Goal: Information Seeking & Learning: Learn about a topic

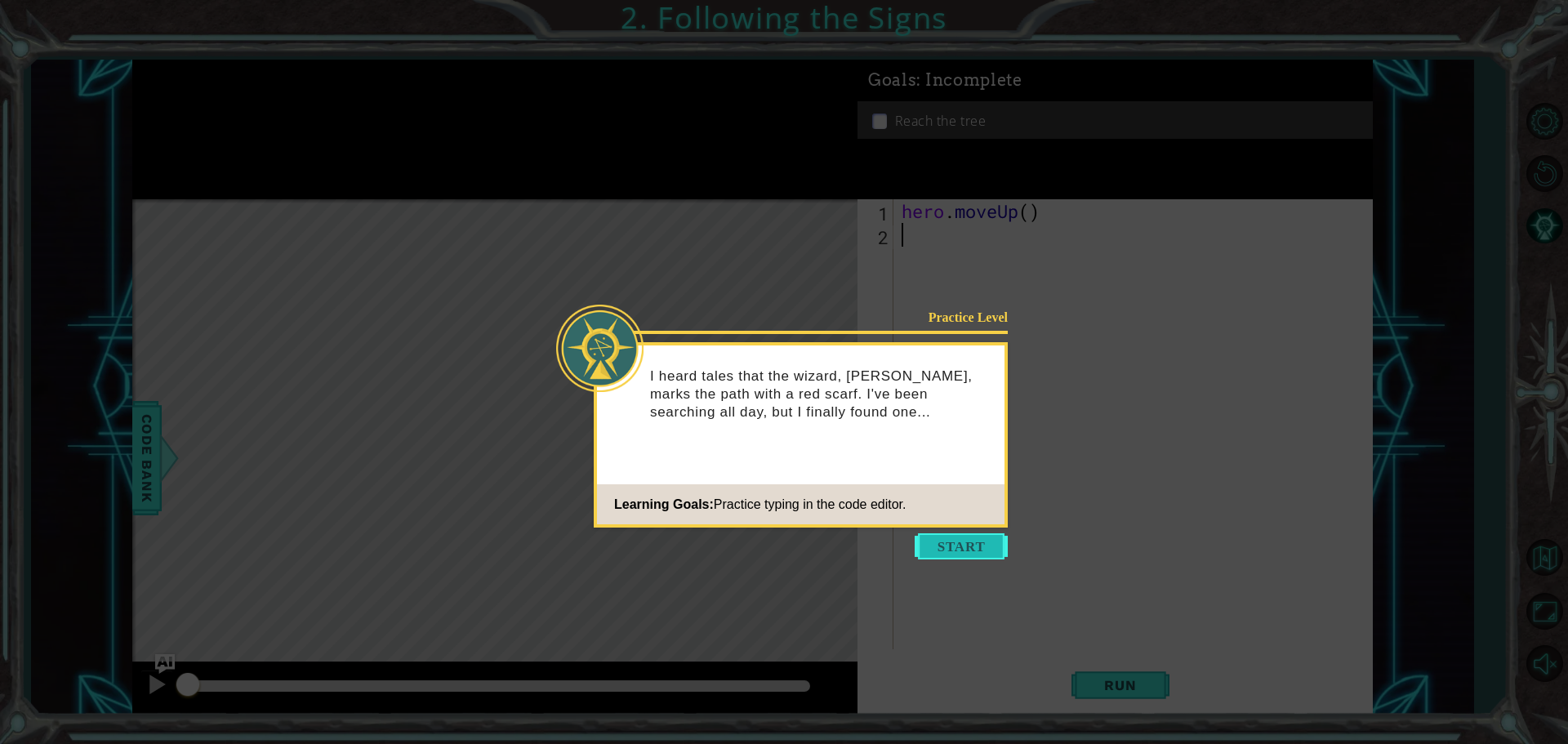
click at [965, 545] on button "Start" at bounding box center [961, 546] width 93 height 26
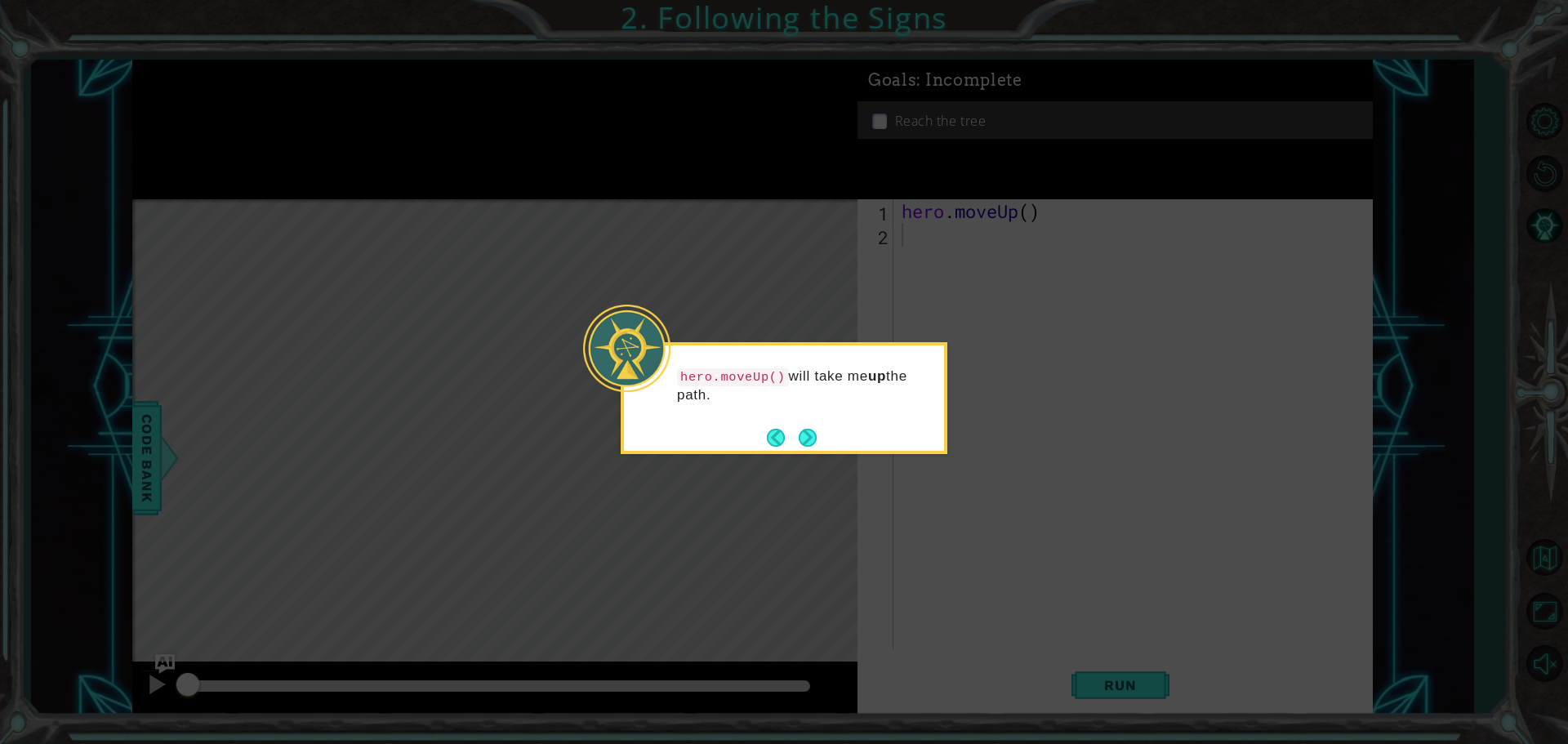
click at [808, 444] on button "Next" at bounding box center [808, 438] width 18 height 18
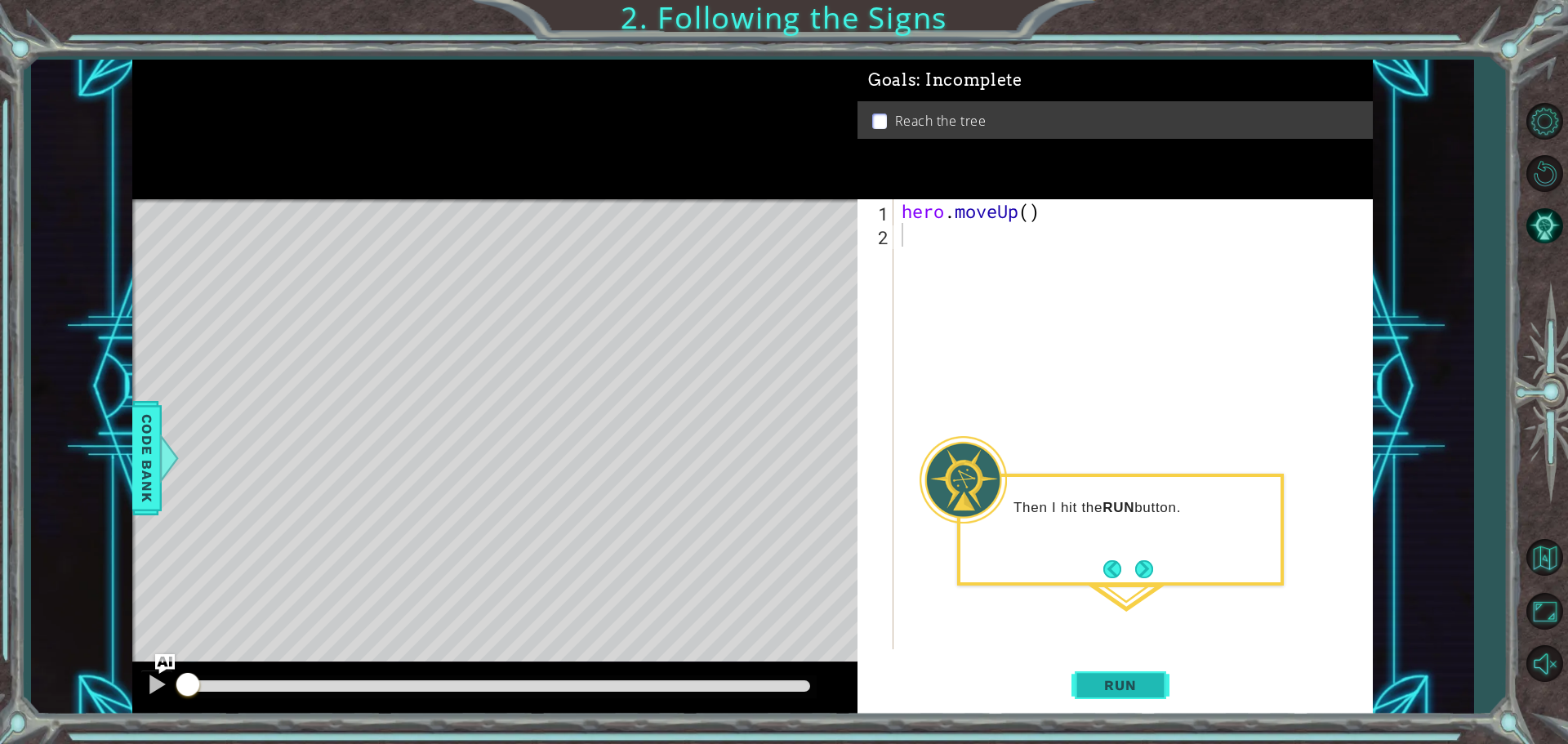
click at [1102, 682] on span "Run" at bounding box center [1119, 685] width 64 height 16
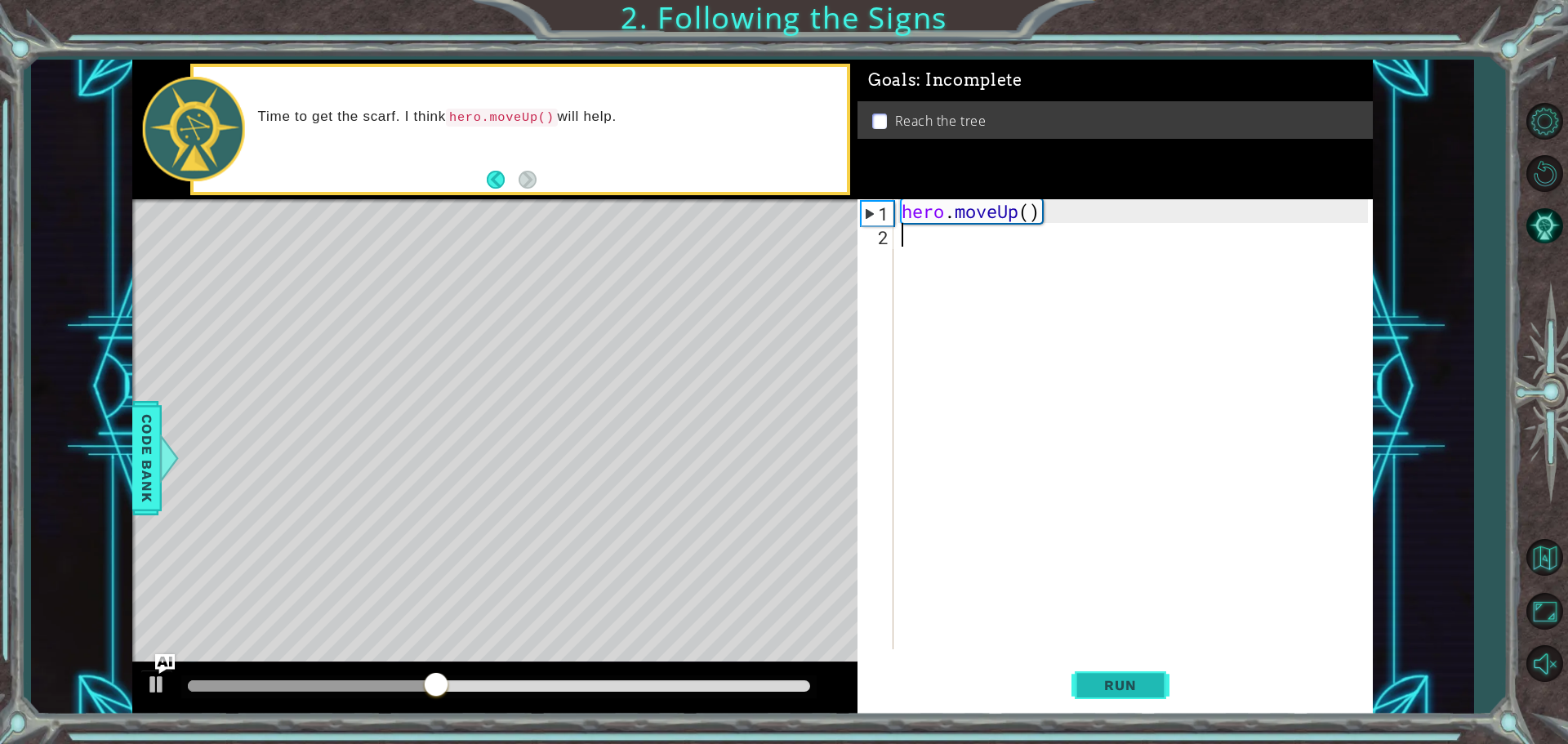
click at [1132, 688] on span "Run" at bounding box center [1119, 685] width 64 height 16
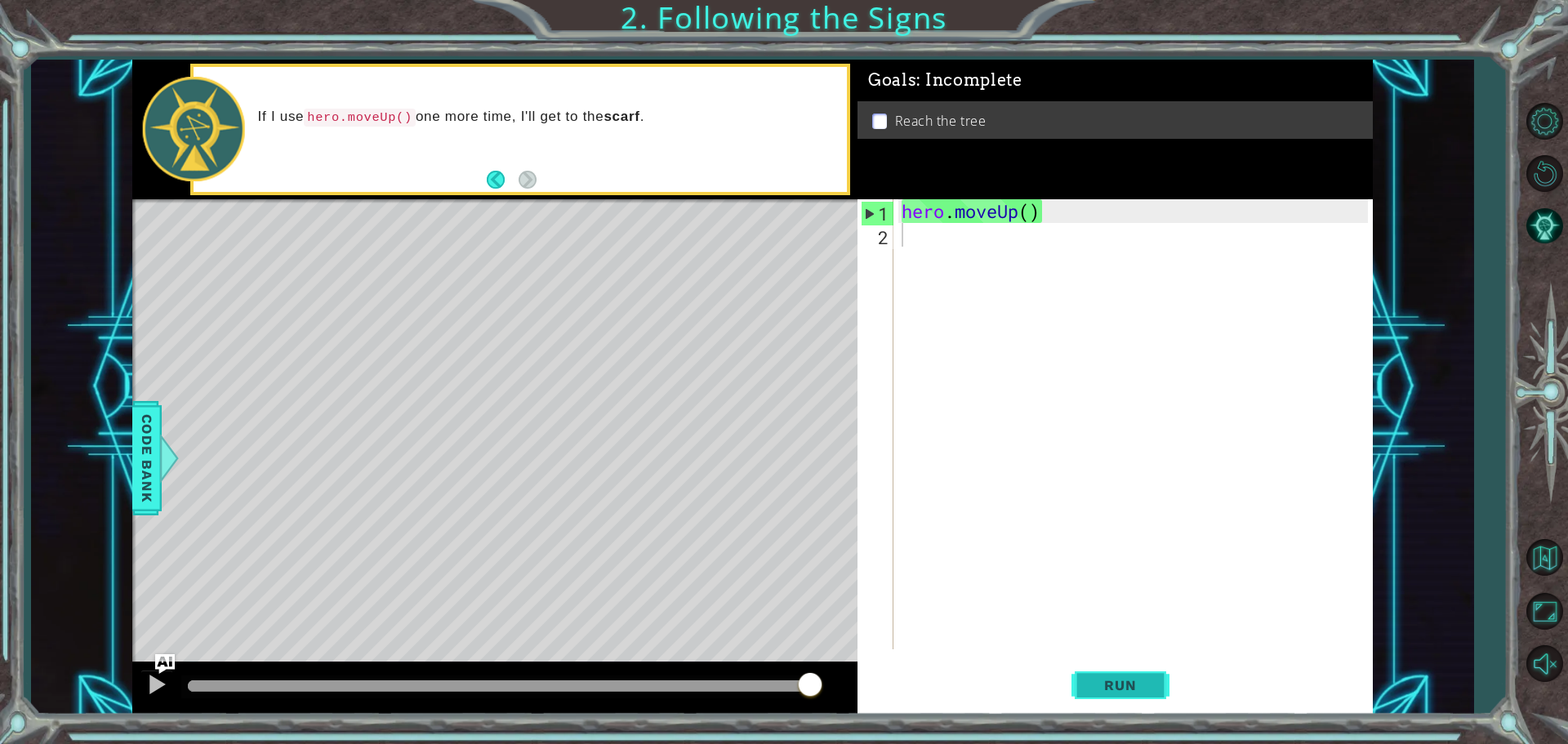
click at [1101, 676] on button "Run" at bounding box center [1120, 684] width 98 height 52
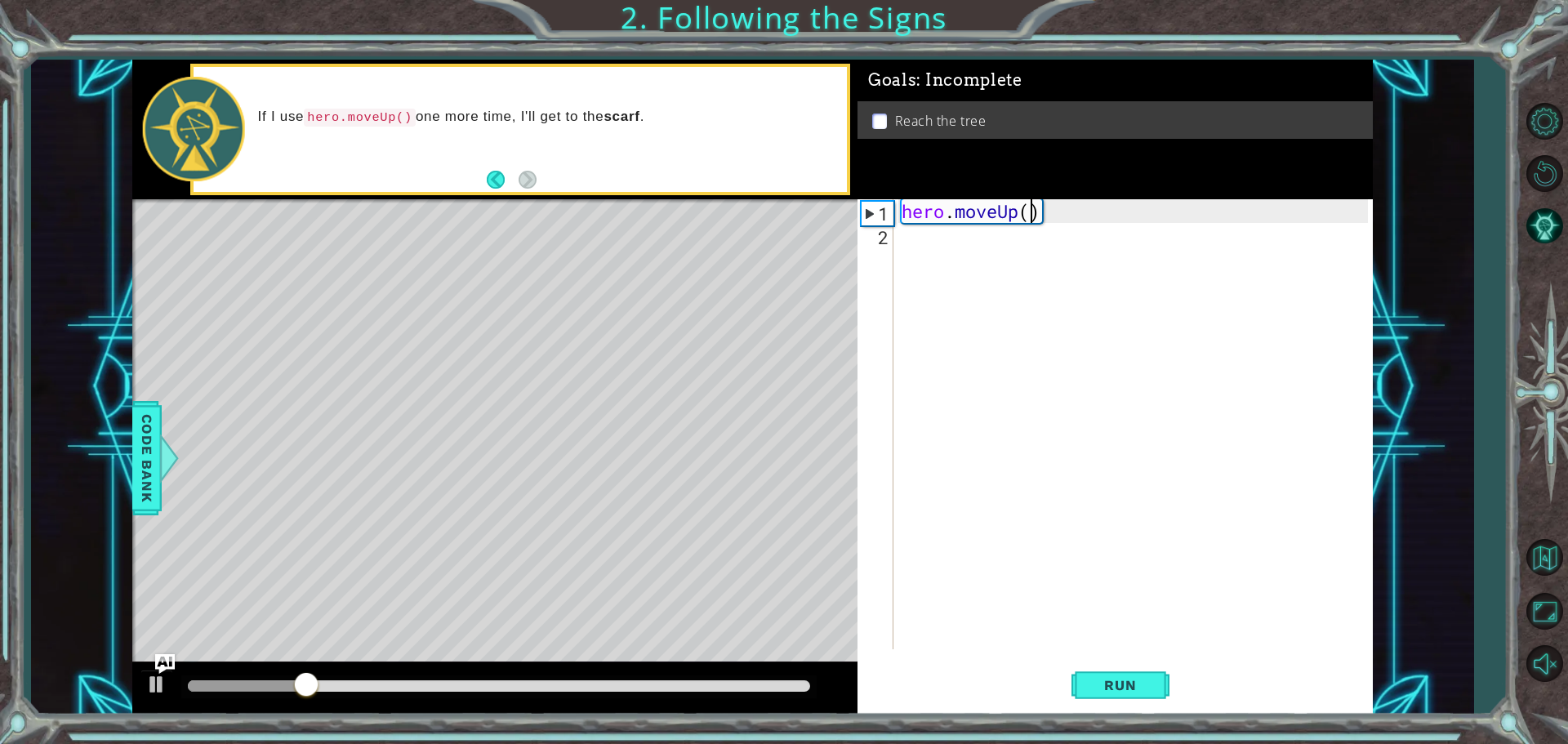
click at [1030, 210] on div "hero . moveUp ( )" at bounding box center [1137, 448] width 478 height 498
type textarea "hero.moveUp(2)"
click at [1098, 690] on span "Run" at bounding box center [1119, 685] width 64 height 16
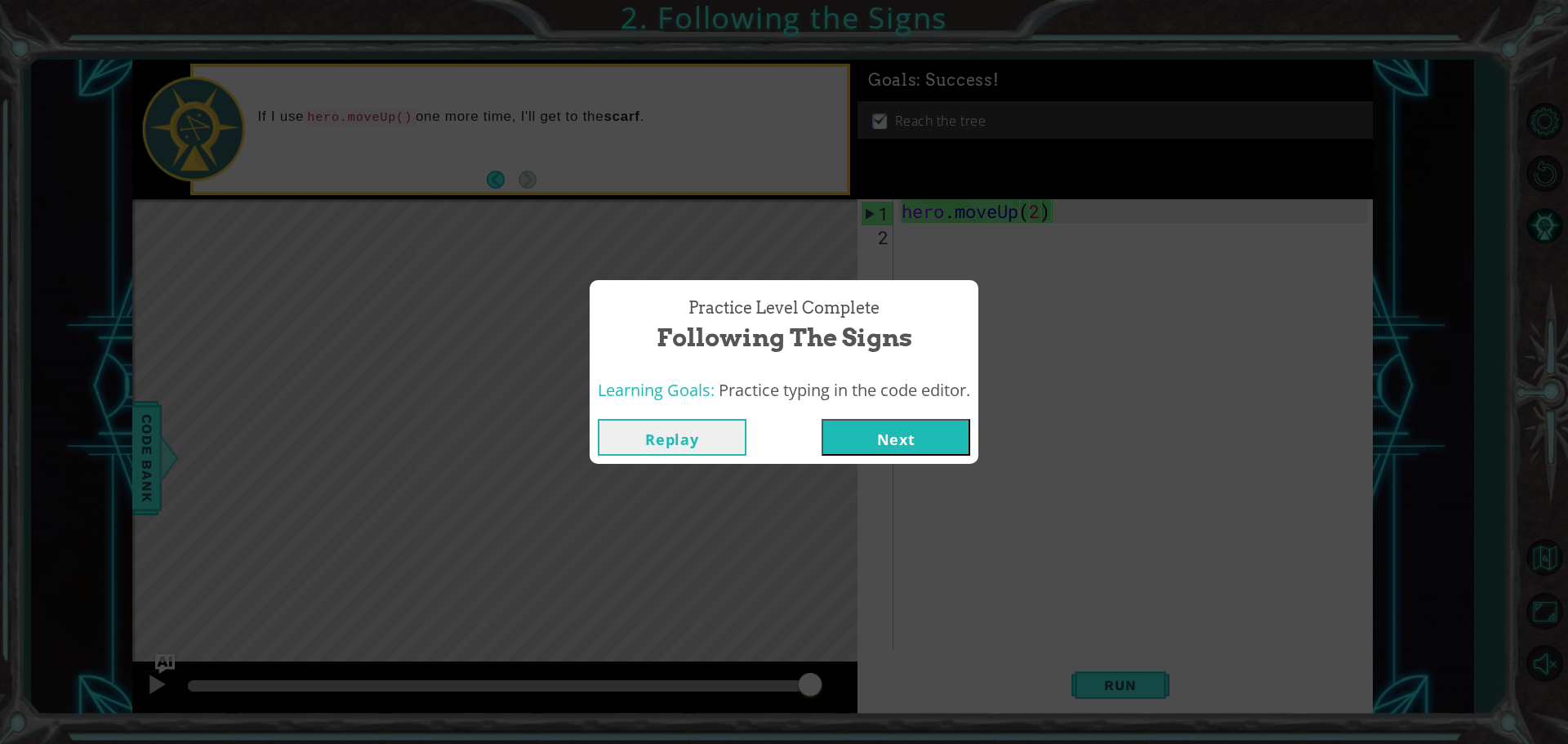
click at [922, 444] on button "Next" at bounding box center [896, 437] width 148 height 37
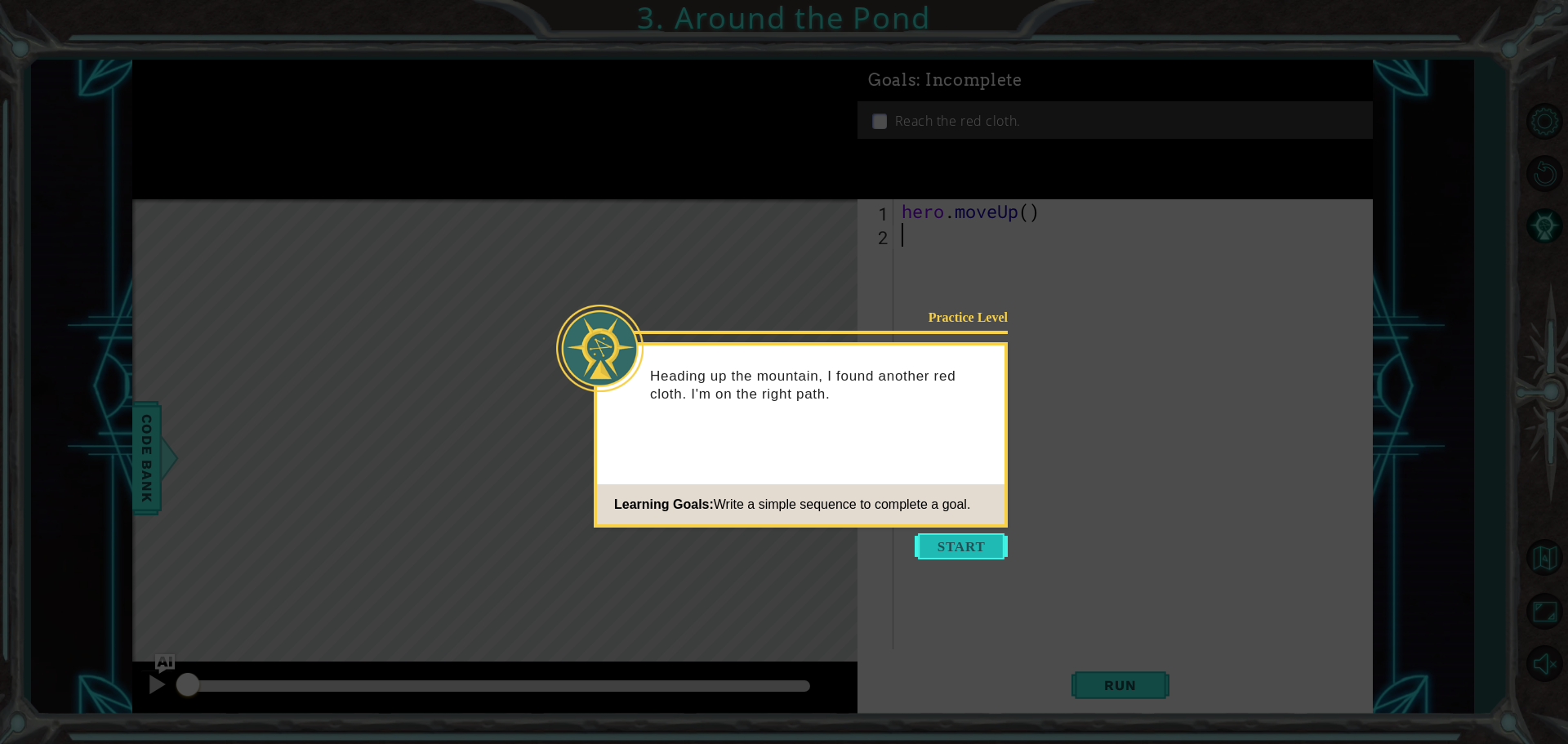
click at [947, 552] on button "Start" at bounding box center [961, 546] width 93 height 26
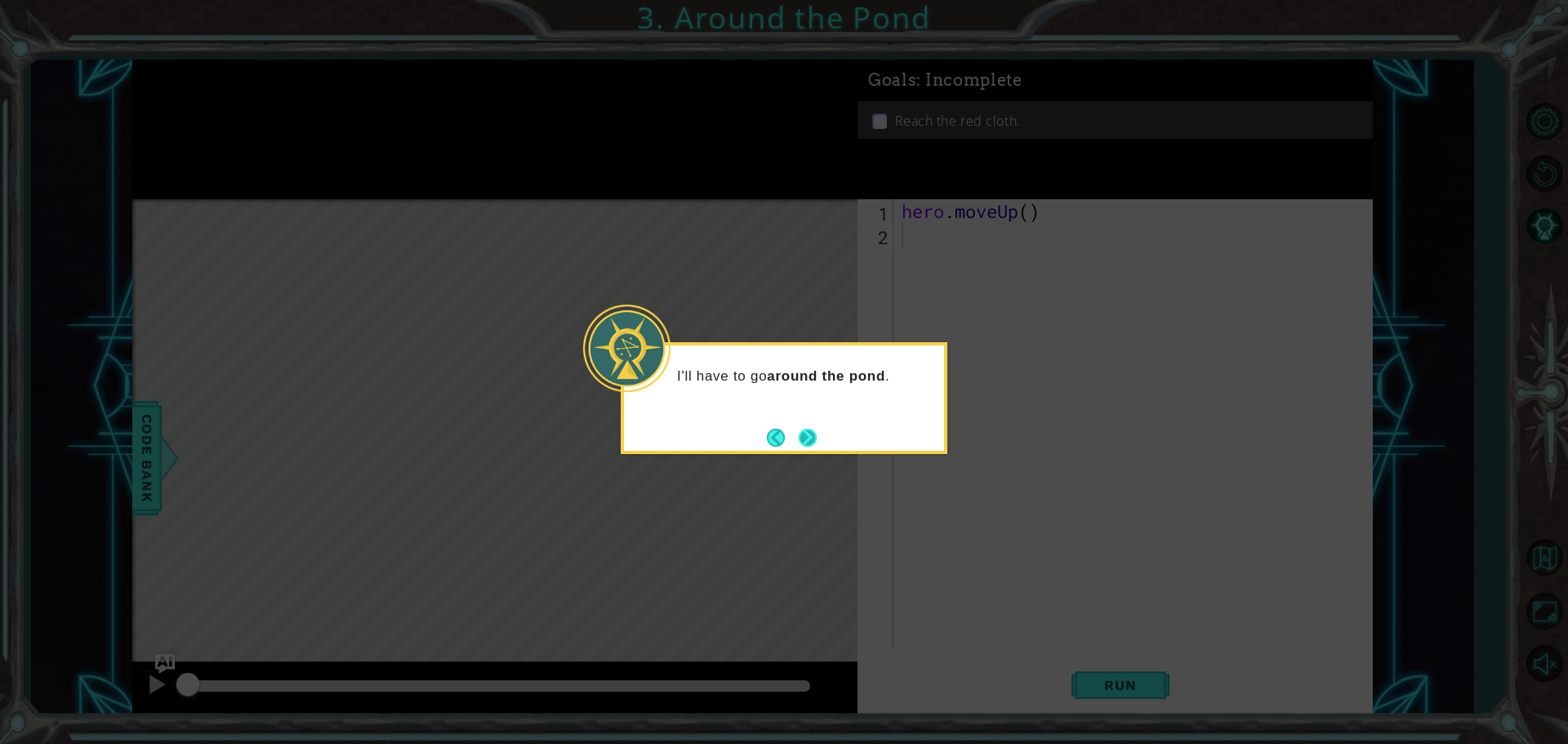
click at [818, 432] on div "I'll have to go around the pond ." at bounding box center [784, 398] width 327 height 112
click at [804, 436] on button "Next" at bounding box center [807, 437] width 19 height 19
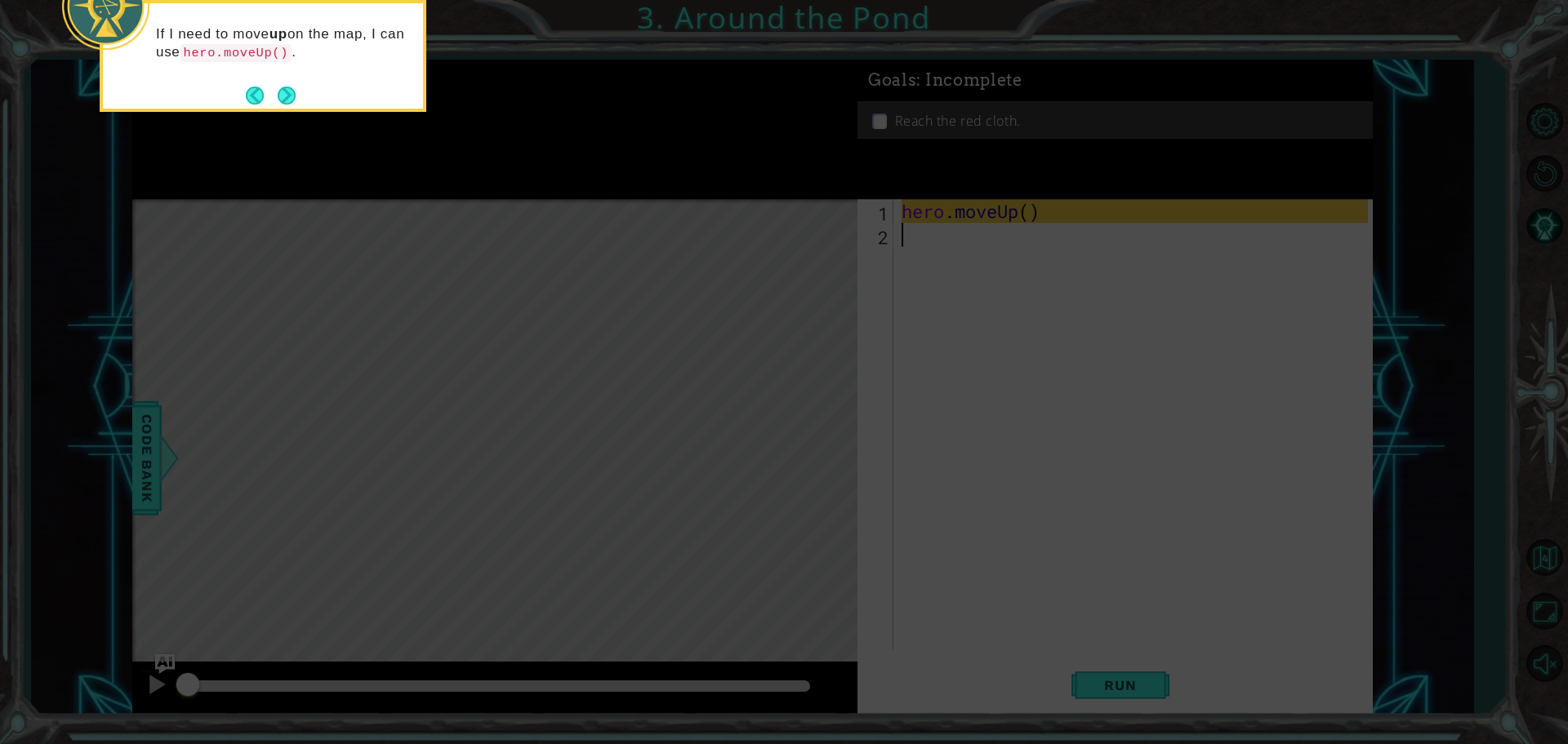
click at [943, 290] on icon at bounding box center [784, 111] width 1568 height 1265
drag, startPoint x: 1054, startPoint y: 208, endPoint x: 1008, endPoint y: 216, distance: 46.7
click at [1008, 216] on icon at bounding box center [784, 111] width 1568 height 1265
click at [1013, 253] on icon at bounding box center [784, 111] width 1568 height 1265
click at [284, 96] on button "Next" at bounding box center [287, 95] width 27 height 27
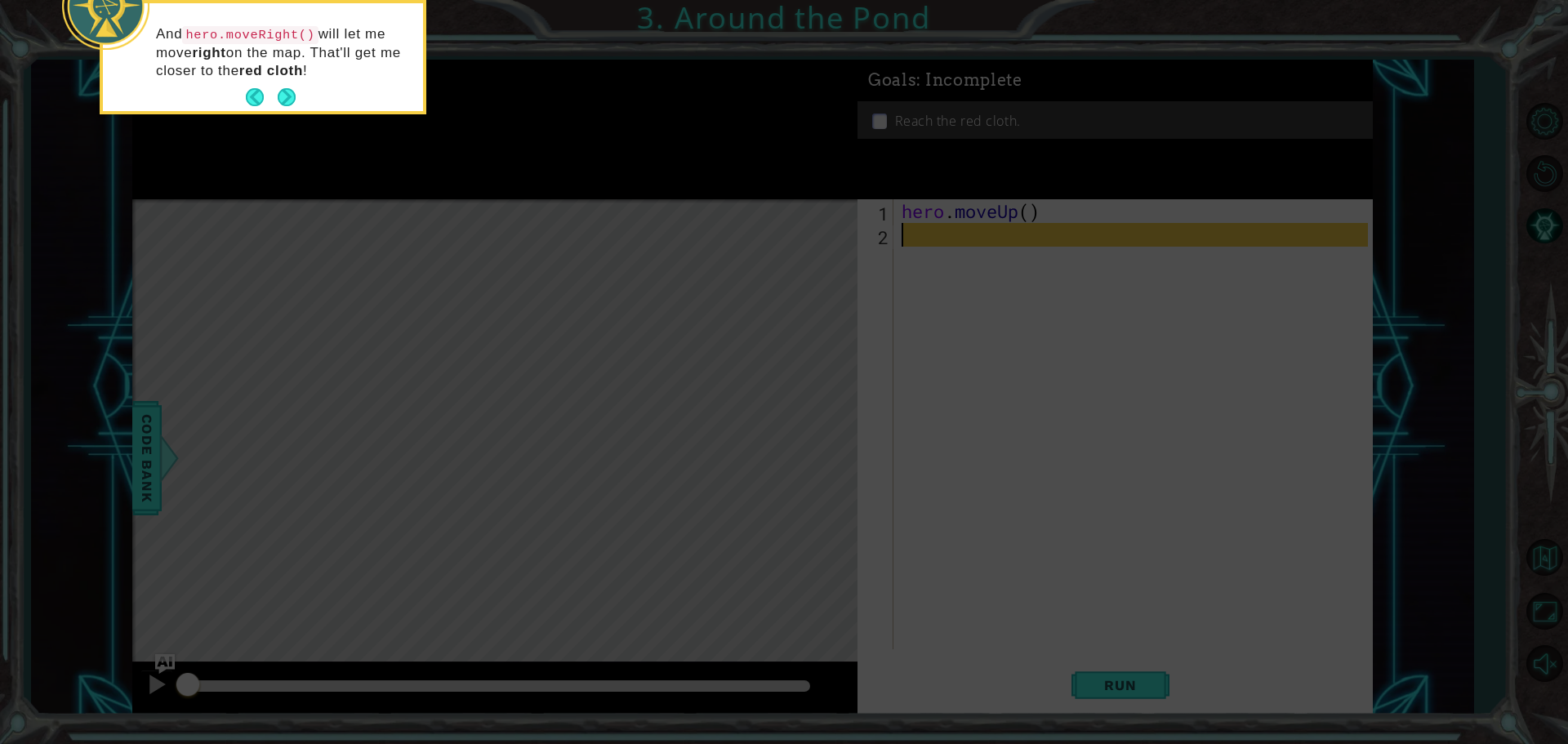
click at [284, 96] on button "Next" at bounding box center [287, 97] width 19 height 19
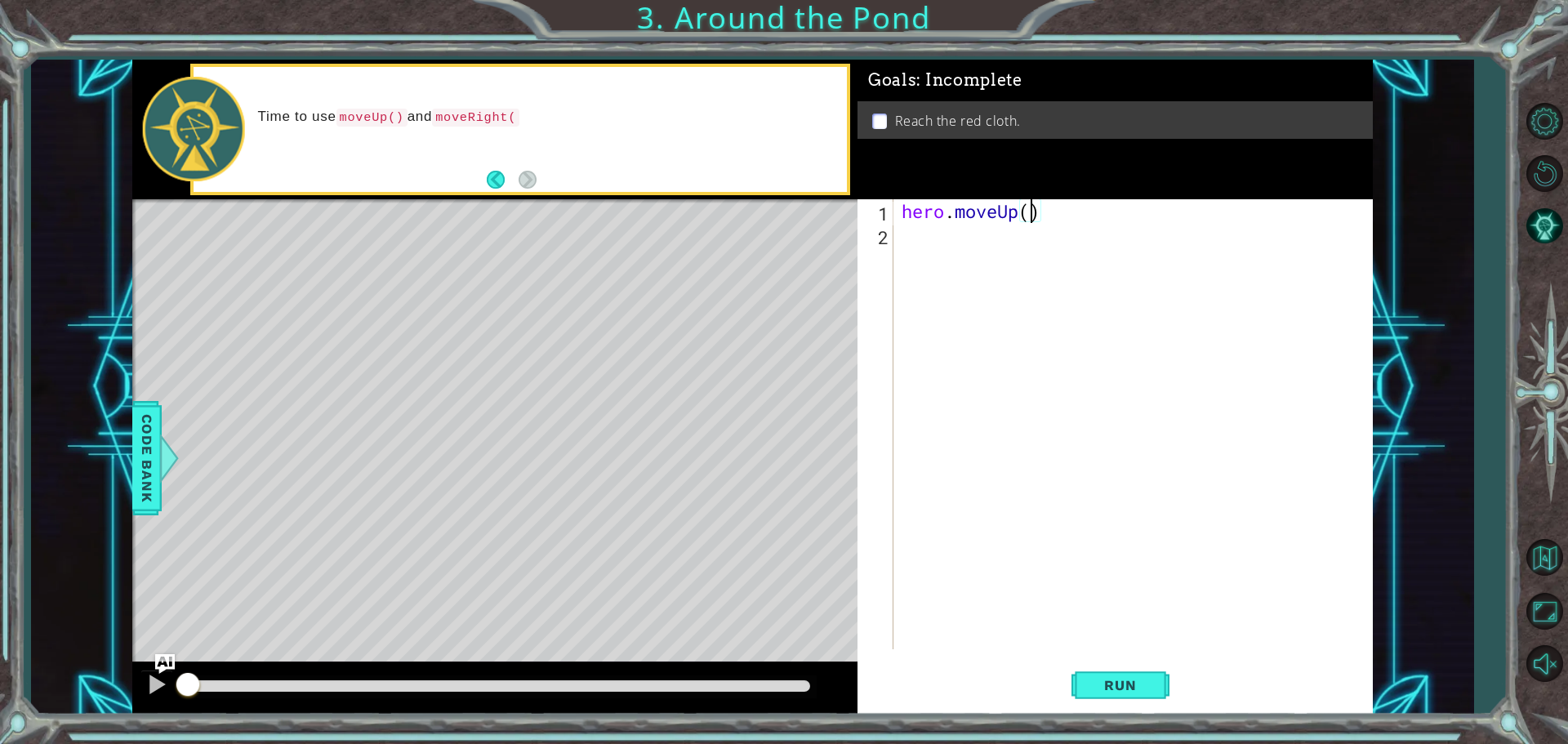
click at [1031, 210] on div "hero . moveUp ( )" at bounding box center [1137, 448] width 478 height 498
type textarea "hero.moveUp(2)"
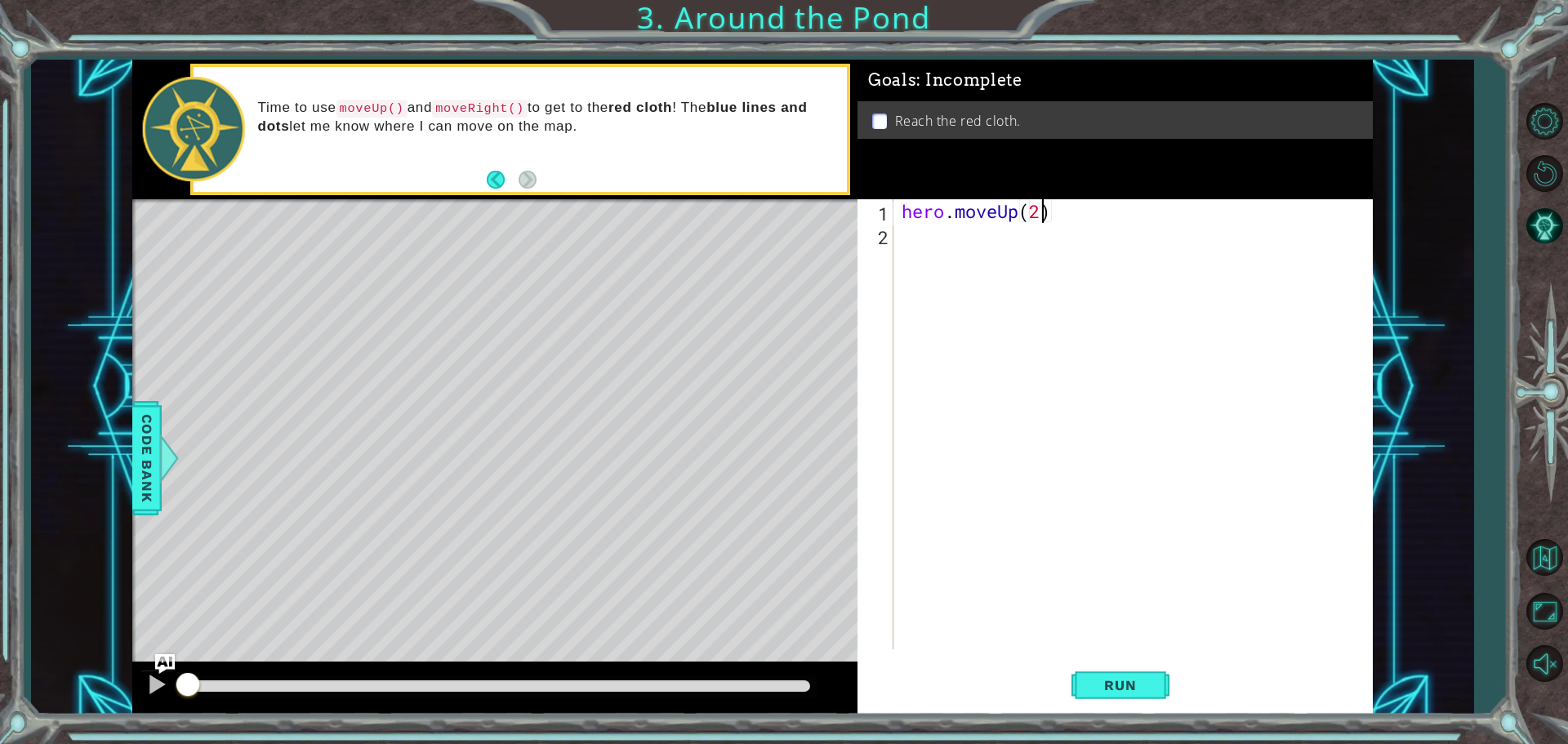
click at [901, 245] on div "hero . moveUp ( 2 )" at bounding box center [1137, 448] width 478 height 498
type textarea "moveRight()"
click at [931, 298] on div "hero . moveUp ( 2 ) moveRight ( )" at bounding box center [1137, 448] width 478 height 498
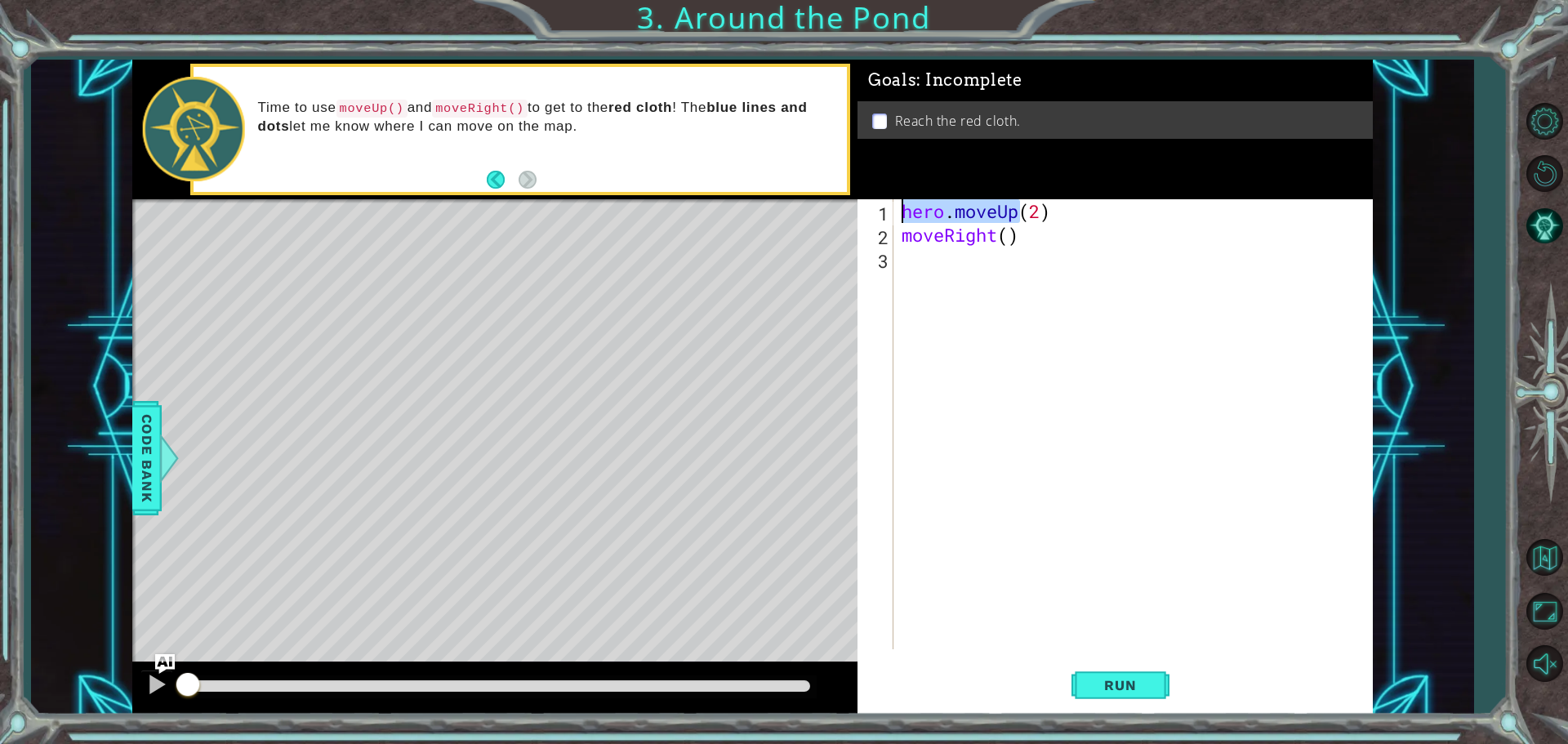
drag, startPoint x: 1018, startPoint y: 215, endPoint x: 903, endPoint y: 215, distance: 115.0
click at [903, 215] on div "hero . moveUp ( 2 ) moveRight ( )" at bounding box center [1137, 448] width 478 height 498
type textarea "hero.moveUp(2)"
click at [907, 258] on div "hero . moveUp ( 2 ) moveRight ( )" at bounding box center [1137, 448] width 478 height 498
paste textarea "hero.moveUp"
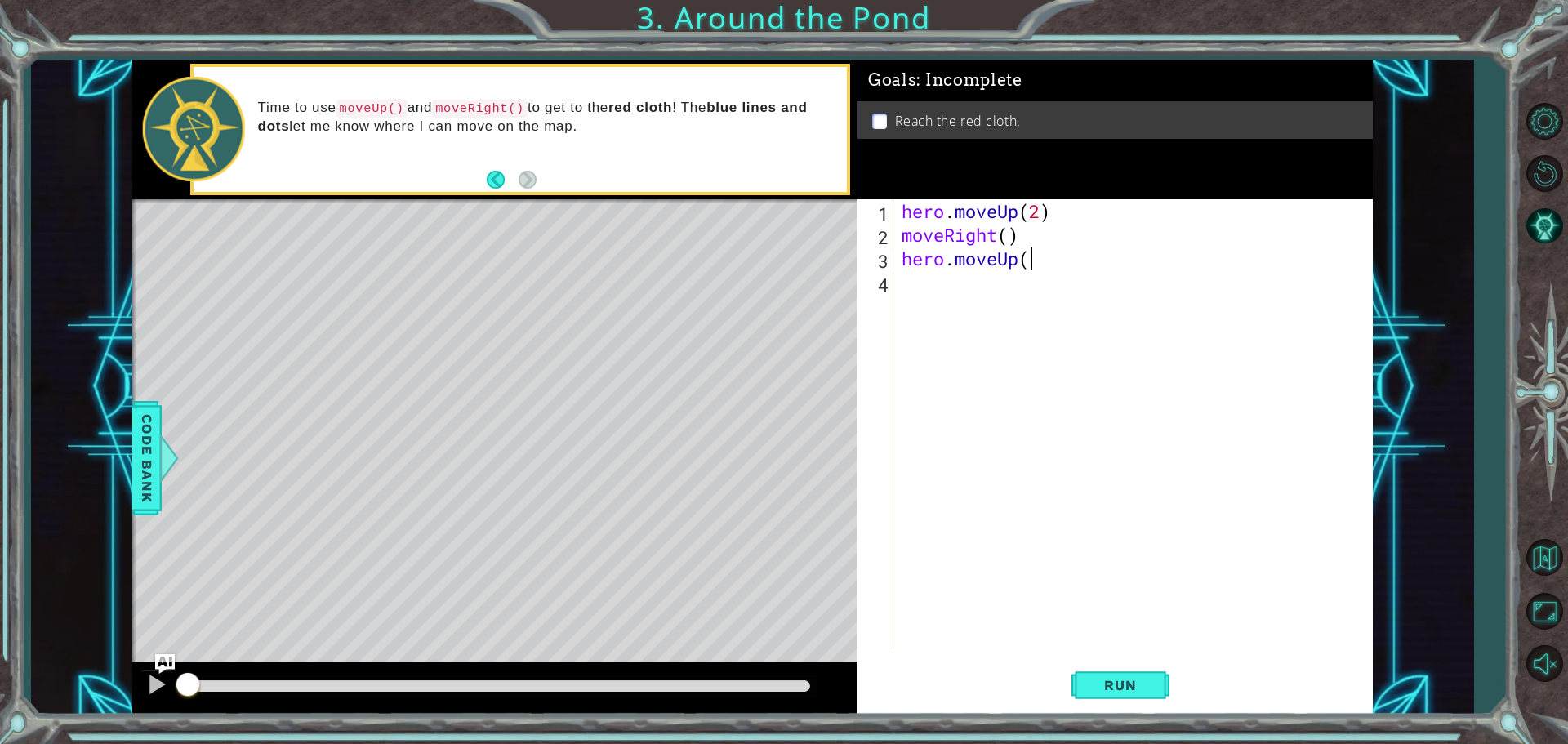
scroll to position [0, 5]
click at [1110, 694] on button "Run" at bounding box center [1120, 684] width 98 height 52
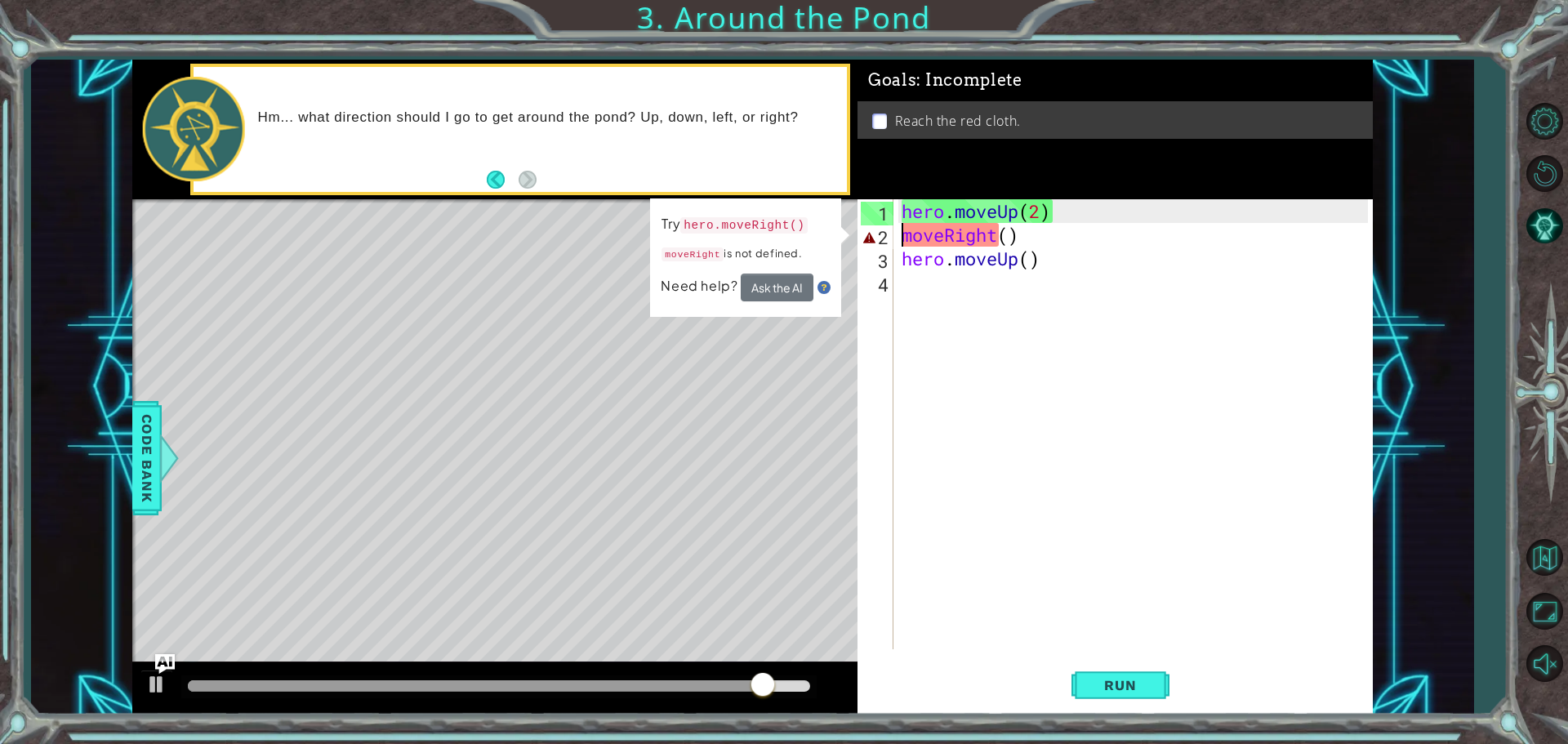
click at [899, 245] on div "hero . moveUp ( 2 ) moveRight ( ) hero . moveUp ( )" at bounding box center [1137, 448] width 478 height 498
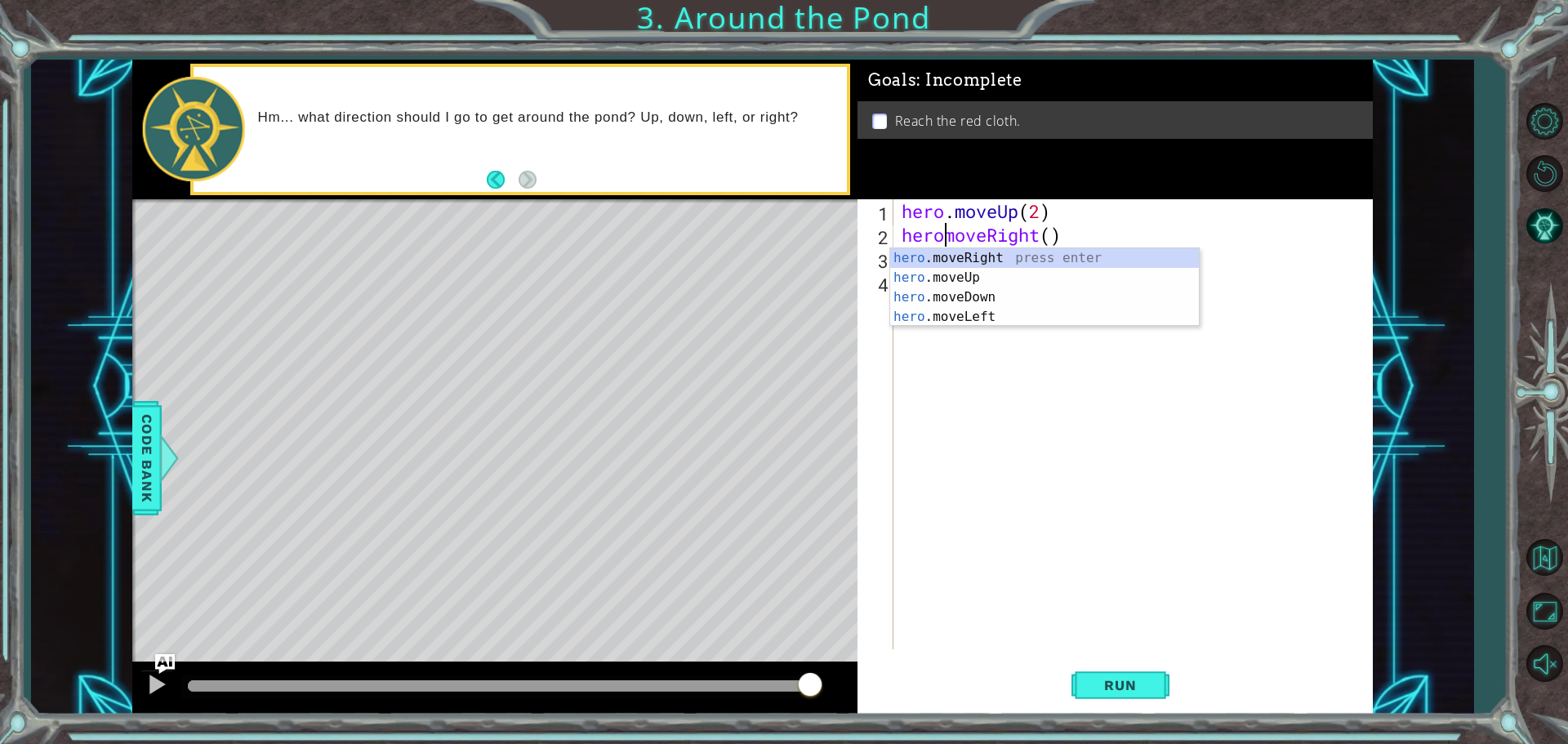
scroll to position [0, 2]
type textarea "[DOMAIN_NAME]"
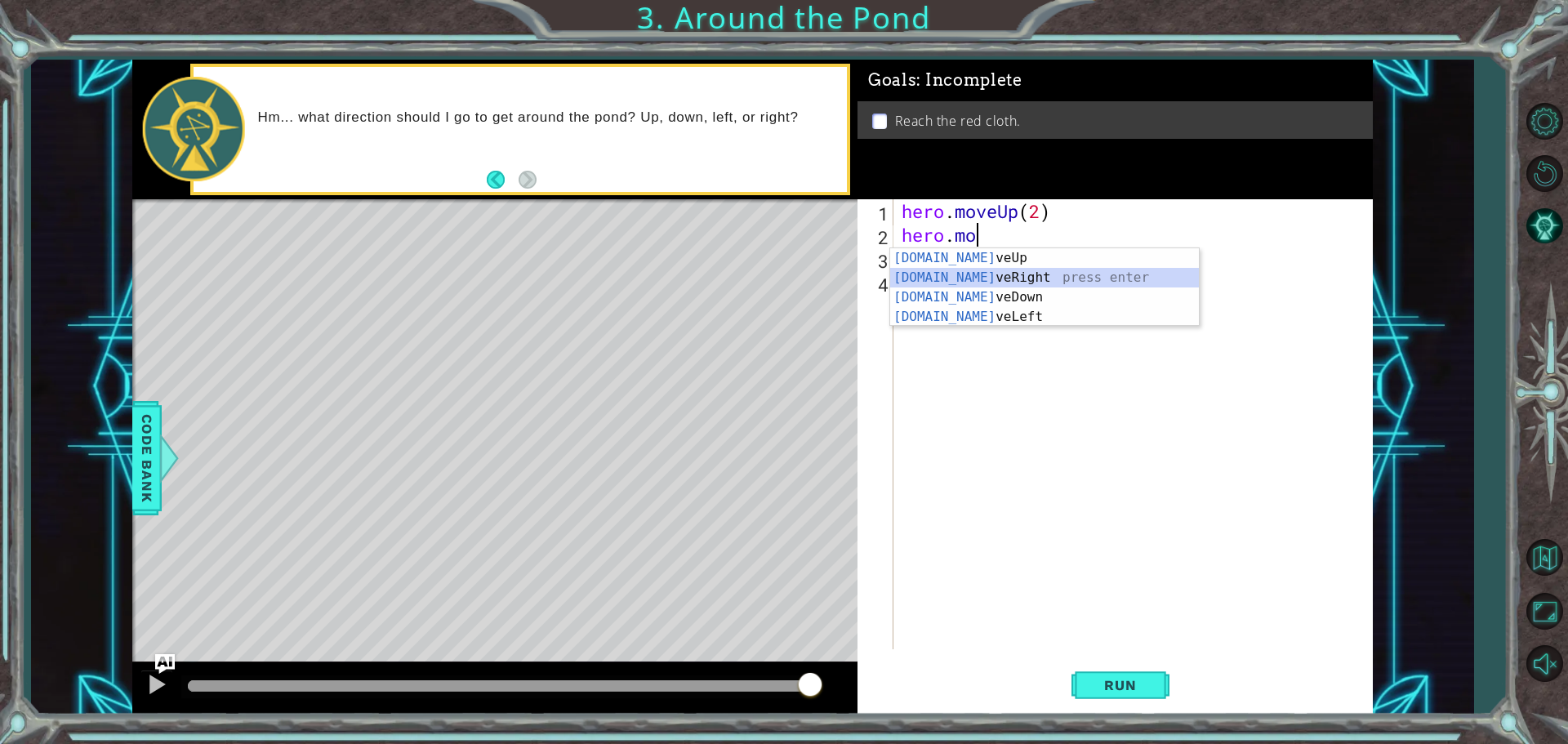
click at [988, 278] on div "[DOMAIN_NAME] veUp press enter [DOMAIN_NAME] veRight press enter [DOMAIN_NAME] …" at bounding box center [1044, 307] width 309 height 118
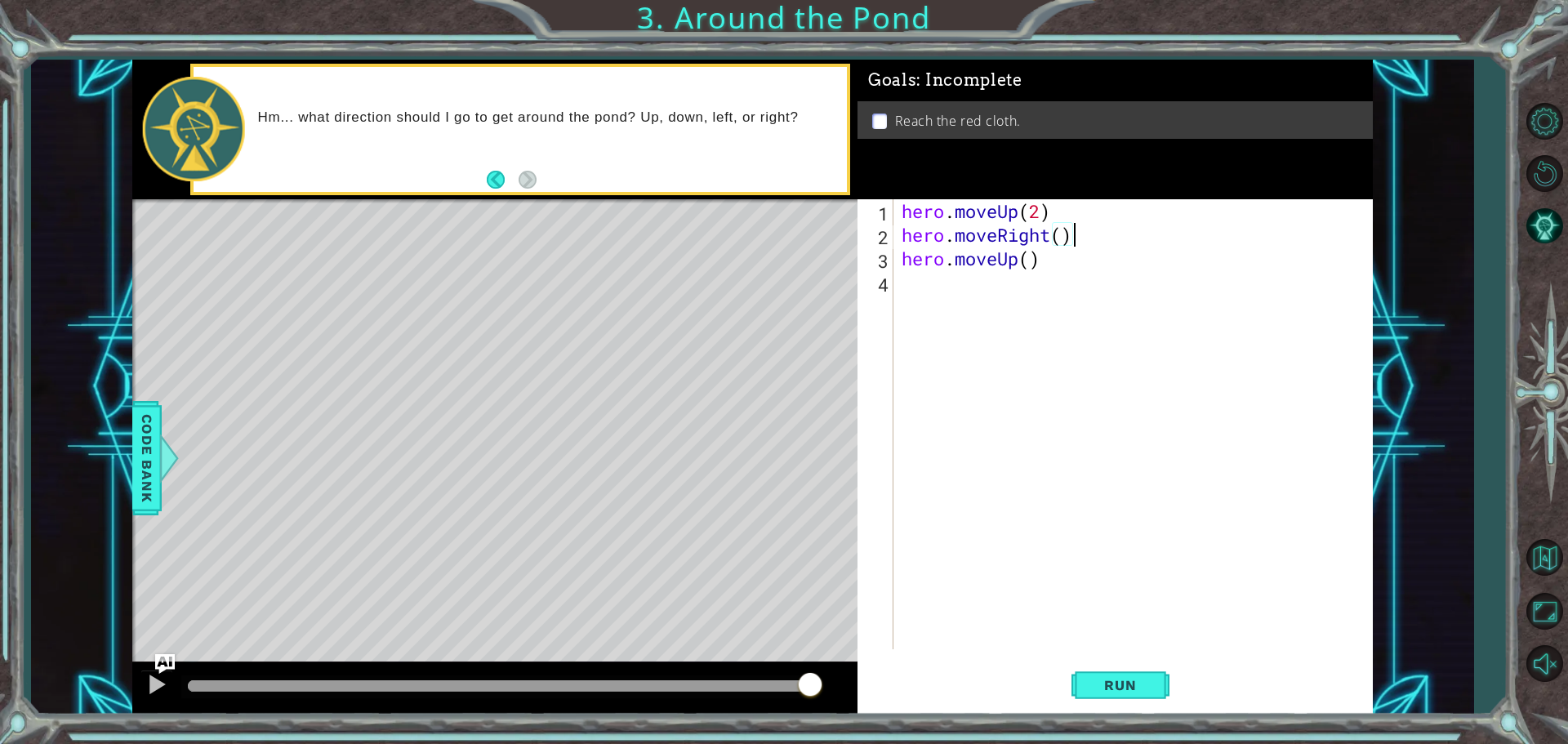
click at [1065, 242] on div "hero . moveUp ( 2 ) hero . moveRight ( ) hero . moveUp ( )" at bounding box center [1137, 448] width 478 height 498
click at [1033, 269] on div "hero . moveUp ( 2 ) hero . moveRight ( 1 ) hero . moveUp ( )" at bounding box center [1137, 448] width 478 height 498
type textarea "hero.moveUp(1)"
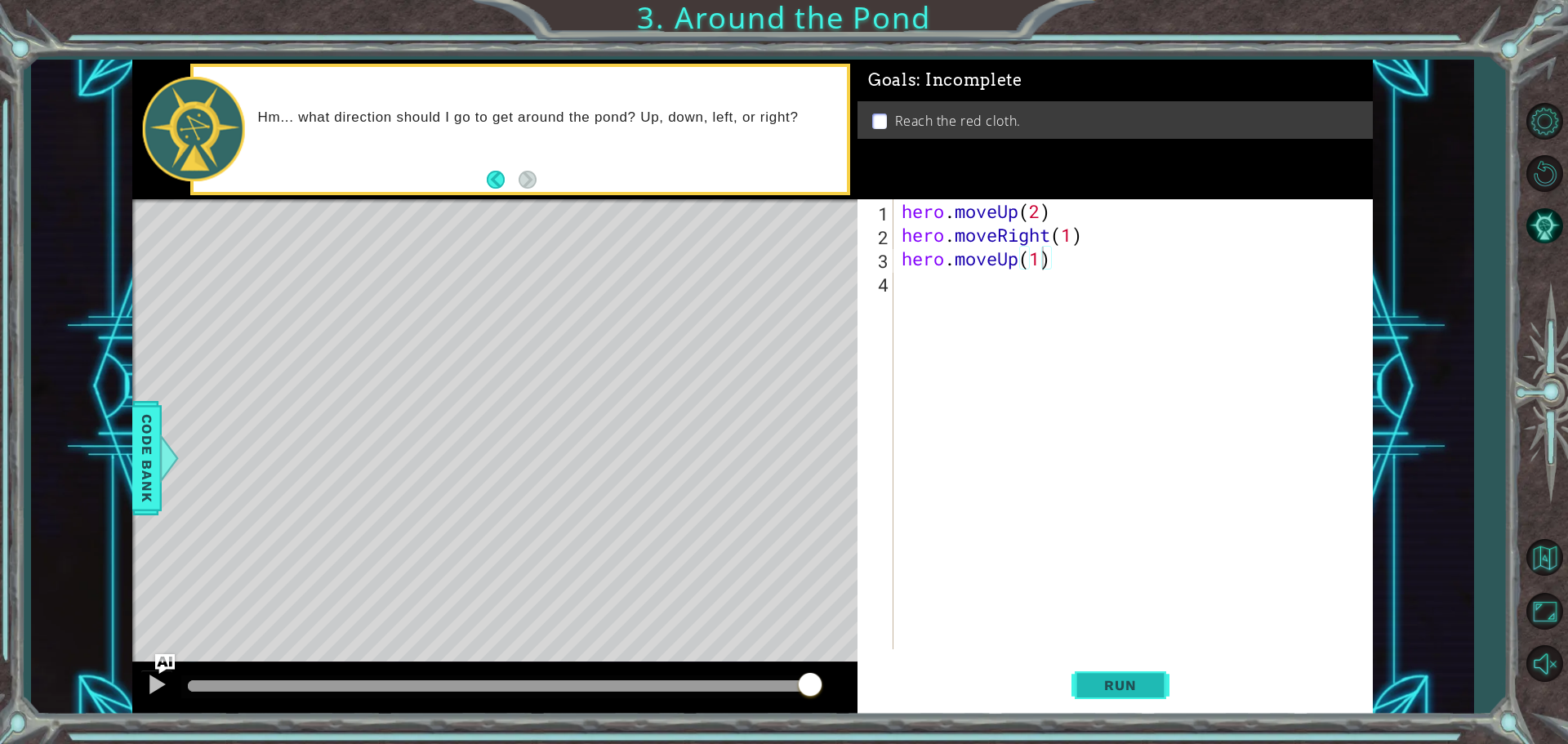
click at [1110, 683] on span "Run" at bounding box center [1119, 685] width 64 height 16
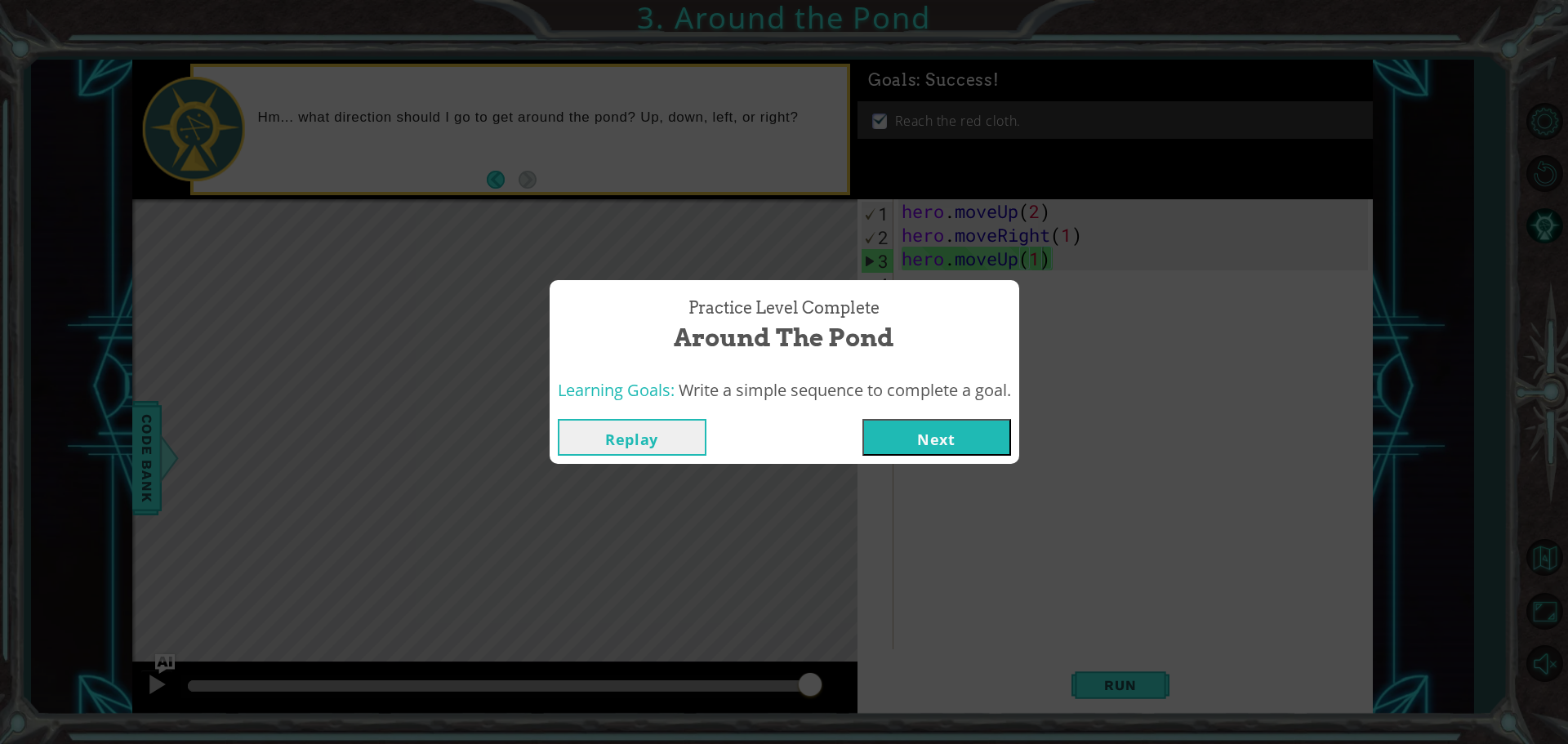
click at [939, 446] on button "Next" at bounding box center [936, 437] width 148 height 37
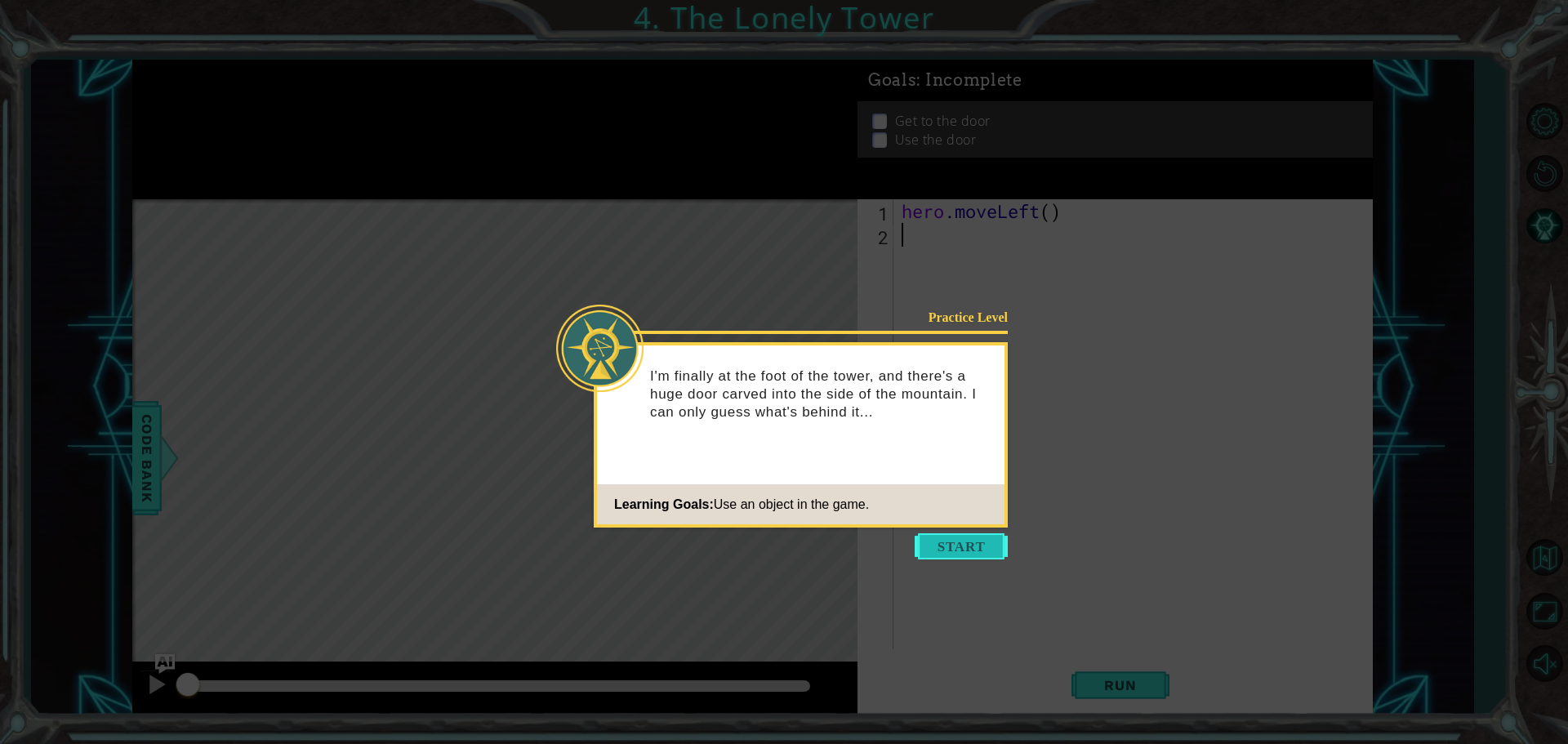
click at [955, 540] on button "Start" at bounding box center [961, 546] width 93 height 26
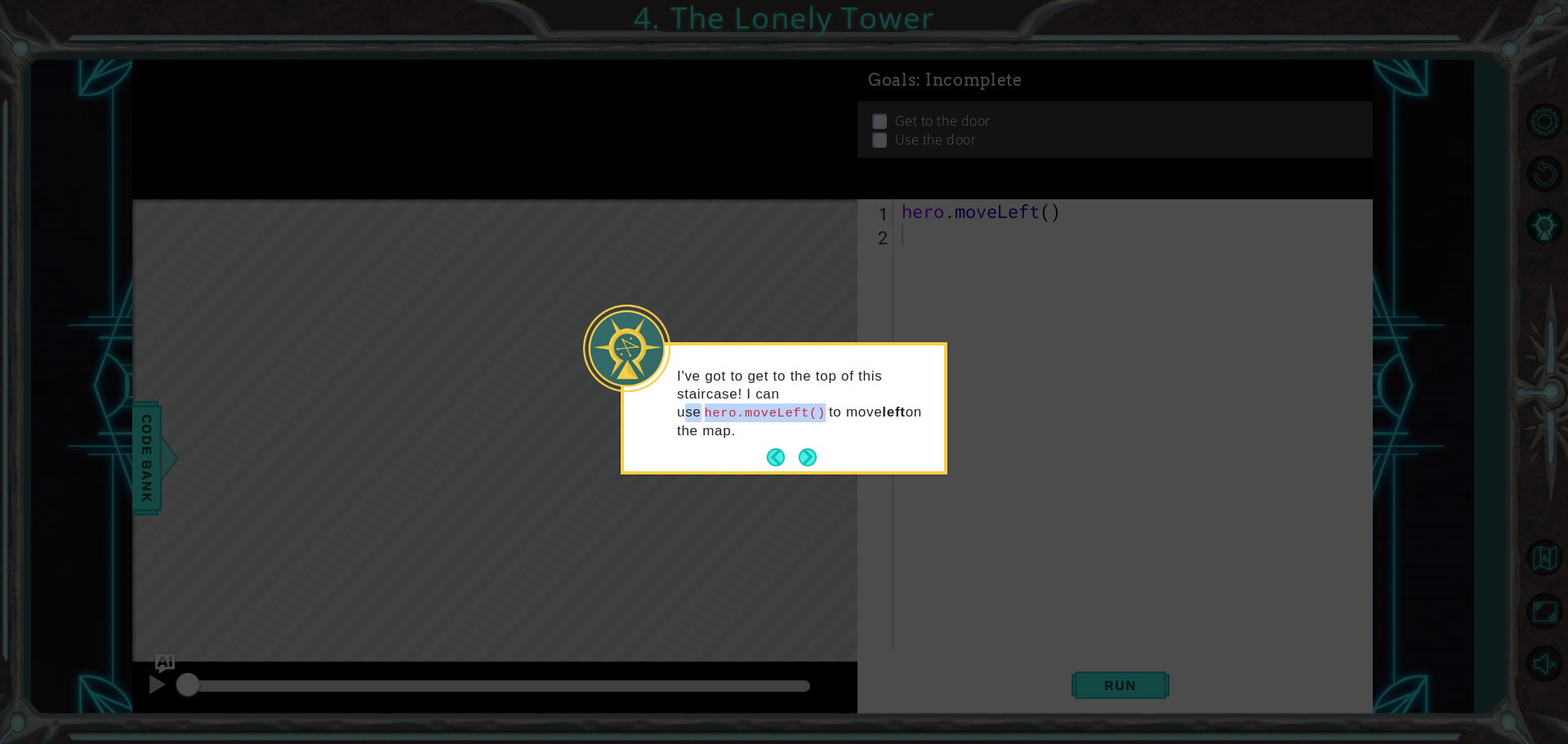
drag, startPoint x: 926, startPoint y: 393, endPoint x: 792, endPoint y: 386, distance: 134.2
click at [792, 386] on p "I've got to get to the top of this staircase! I can use hero.moveLeft() to move…" at bounding box center [804, 404] width 255 height 72
click at [813, 405] on code "hero.moveLeft()" at bounding box center [765, 414] width 128 height 18
drag, startPoint x: 813, startPoint y: 396, endPoint x: 934, endPoint y: 390, distance: 121.1
click at [934, 390] on div "I've got to get to the top of this staircase! I can use hero.moveLeft() to move…" at bounding box center [784, 412] width 320 height 119
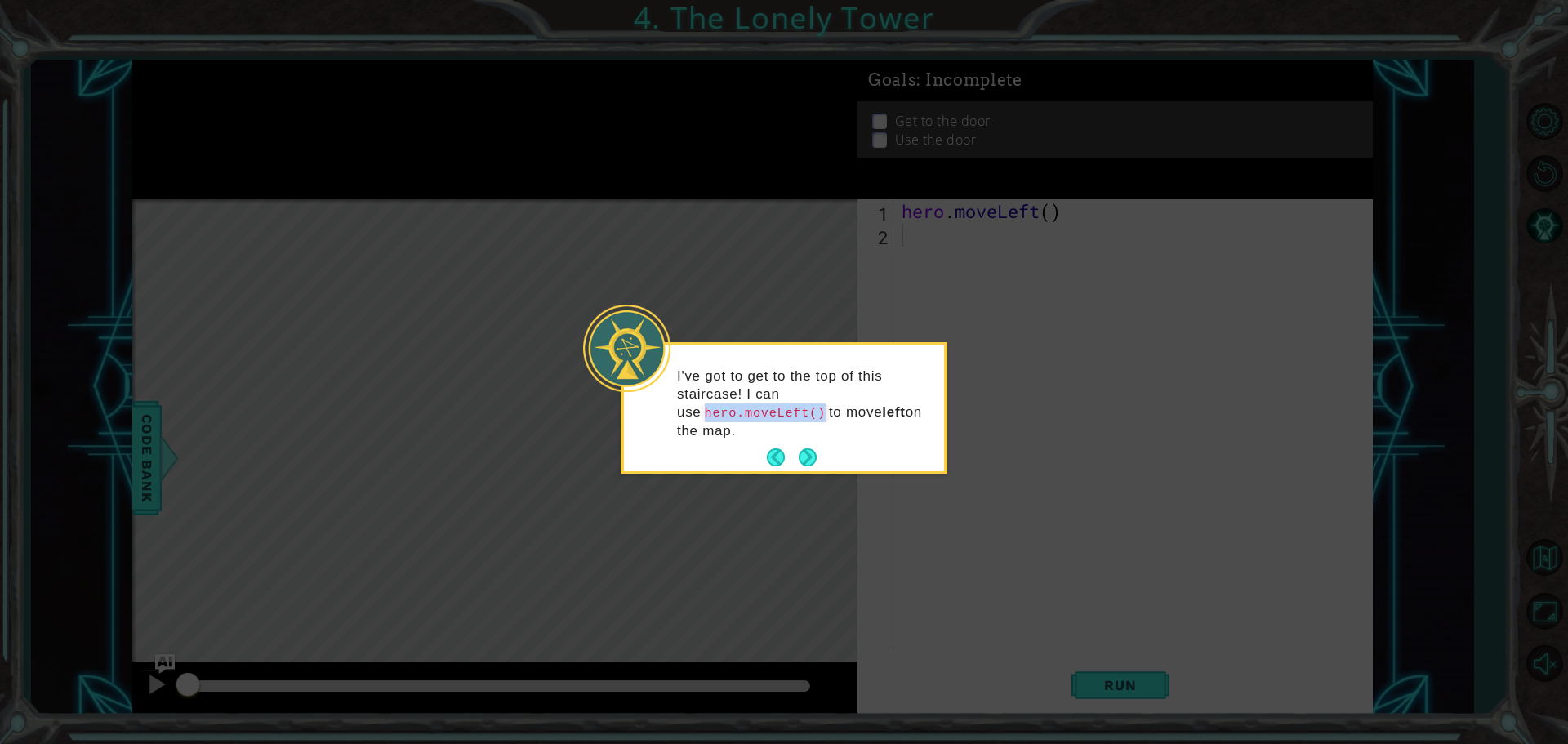
copy code "hero.moveLeft()"
click at [807, 445] on button "Next" at bounding box center [807, 457] width 24 height 24
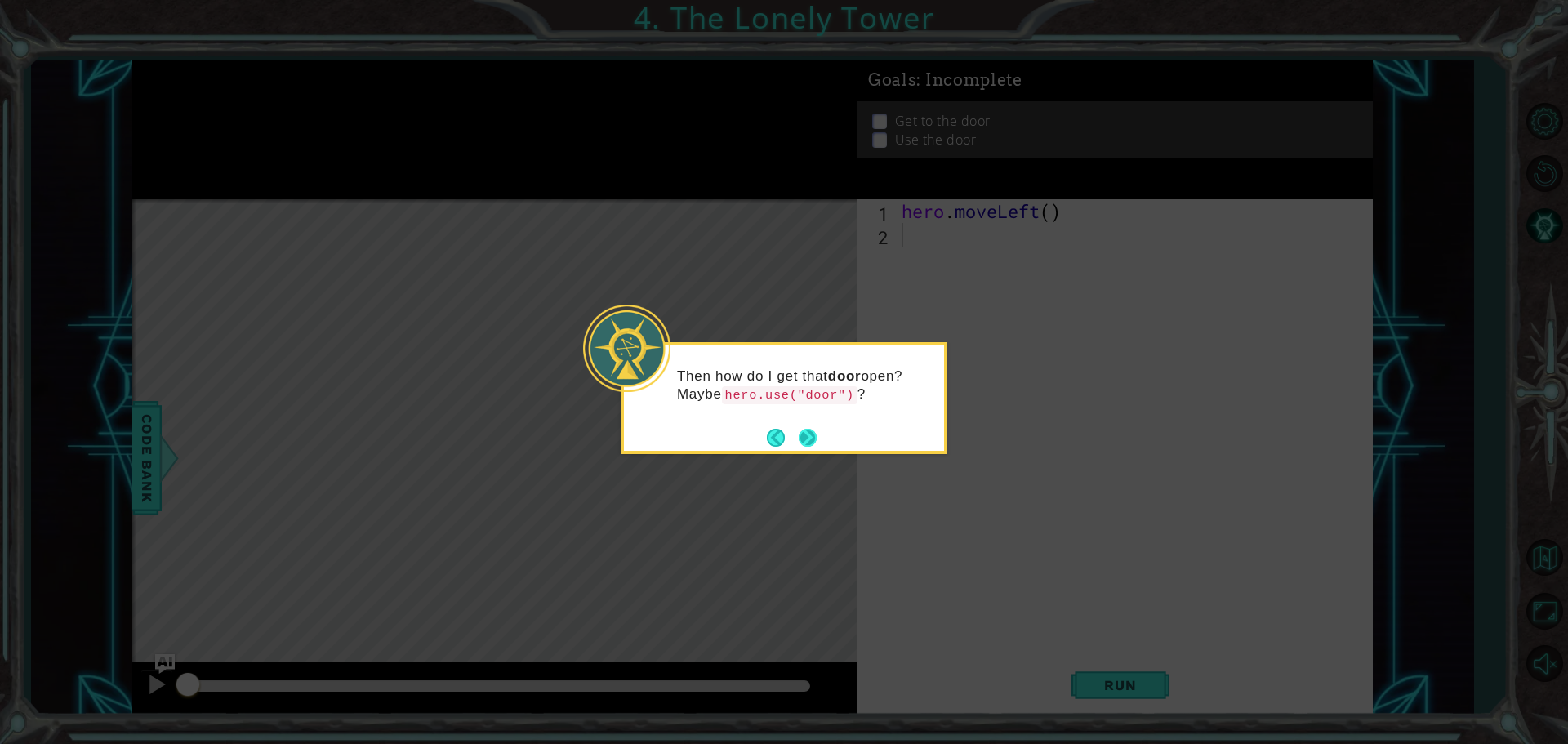
click at [808, 429] on button "Next" at bounding box center [808, 438] width 20 height 20
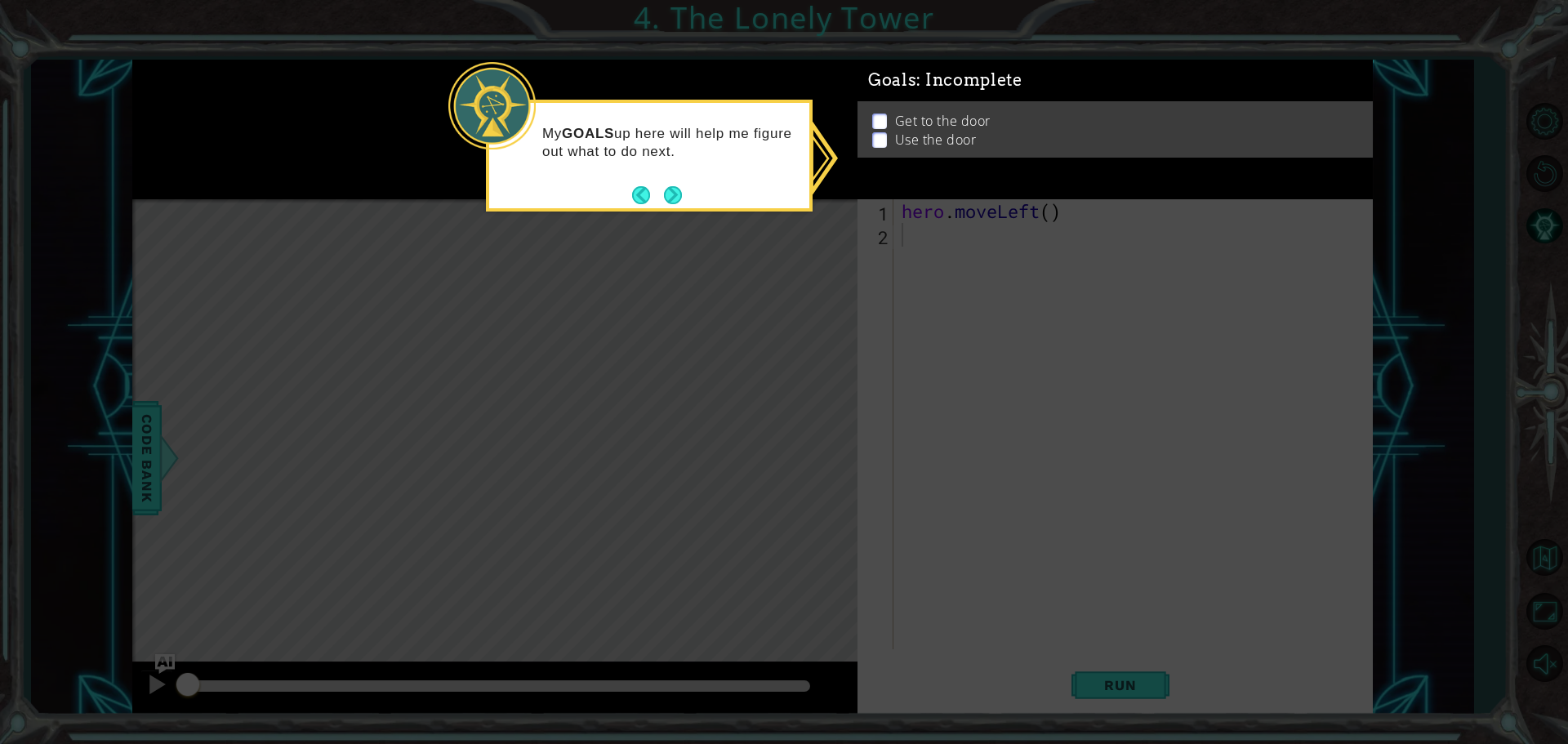
click at [884, 127] on li "Get to the door" at bounding box center [1117, 136] width 490 height 19
click at [673, 190] on button "Next" at bounding box center [673, 195] width 22 height 22
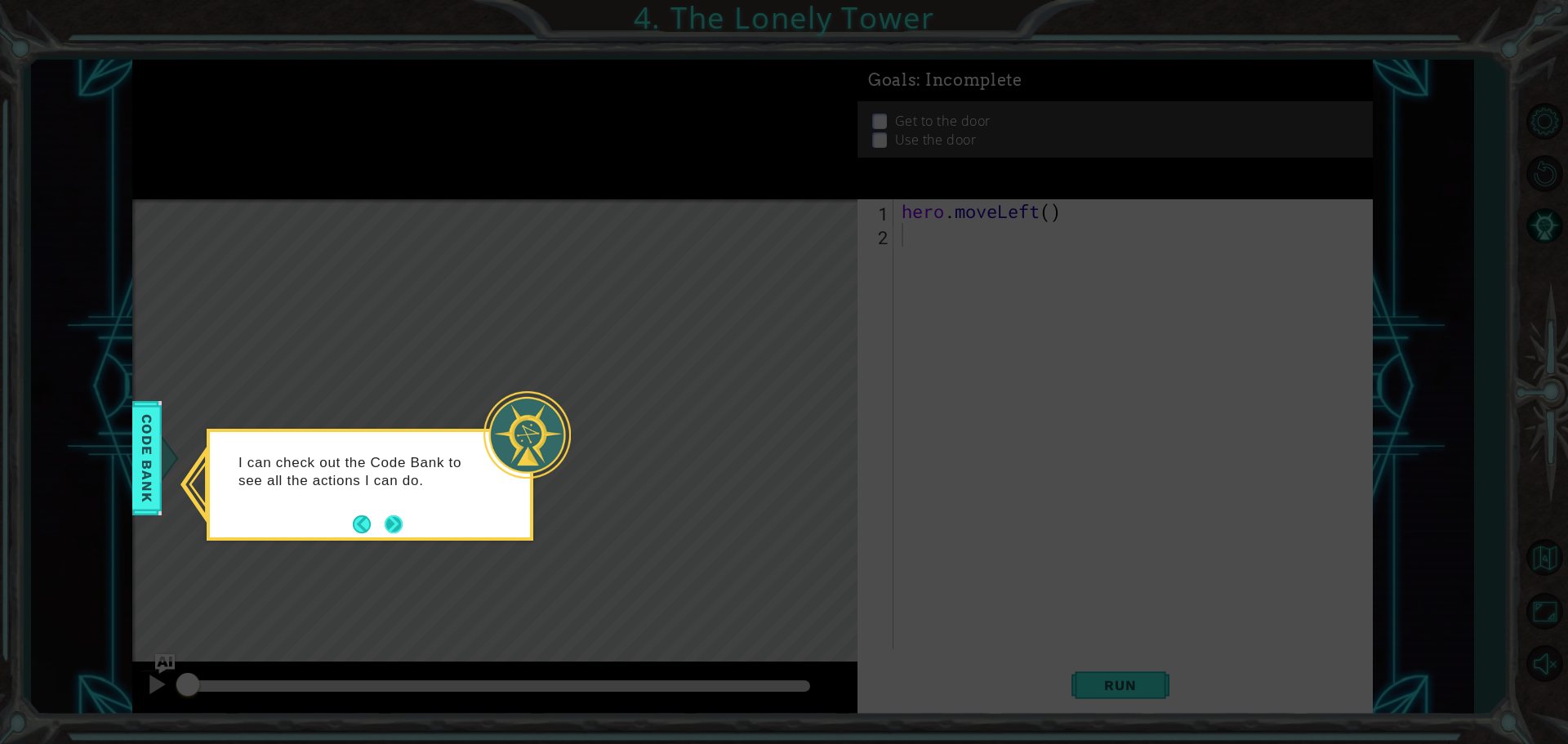
click at [391, 522] on button "Next" at bounding box center [393, 524] width 21 height 21
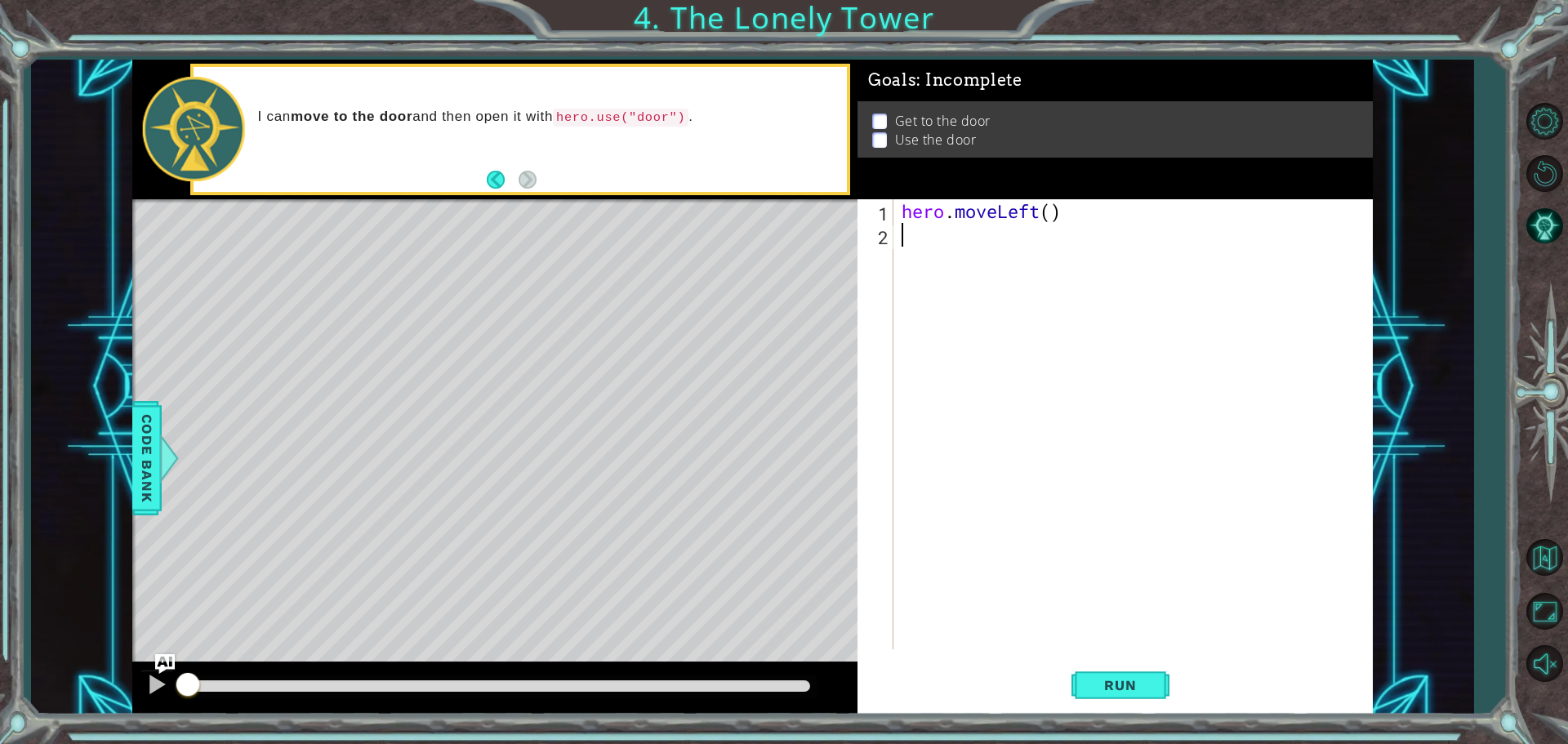
click at [1050, 223] on div "hero . moveLeft ( )" at bounding box center [1137, 448] width 478 height 498
click at [1051, 212] on div "hero . moveLeft ( )" at bounding box center [1137, 448] width 478 height 498
type textarea "hero.moveLeft(2)"
click at [935, 248] on div "hero . moveLeft ( 2 )" at bounding box center [1137, 448] width 478 height 498
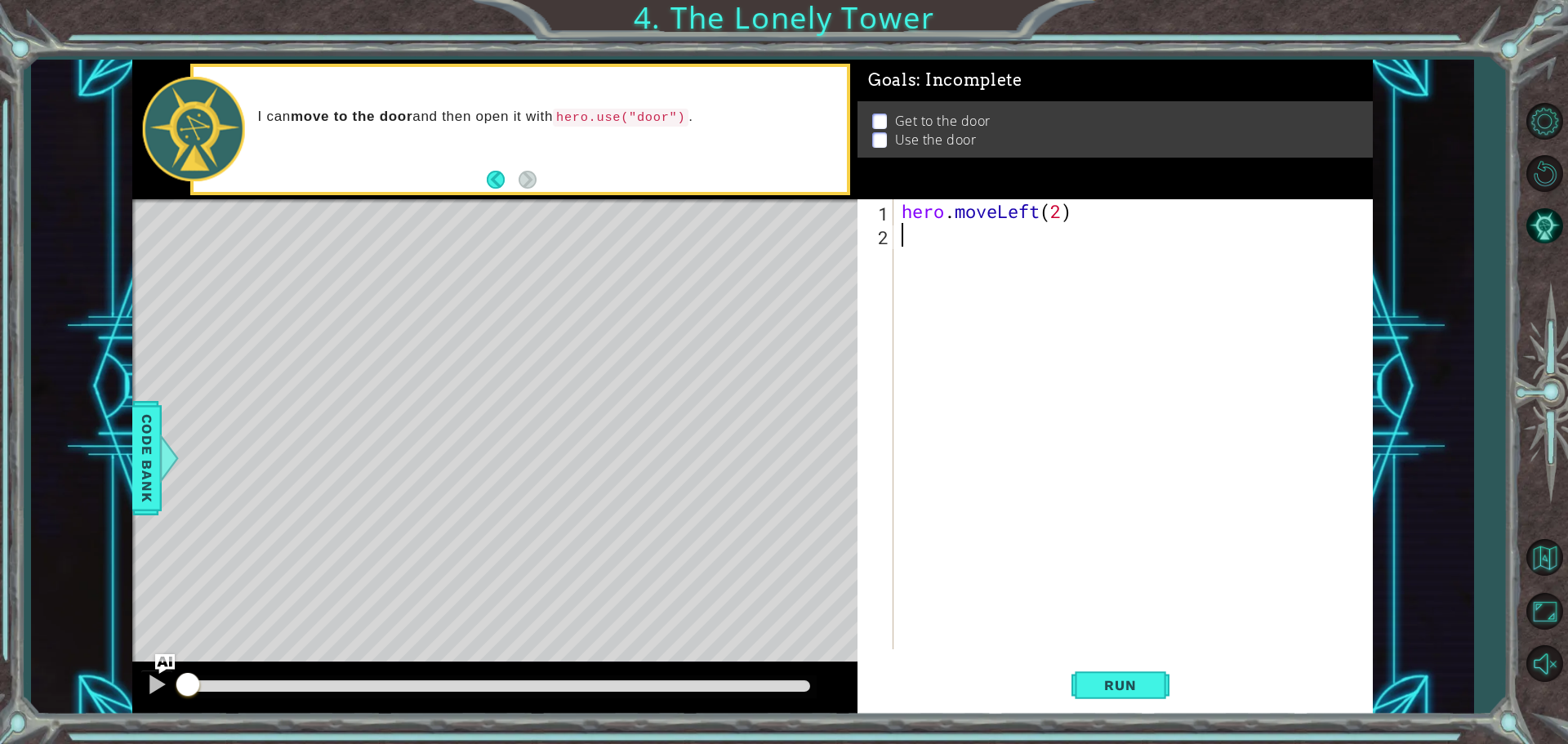
scroll to position [0, 0]
type textarea "h"
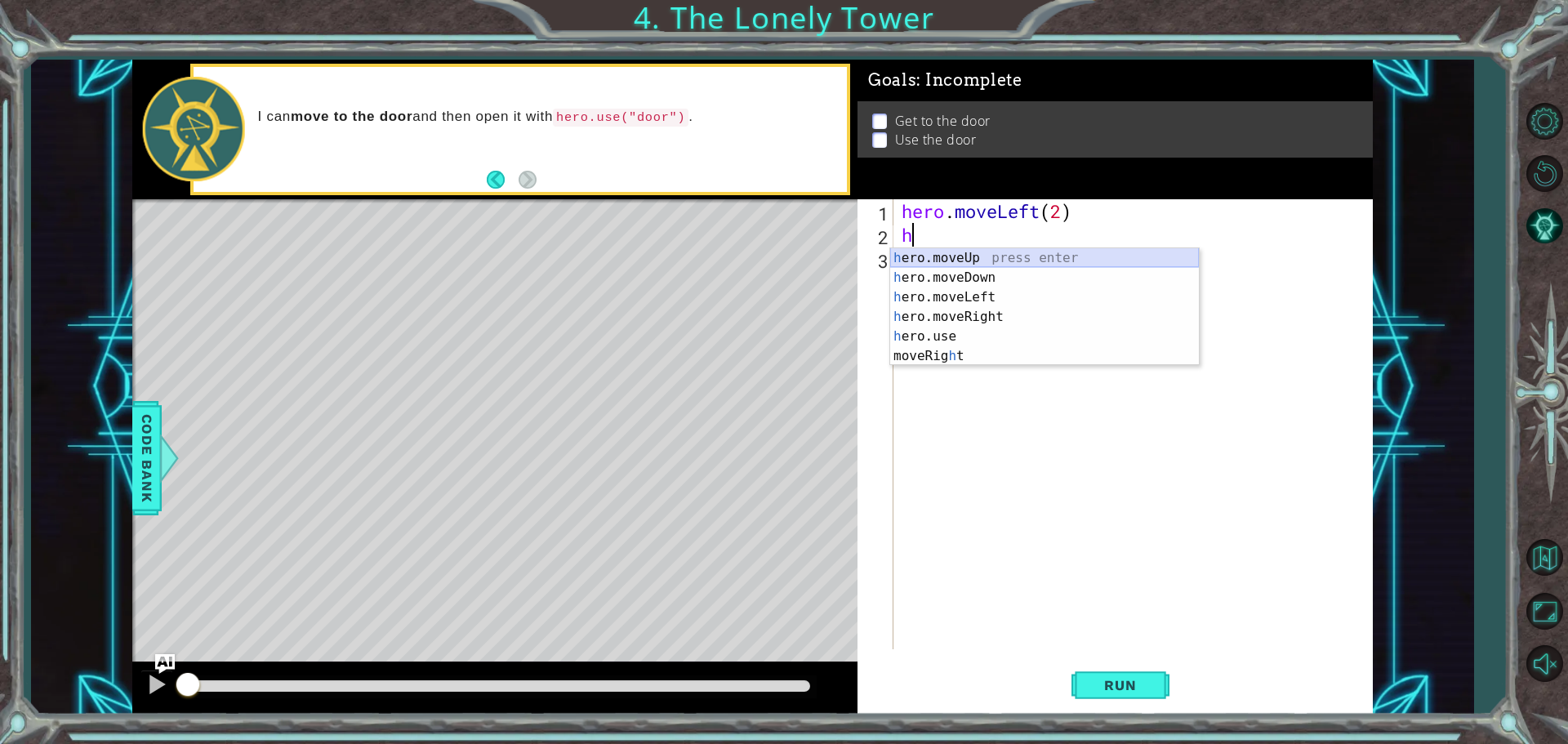
click at [937, 255] on div "h ero.moveUp press enter h ero.moveDown press enter h ero.moveLeft press enter …" at bounding box center [1044, 326] width 309 height 157
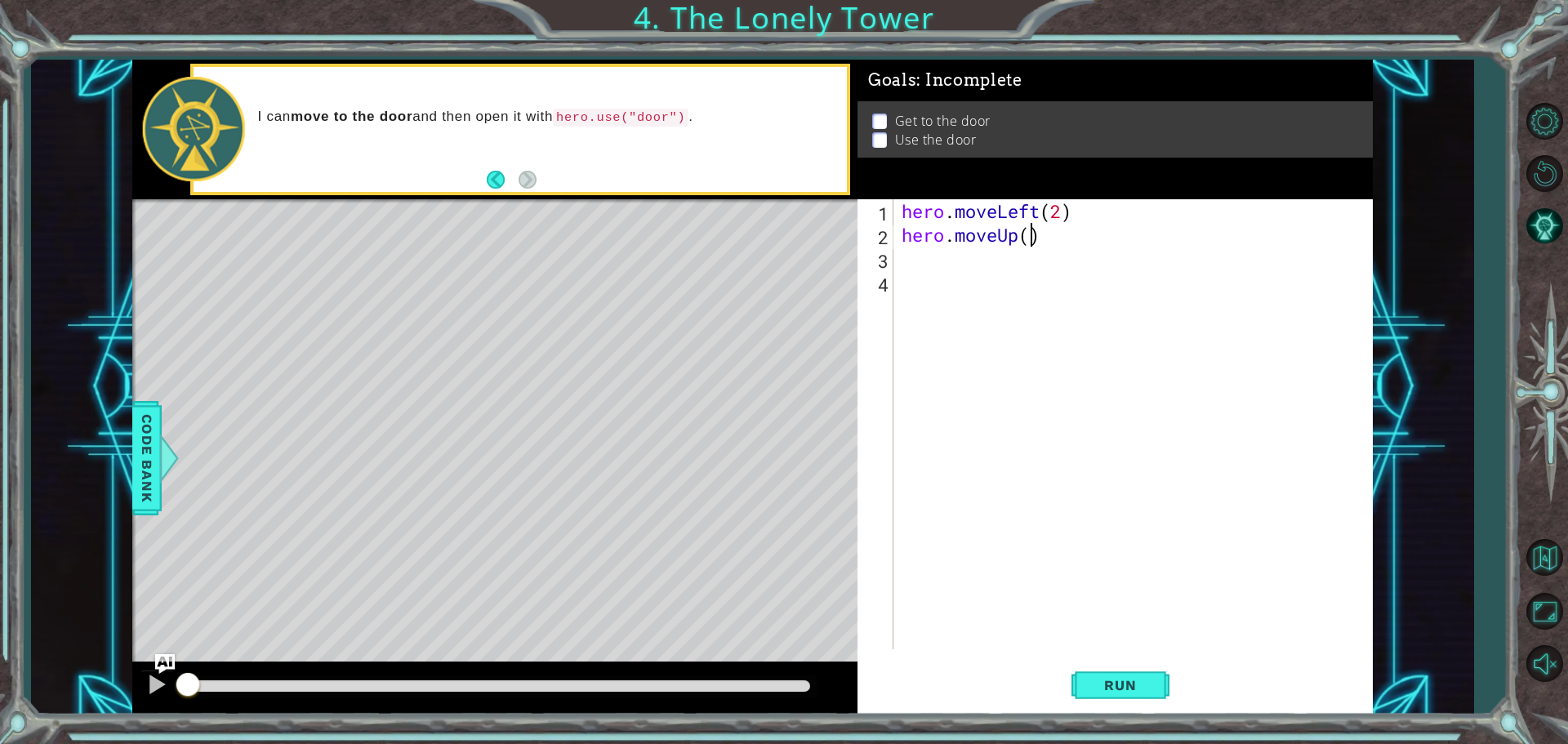
click at [1033, 244] on div "hero . moveLeft ( 2 ) hero . moveUp ( )" at bounding box center [1137, 448] width 478 height 498
type textarea "hero.moveUp(2)"
click at [917, 272] on div "hero . moveLeft ( 2 ) hero . moveUp ( 2 )" at bounding box center [1137, 448] width 478 height 498
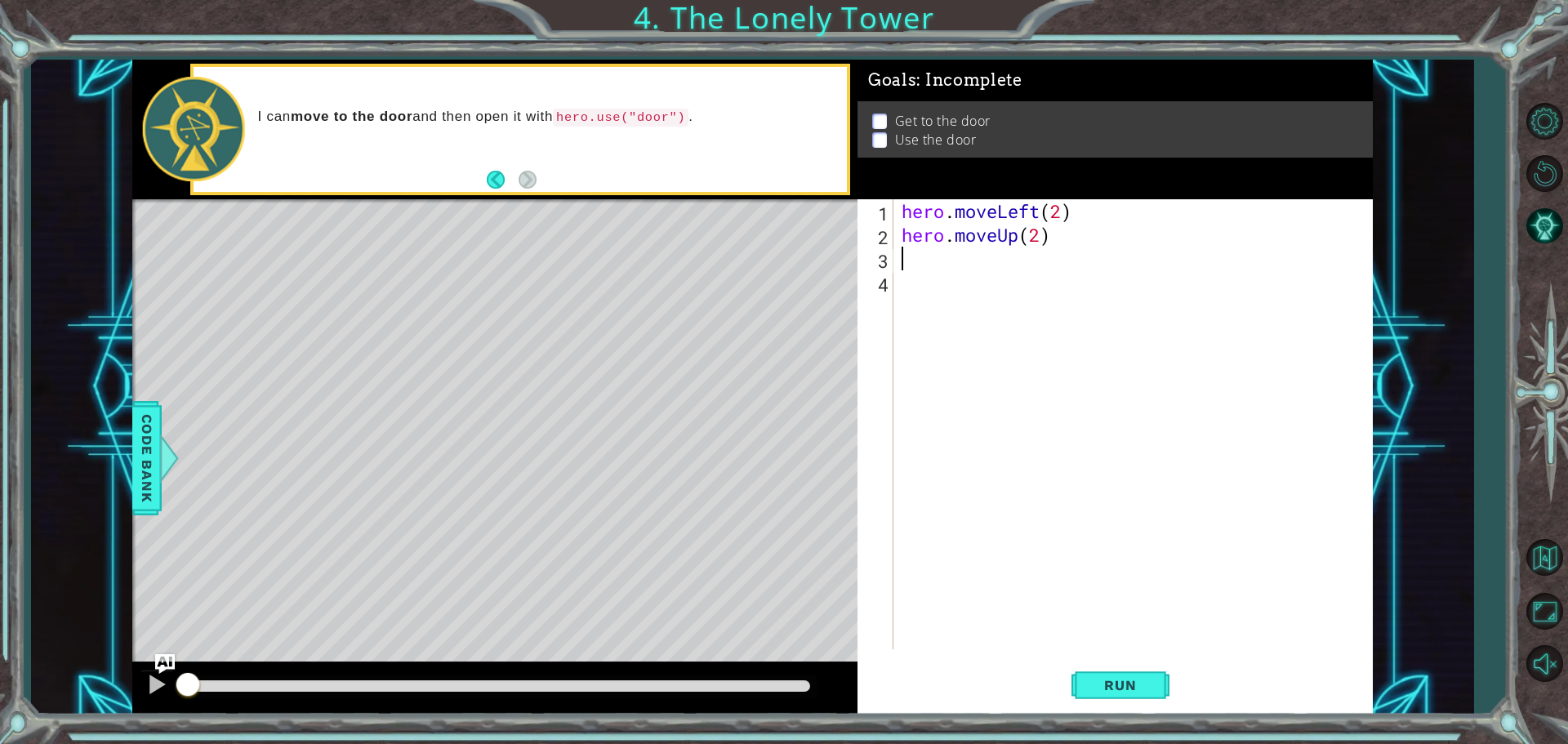
click at [917, 258] on div "hero . moveLeft ( 2 ) hero . moveUp ( 2 )" at bounding box center [1137, 448] width 478 height 498
paste textarea "hero.moveLeft()"
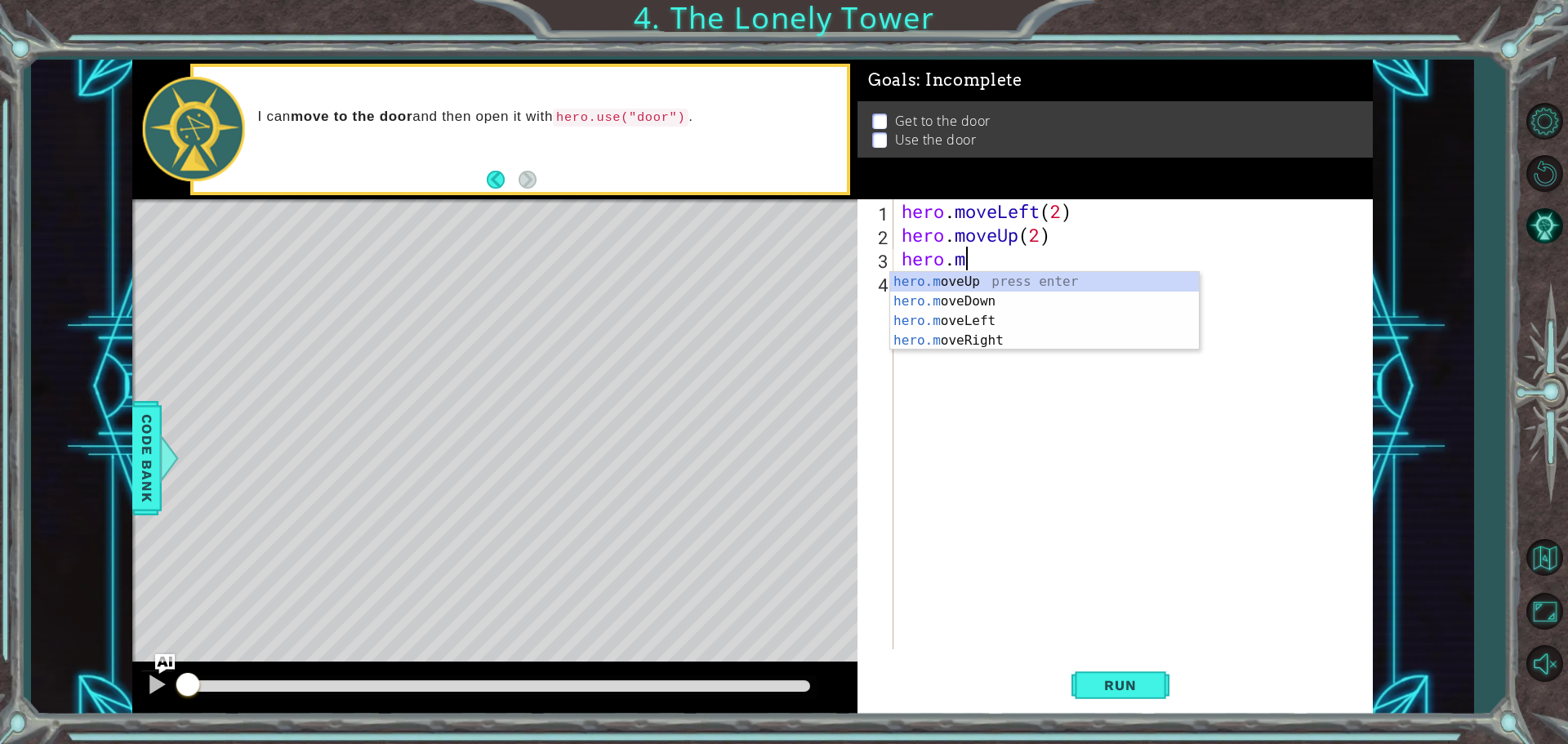
type textarea "hero."
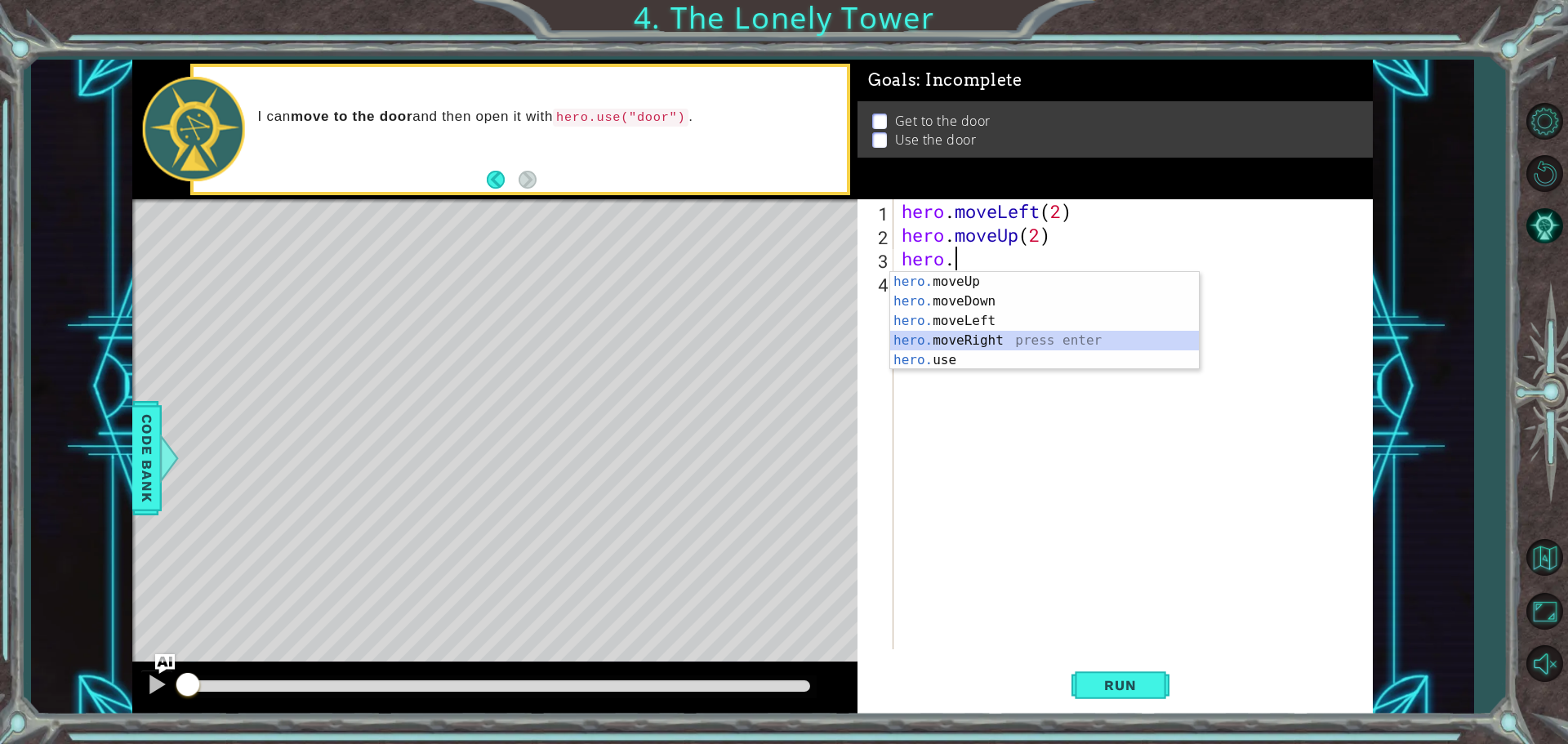
click at [936, 339] on div "hero. moveUp press enter hero. moveDown press enter hero. moveLeft press enter …" at bounding box center [1044, 341] width 309 height 138
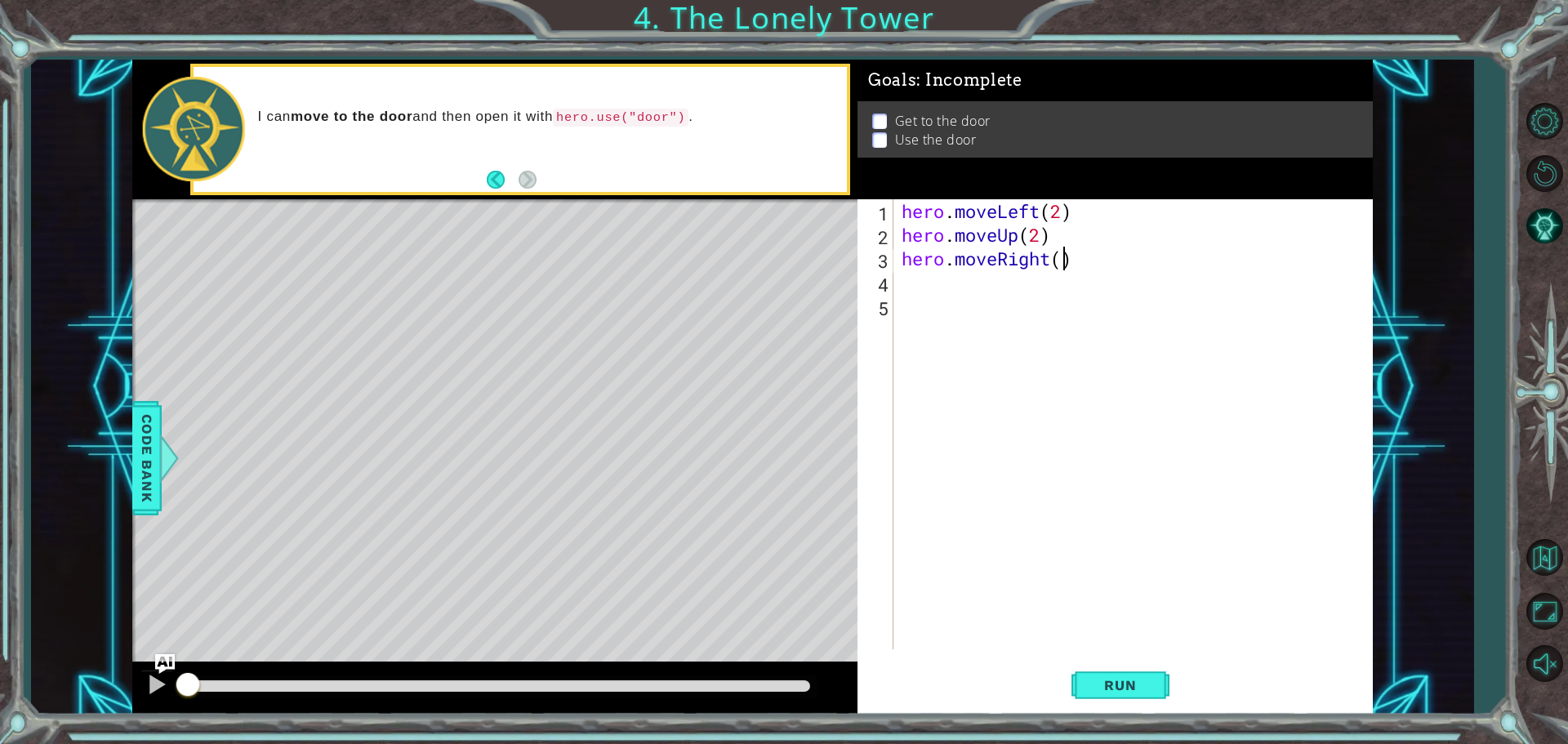
click at [1060, 266] on div "hero . moveLeft ( 2 ) hero . moveUp ( 2 ) hero . moveRight ( )" at bounding box center [1137, 448] width 478 height 498
type textarea "hero.moveRight(2)"
click at [902, 287] on div "hero . moveLeft ( 2 ) hero . moveUp ( 2 ) hero . moveRight ( 2 )" at bounding box center [1137, 448] width 478 height 498
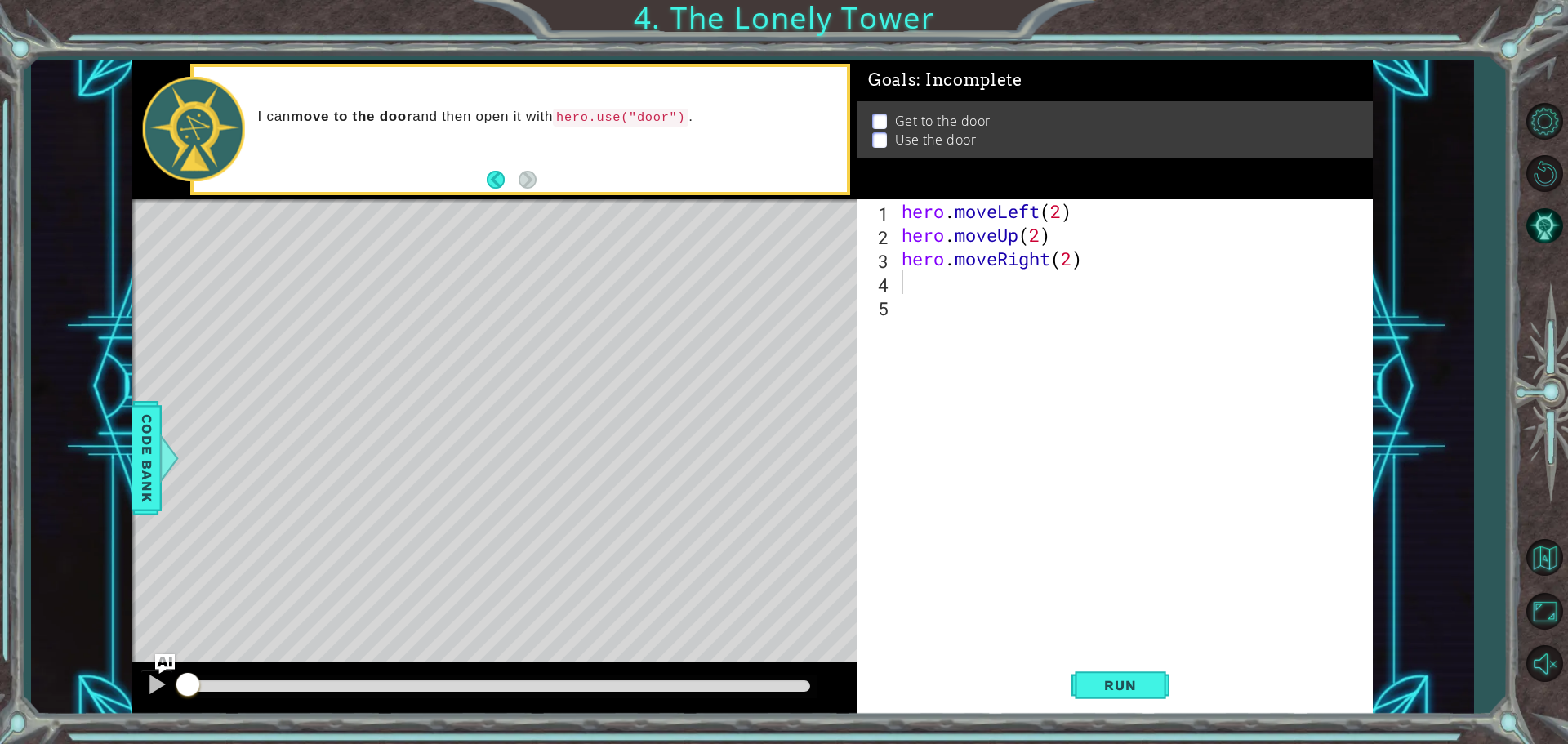
drag, startPoint x: 689, startPoint y: 113, endPoint x: 669, endPoint y: 108, distance: 20.6
click at [669, 108] on p "I can move to the door and then open it with hero.use("door") ." at bounding box center [546, 117] width 578 height 19
drag, startPoint x: 683, startPoint y: 119, endPoint x: 654, endPoint y: 113, distance: 29.6
click at [658, 114] on code "hero.use("door")" at bounding box center [621, 118] width 136 height 18
click at [922, 285] on div "hero . moveLeft ( 2 ) hero . moveUp ( 2 ) hero . moveRight ( 2 )" at bounding box center [1137, 448] width 478 height 498
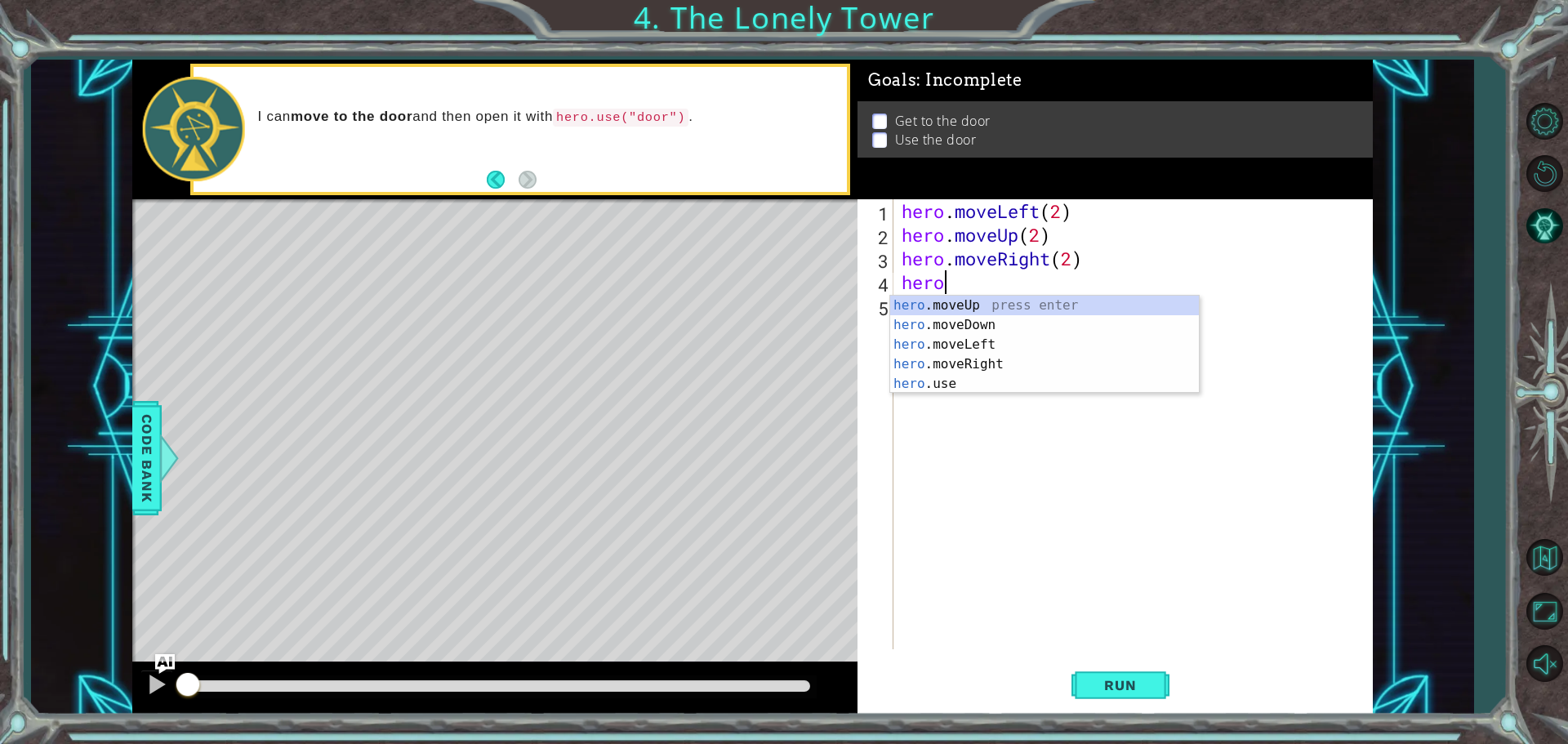
scroll to position [0, 1]
click at [923, 376] on div "hero .moveUp press enter hero .moveDown press enter hero .moveLeft press enter …" at bounding box center [1044, 365] width 309 height 138
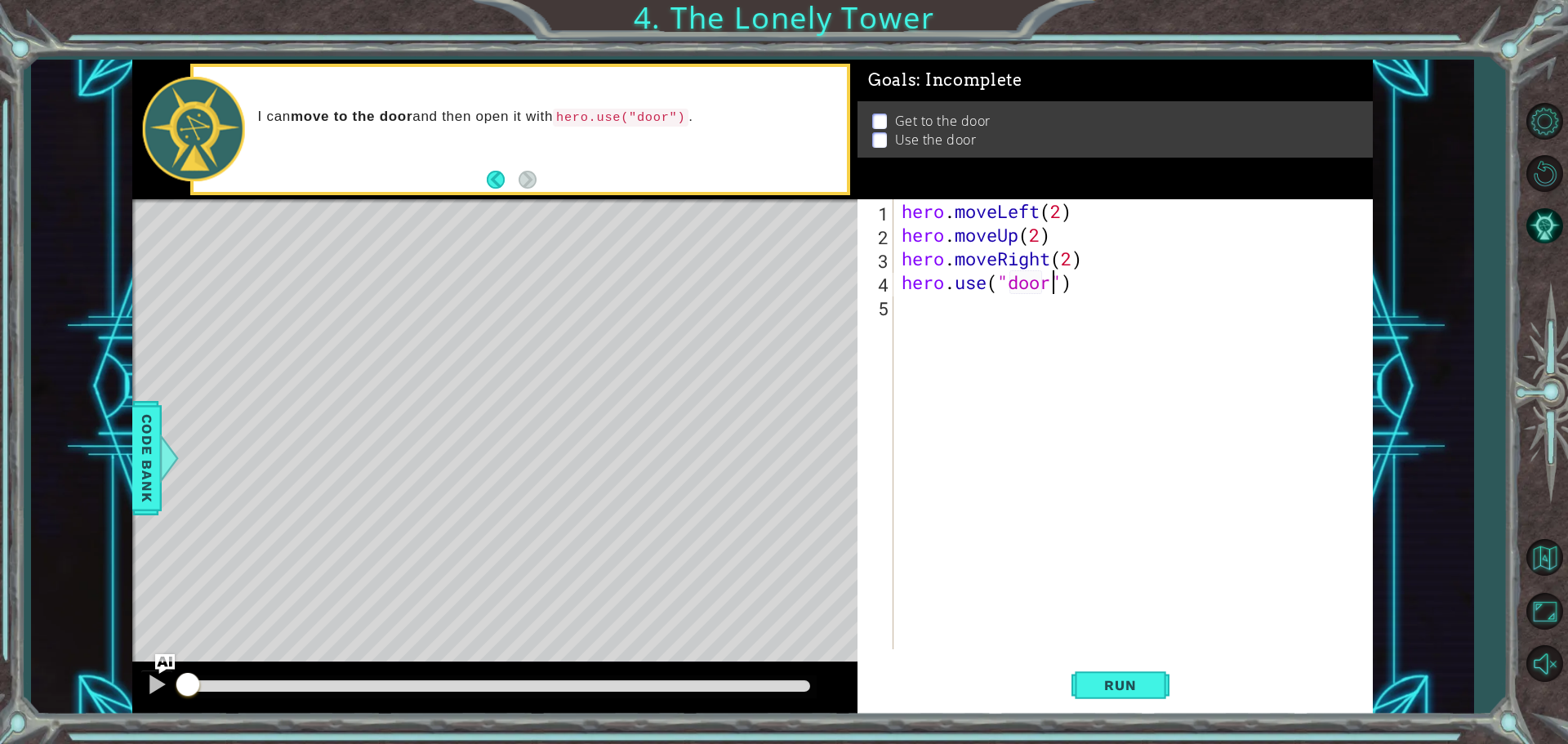
scroll to position [0, 6]
type textarea "hero.use("door")"
click at [1105, 692] on span "Run" at bounding box center [1119, 685] width 64 height 16
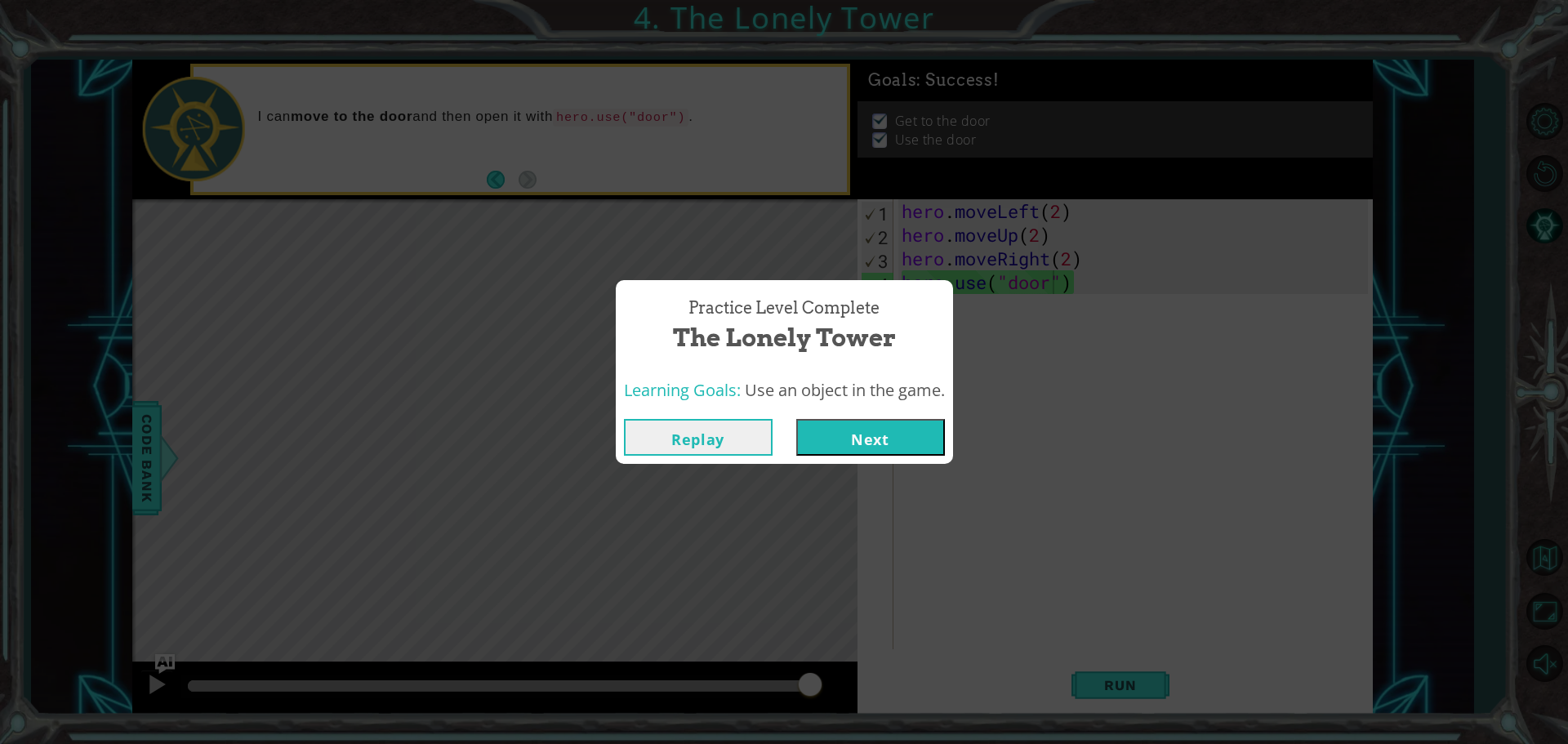
click at [867, 437] on button "Next" at bounding box center [870, 437] width 148 height 37
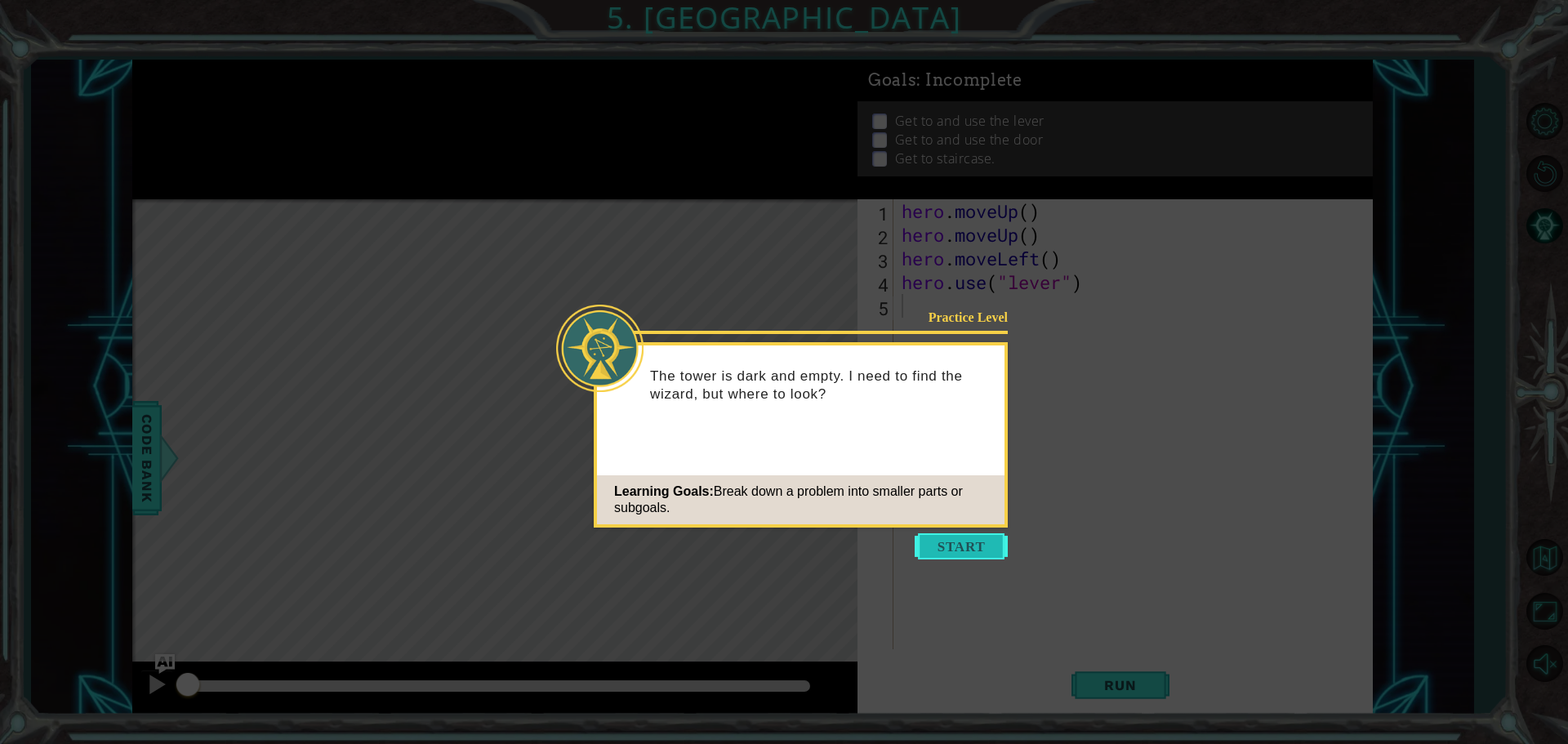
click at [975, 558] on button "Start" at bounding box center [961, 546] width 93 height 26
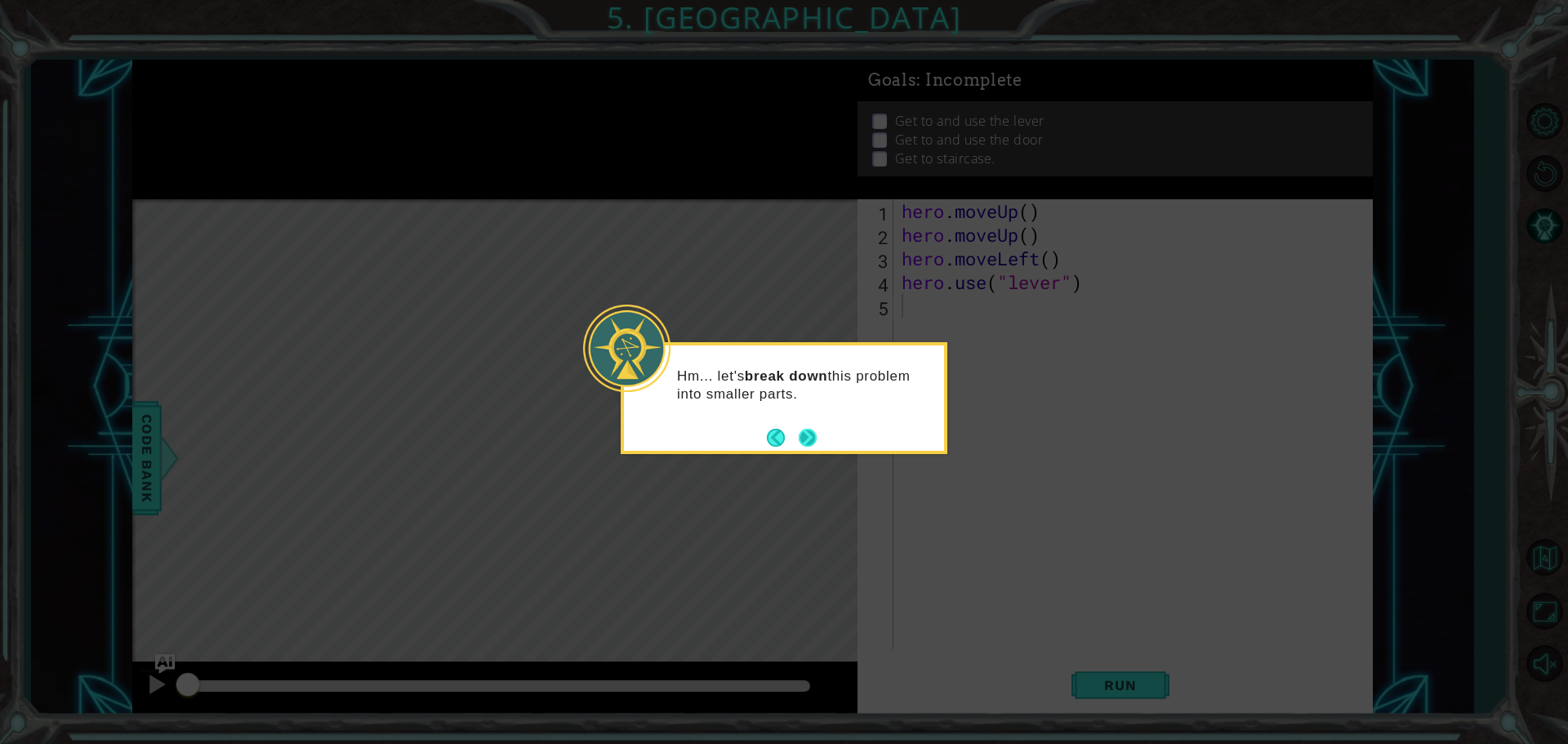
click at [808, 436] on button "Next" at bounding box center [808, 437] width 19 height 19
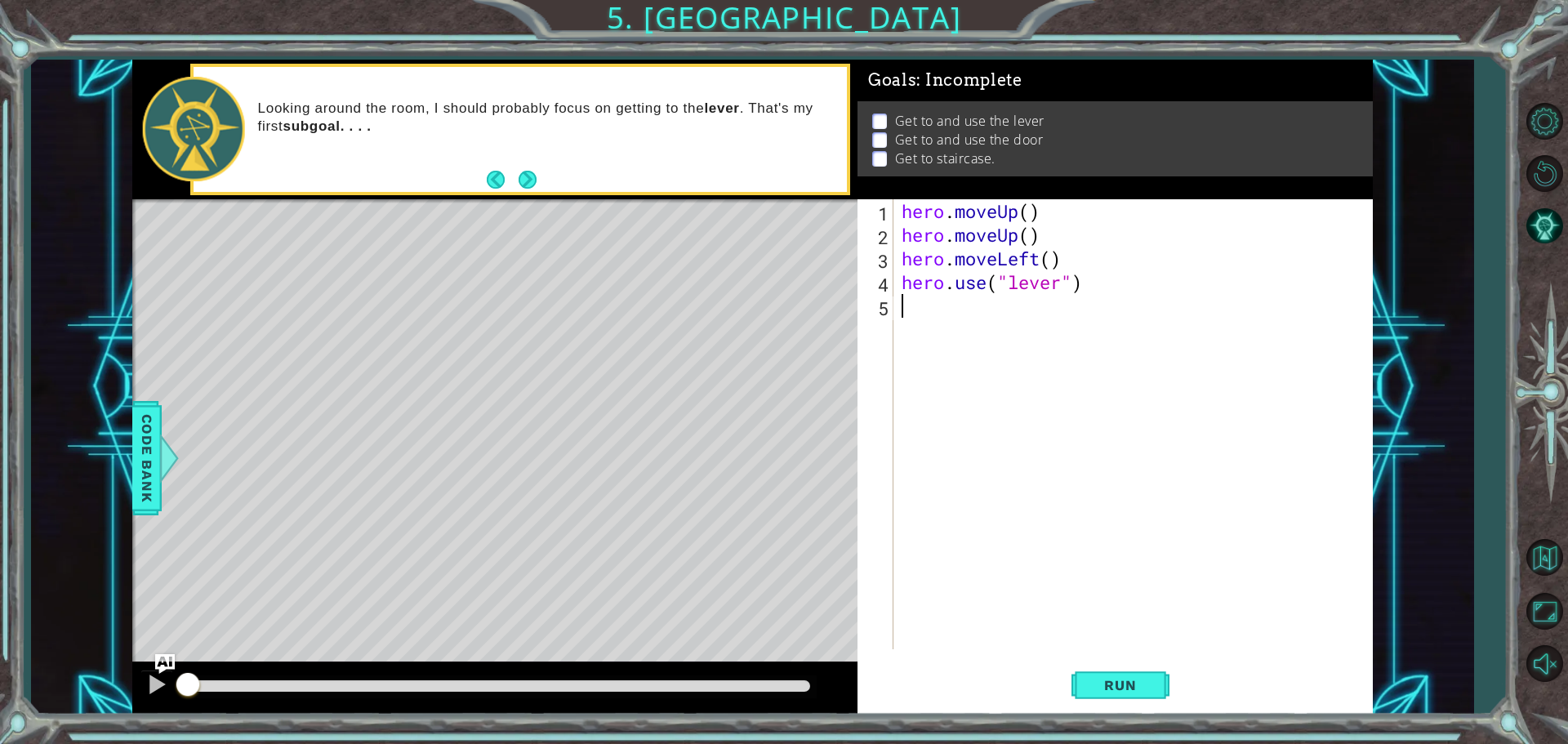
click at [1018, 239] on div "hero . moveUp ( ) hero . moveUp ( ) hero . moveLeft ( ) hero . use ( "lever" )" at bounding box center [1137, 448] width 478 height 498
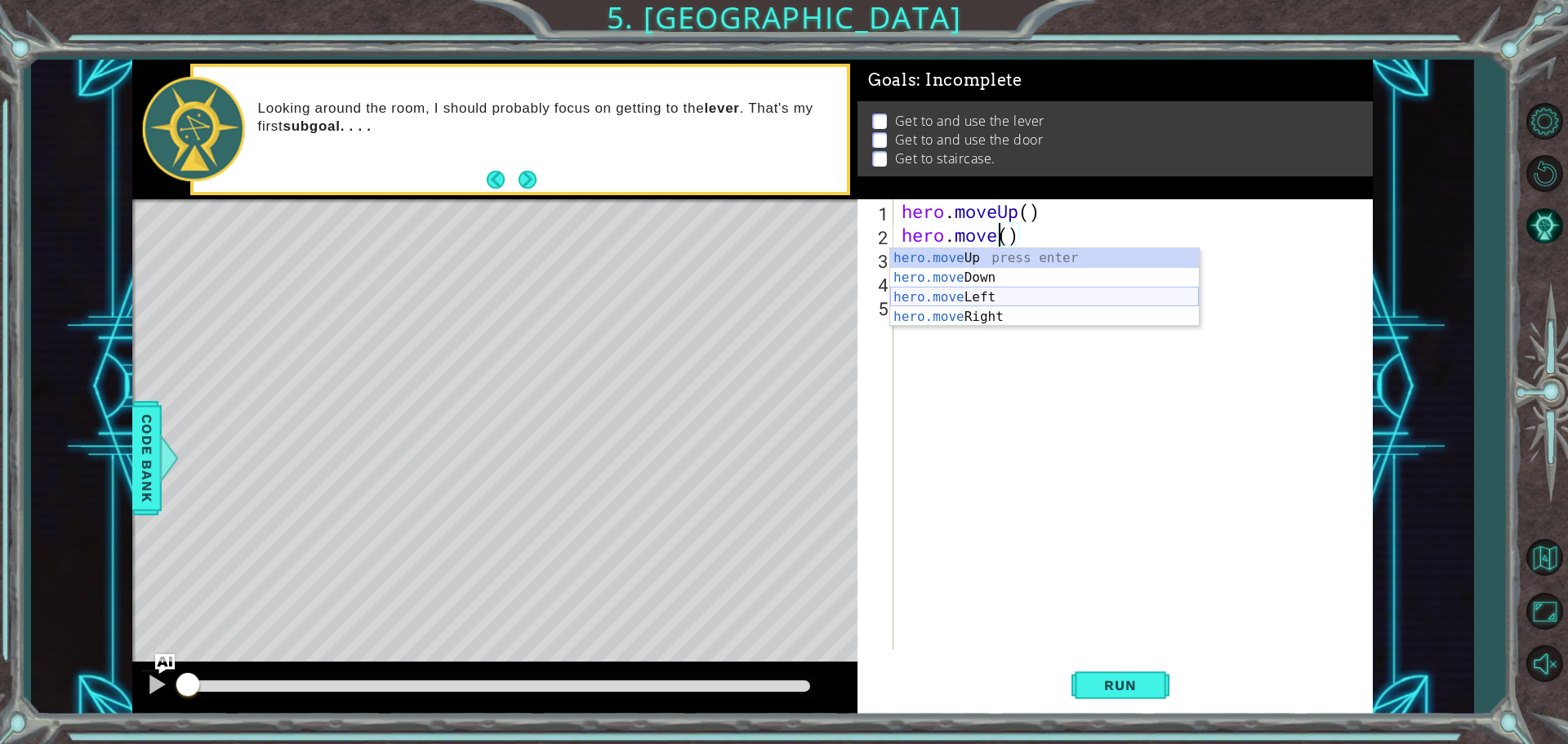
click at [1007, 300] on div "hero.move Up press enter hero.move Down press enter hero.move Left press enter …" at bounding box center [1044, 307] width 309 height 118
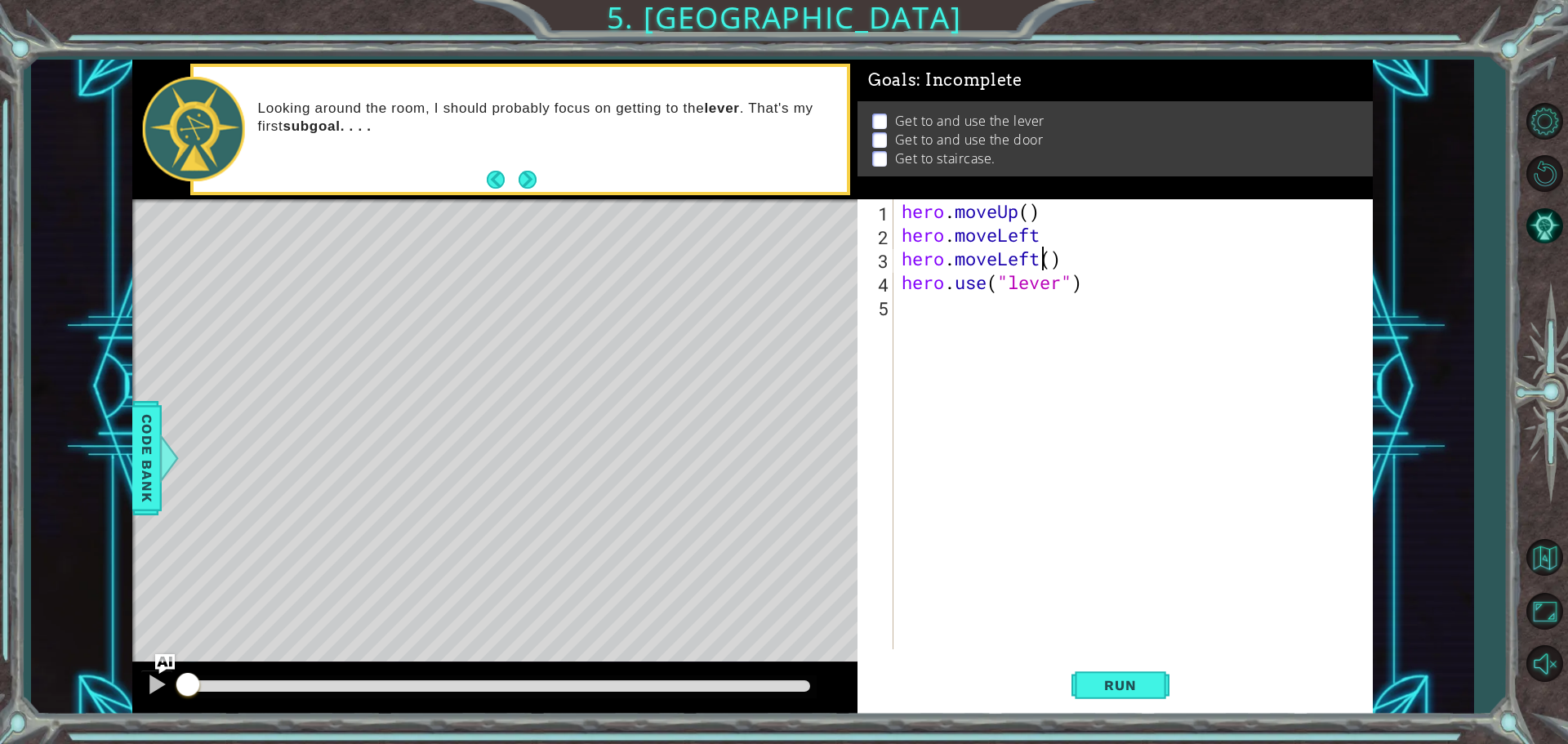
click at [1039, 257] on div "hero . moveUp ( ) hero . moveLeft hero . moveLeft ( ) hero . use ( "lever" )" at bounding box center [1137, 448] width 478 height 498
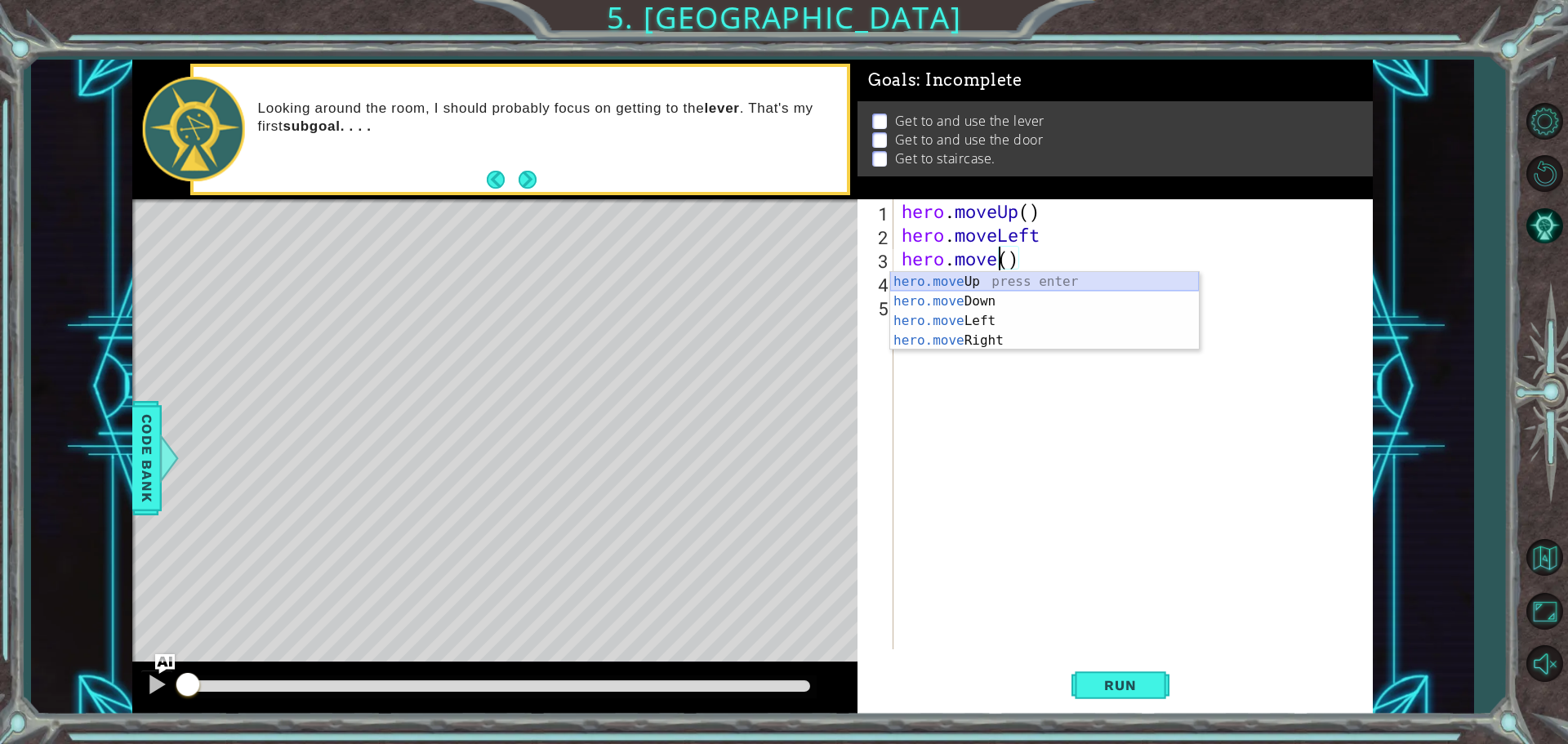
click at [958, 281] on div "hero.move Up press enter hero.move Down press enter hero.move Left press enter …" at bounding box center [1044, 331] width 309 height 118
type textarea "hero.moveUp"
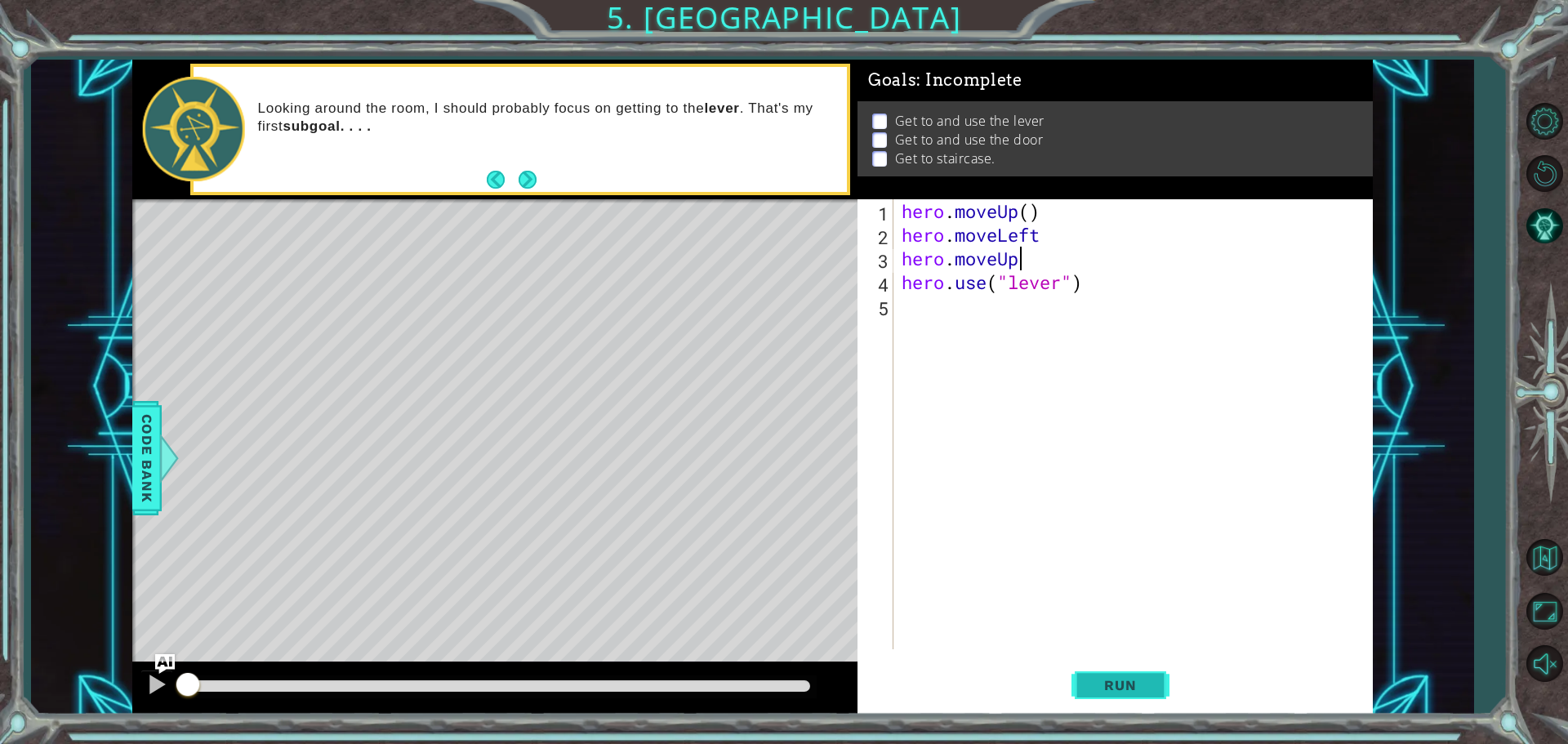
click at [1112, 687] on span "Run" at bounding box center [1119, 685] width 64 height 16
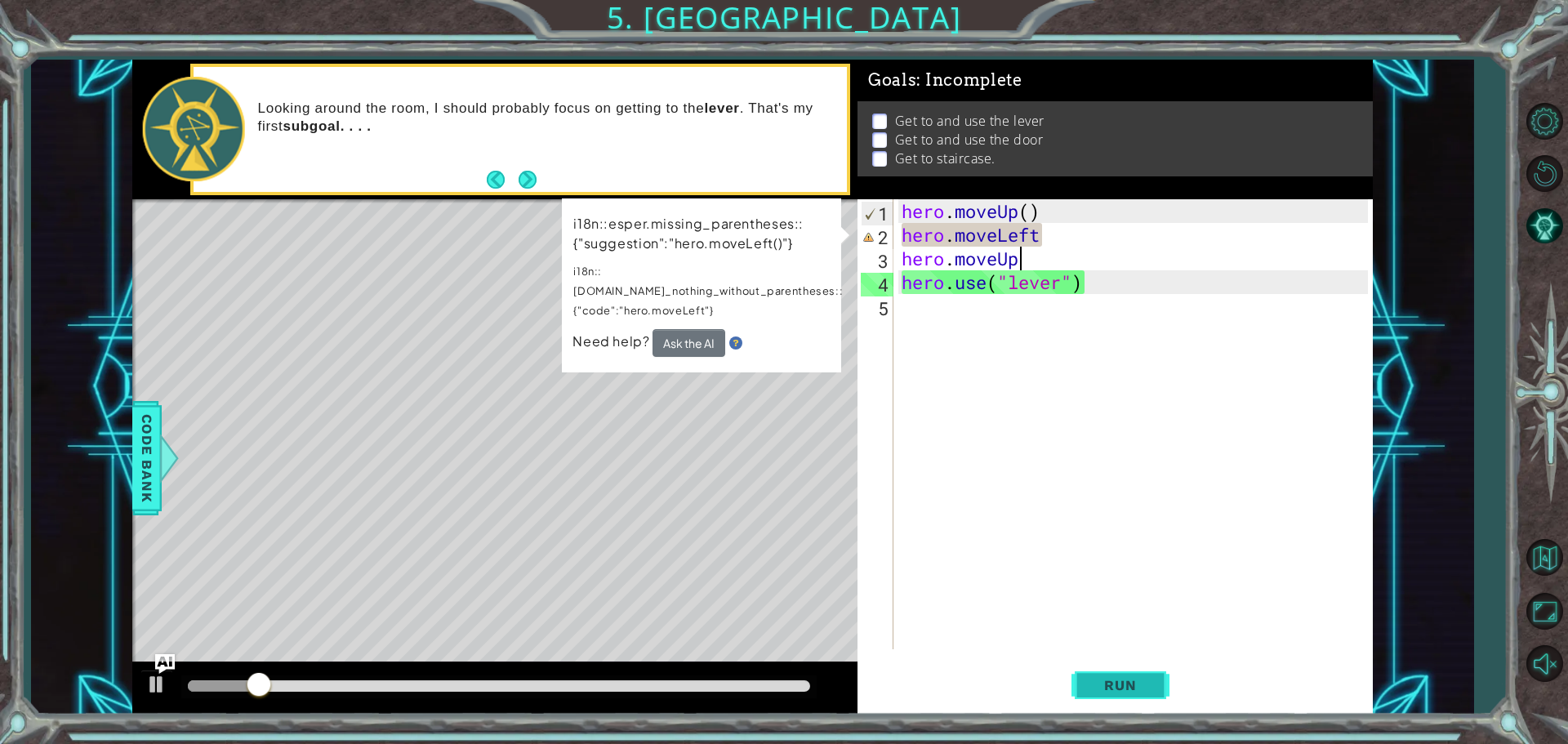
click at [1114, 680] on span "Run" at bounding box center [1119, 685] width 64 height 16
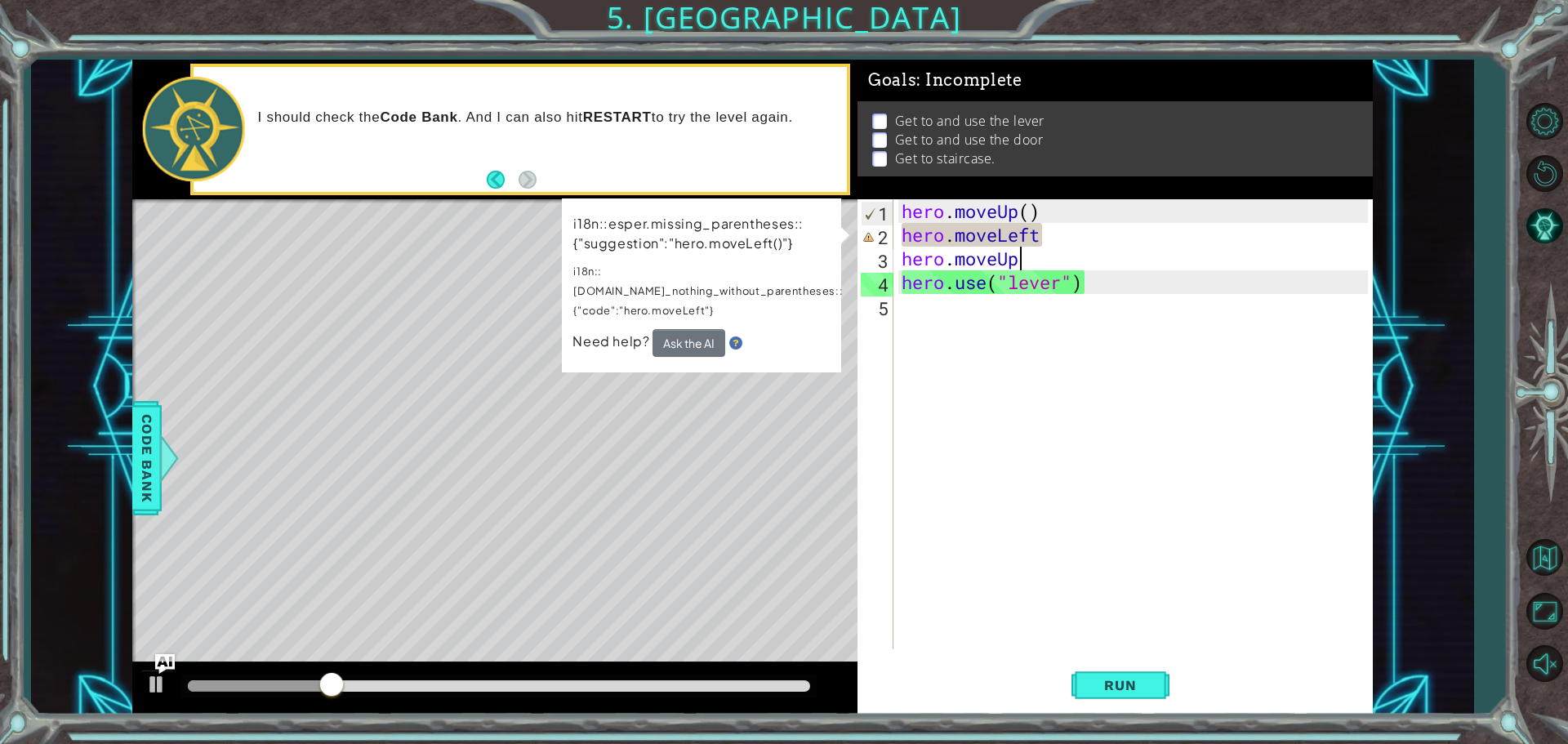
click at [998, 443] on div "hero . moveUp ( ) hero . moveLeft hero . moveUp hero . use ( "lever" )" at bounding box center [1137, 448] width 478 height 498
click at [733, 684] on div at bounding box center [499, 686] width 622 height 12
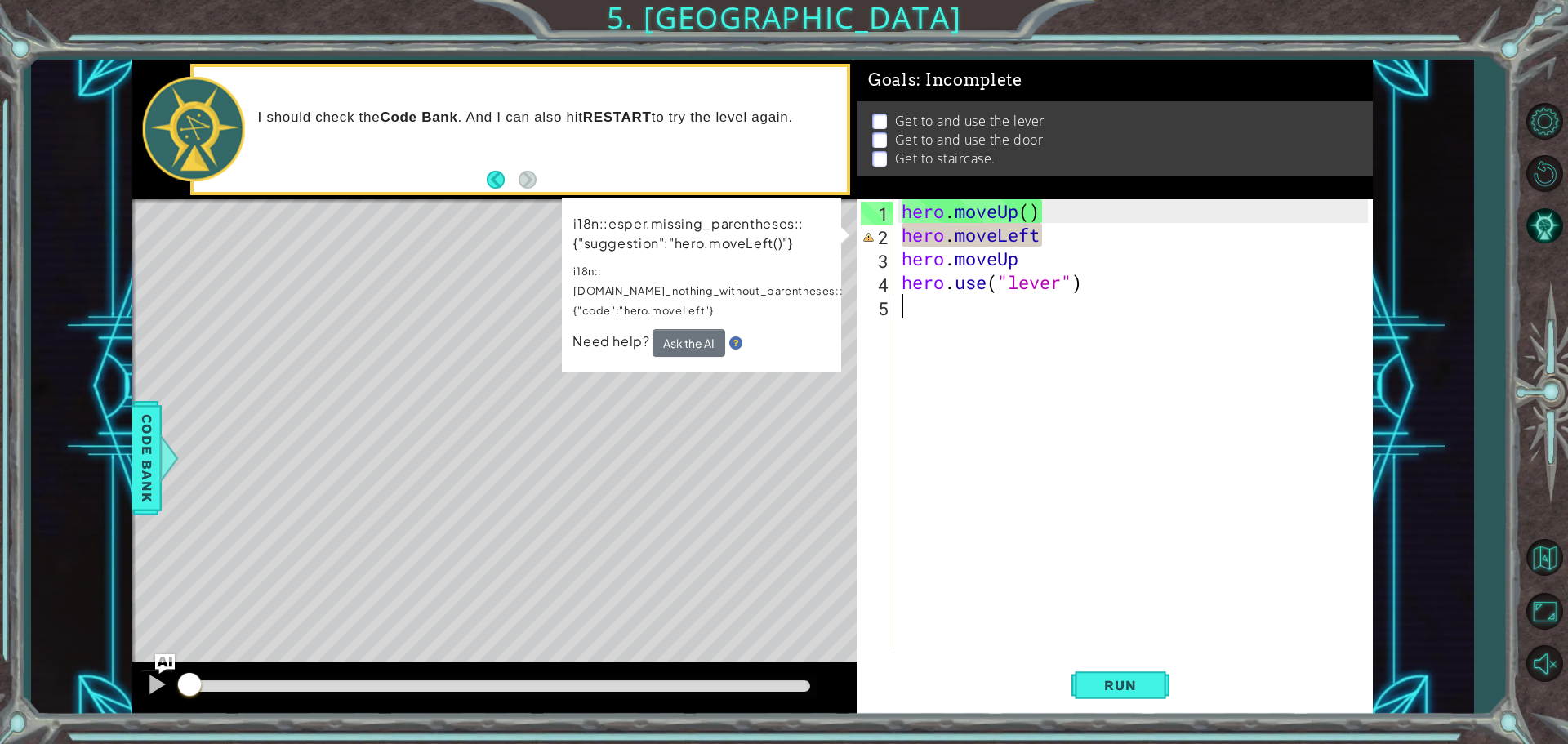
drag, startPoint x: 733, startPoint y: 684, endPoint x: 0, endPoint y: 650, distance: 733.8
click at [0, 650] on div "1 ההההההההההההההההההההההההההההההההההההההההההההההההההההההההההההההההההההההההההההה…" at bounding box center [784, 372] width 1568 height 744
click at [1018, 491] on div "hero . moveUp ( ) hero . moveLeft hero . moveUp hero . use ( "lever" )" at bounding box center [1137, 448] width 478 height 498
click at [1051, 242] on div "hero . moveUp ( ) hero . moveLeft hero . moveUp hero . use ( "lever" )" at bounding box center [1137, 448] width 478 height 498
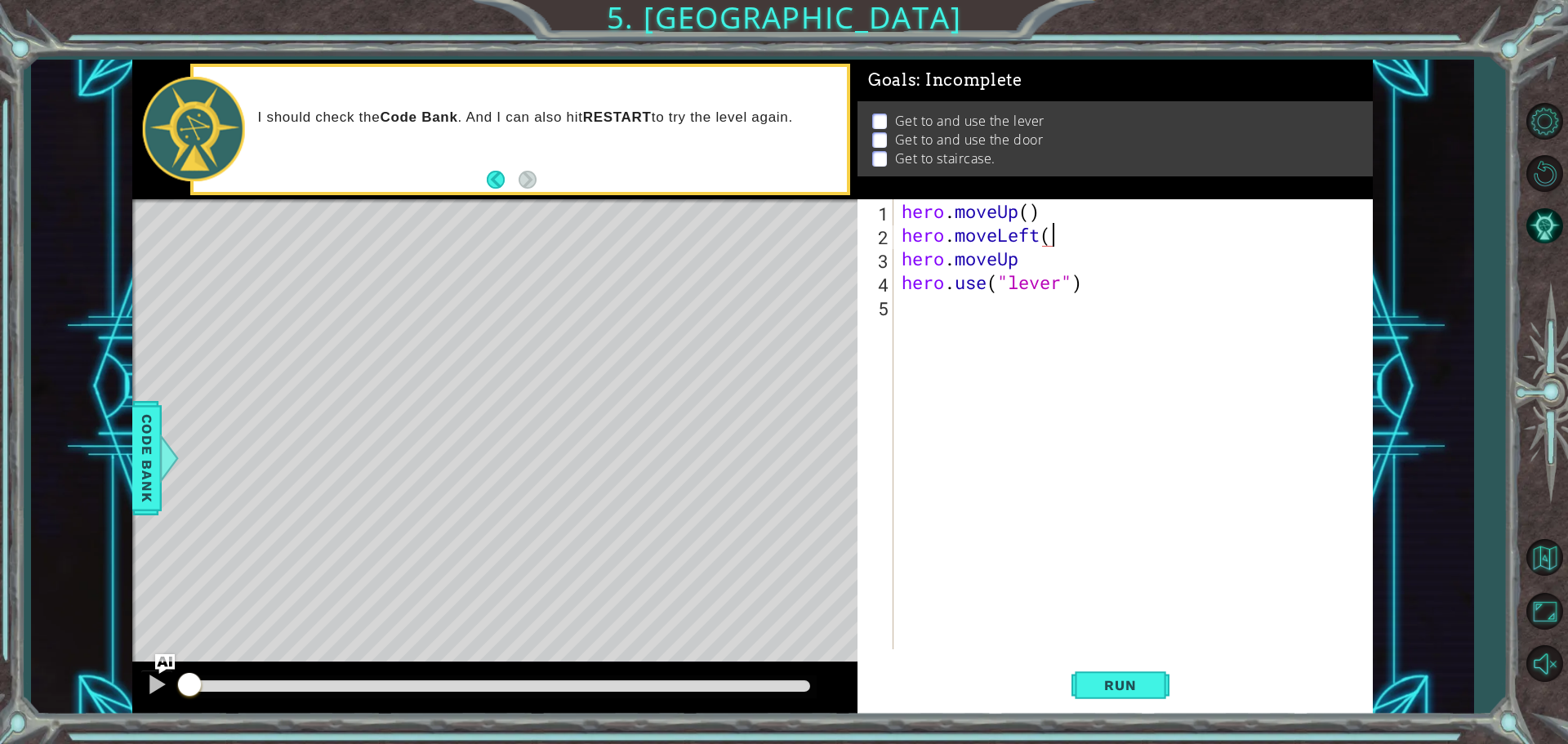
scroll to position [0, 6]
click at [1090, 697] on button "Run" at bounding box center [1120, 684] width 98 height 52
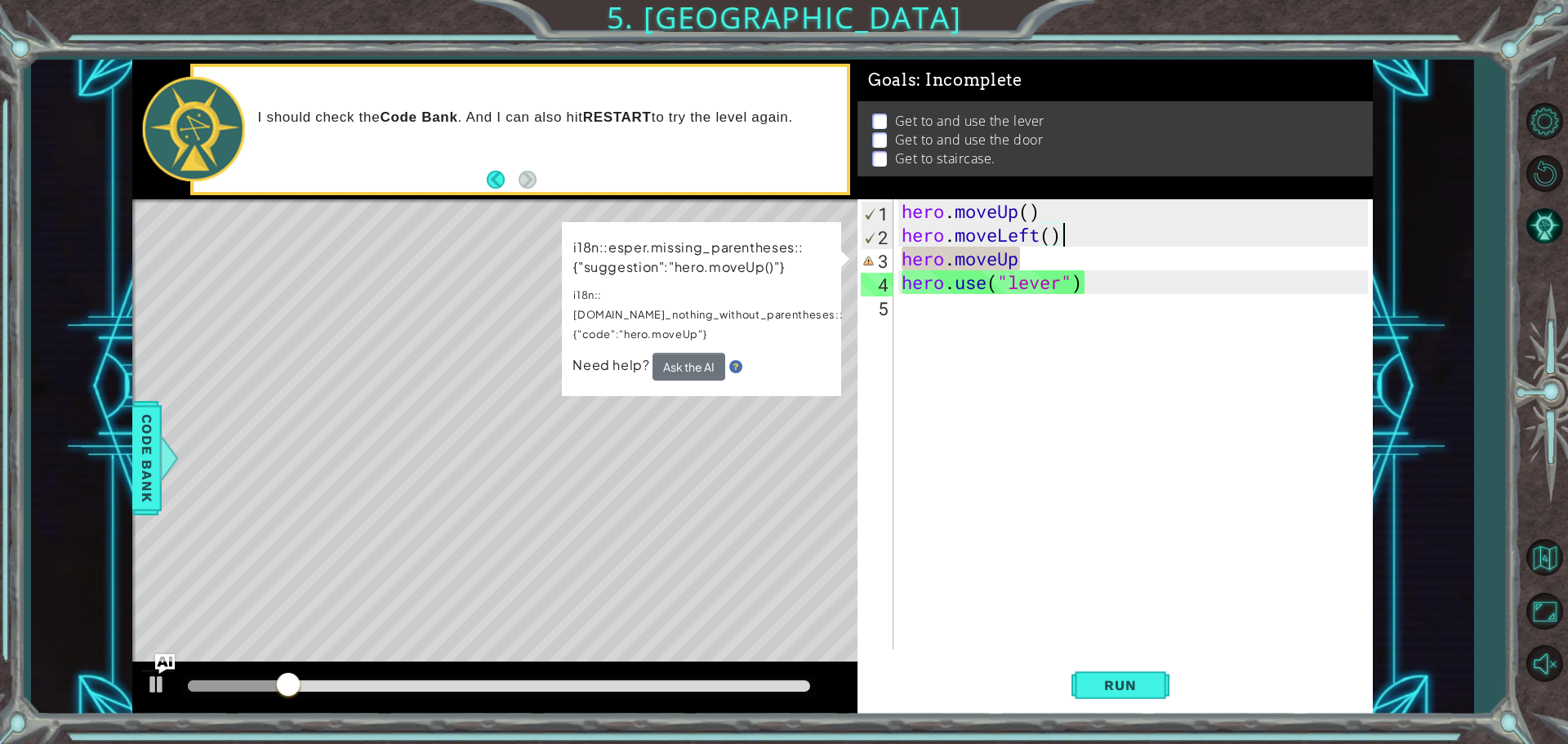
click at [1030, 260] on div "hero . moveUp ( ) hero . moveLeft ( ) hero . moveUp hero . use ( "lever" )" at bounding box center [1137, 448] width 478 height 498
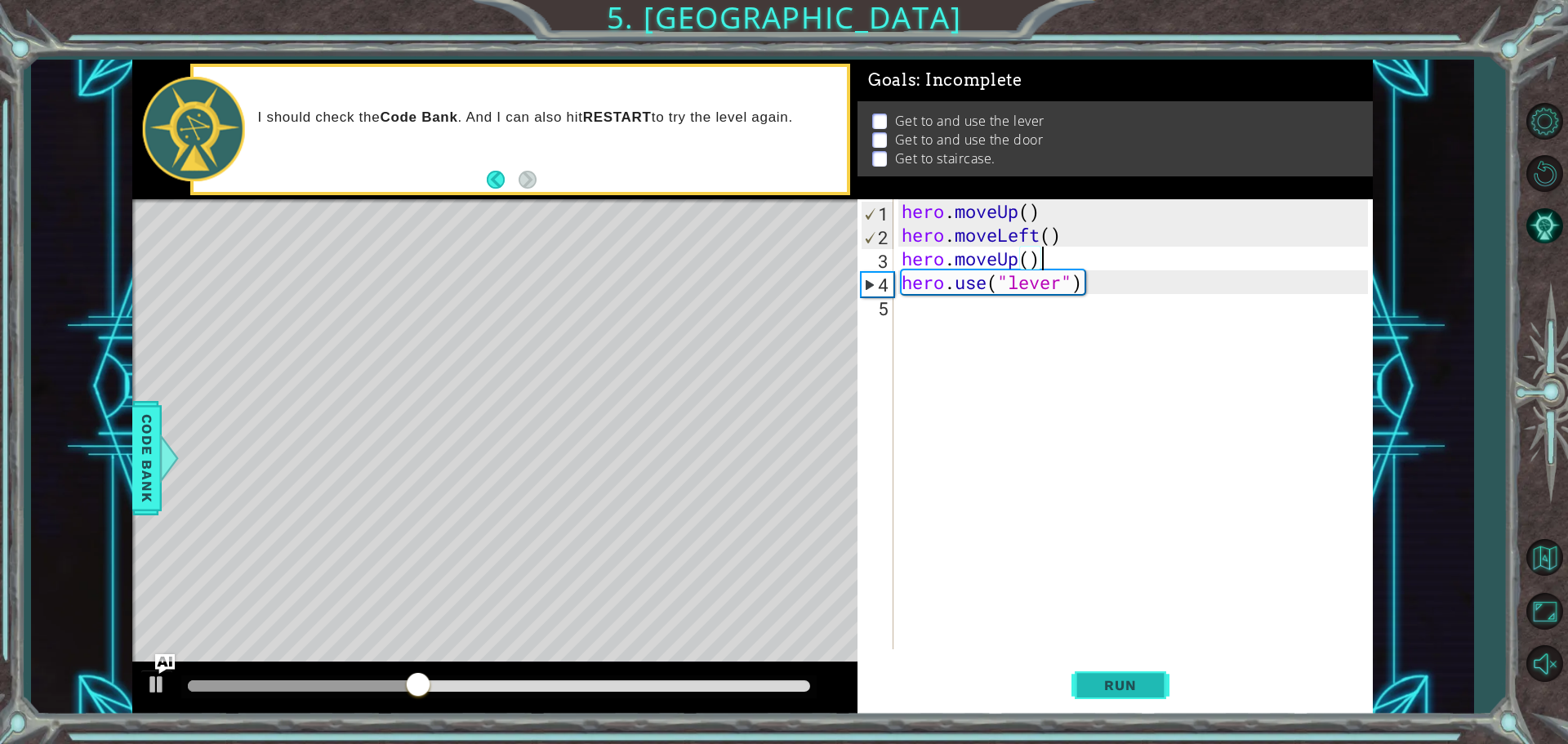
type textarea "hero.moveUp()"
click at [1139, 686] on span "Run" at bounding box center [1119, 685] width 64 height 16
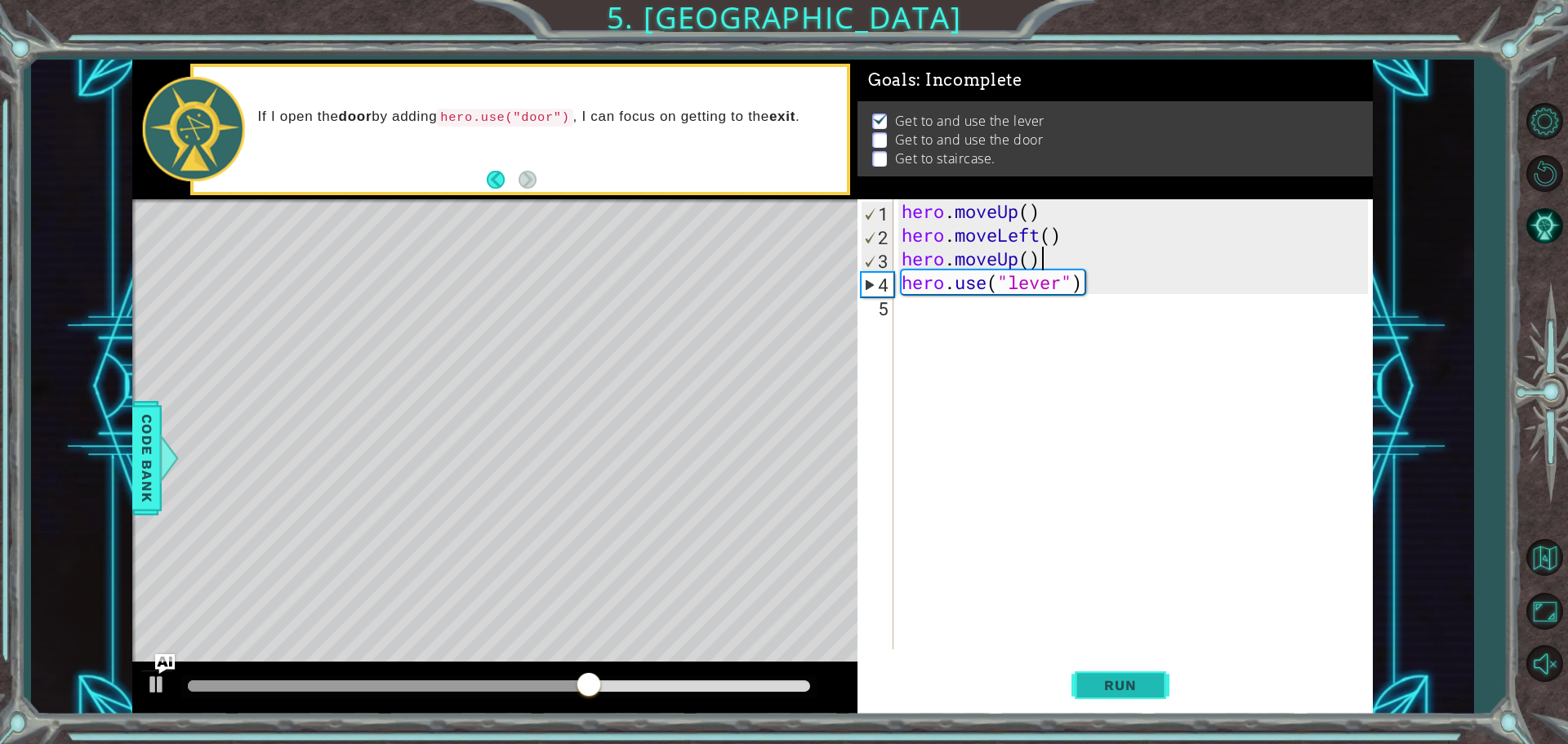
click at [1117, 681] on span "Run" at bounding box center [1119, 685] width 64 height 16
click at [909, 310] on div "hero . moveUp ( ) hero . moveLeft ( ) hero . moveUp ( ) hero . use ( "lever" )" at bounding box center [1137, 448] width 478 height 498
type textarea "h"
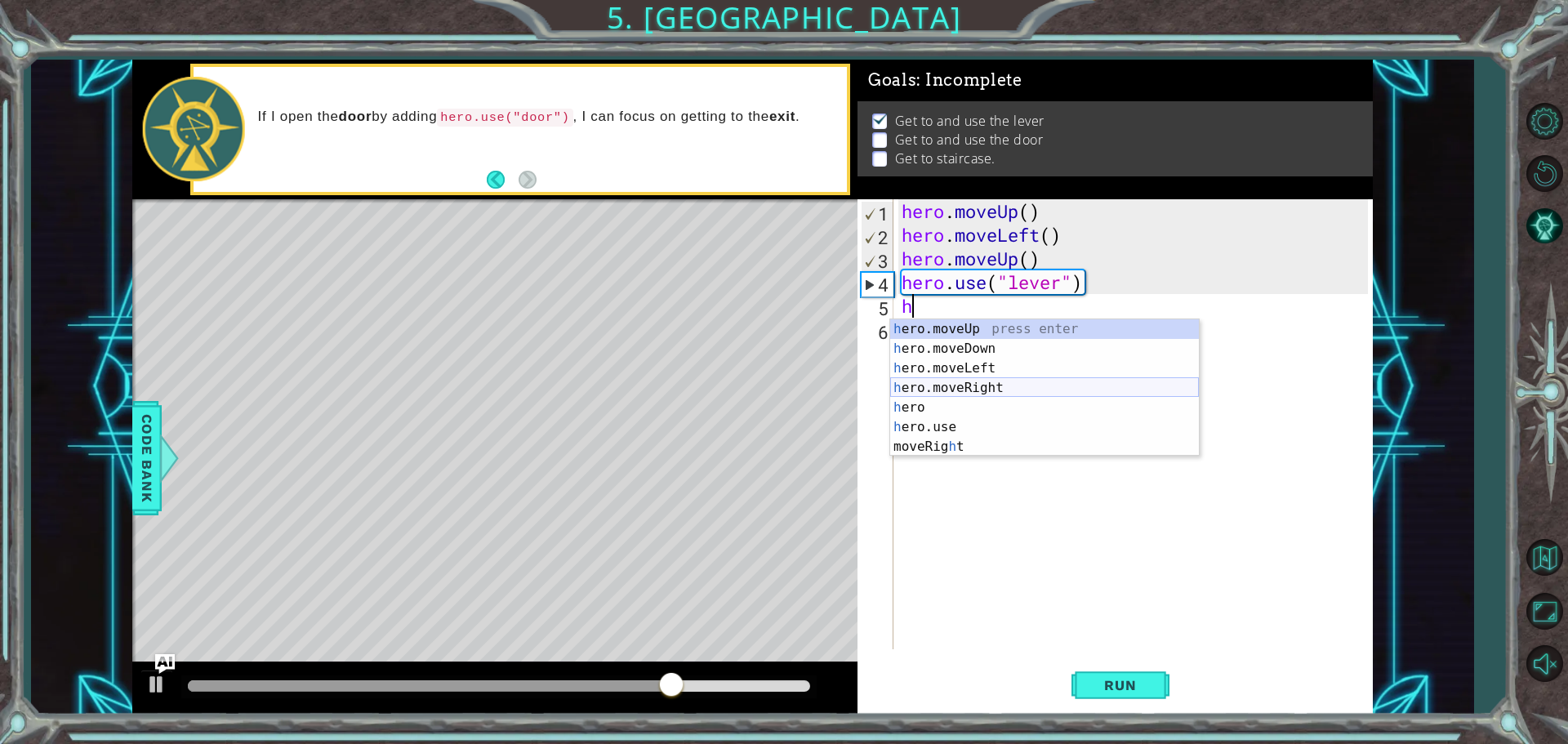
click at [917, 385] on div "h ero.moveUp press enter h ero.moveDown press enter h ero.moveLeft press enter …" at bounding box center [1044, 407] width 309 height 176
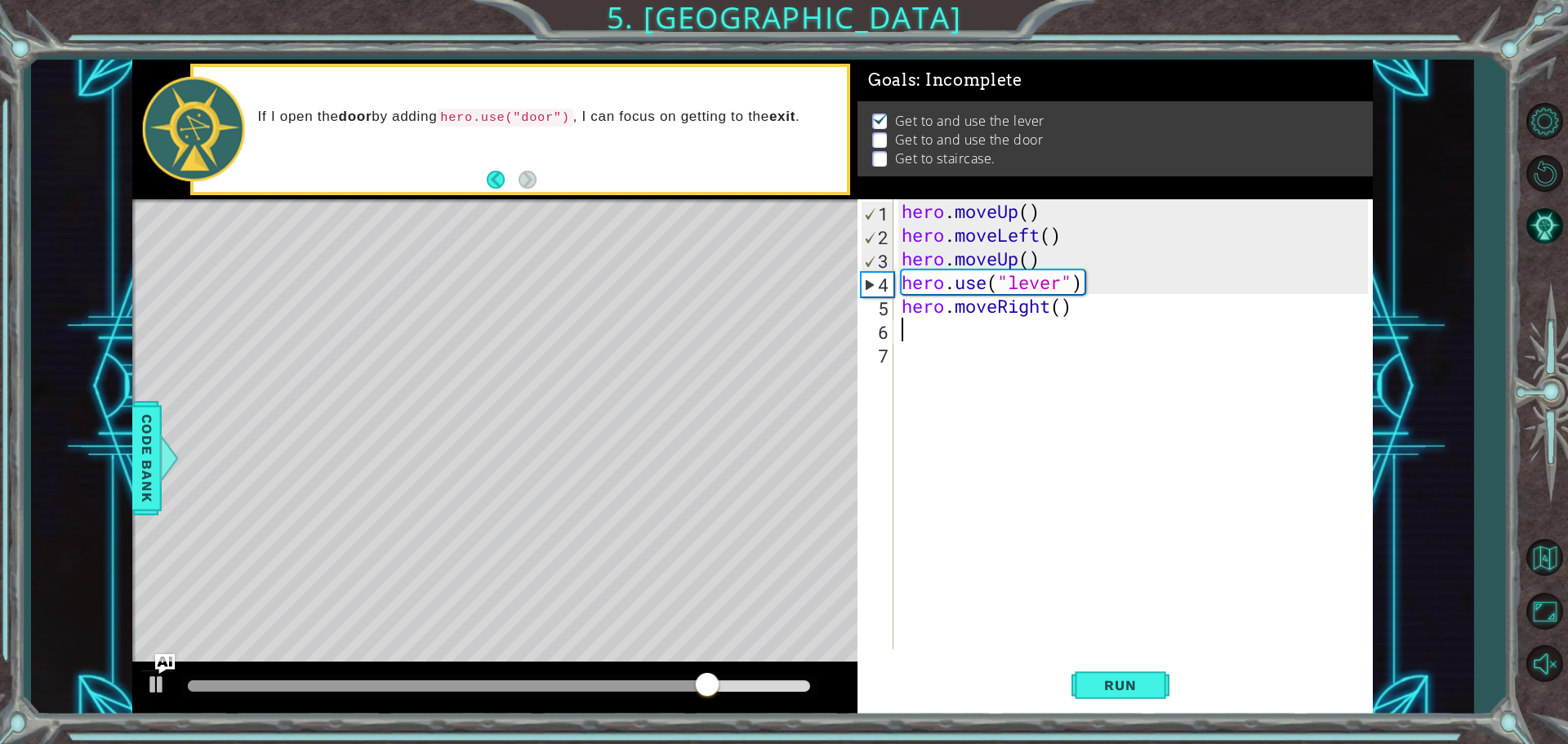
click at [1058, 314] on div "hero . moveUp ( ) hero . moveLeft ( ) hero . moveUp ( ) hero . use ( "lever" ) …" at bounding box center [1137, 448] width 478 height 498
click at [1060, 310] on div "hero . moveUp ( ) hero . moveLeft ( ) hero . moveUp ( ) hero . use ( "lever" ) …" at bounding box center [1137, 448] width 478 height 498
type textarea "hero.moveRight(3)"
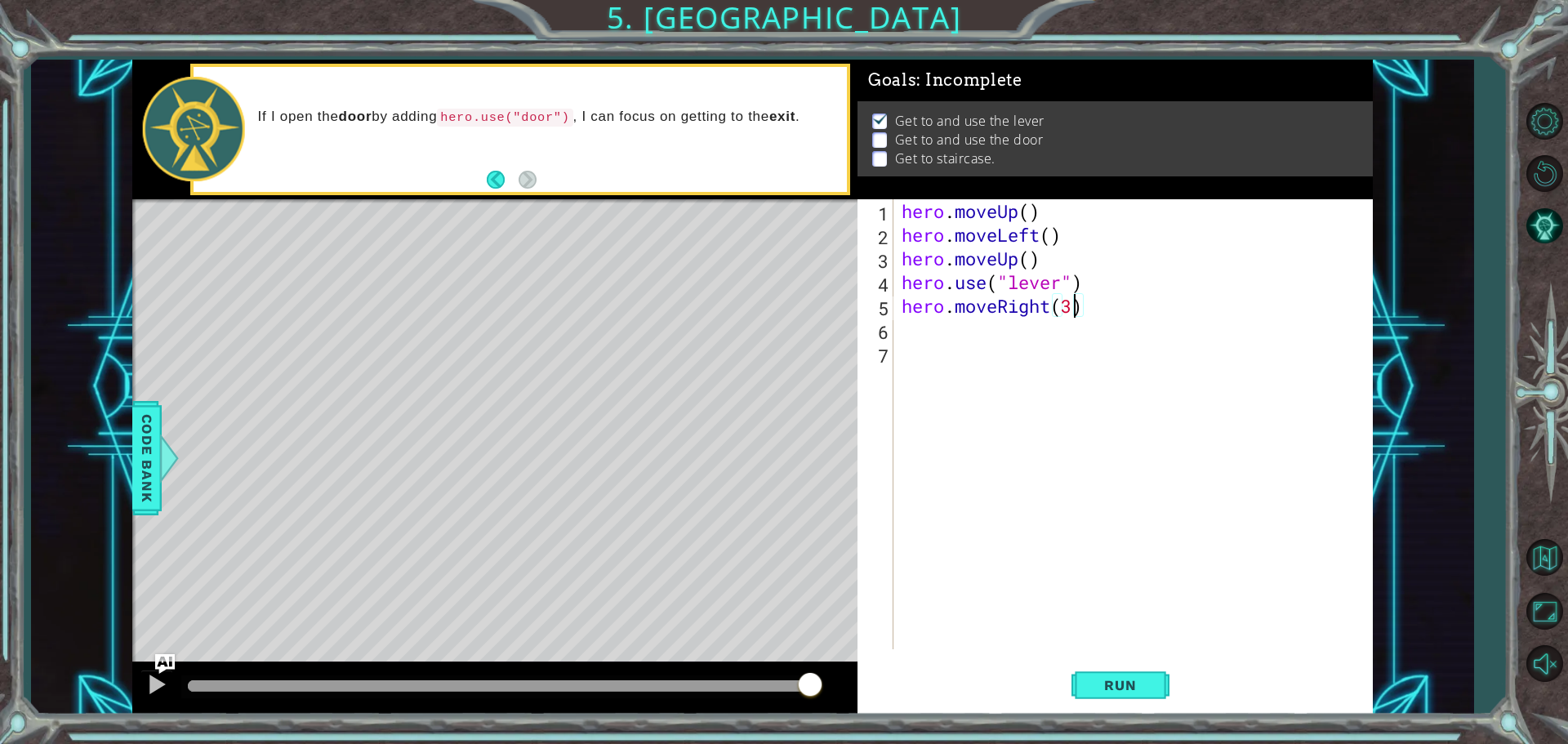
click at [908, 334] on div "hero . moveUp ( ) hero . moveLeft ( ) hero . moveUp ( ) hero . use ( "lever" ) …" at bounding box center [1137, 448] width 478 height 498
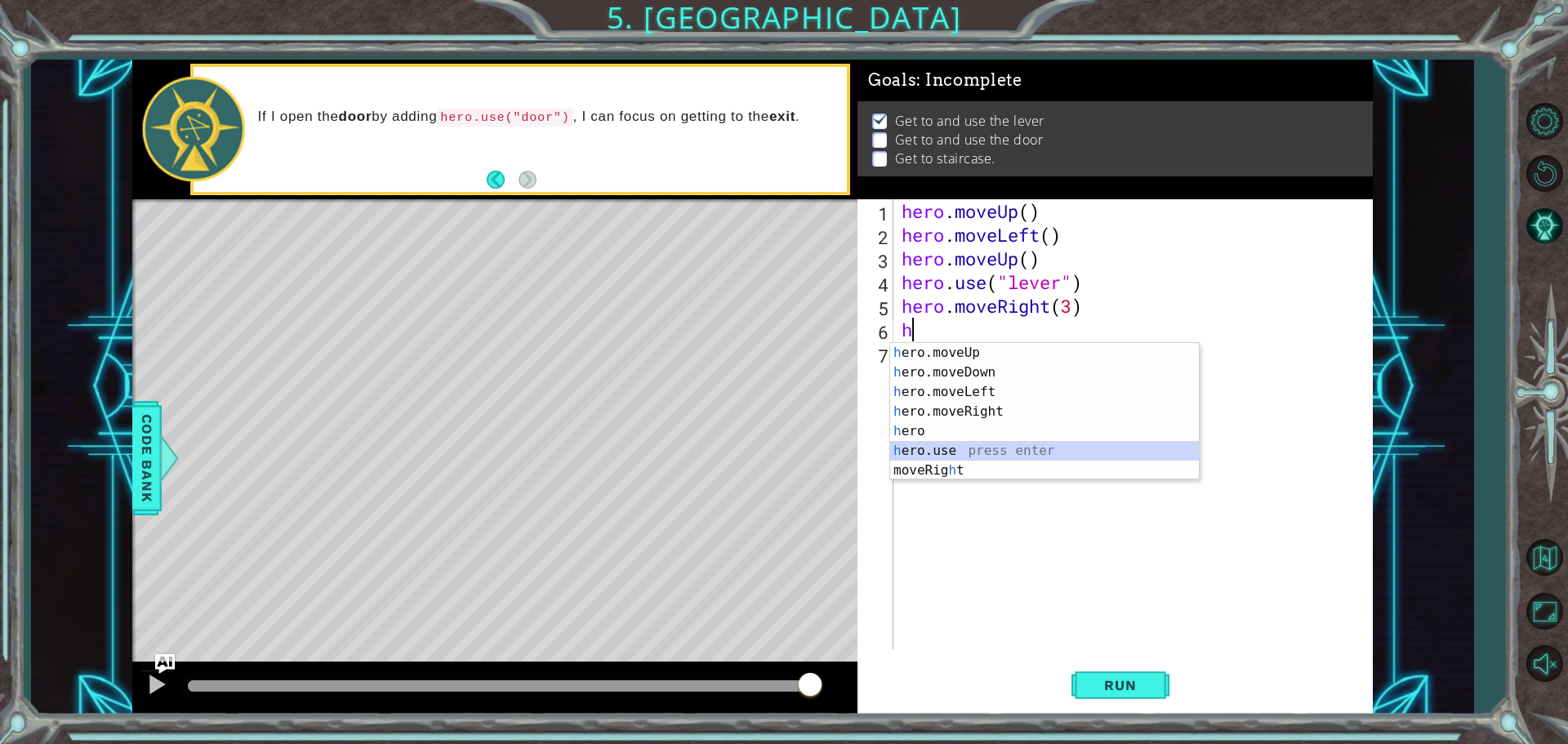
click at [908, 453] on div "h ero.moveUp press enter h ero.moveDown press enter h ero.moveLeft press enter …" at bounding box center [1044, 431] width 309 height 176
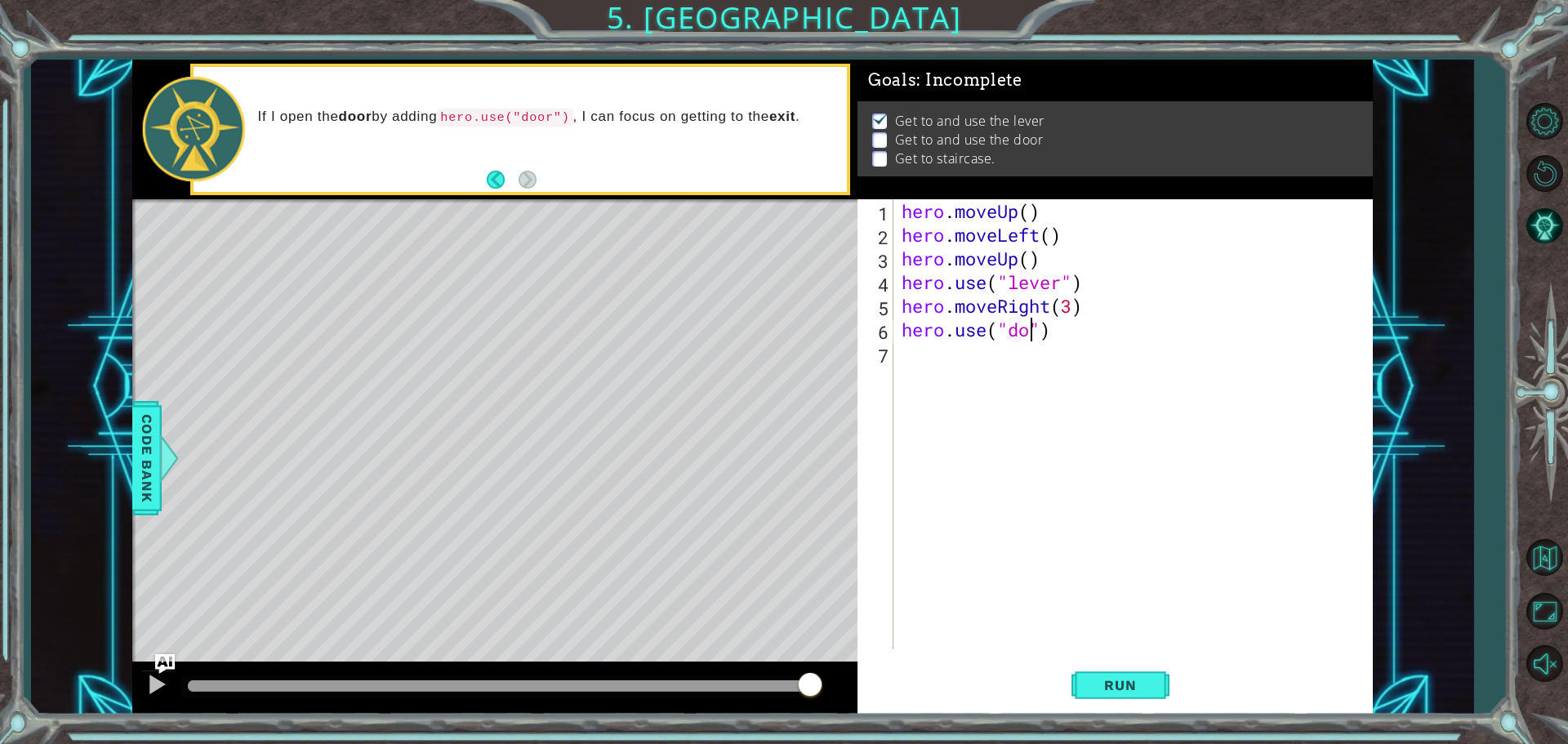
type textarea "hero.use("door")"
click at [924, 373] on div "hero . moveUp ( ) hero . moveLeft ( ) hero . moveUp ( ) hero . use ( "lever" ) …" at bounding box center [1137, 448] width 478 height 498
type textarea "h"
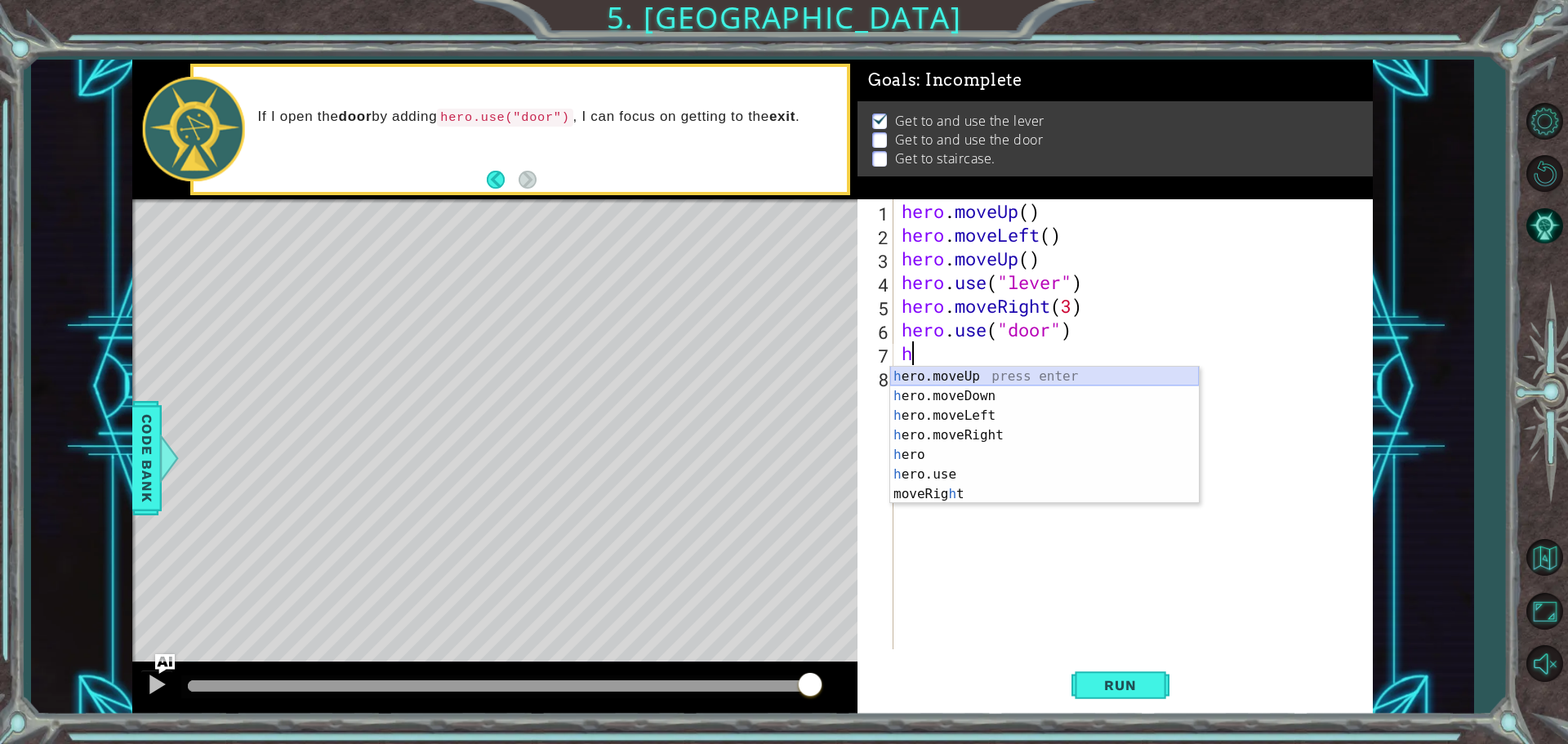
click at [938, 379] on div "h ero.moveUp press enter h ero.moveDown press enter h ero.moveLeft press enter …" at bounding box center [1044, 454] width 309 height 176
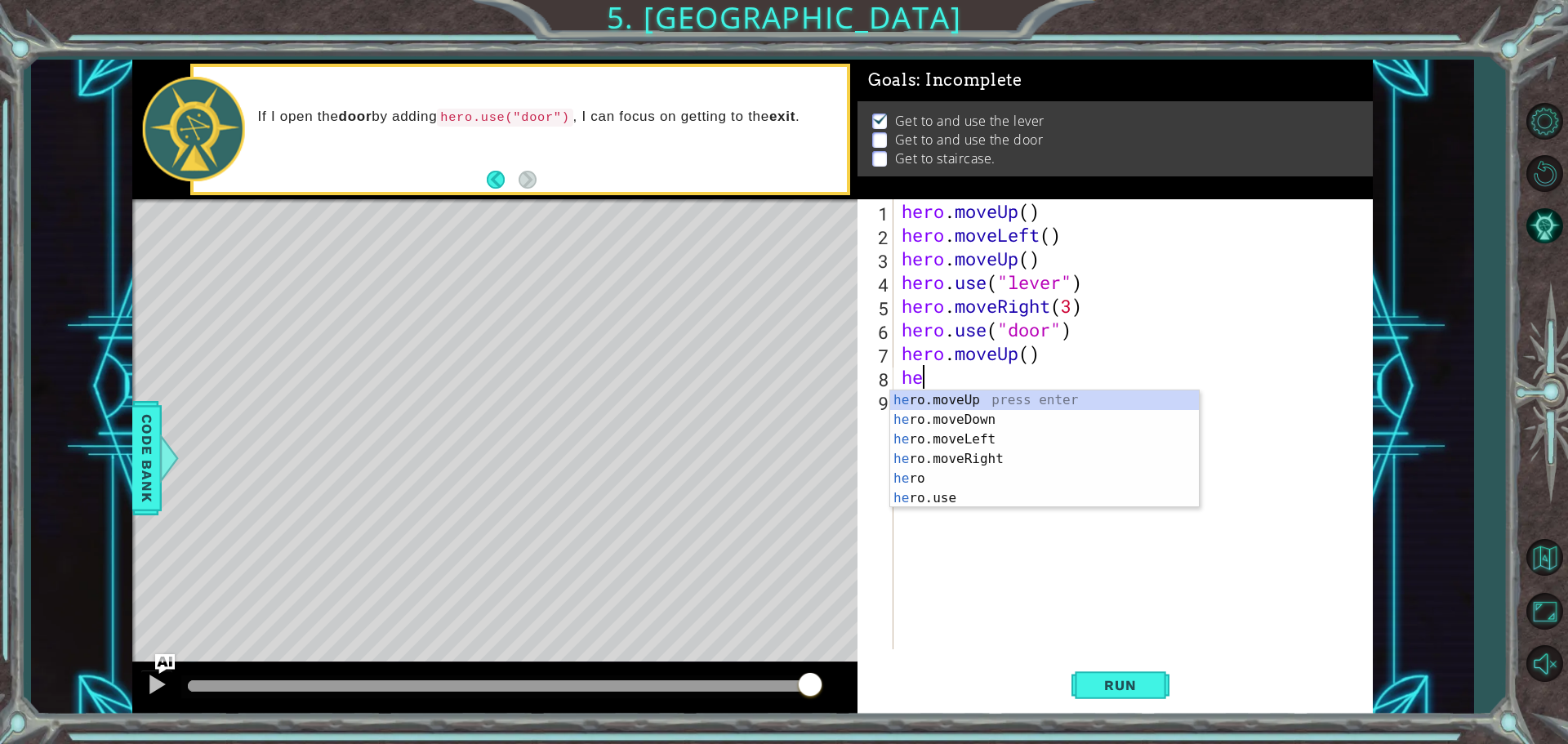
type textarea "hero"
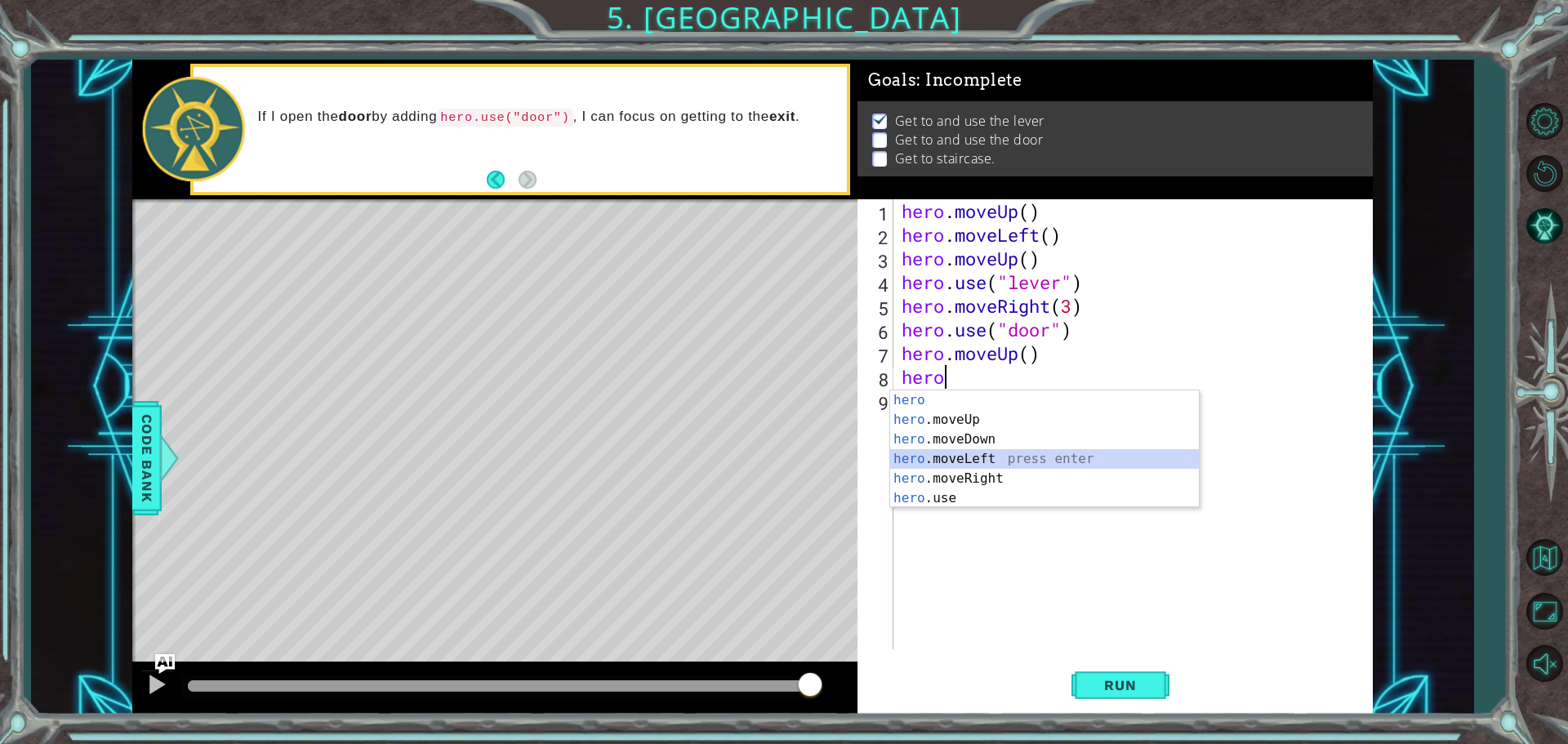
click at [920, 457] on div "hero press enter hero .moveUp press enter hero .moveDown press enter hero .move…" at bounding box center [1044, 468] width 309 height 157
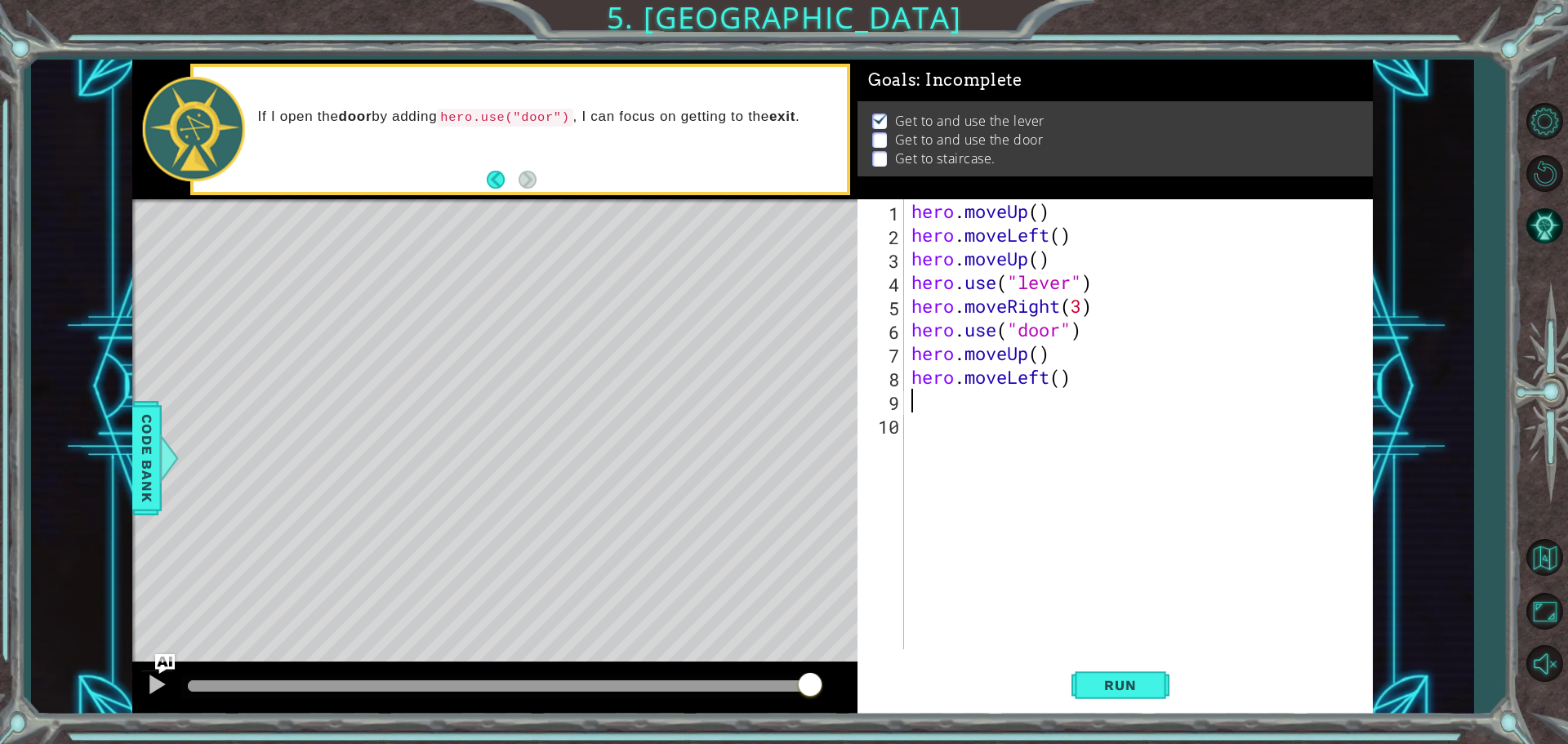
click at [1061, 377] on div "hero . moveUp ( ) hero . moveLeft ( ) hero . moveUp ( ) hero . use ( "lever" ) …" at bounding box center [1142, 448] width 468 height 498
type textarea "hero.moveLeft(3)"
click at [912, 401] on div "hero . moveUp ( ) hero . moveLeft ( ) hero . moveUp ( ) hero . use ( "lever" ) …" at bounding box center [1142, 448] width 468 height 498
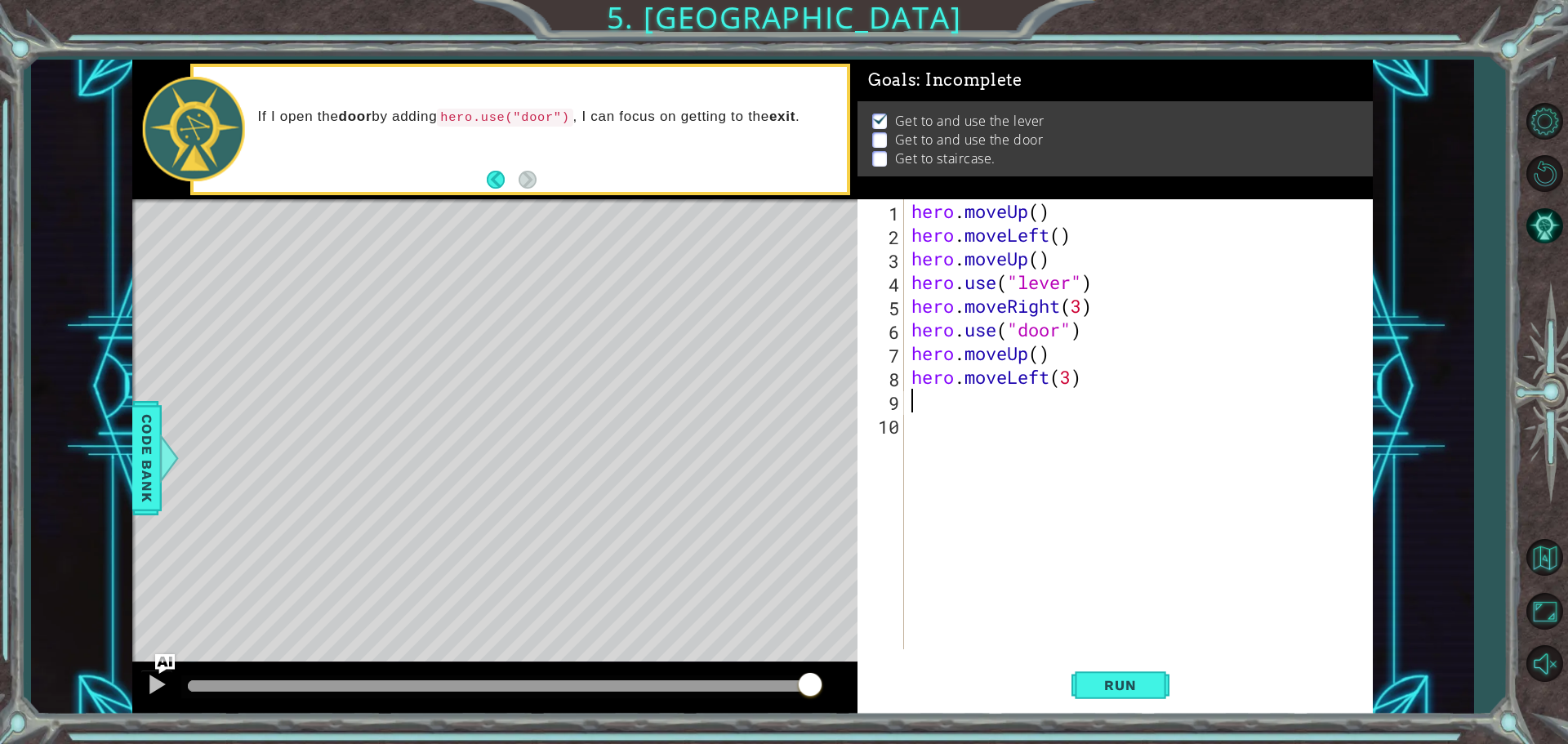
type textarea "j"
type textarea "h"
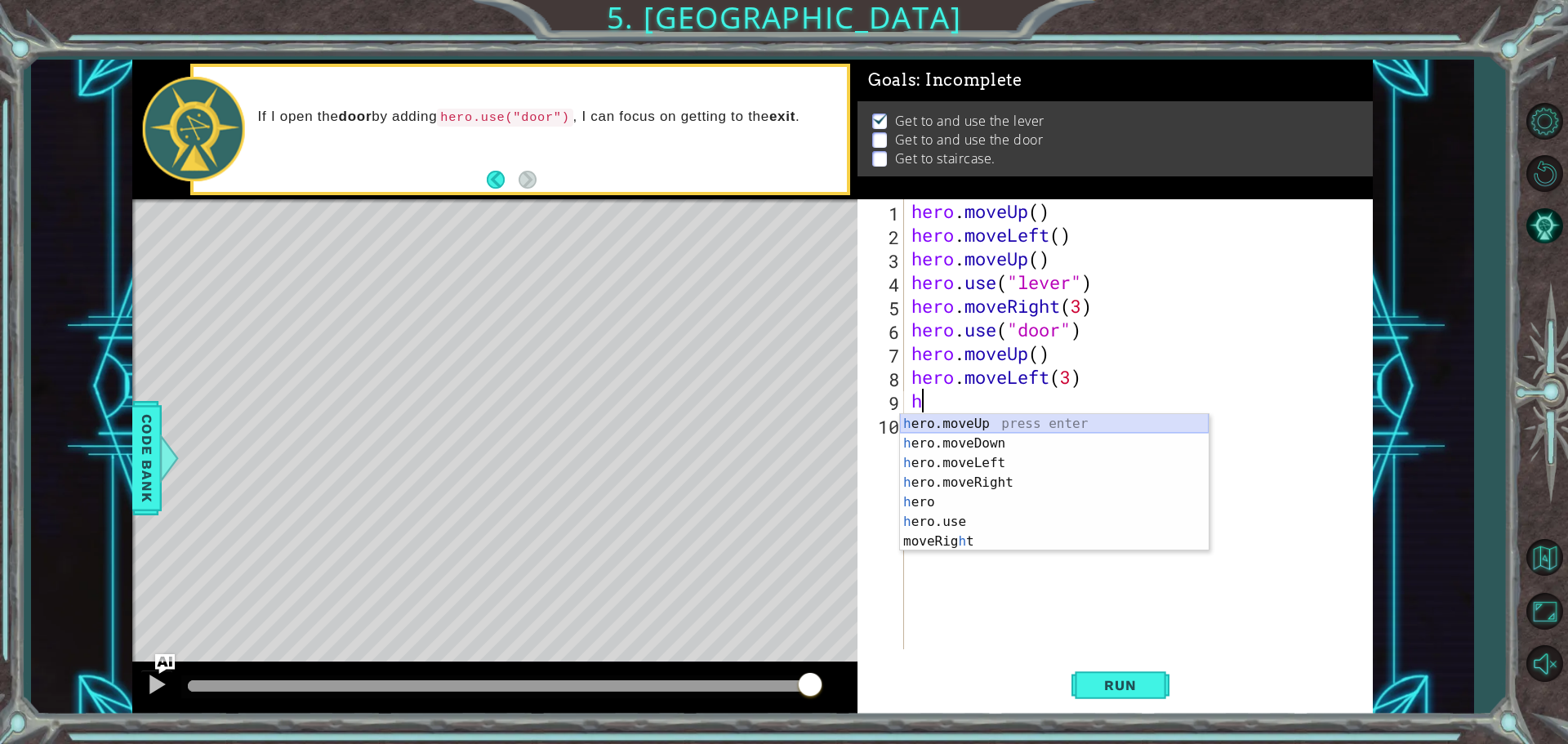
click at [932, 428] on div "h ero.moveUp press enter h ero.moveDown press enter h ero.moveLeft press enter …" at bounding box center [1054, 502] width 309 height 176
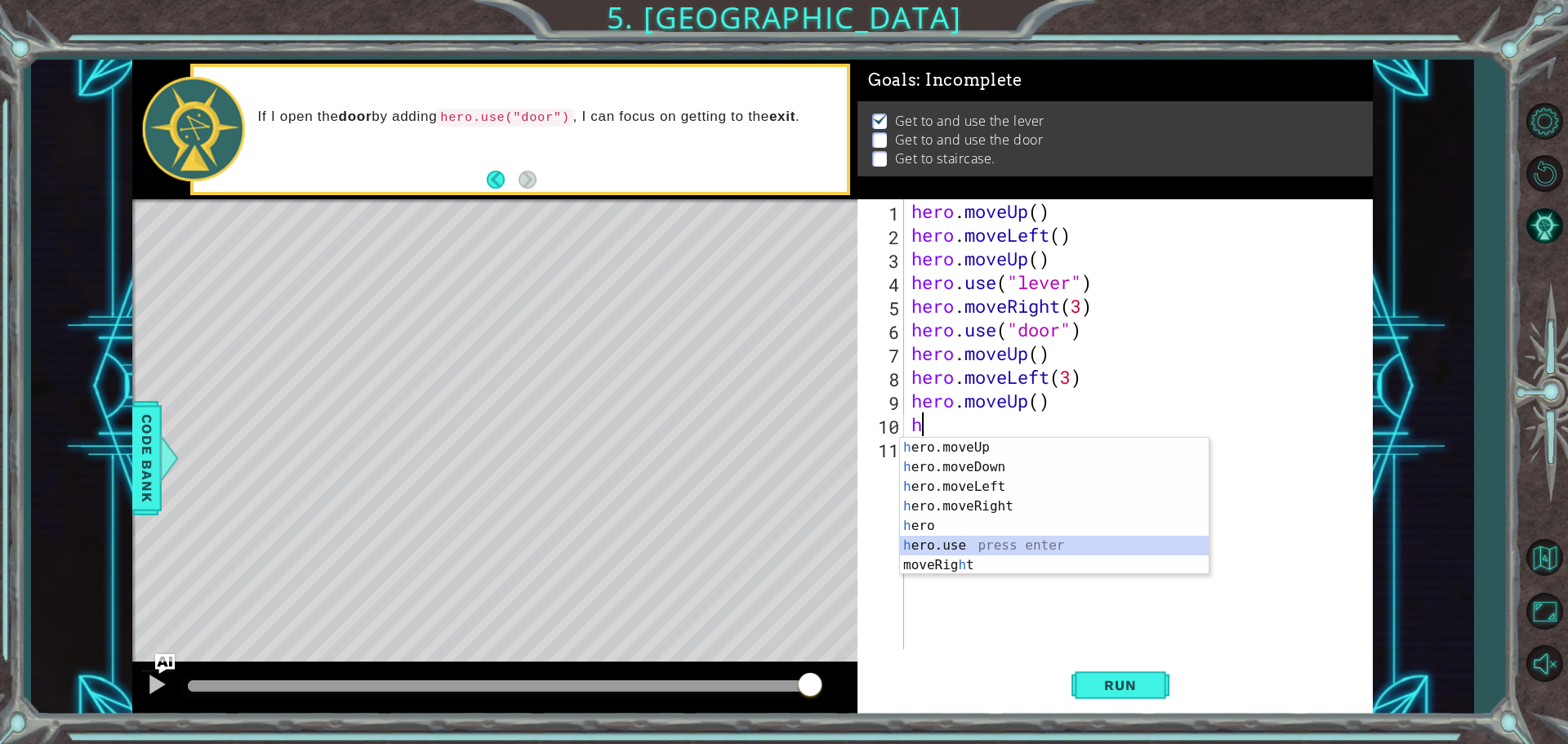
click at [950, 542] on div "h ero.moveUp press enter h ero.moveDown press enter h ero.moveLeft press enter …" at bounding box center [1054, 526] width 309 height 176
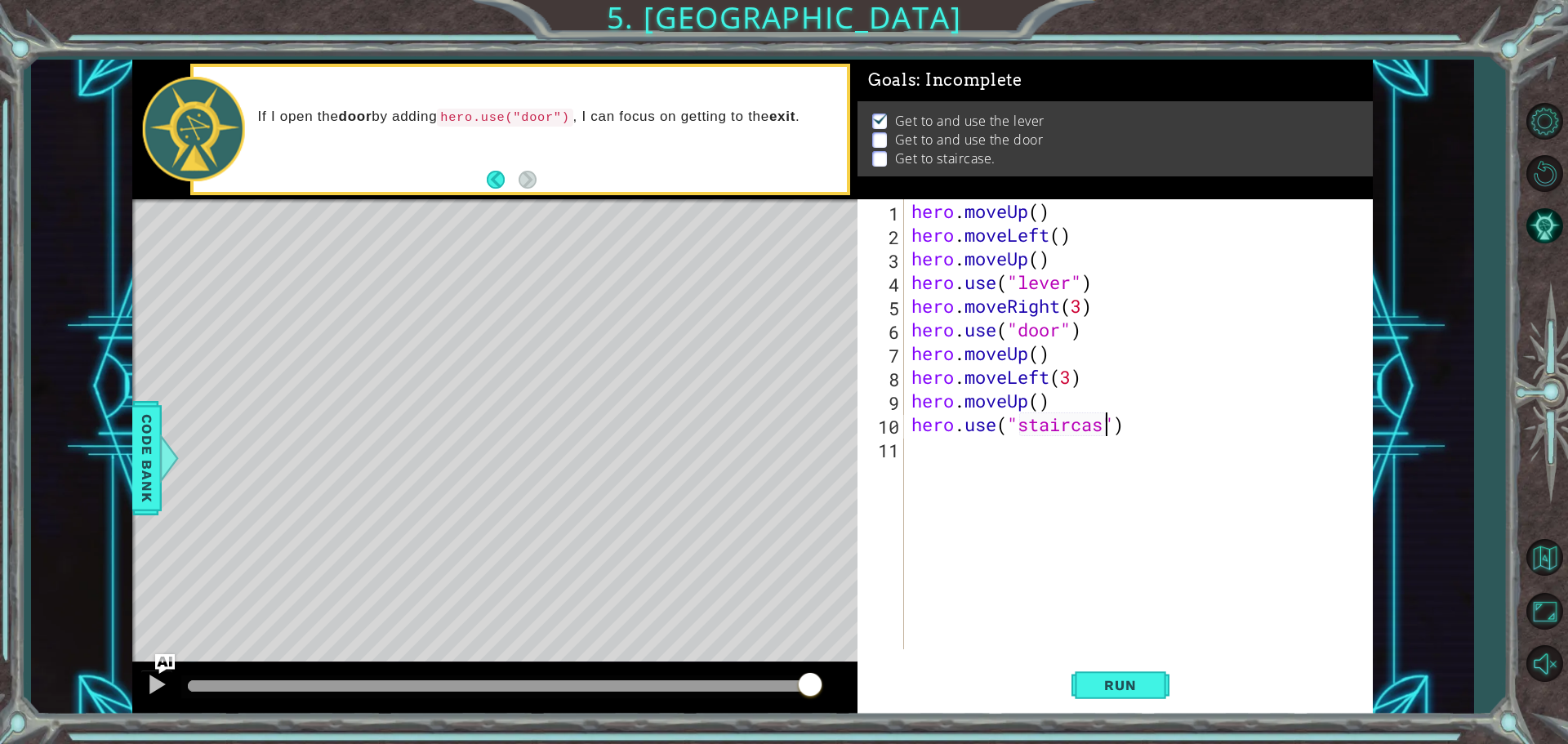
scroll to position [0, 9]
click at [1118, 674] on button "Run" at bounding box center [1120, 684] width 98 height 52
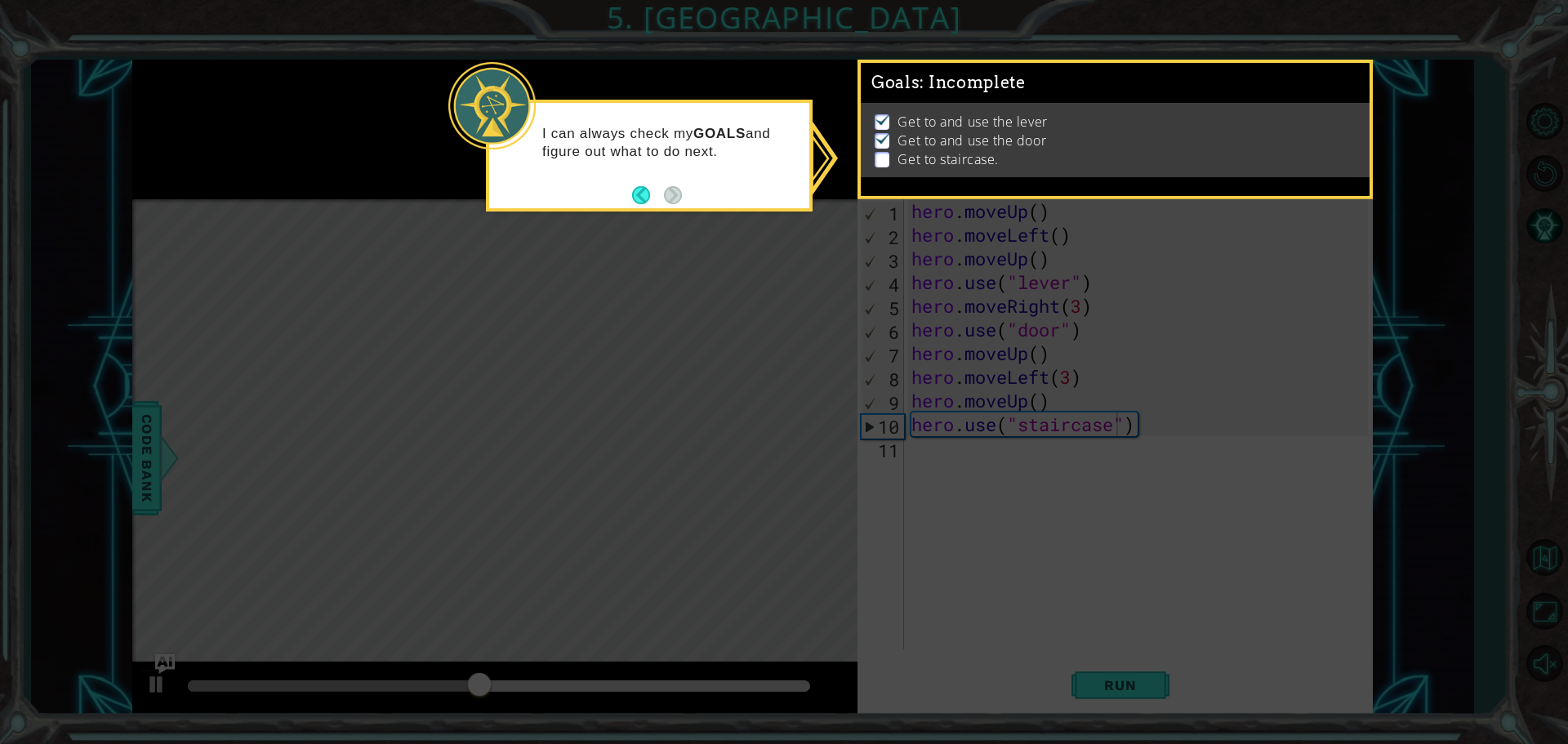
click at [1161, 403] on icon at bounding box center [784, 372] width 1568 height 744
click at [1151, 653] on icon at bounding box center [784, 372] width 1568 height 744
click at [648, 202] on button "Back" at bounding box center [648, 196] width 32 height 18
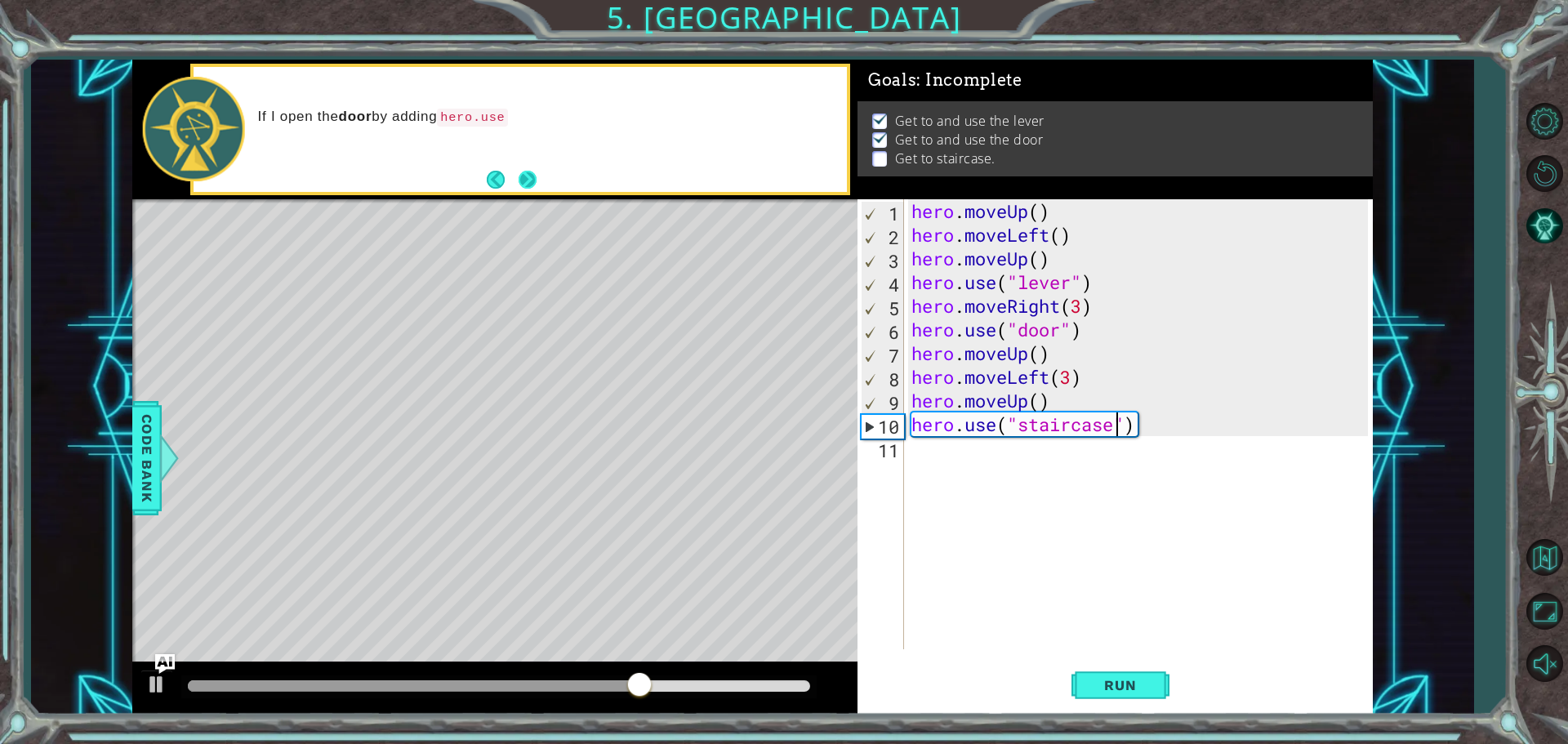
click at [523, 183] on button "Next" at bounding box center [527, 180] width 20 height 20
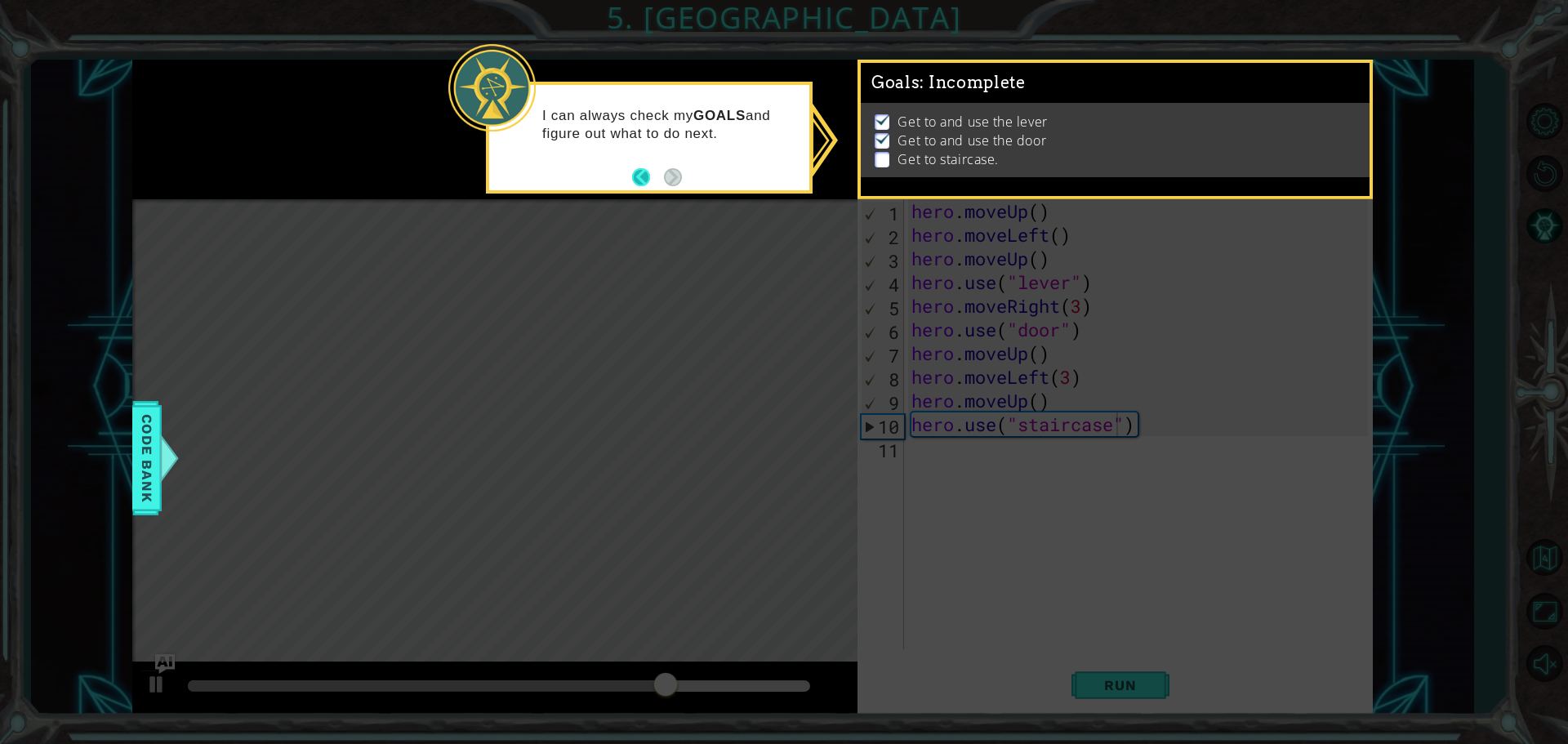
click at [639, 169] on button "Back" at bounding box center [648, 177] width 32 height 18
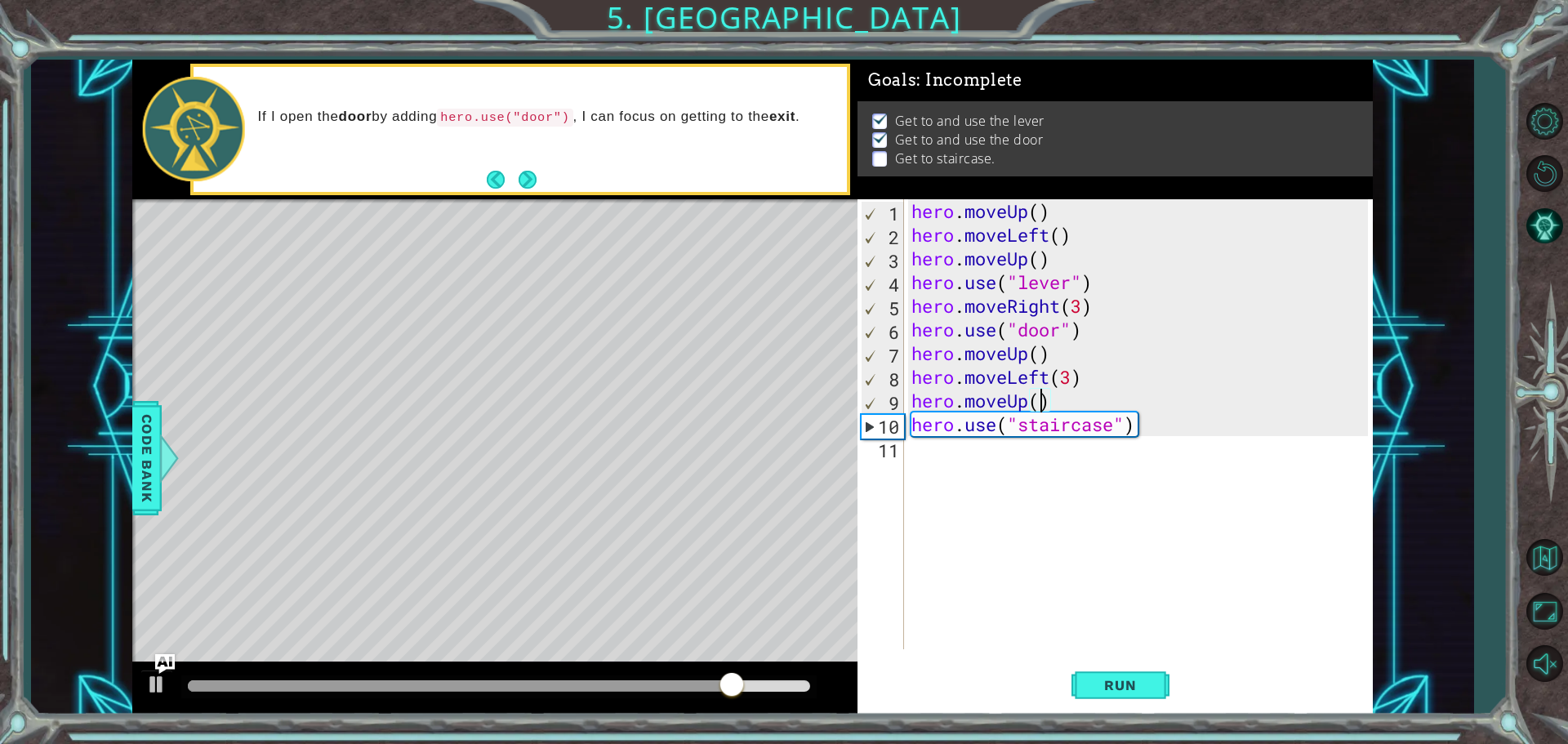
click at [1037, 405] on div "hero . moveUp ( ) hero . moveLeft ( ) hero . moveUp ( ) hero . use ( "lever" ) …" at bounding box center [1142, 448] width 468 height 498
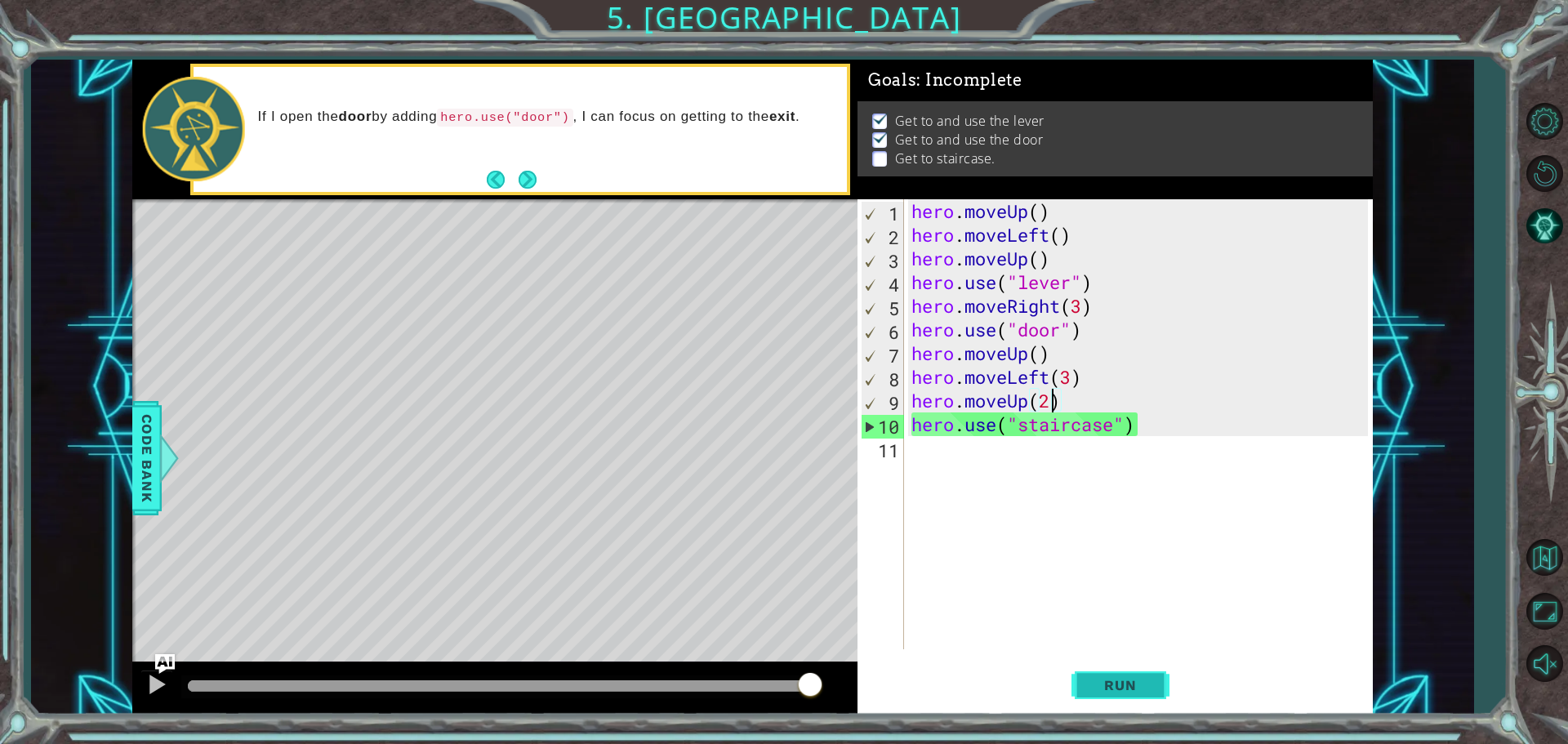
click at [1101, 680] on span "Run" at bounding box center [1119, 685] width 64 height 16
click at [1028, 398] on div "hero . moveUp ( ) hero . moveLeft ( ) hero . moveUp ( ) hero . use ( "lever" ) …" at bounding box center [1142, 448] width 468 height 498
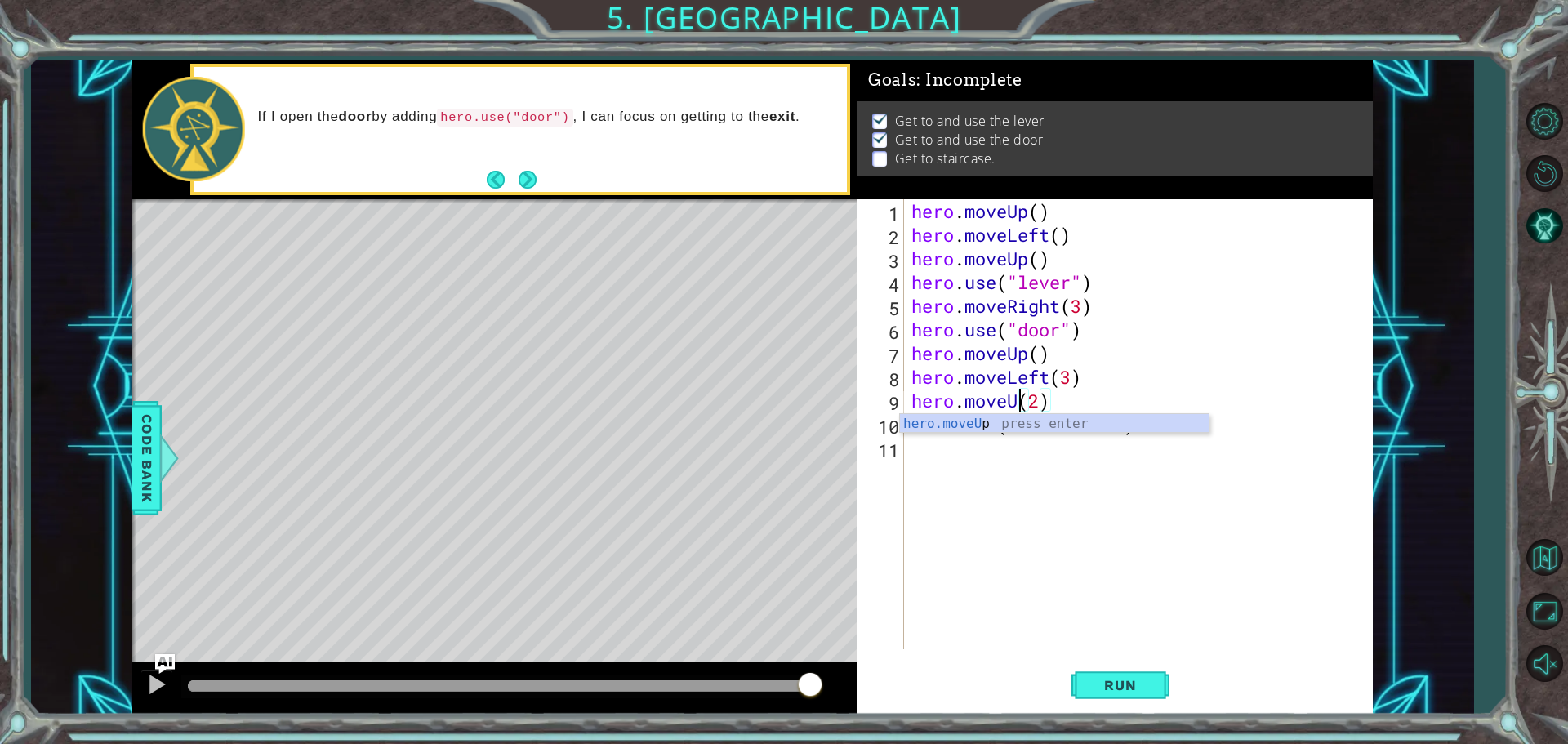
scroll to position [0, 5]
click at [1069, 380] on div "hero . moveUp ( ) hero . moveLeft ( ) hero . moveUp ( ) hero . use ( "lever" ) …" at bounding box center [1142, 448] width 468 height 498
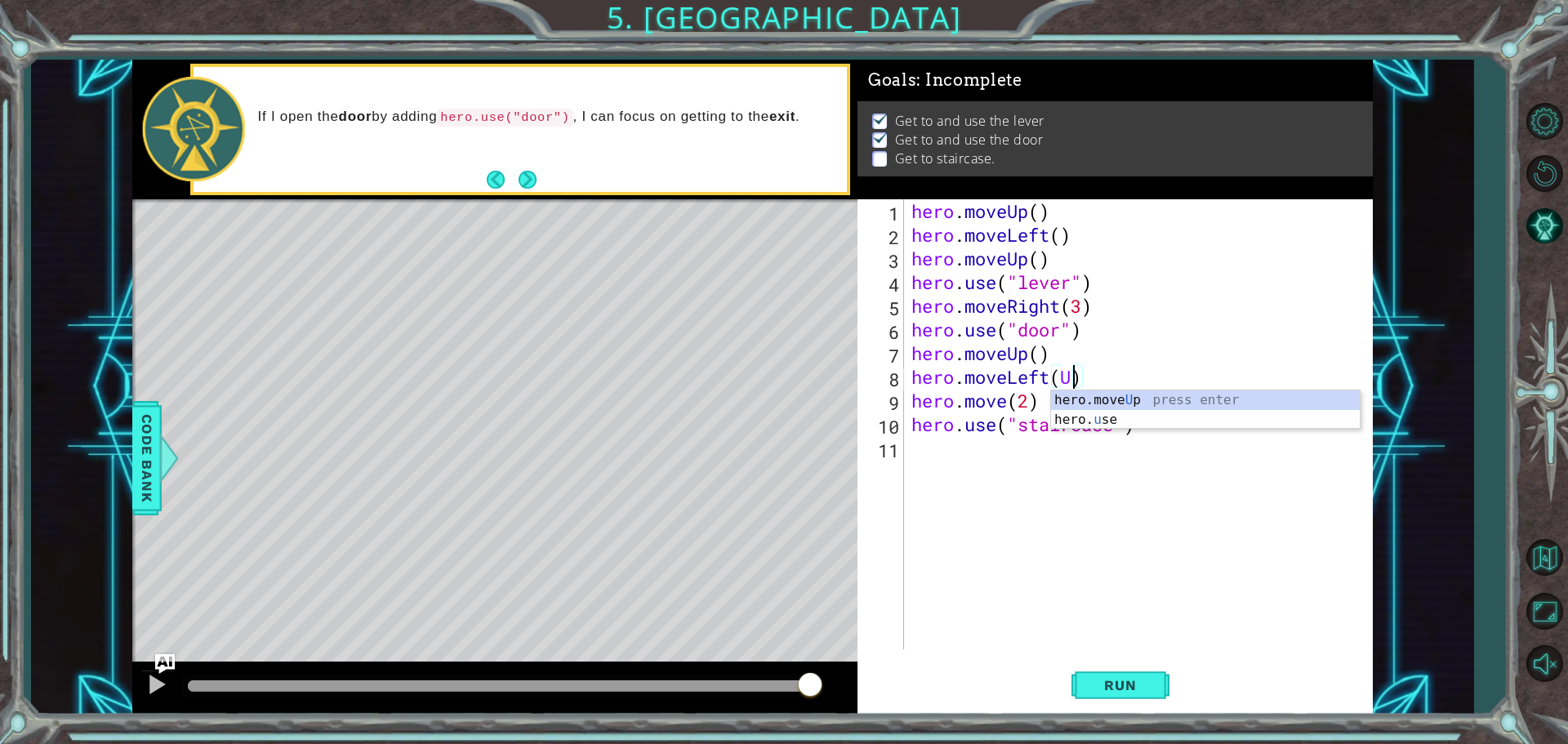
scroll to position [0, 7]
click at [1117, 396] on div "hero.move Up press enter" at bounding box center [1205, 419] width 309 height 59
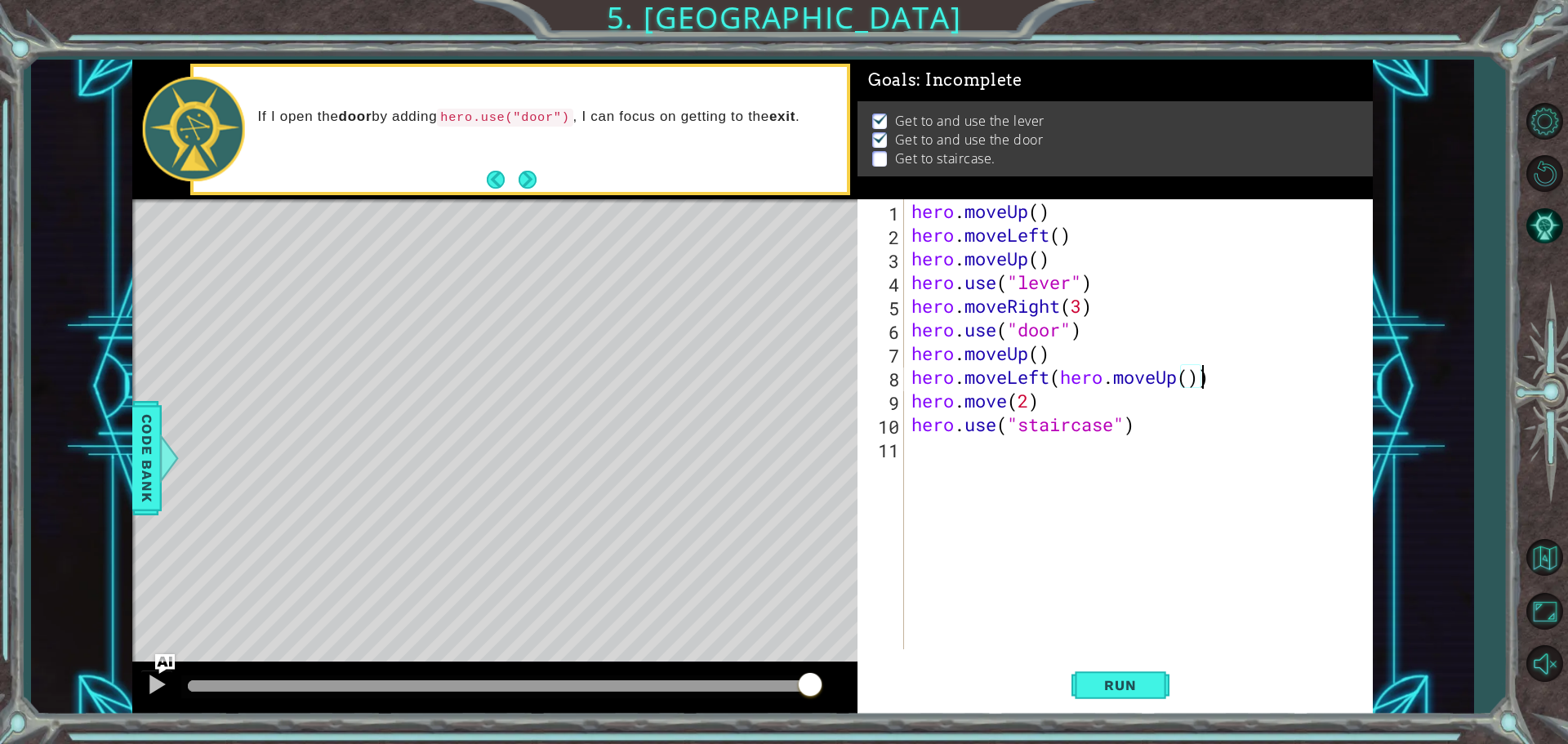
click at [1176, 383] on div "hero . moveUp ( ) hero . moveLeft ( ) hero . moveUp ( ) hero . use ( "lever" ) …" at bounding box center [1142, 448] width 468 height 498
click at [1047, 382] on div "hero . moveUp ( ) hero . moveLeft ( ) hero . moveUp ( ) hero . use ( "lever" ) …" at bounding box center [1142, 448] width 468 height 498
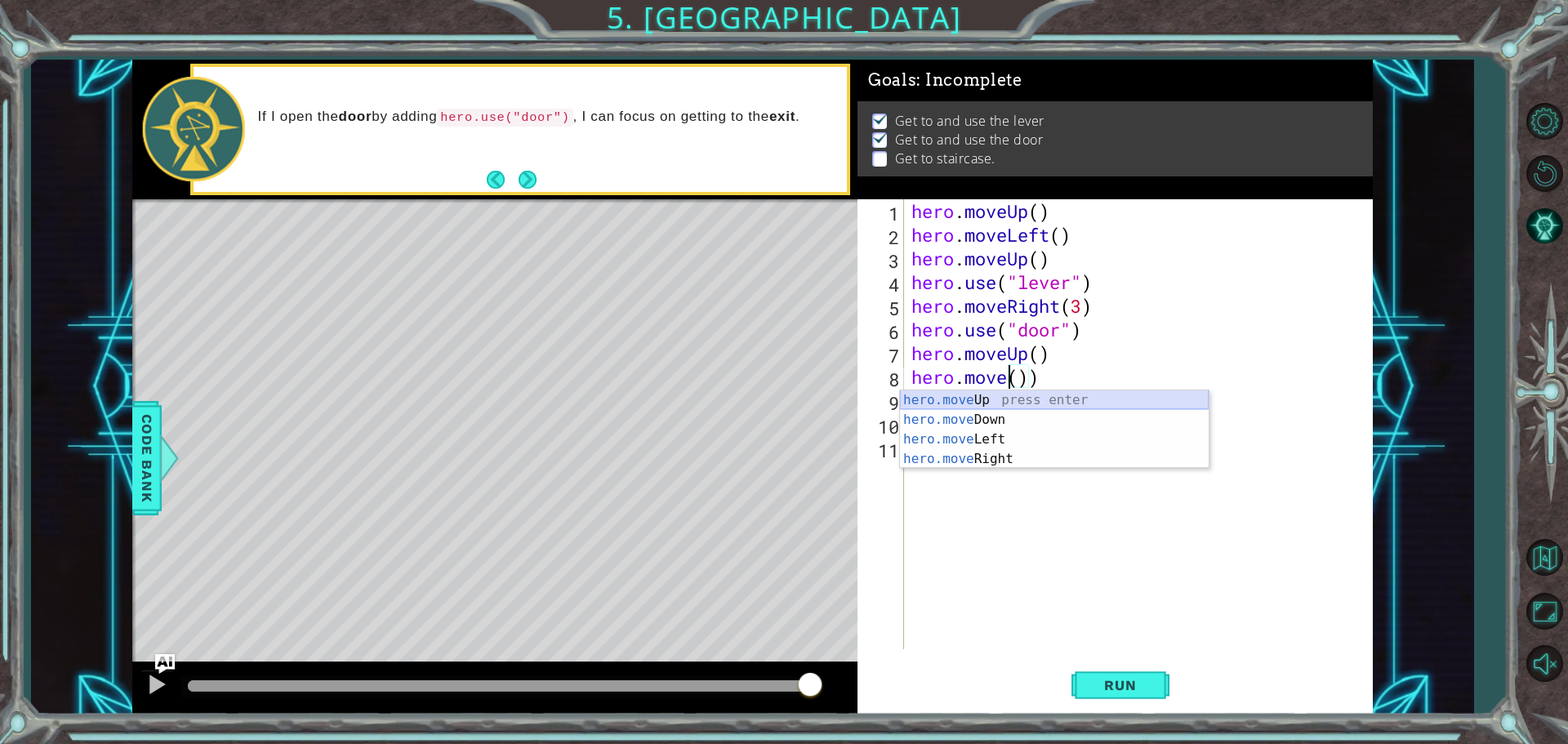
click at [1050, 396] on div "hero.move Up press enter hero.move Down press enter hero.move Left press enter …" at bounding box center [1054, 449] width 309 height 118
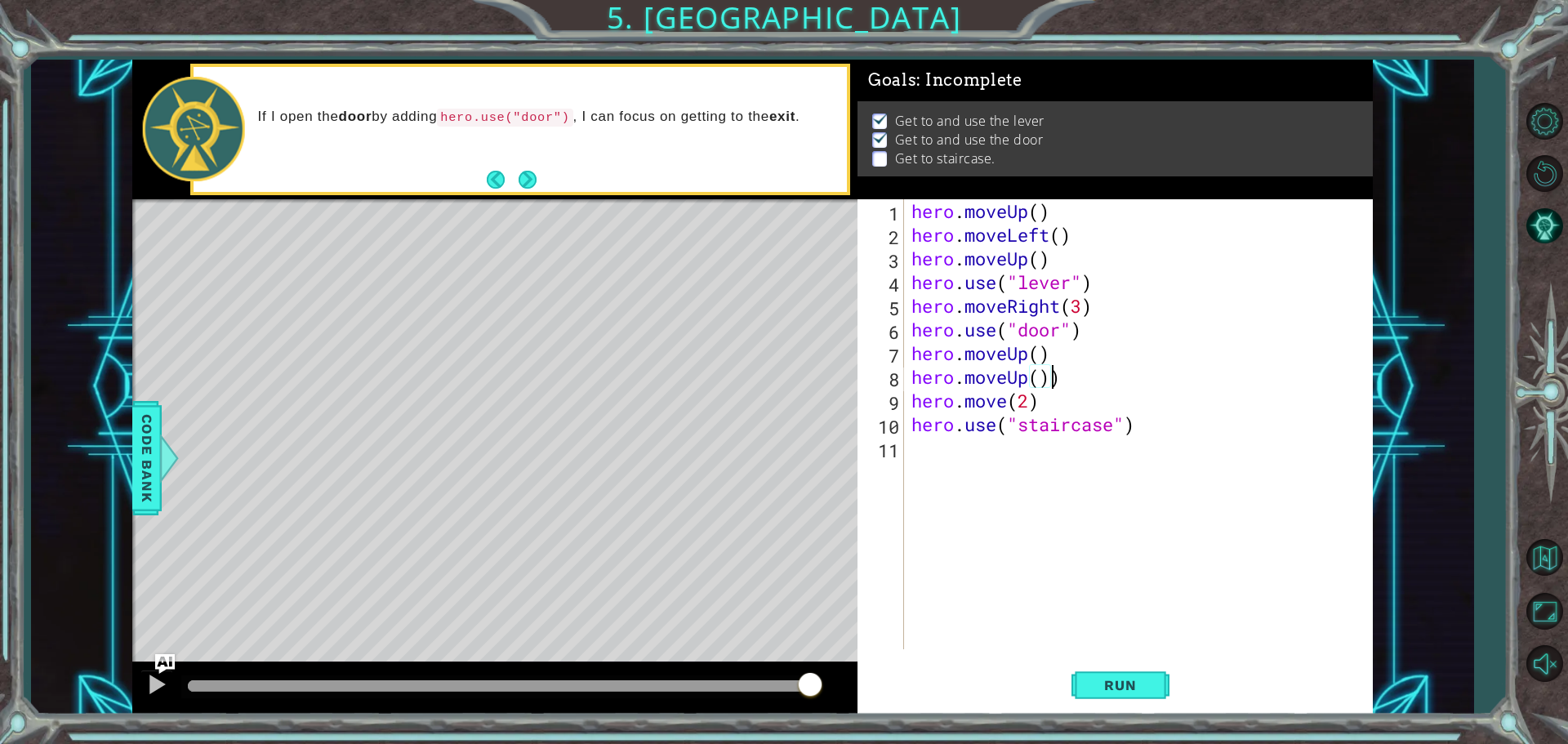
click at [1070, 383] on div "hero . moveUp ( ) hero . moveLeft ( ) hero . moveUp ( ) hero . use ( "lever" ) …" at bounding box center [1142, 448] width 468 height 498
click at [1038, 352] on div "hero . moveUp ( ) hero . moveLeft ( ) hero . moveUp ( ) hero . use ( "lever" ) …" at bounding box center [1142, 448] width 468 height 498
click at [1007, 404] on div "hero . moveUp ( ) hero . moveLeft ( ) hero . moveUp ( ) hero . use ( "lever" ) …" at bounding box center [1142, 448] width 468 height 498
click at [1069, 402] on div "hero . moveUp ( ) hero . moveLeft ( ) hero . moveUp ( ) hero . use ( "lever" ) …" at bounding box center [1142, 448] width 468 height 498
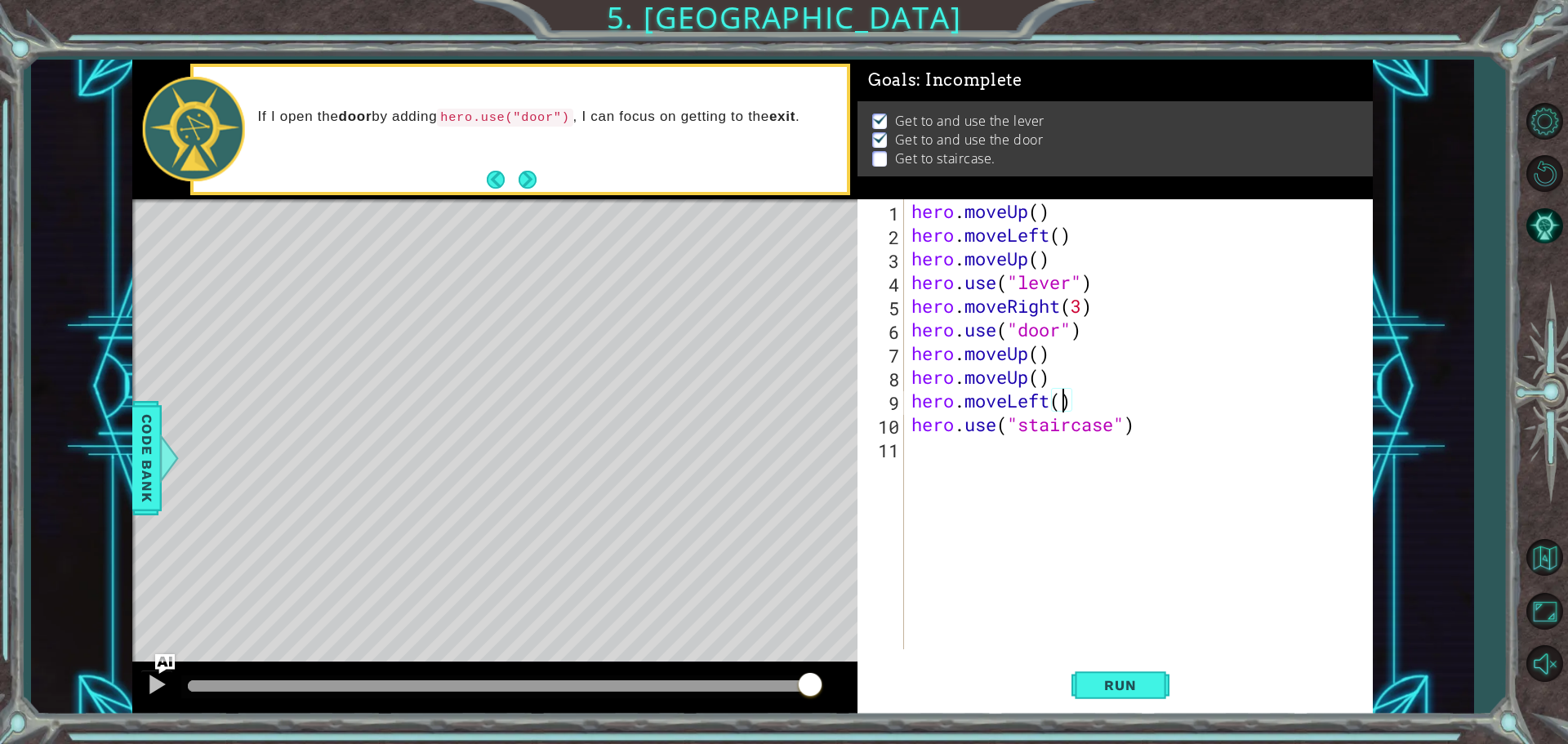
scroll to position [0, 6]
click at [1041, 358] on div "hero . moveUp ( ) hero . moveLeft ( ) hero . moveUp ( ) hero . use ( "lever" ) …" at bounding box center [1142, 448] width 468 height 498
click at [1050, 380] on div "hero . moveUp ( ) hero . moveLeft ( ) hero . moveUp ( ) hero . use ( "lever" ) …" at bounding box center [1142, 448] width 468 height 498
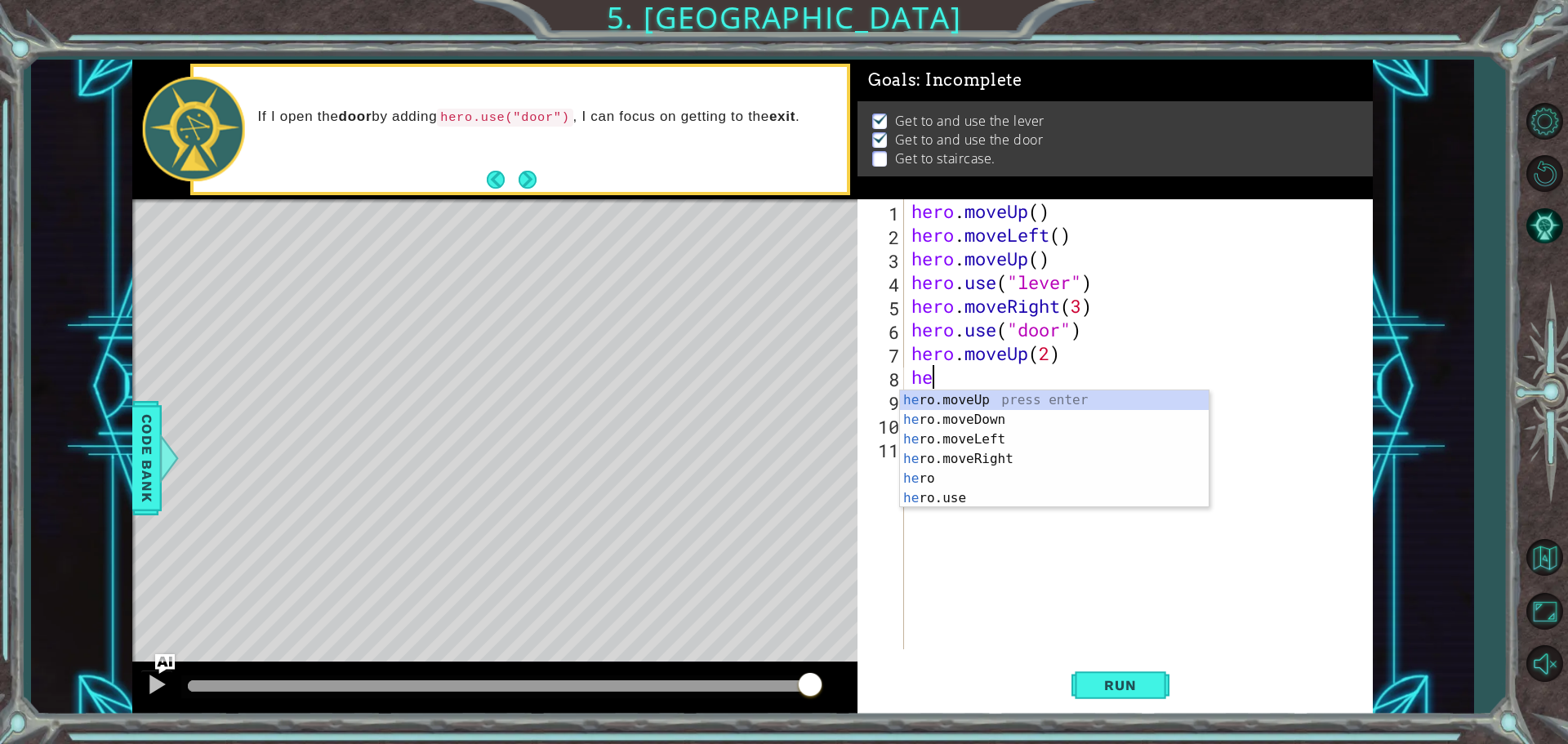
scroll to position [0, 0]
type textarea "h"
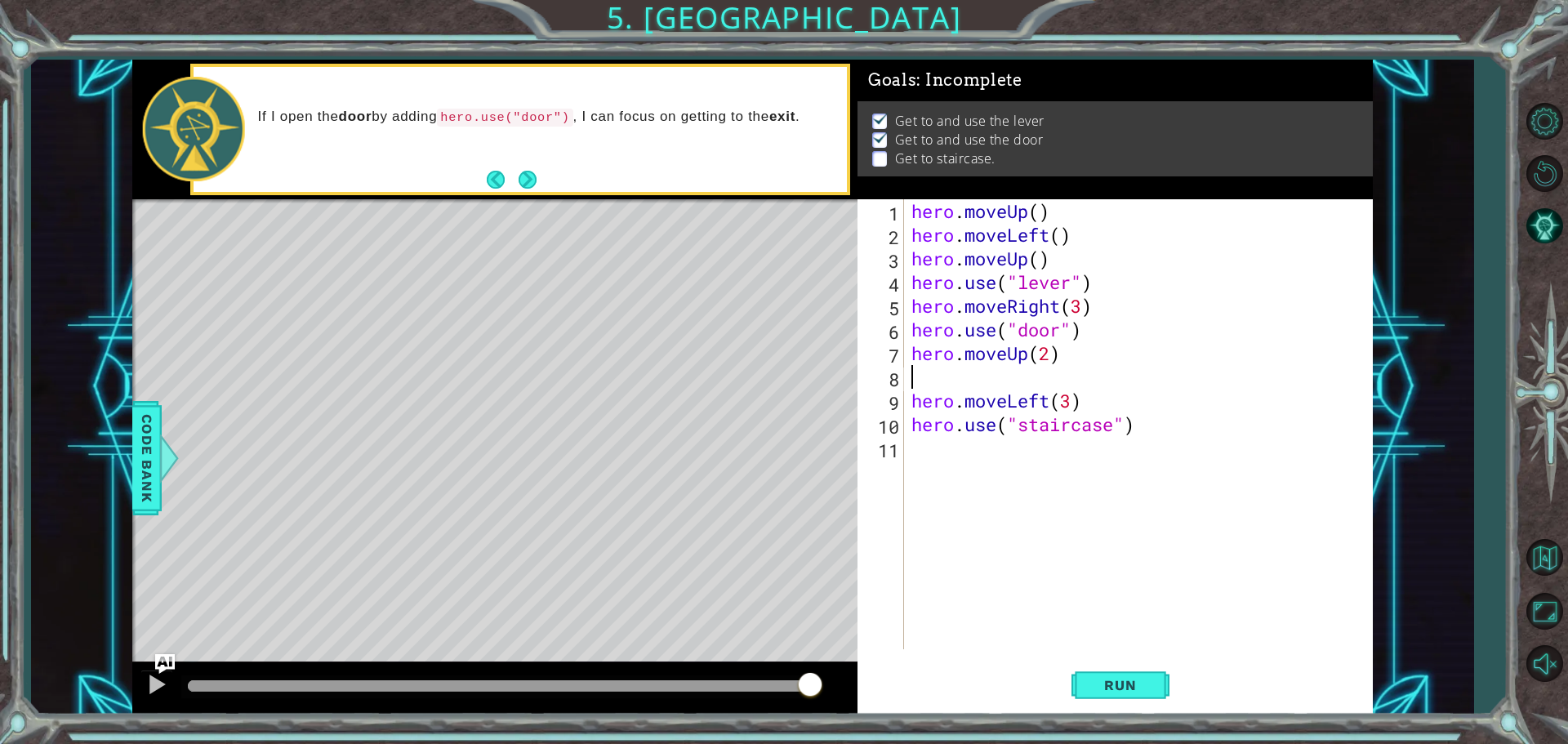
click at [1278, 422] on div "hero . moveUp ( ) hero . moveLeft ( ) hero . moveUp ( ) hero . use ( "lever" ) …" at bounding box center [1142, 448] width 468 height 498
type textarea "hero.use("staircase")"
click at [1010, 373] on div "hero . moveUp ( ) hero . moveLeft ( ) hero . moveUp ( ) hero . use ( "lever" ) …" at bounding box center [1142, 448] width 468 height 498
type textarea "hero.moveUp(2)"
drag, startPoint x: 1414, startPoint y: 445, endPoint x: 1394, endPoint y: 448, distance: 20.2
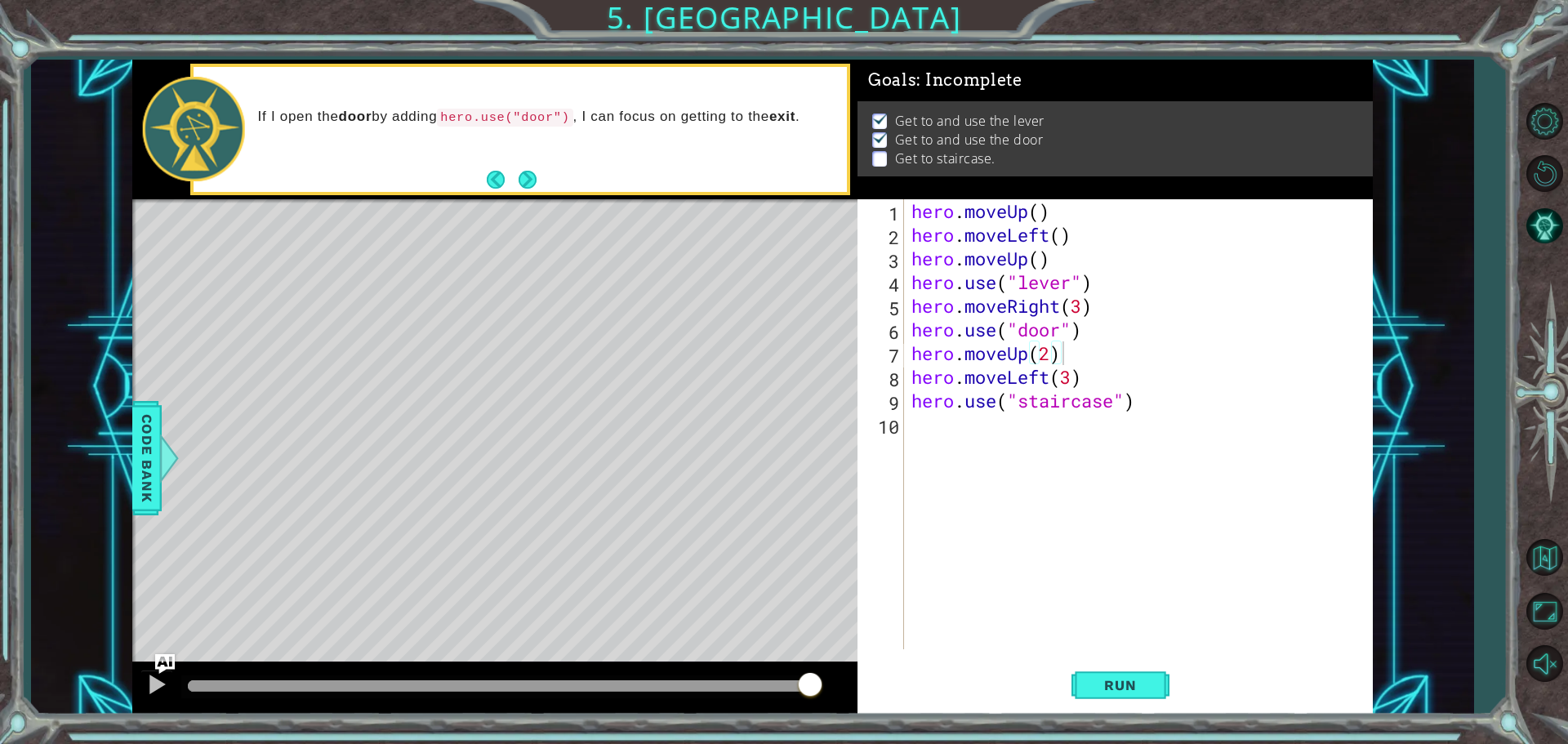
click at [1413, 445] on div "1 ההההההההההההההההההההההההההההההההההההההההההההההההההההההההההההההההההההההההההההה…" at bounding box center [752, 387] width 1442 height 655
click at [1097, 678] on span "Run" at bounding box center [1119, 685] width 64 height 16
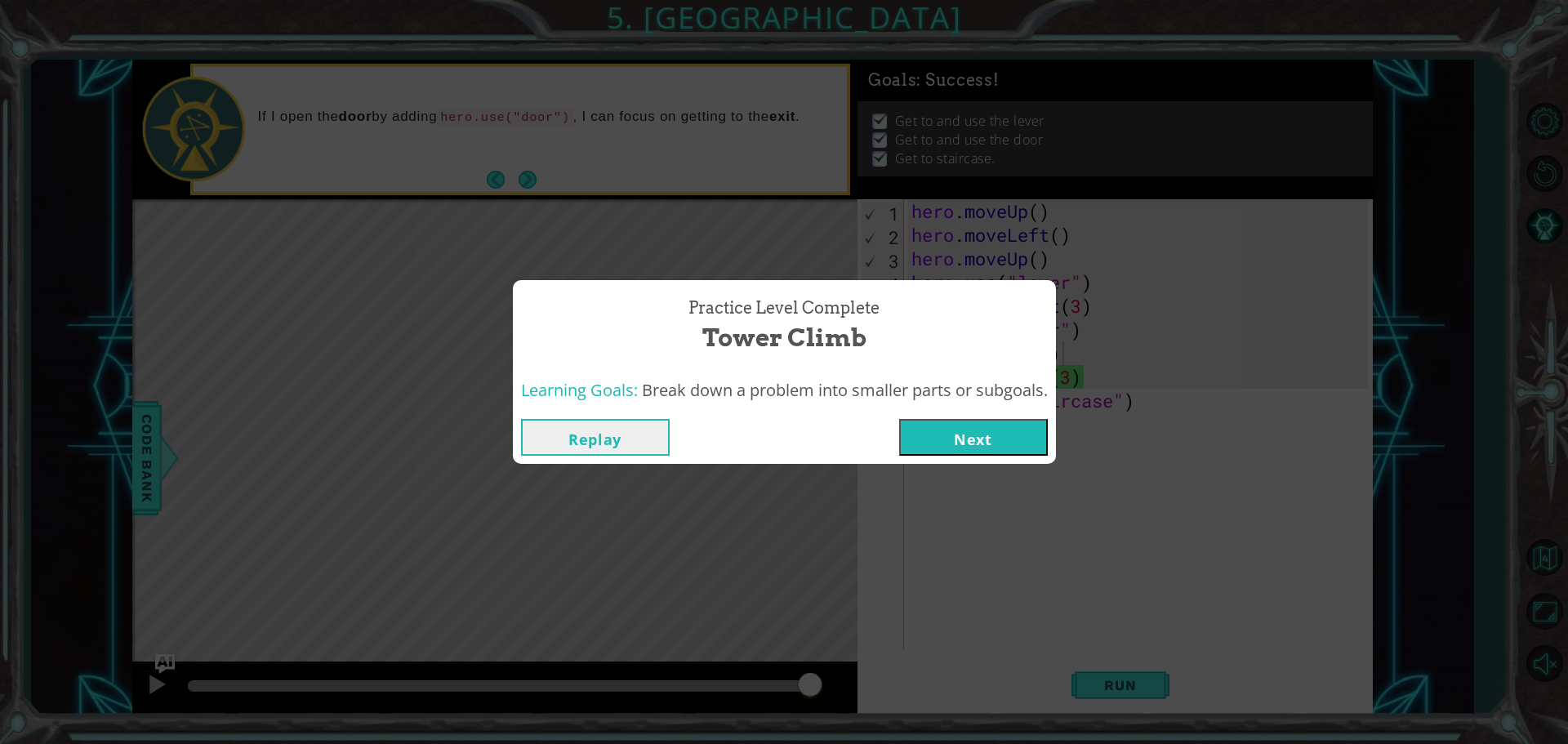
click at [981, 431] on button "Next" at bounding box center [974, 437] width 148 height 37
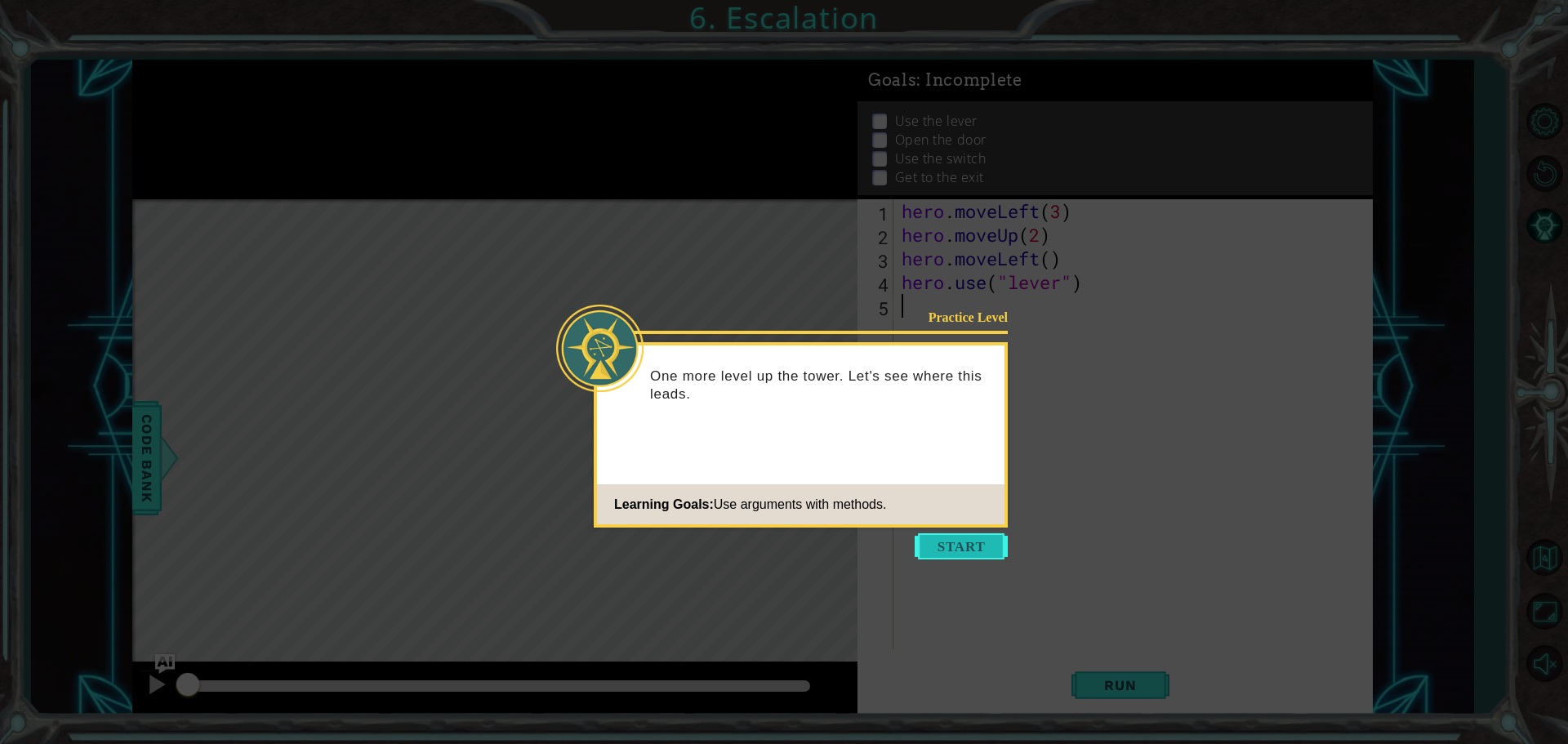
click at [968, 540] on button "Start" at bounding box center [961, 546] width 93 height 26
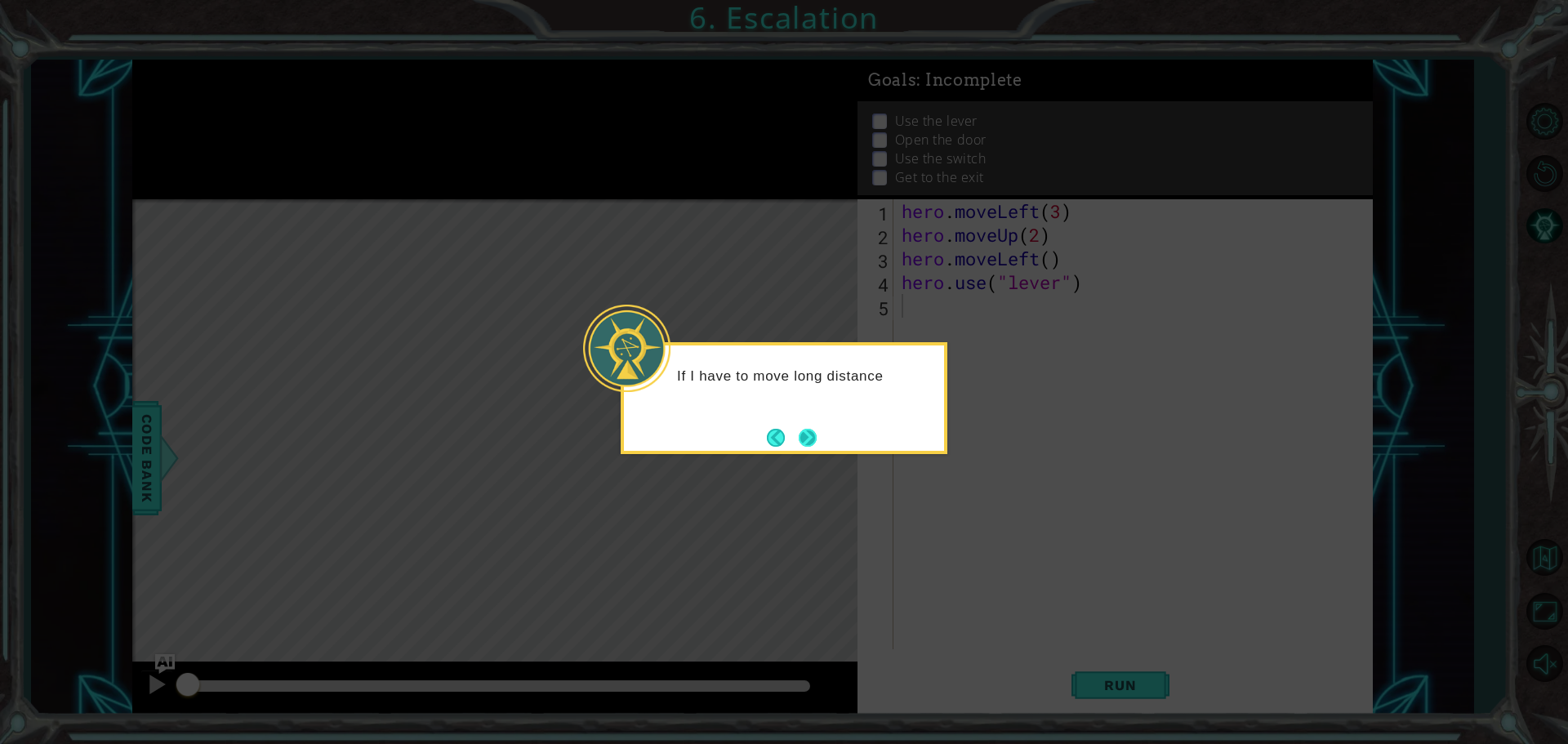
click at [811, 439] on button "Next" at bounding box center [808, 437] width 22 height 22
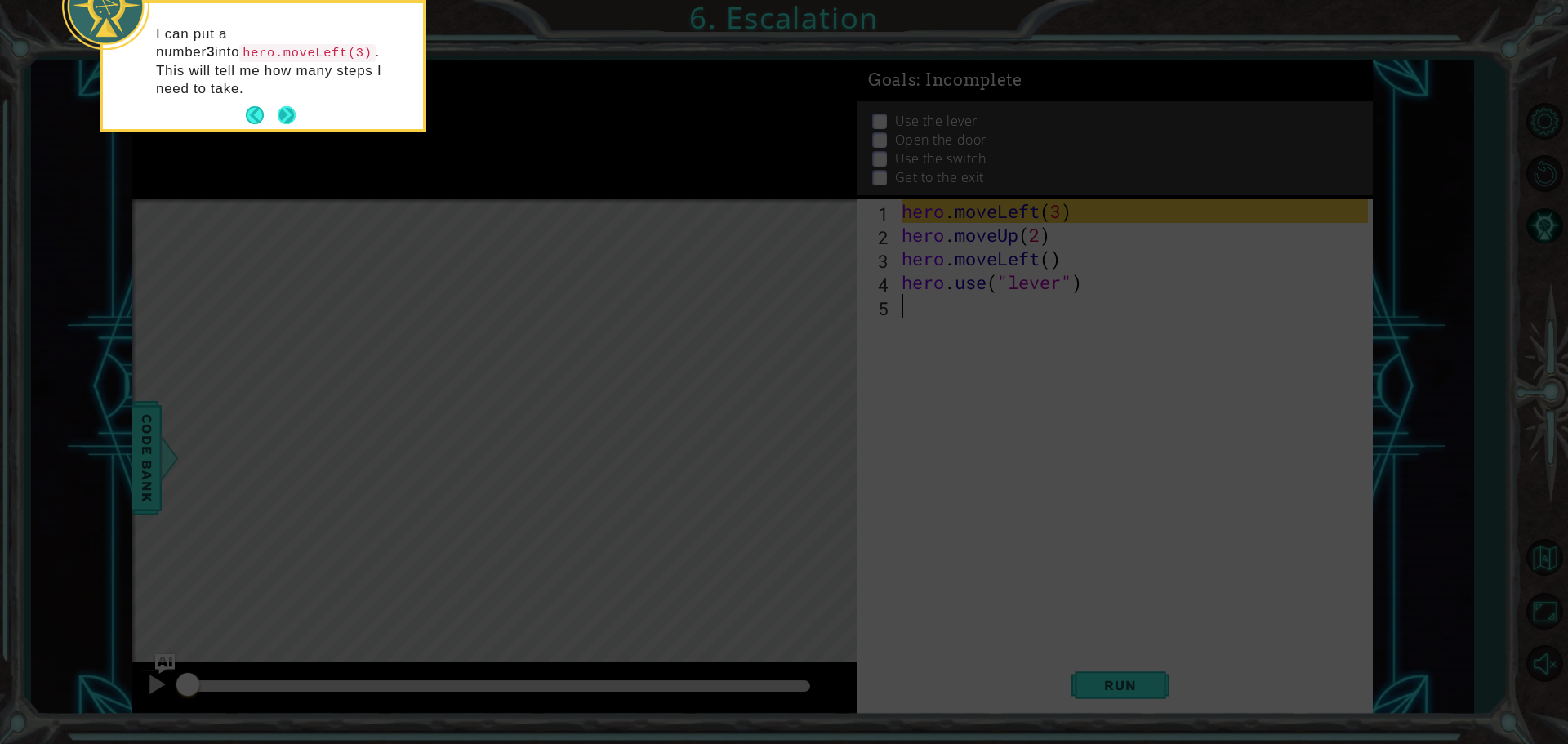
click at [293, 103] on button "Next" at bounding box center [286, 116] width 25 height 25
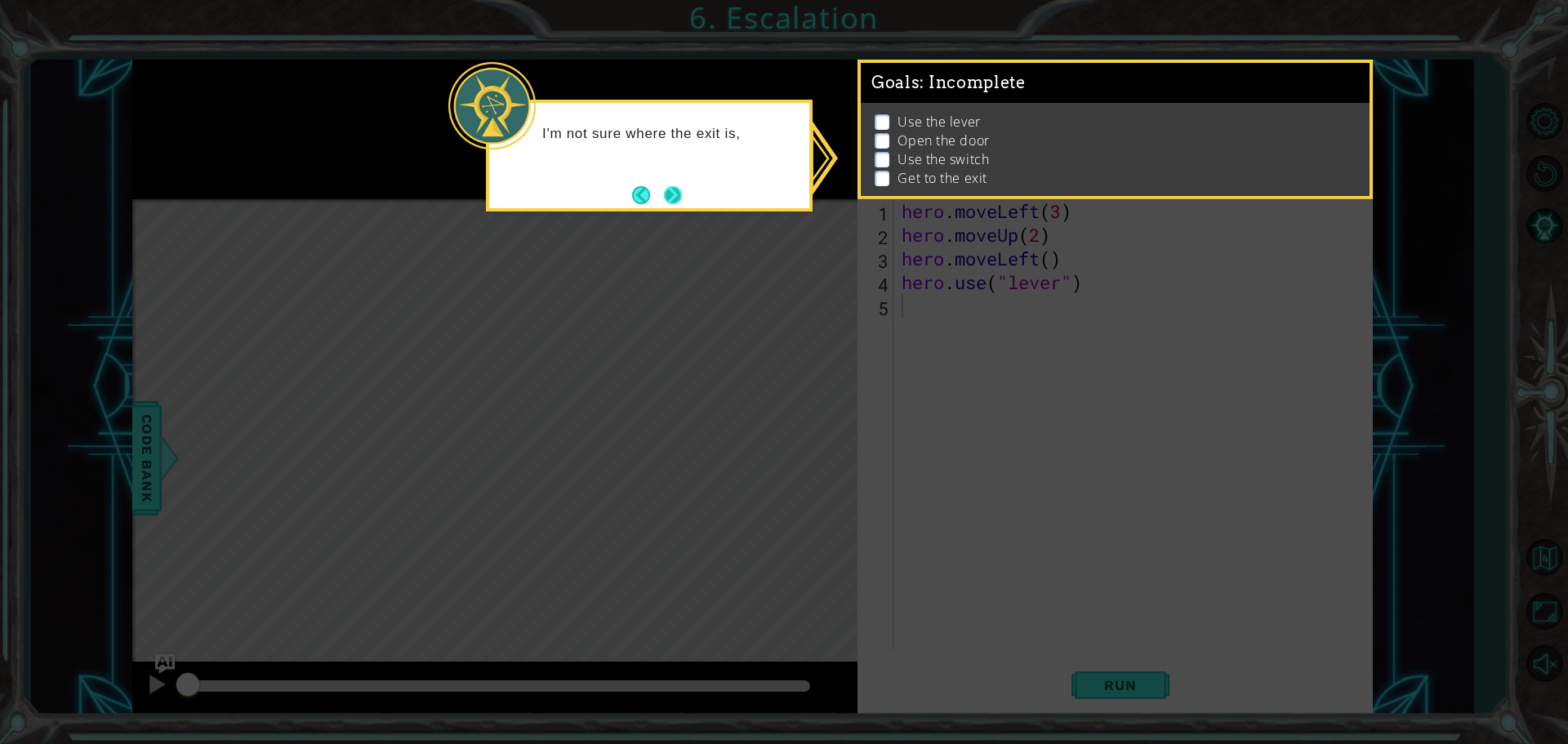
click at [663, 194] on button "Next" at bounding box center [672, 195] width 19 height 19
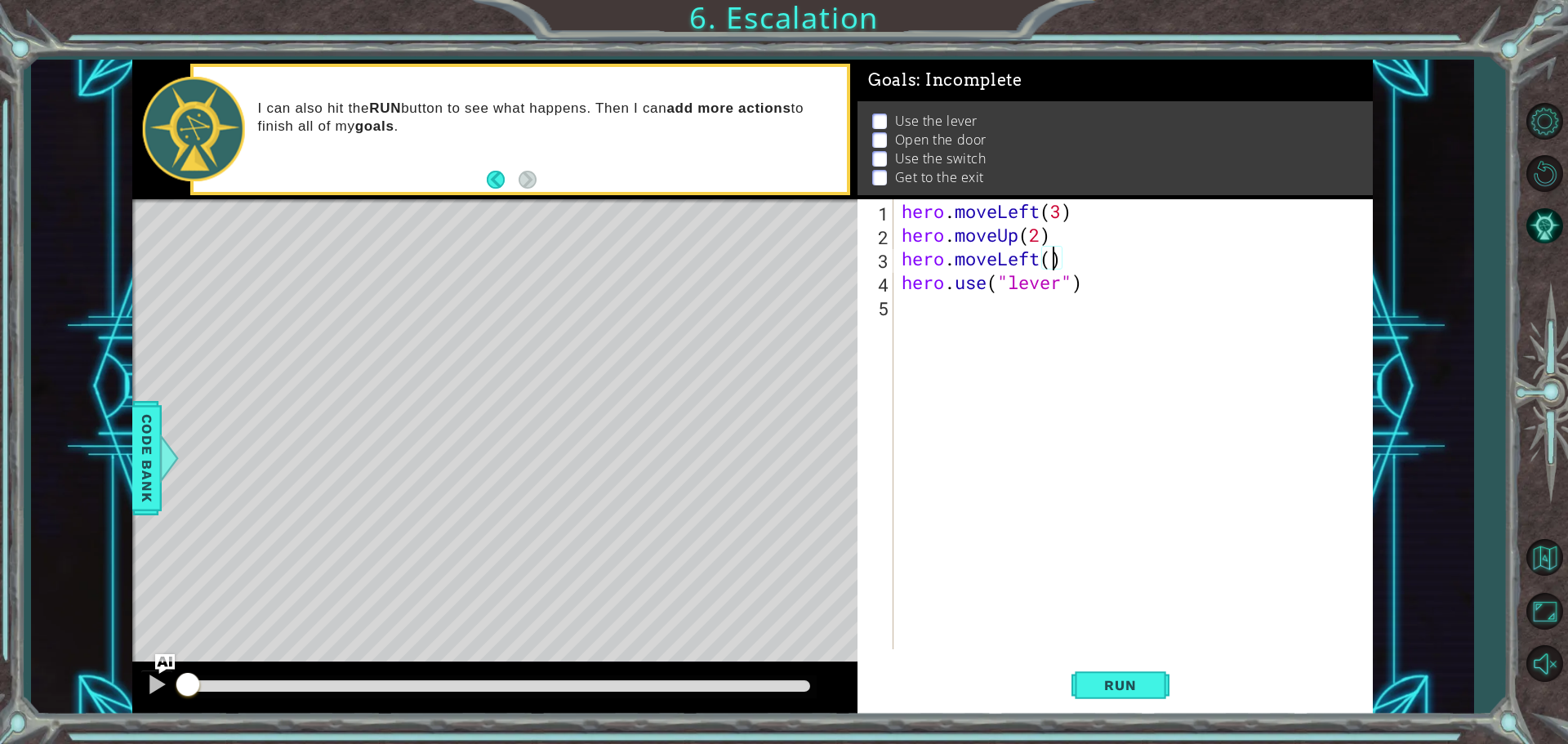
click at [1051, 256] on div "hero . moveLeft ( 3 ) hero . moveUp ( 2 ) hero . moveLeft ( ) hero . use ( "lev…" at bounding box center [1137, 448] width 478 height 498
type textarea "hero.moveLeft()"
click at [931, 331] on div "hero . moveLeft ( 3 ) hero . moveUp ( 2 ) hero . moveLeft ( ) hero . use ( "lev…" at bounding box center [1137, 448] width 478 height 498
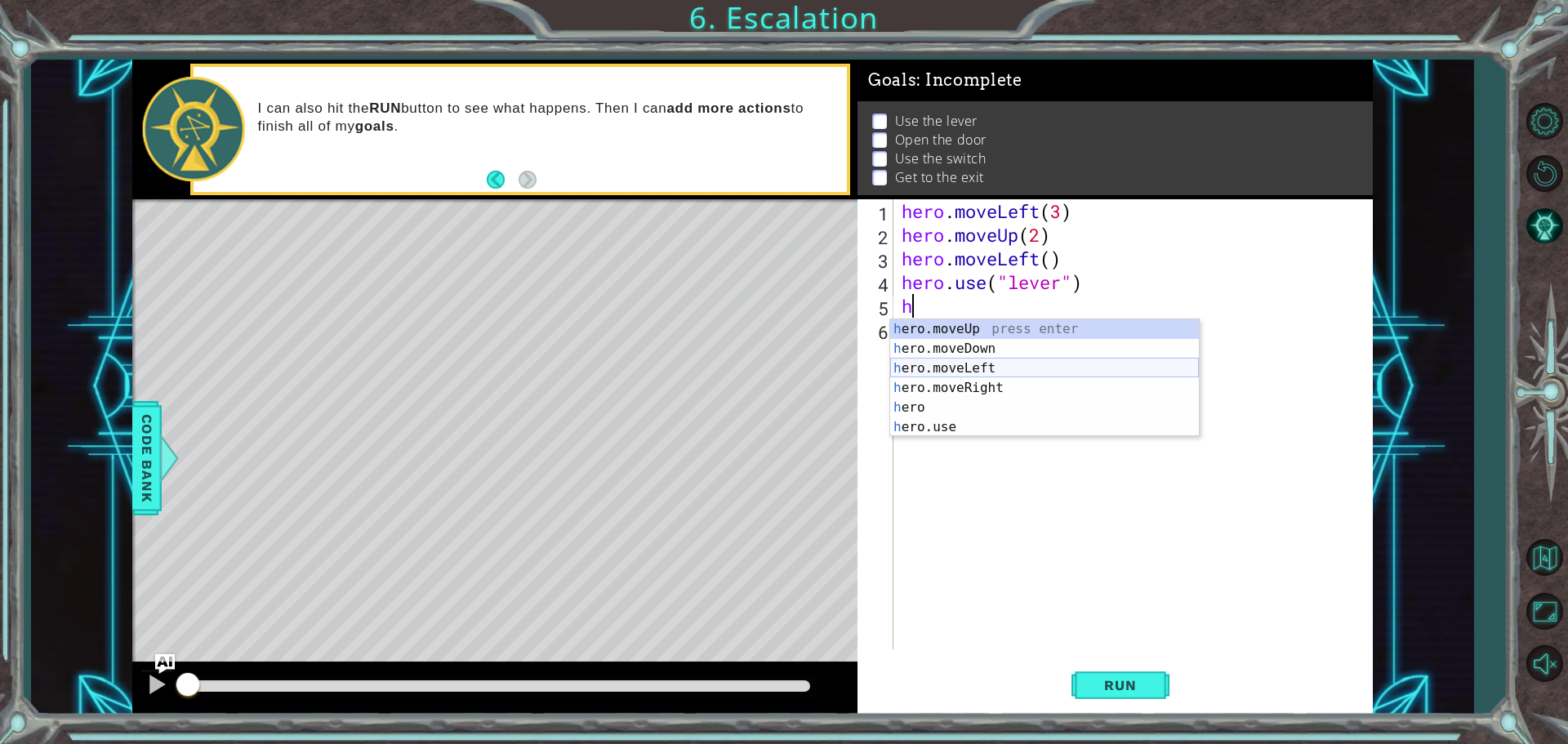
click at [933, 363] on div "h ero.moveUp press enter h ero.moveDown press enter h ero.moveLeft press enter …" at bounding box center [1044, 397] width 309 height 157
type textarea "hero.moveLeft(1)"
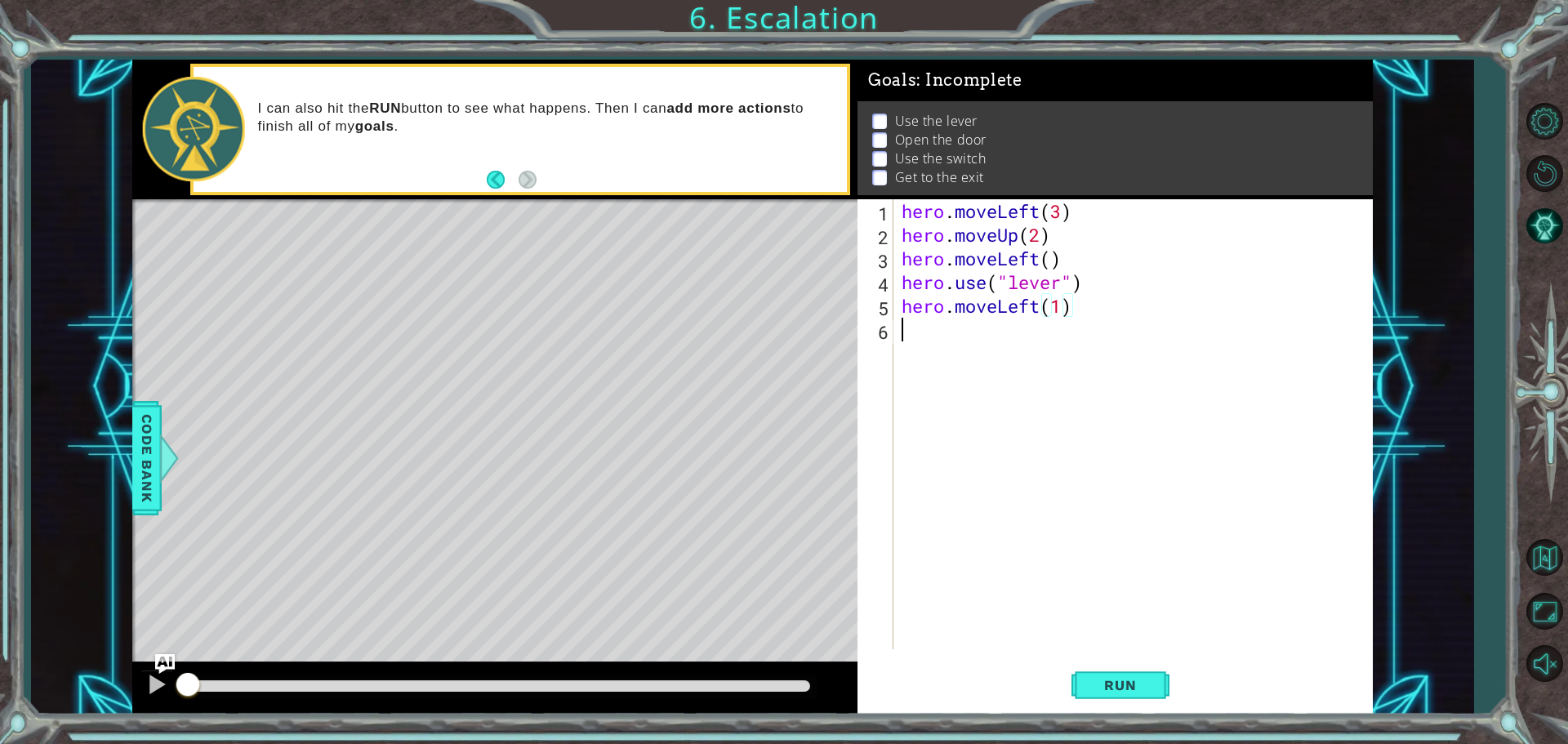
click at [935, 346] on div "hero . moveLeft ( 3 ) hero . moveUp ( 2 ) hero . moveLeft ( ) hero . use ( "lev…" at bounding box center [1137, 448] width 478 height 498
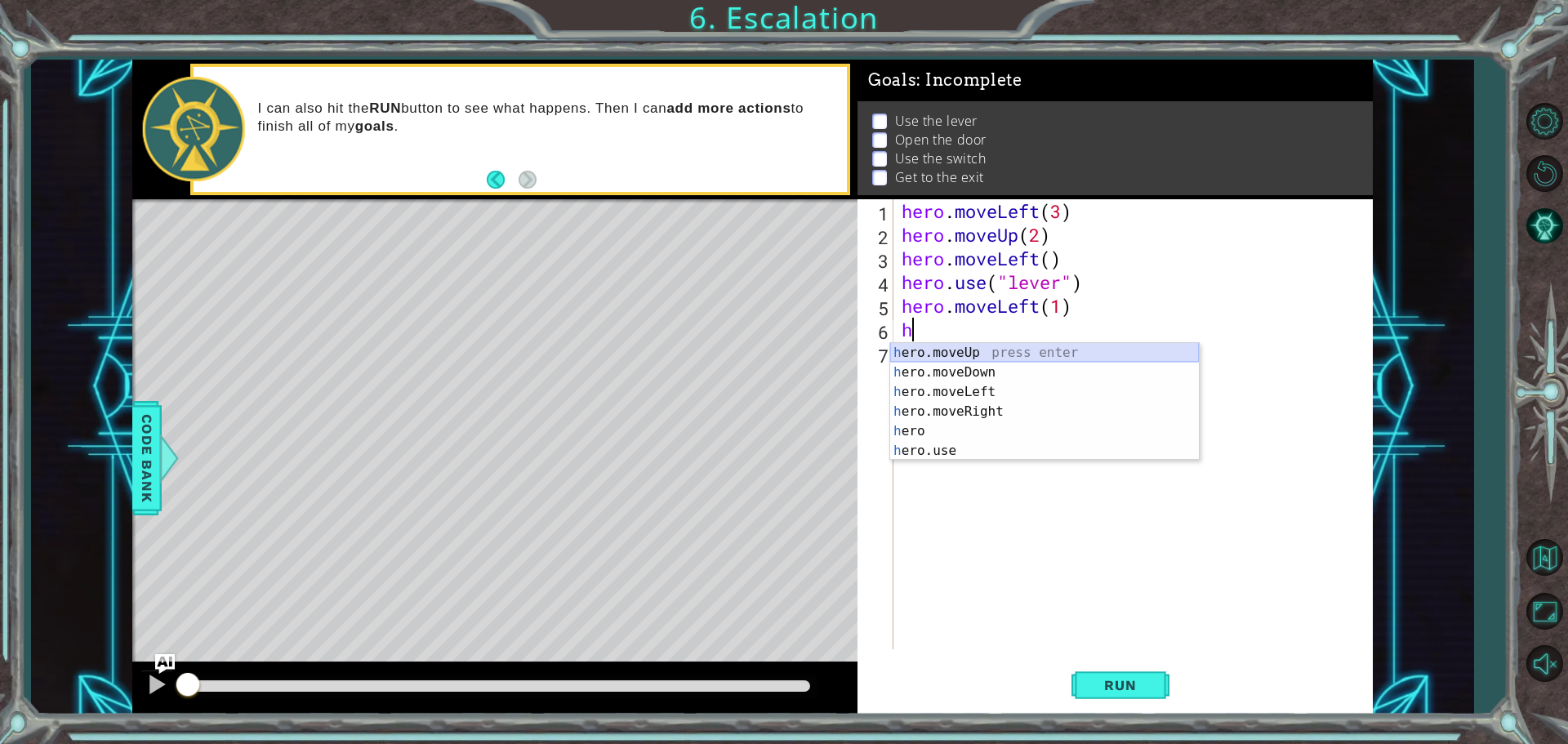
click at [934, 354] on div "h ero.moveUp press enter h ero.moveDown press enter h ero.moveLeft press enter …" at bounding box center [1044, 421] width 309 height 157
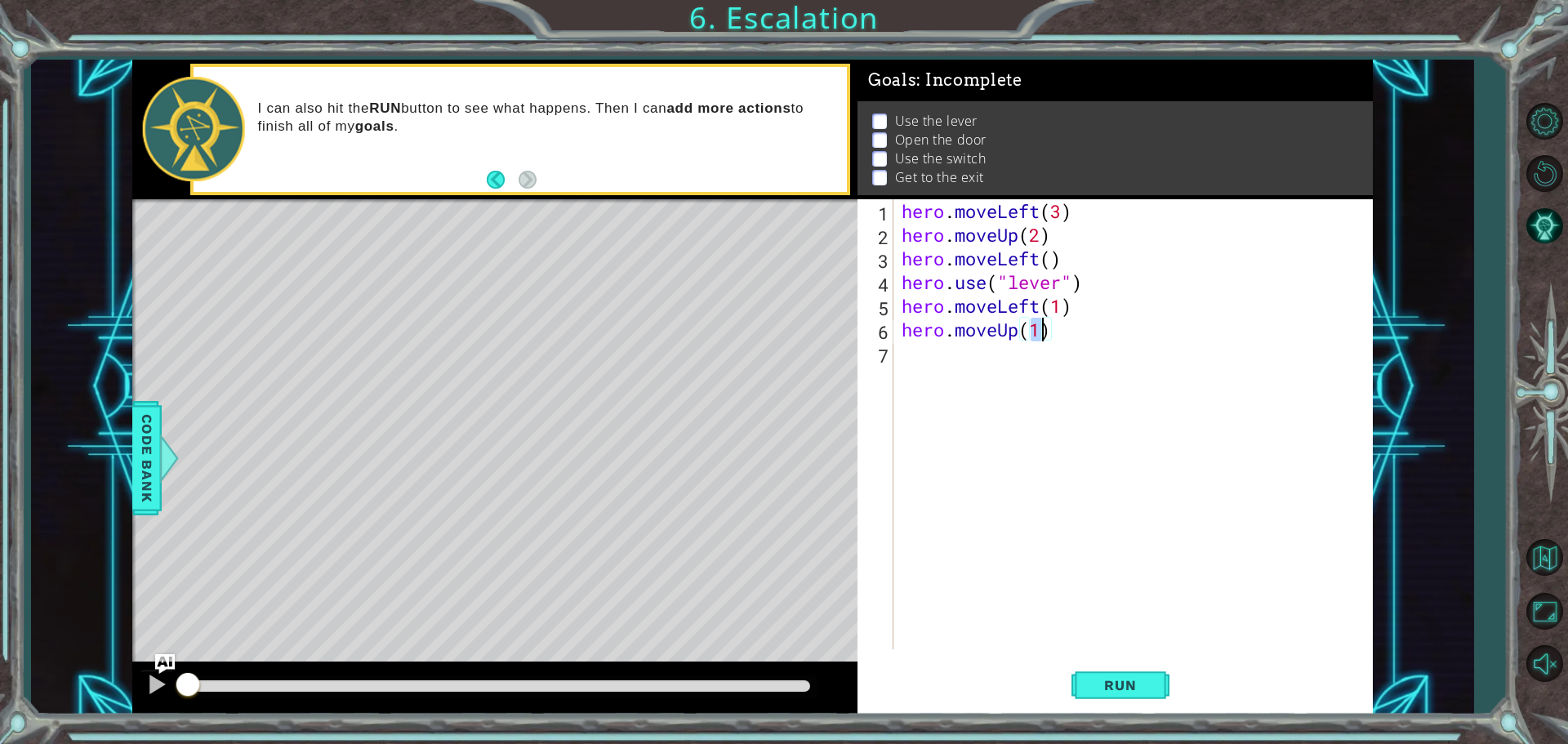
type textarea "hero.moveUp(2)"
click at [1000, 357] on div "hero . moveLeft ( 3 ) hero . moveUp ( 2 ) hero . moveLeft ( ) hero . use ( "lev…" at bounding box center [1137, 448] width 478 height 498
type textarea "k"
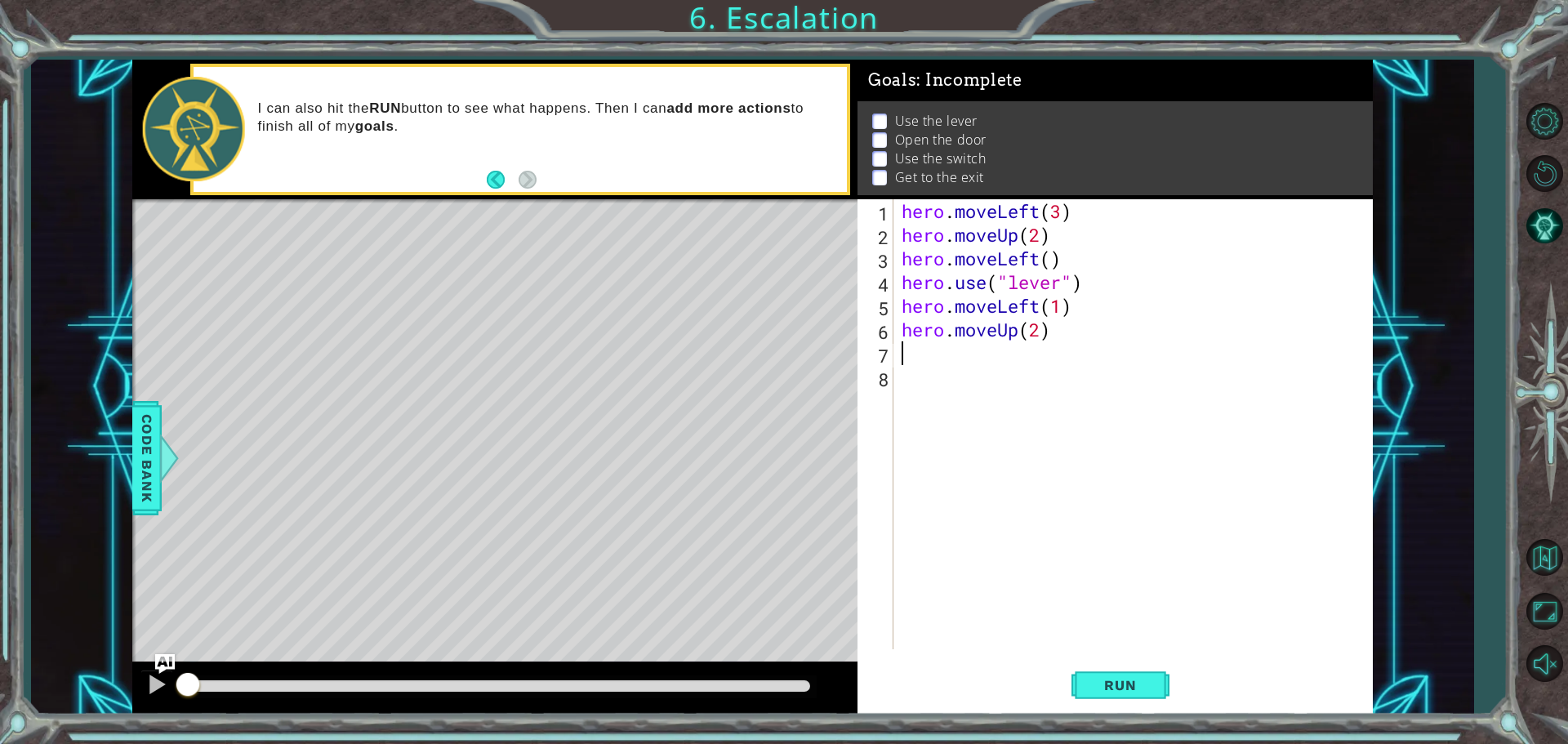
type textarea "l"
click at [939, 388] on div "hero . moveLeft ( 3 ) hero . moveUp ( 2 ) hero . moveLeft ( ) hero . use ( "lev…" at bounding box center [1137, 448] width 478 height 498
click at [934, 350] on div "hero . moveLeft ( 3 ) hero . moveUp ( 2 ) hero . moveLeft ( ) hero . use ( "lev…" at bounding box center [1137, 448] width 478 height 498
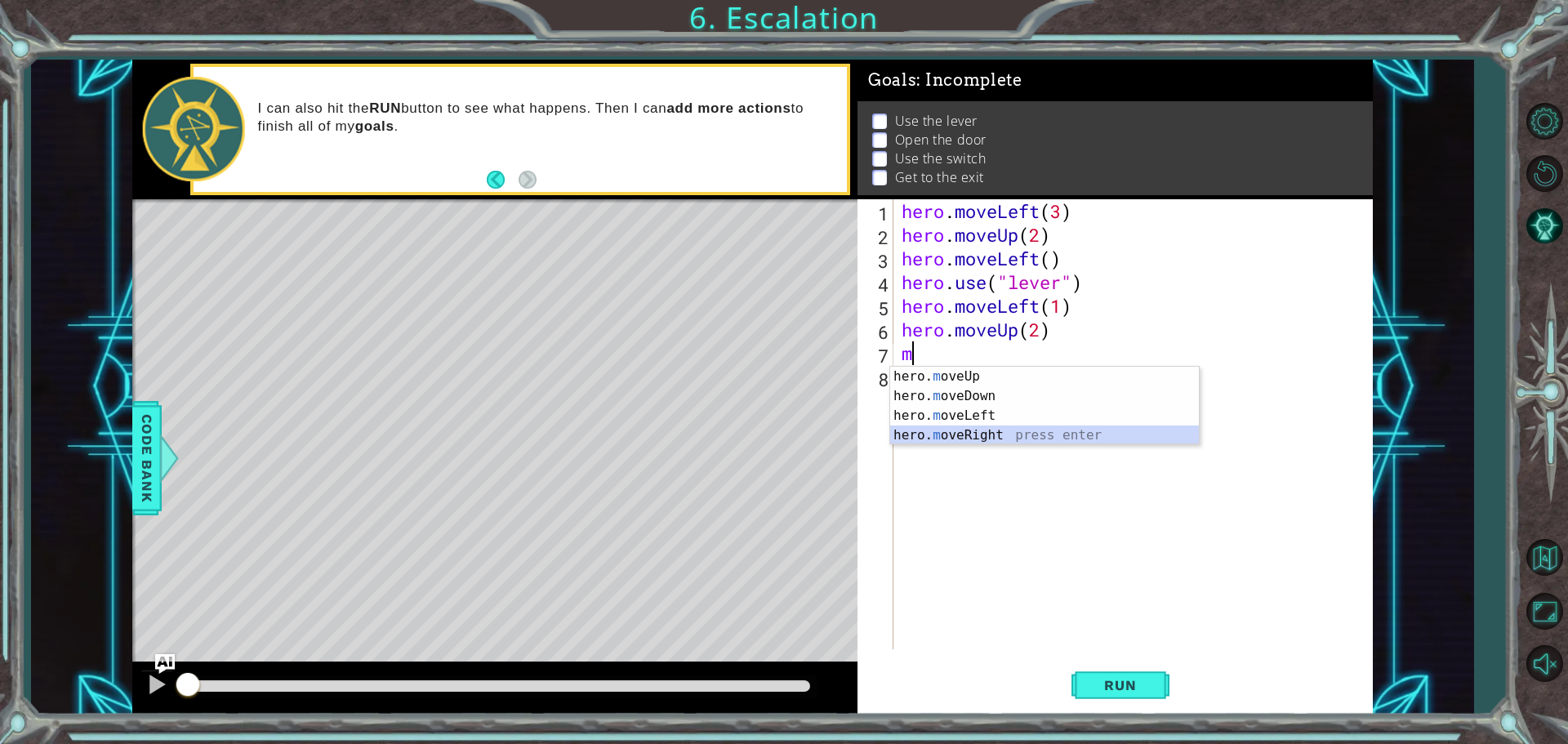
click at [1005, 428] on div "hero. m oveUp press enter hero. m oveDown press enter hero. m oveLeft press ent…" at bounding box center [1044, 425] width 309 height 118
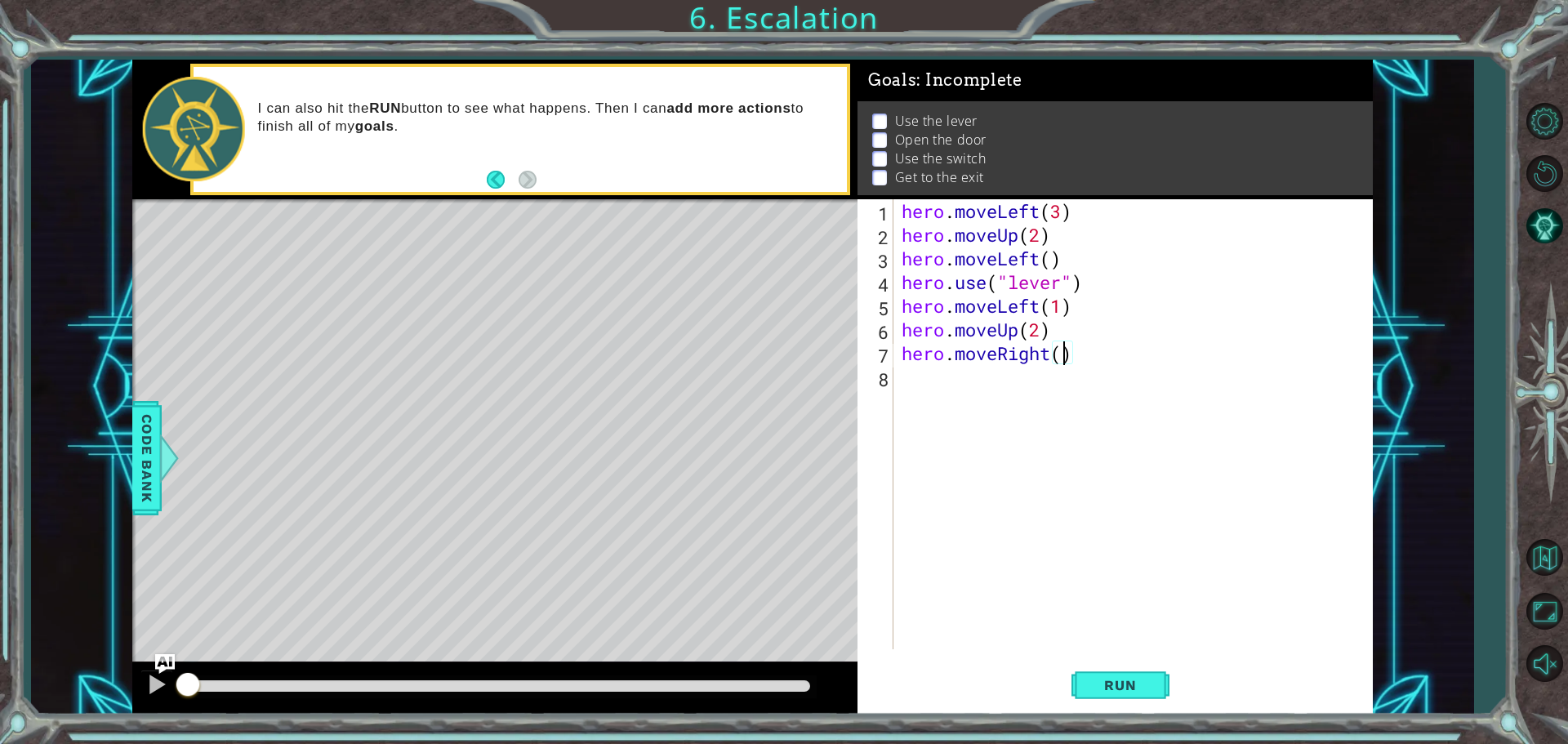
type textarea "hero.moveRight(2)"
click at [955, 398] on div "hero . moveLeft ( 3 ) hero . moveUp ( 2 ) hero . moveLeft ( ) hero . use ( "lev…" at bounding box center [1137, 448] width 478 height 498
click at [959, 424] on div "hero.move U p press enter hero. u se press enter" at bounding box center [1044, 429] width 309 height 79
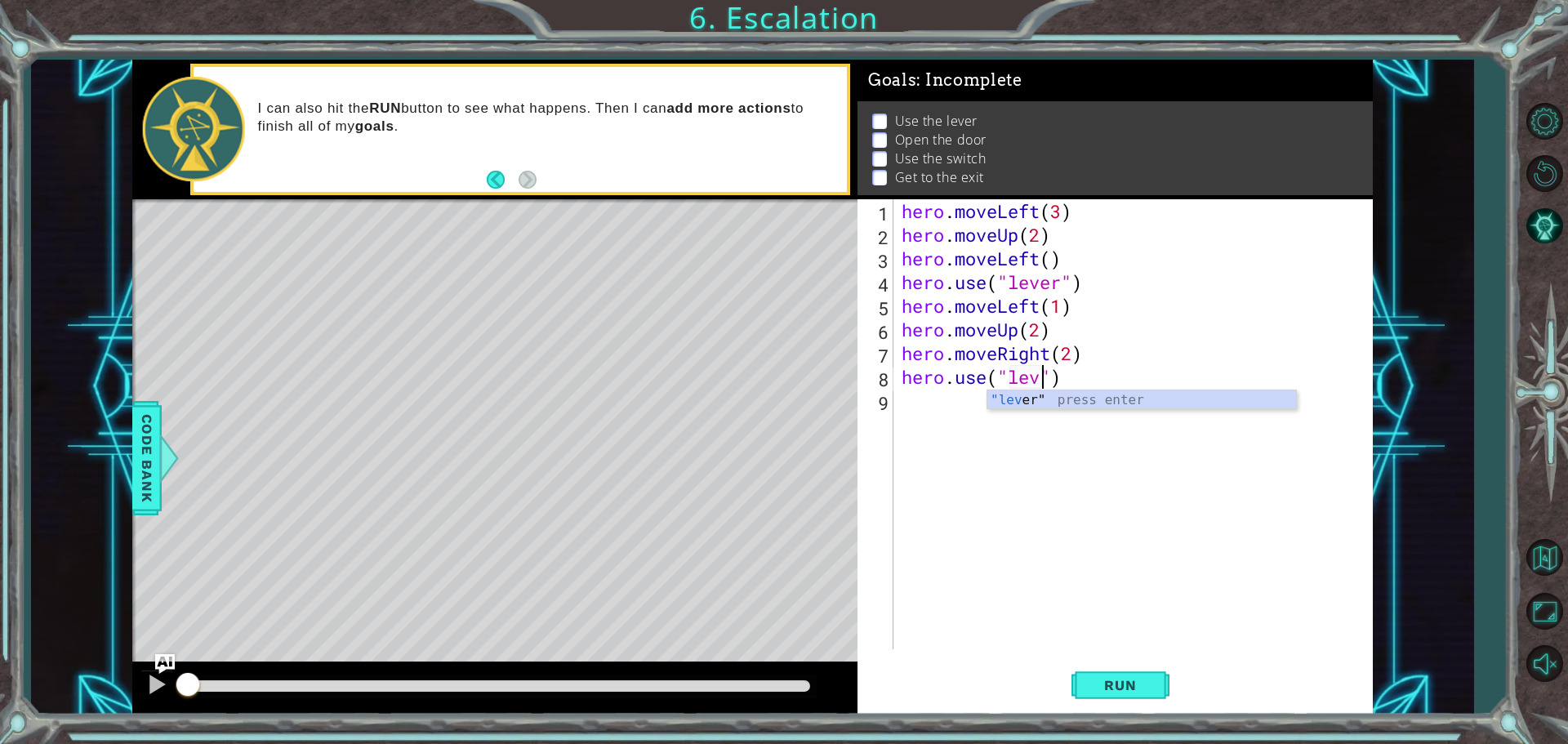
type textarea "hero.use("lever")"
click at [926, 417] on div "hero . moveLeft ( 3 ) hero . moveUp ( 2 ) hero . moveLeft ( ) hero . use ( "lev…" at bounding box center [1137, 448] width 478 height 498
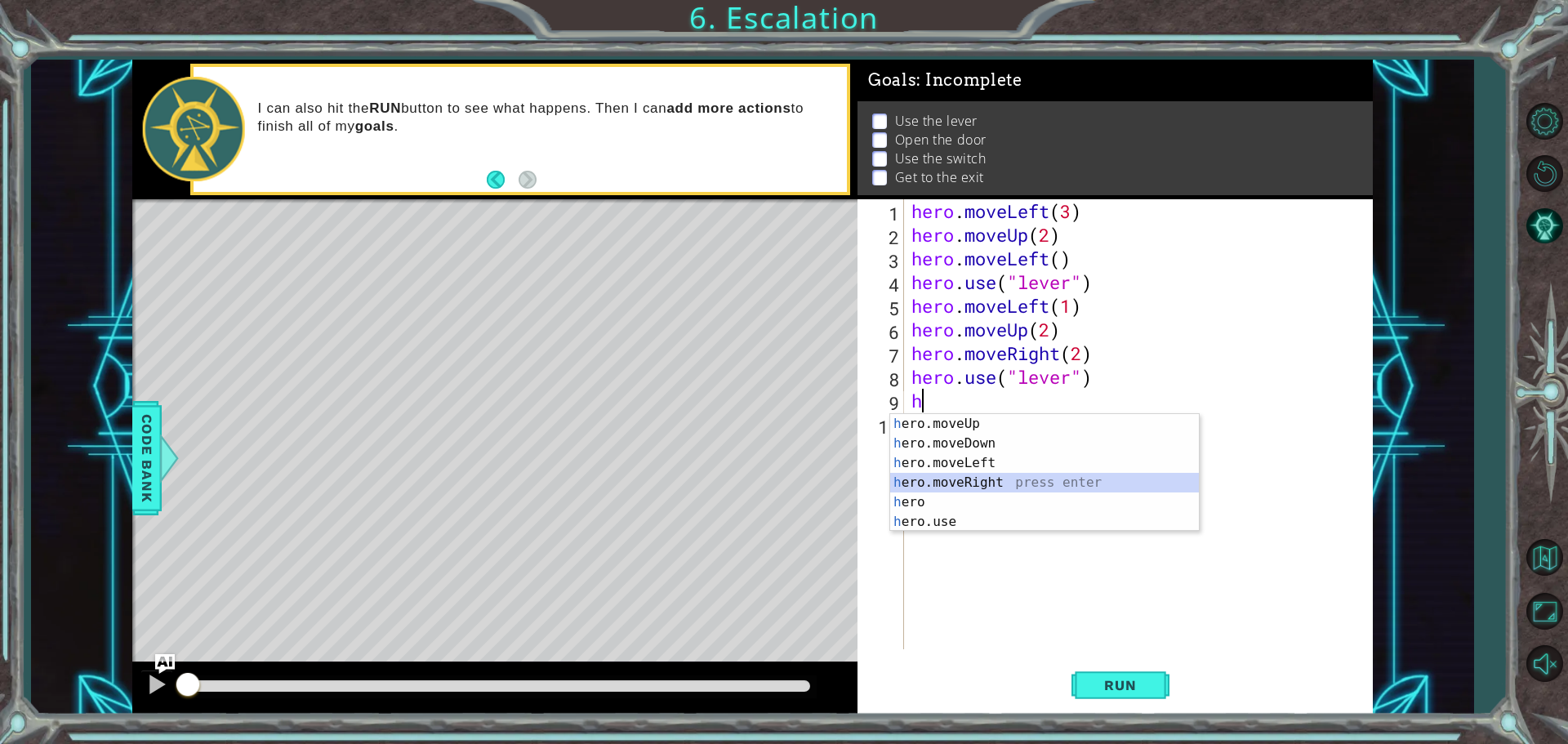
click at [955, 488] on div "h ero.moveUp press enter h ero.moveDown press enter h ero.moveLeft press enter …" at bounding box center [1044, 492] width 309 height 157
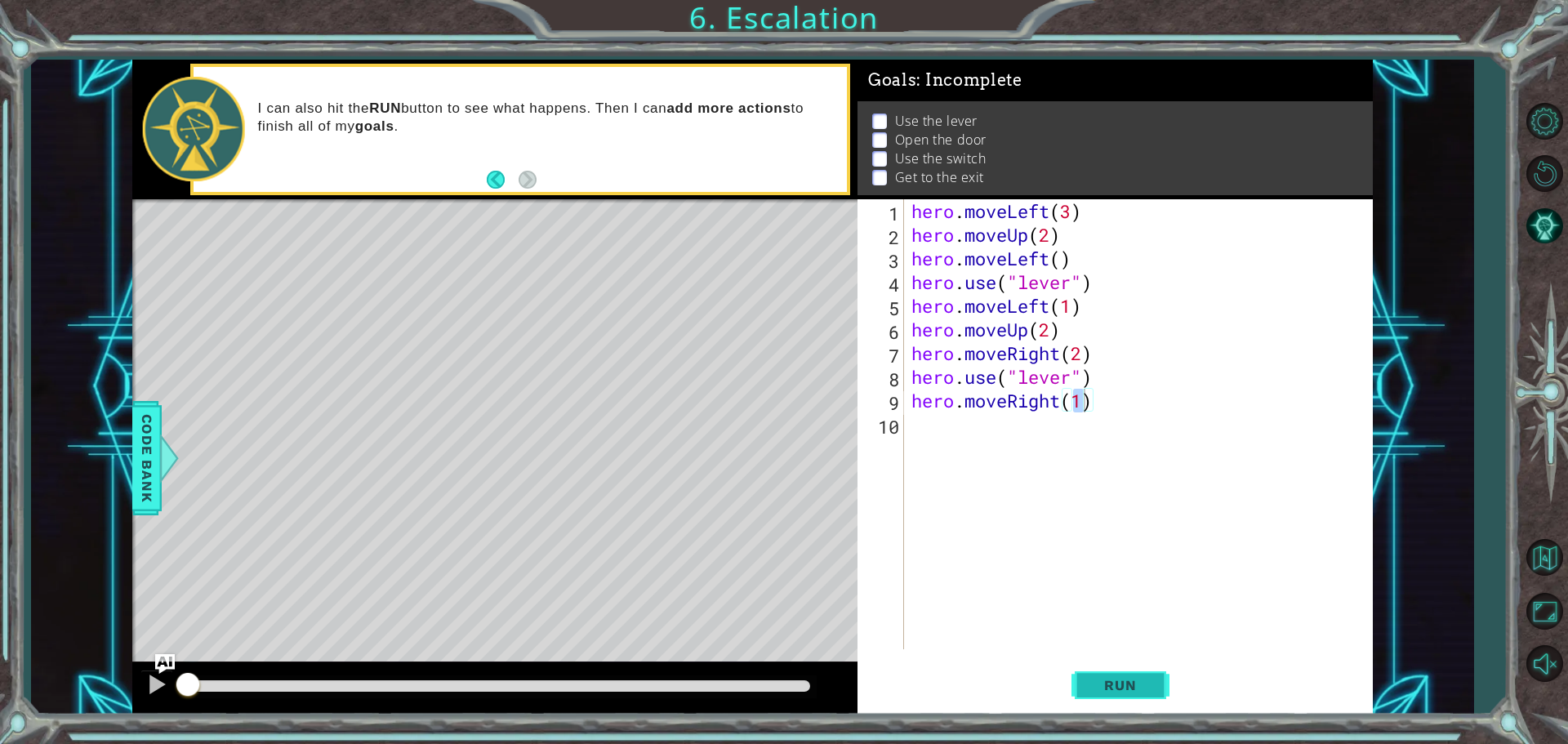
click at [1087, 683] on button "Run" at bounding box center [1120, 684] width 98 height 52
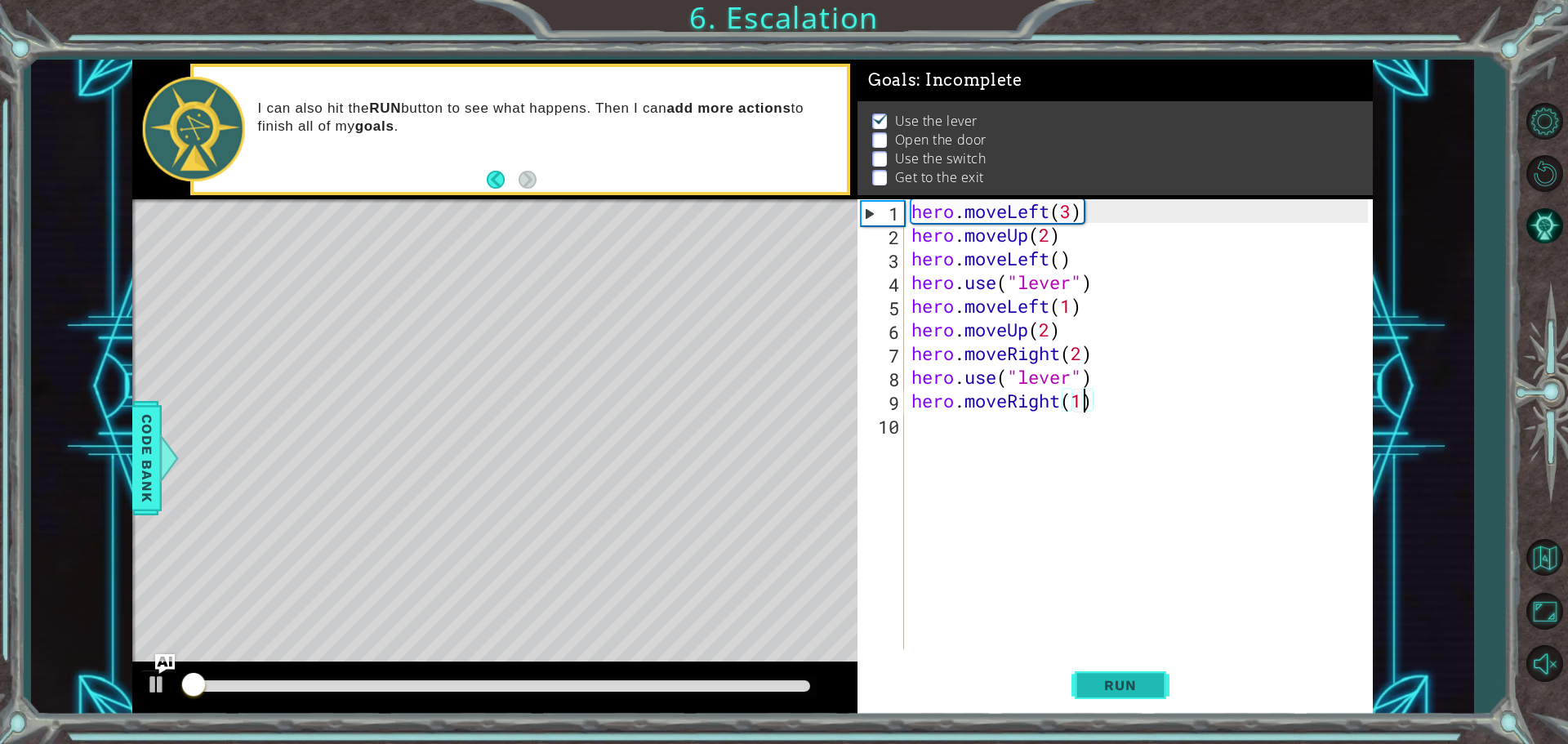
scroll to position [8, 0]
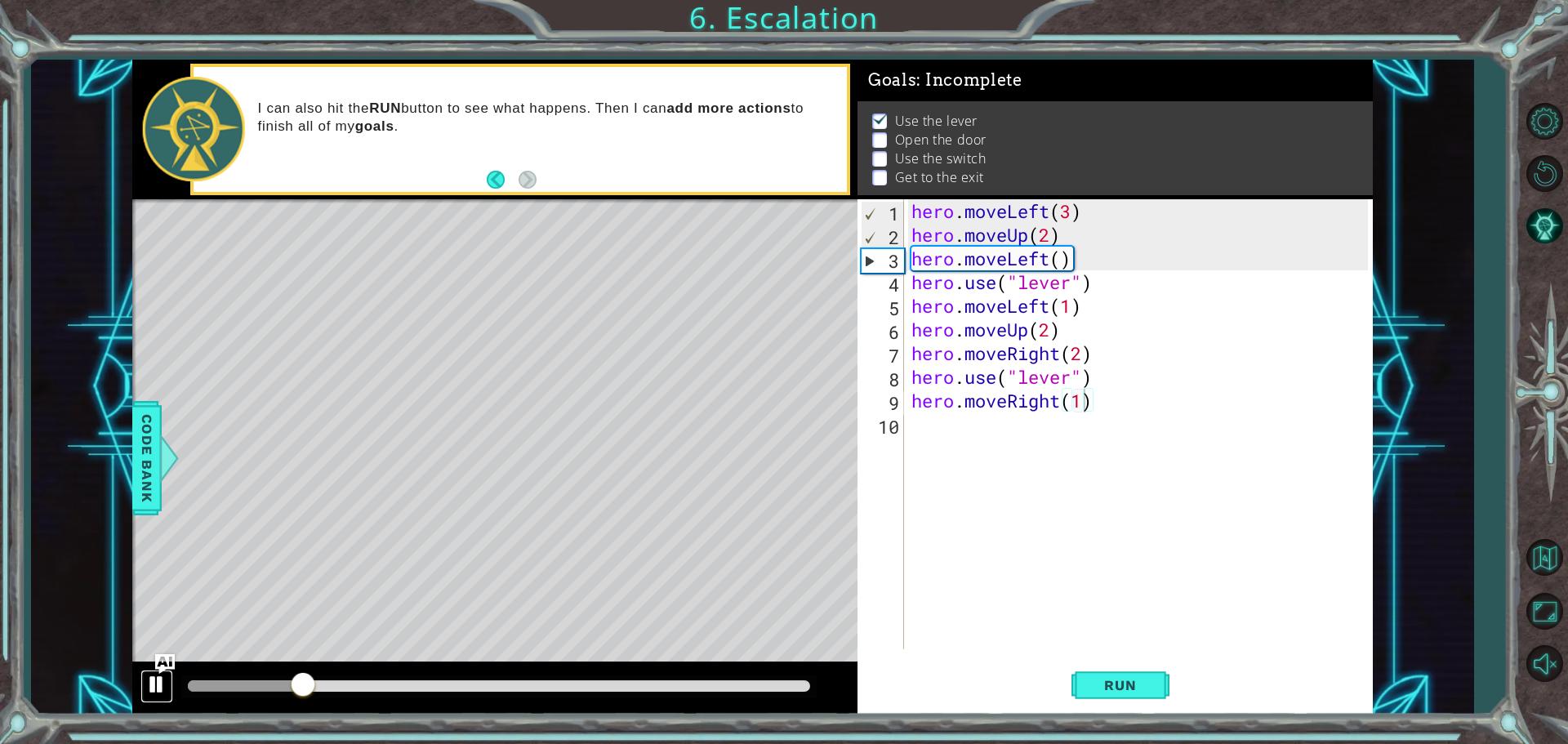
click at [159, 679] on div at bounding box center [157, 684] width 21 height 21
click at [1071, 383] on div "hero . moveLeft ( 3 ) hero . moveUp ( 2 ) hero . moveLeft ( ) hero . use ( "lev…" at bounding box center [1142, 448] width 468 height 498
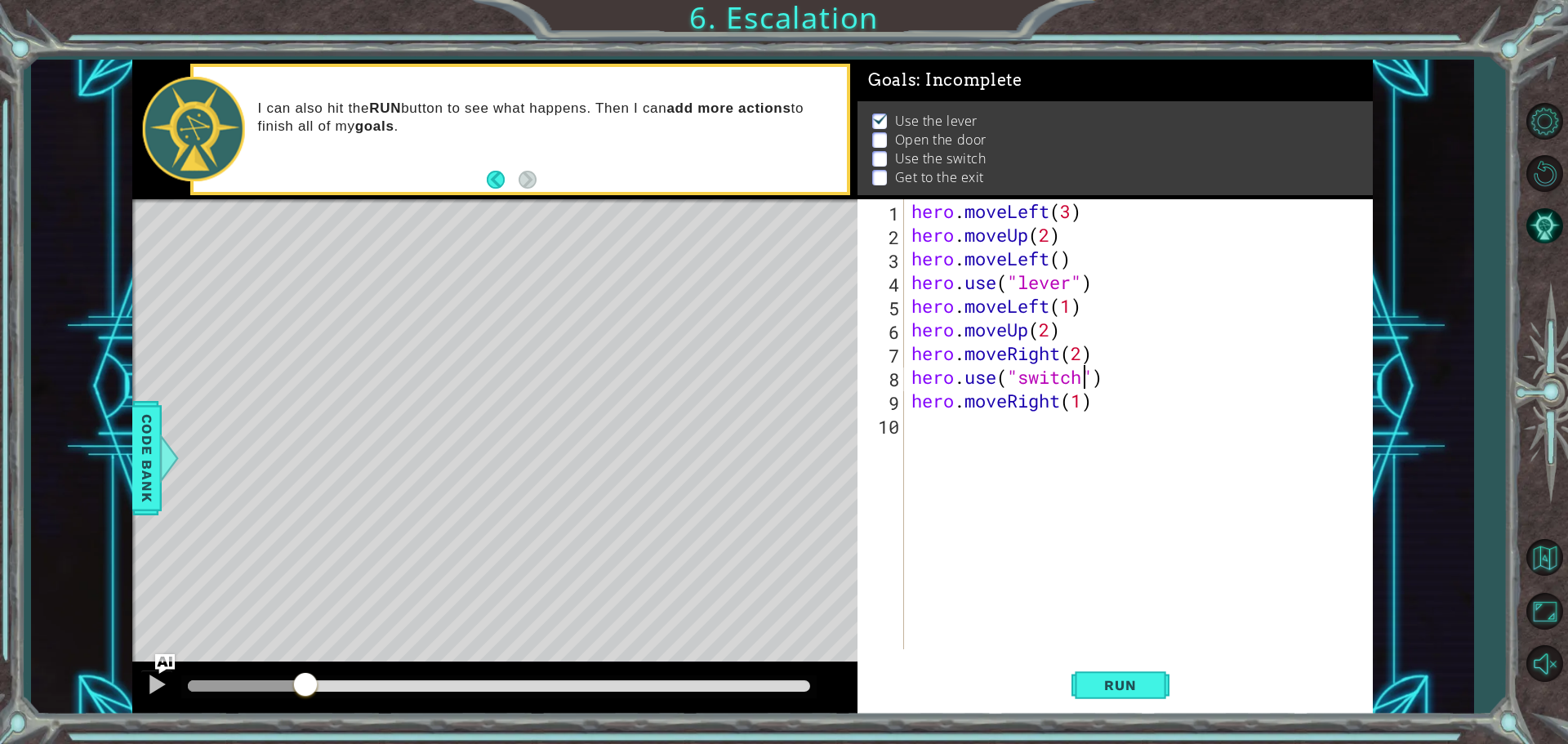
scroll to position [0, 7]
click at [967, 297] on div "hero . moveLeft ( 3 ) hero . moveUp ( 2 ) hero . moveLeft ( ) hero . use ( "lev…" at bounding box center [1142, 448] width 468 height 498
click at [1112, 294] on div "hero . moveLeft ( 3 ) hero . moveUp ( 2 ) hero . moveLeft ( ) hero . use ( "lev…" at bounding box center [1142, 448] width 468 height 498
click at [1110, 281] on div "hero . moveLeft ( 3 ) hero . moveUp ( 2 ) hero . moveLeft ( ) hero . use ( "lev…" at bounding box center [1142, 448] width 468 height 498
type textarea "hero.use("lever")"
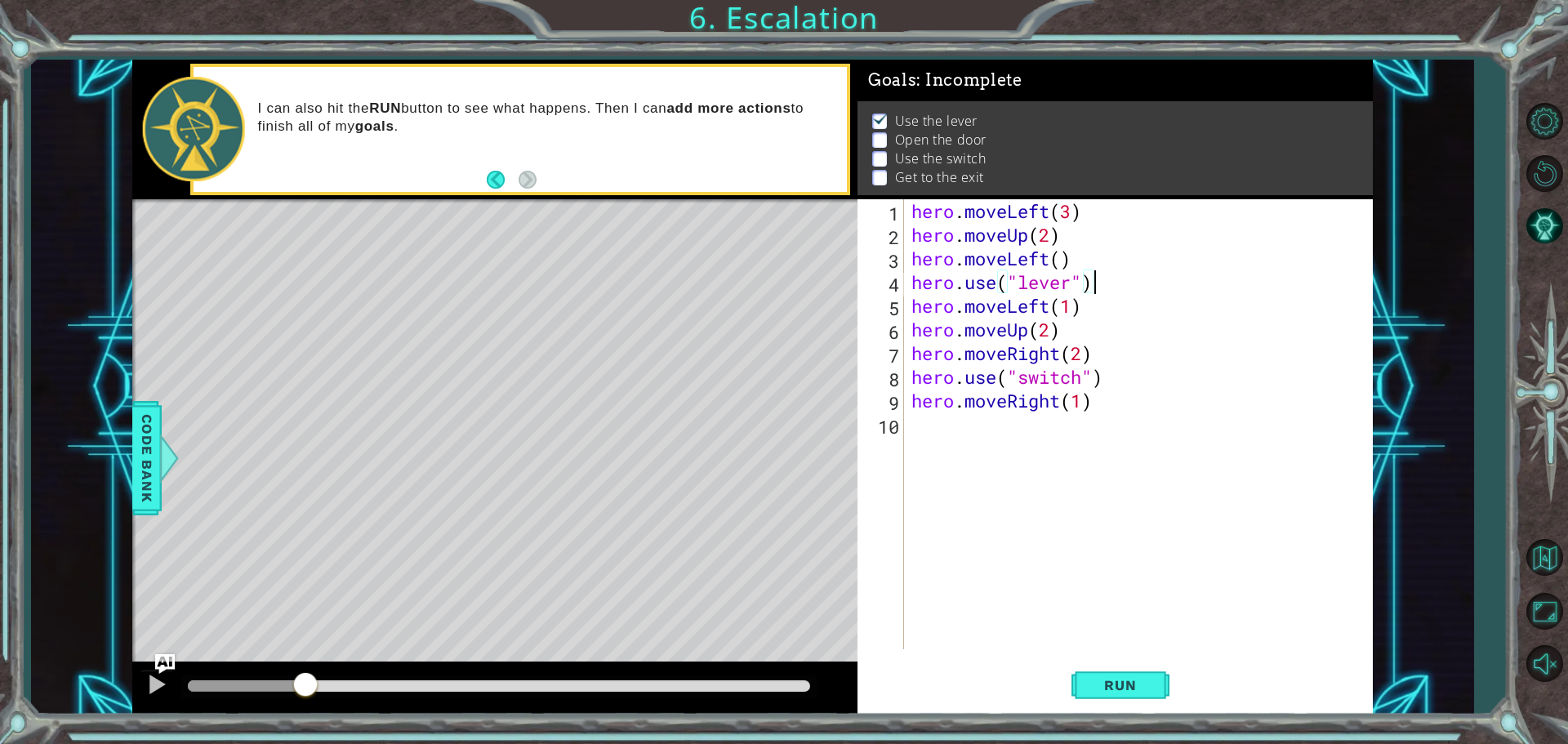
scroll to position [0, 0]
click at [1093, 310] on div "hero . moveLeft ( 3 ) hero . moveUp ( 2 ) hero . moveLeft ( ) hero . use ( "lev…" at bounding box center [1142, 448] width 468 height 498
type textarea "hero.moveLeft(1)"
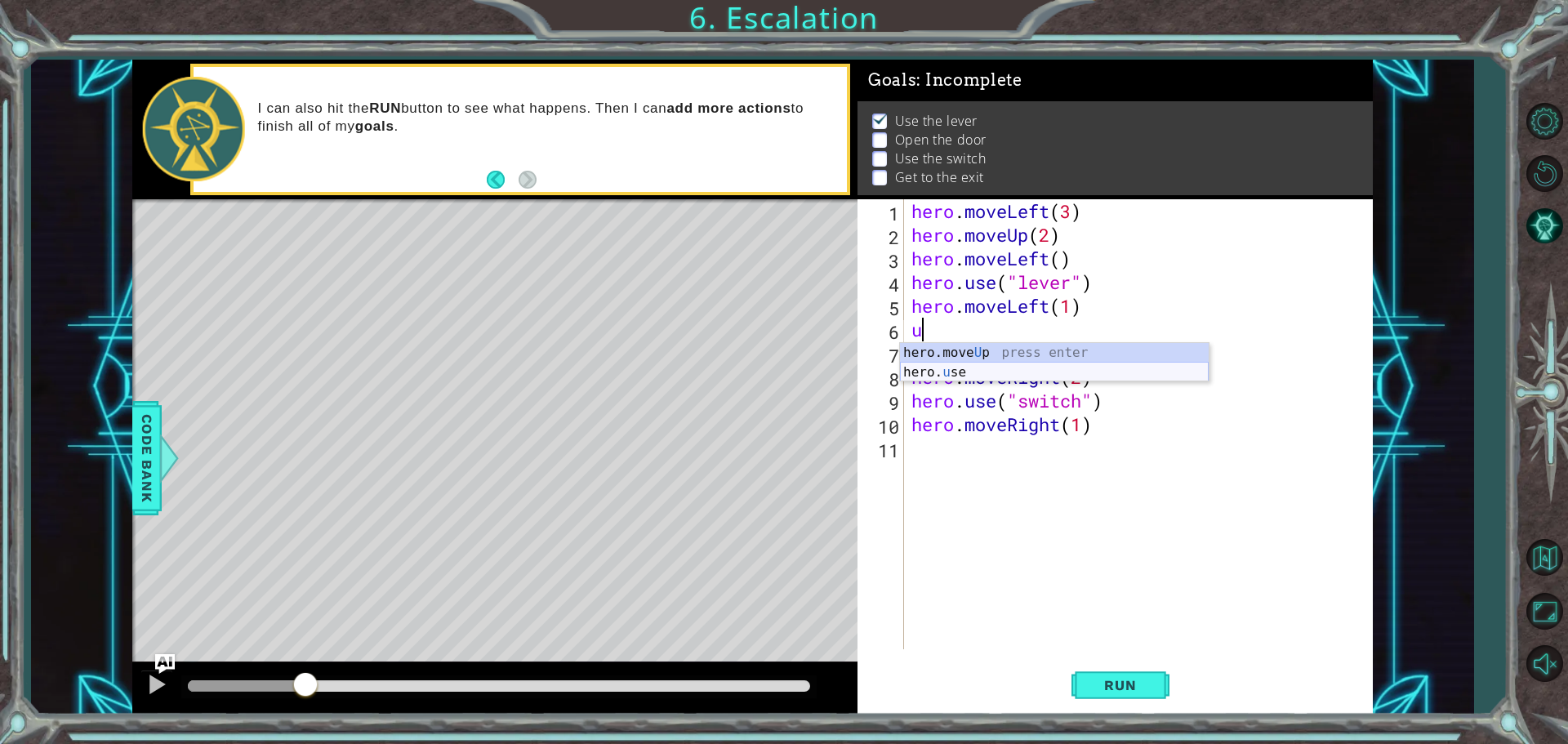
click at [992, 373] on div "hero.move U p press enter hero. u se press enter" at bounding box center [1054, 382] width 309 height 79
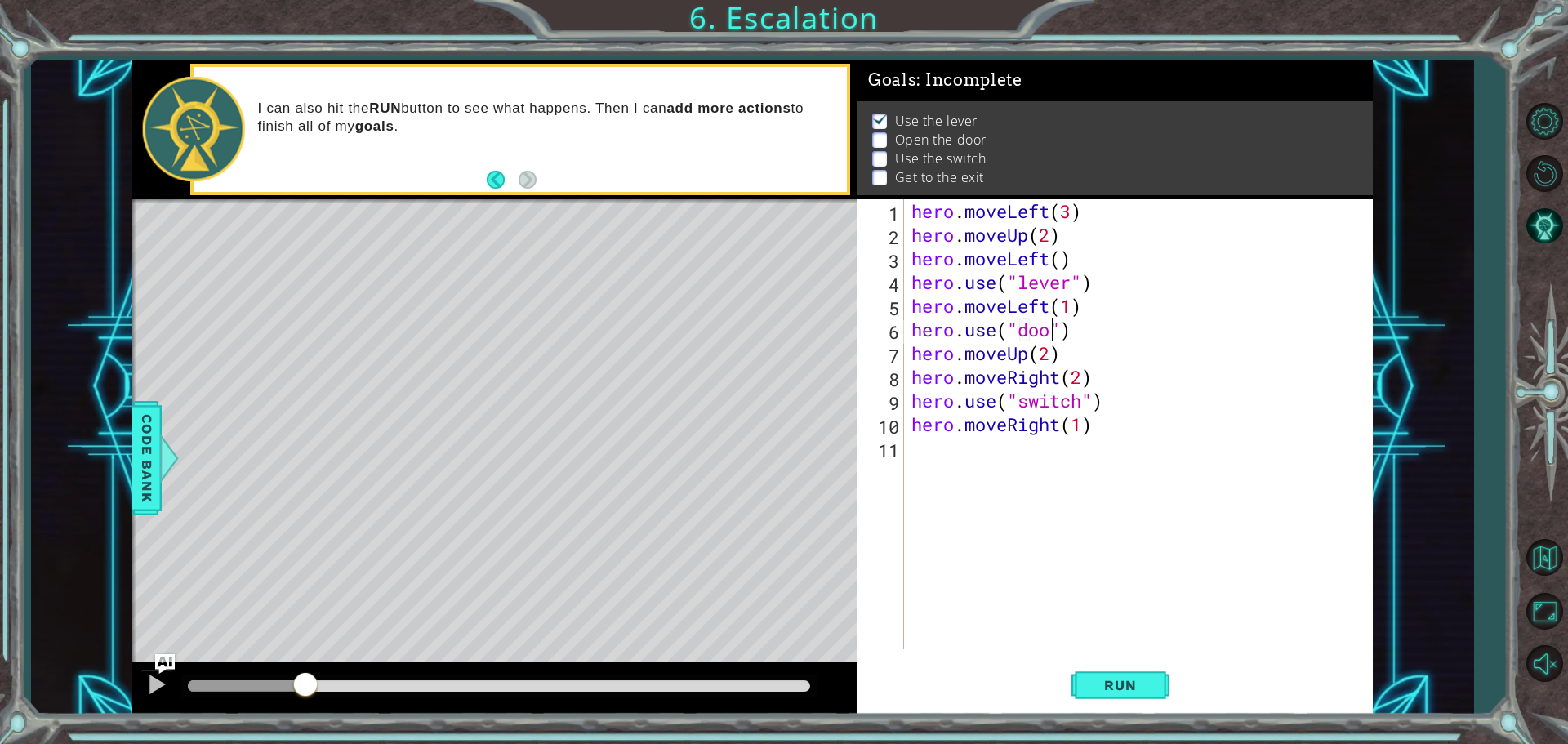
scroll to position [0, 6]
type textarea "hero.use("door")"
click at [1107, 690] on span "Run" at bounding box center [1119, 685] width 64 height 16
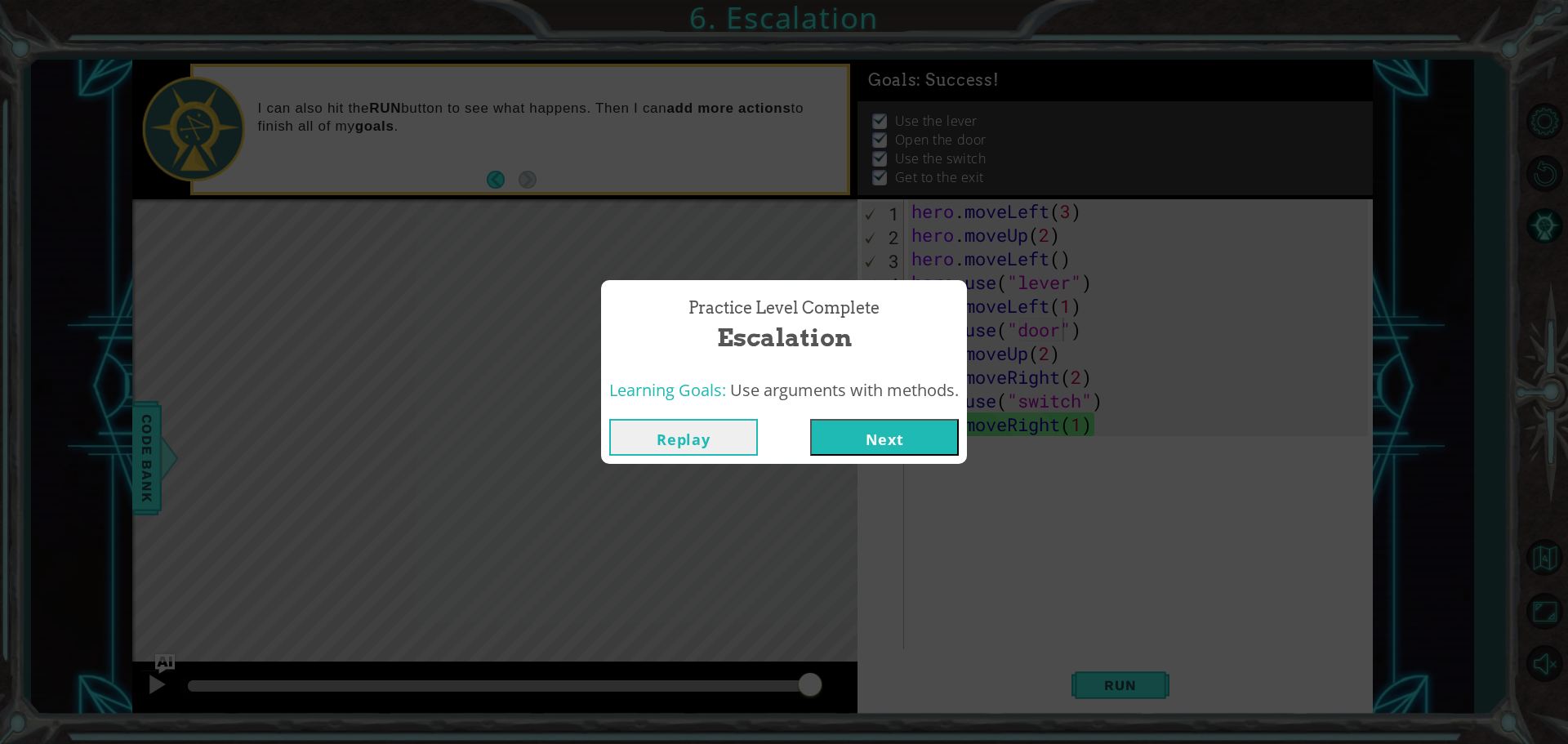
click at [927, 433] on button "Next" at bounding box center [884, 437] width 148 height 37
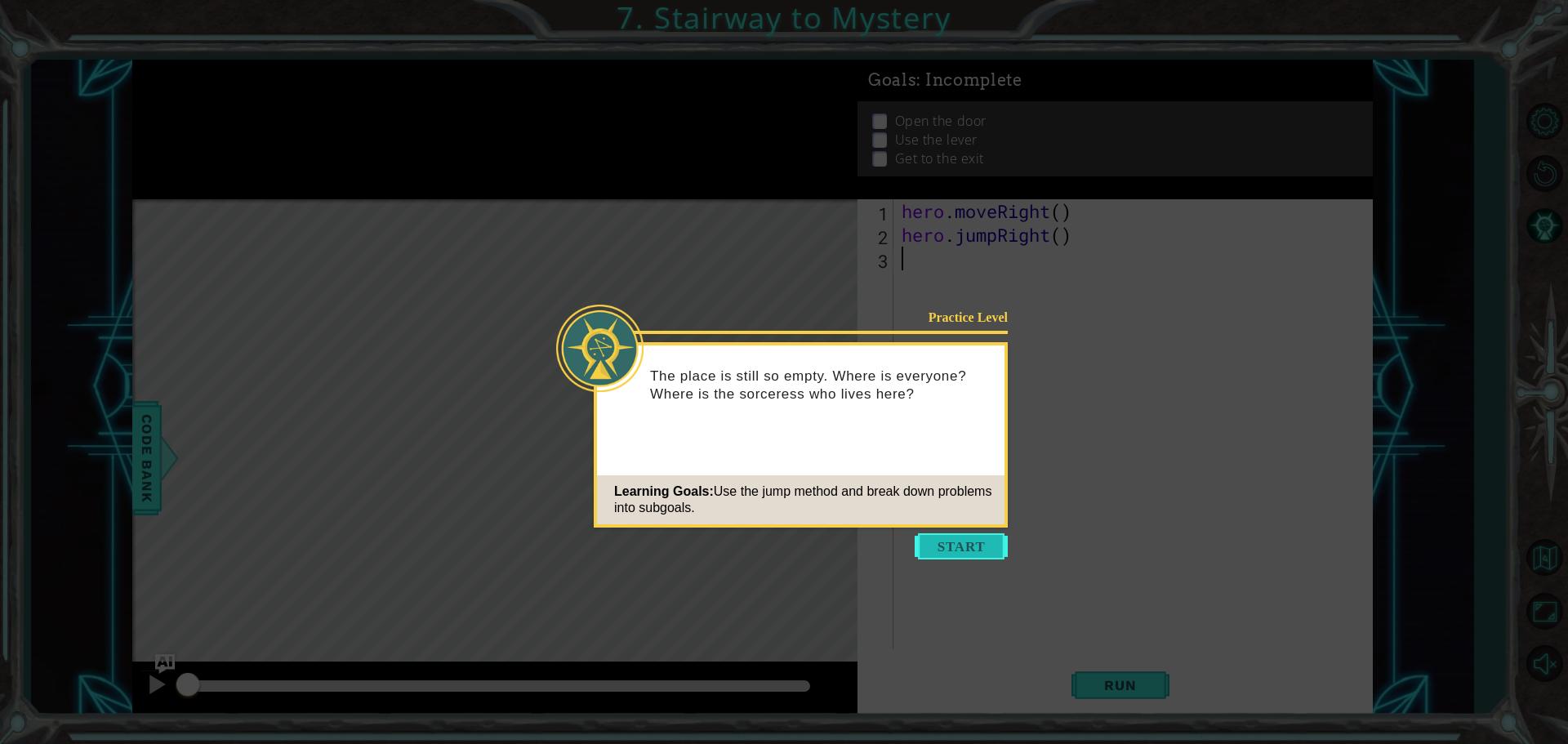
click at [961, 542] on button "Start" at bounding box center [961, 546] width 93 height 26
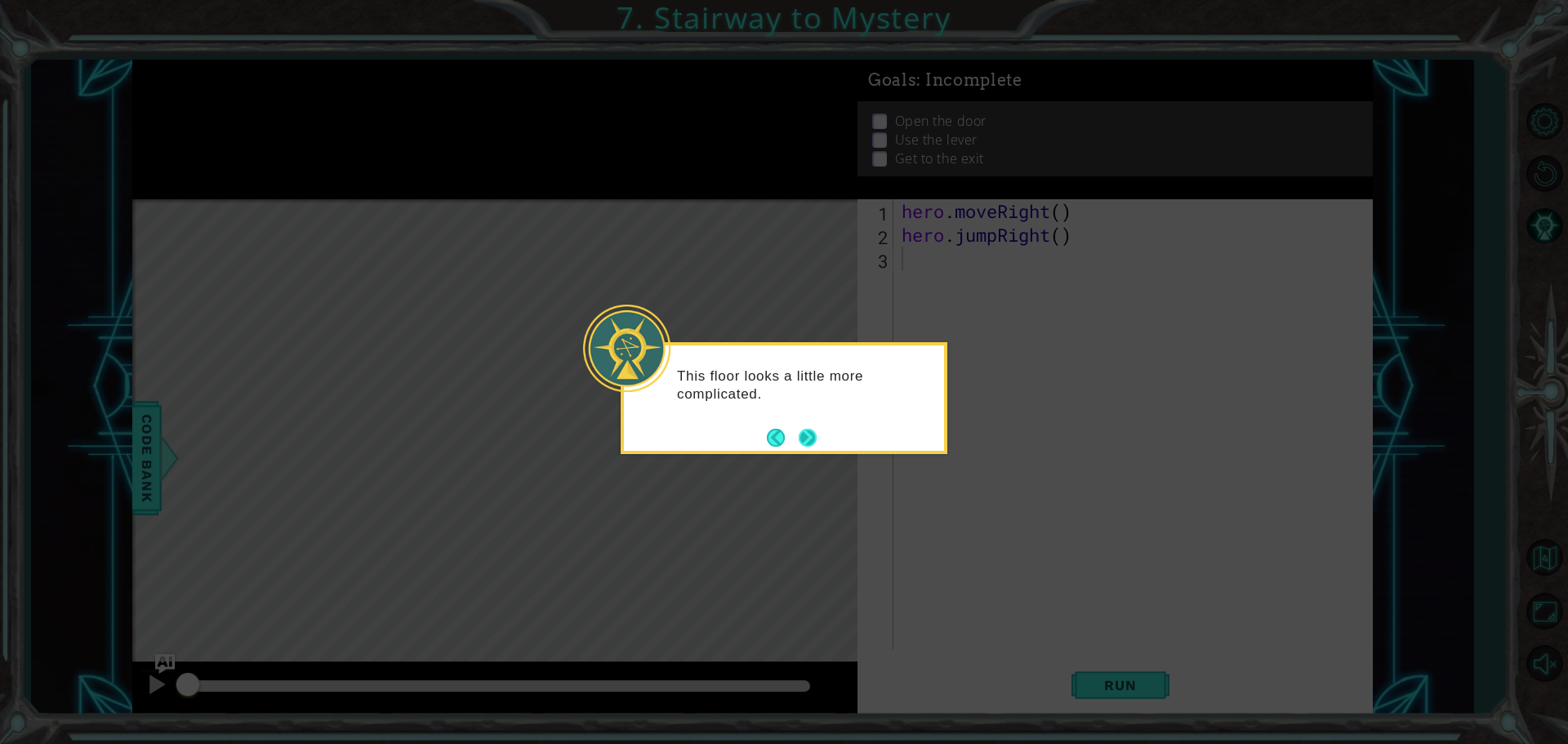
click at [807, 430] on button "Next" at bounding box center [808, 437] width 19 height 19
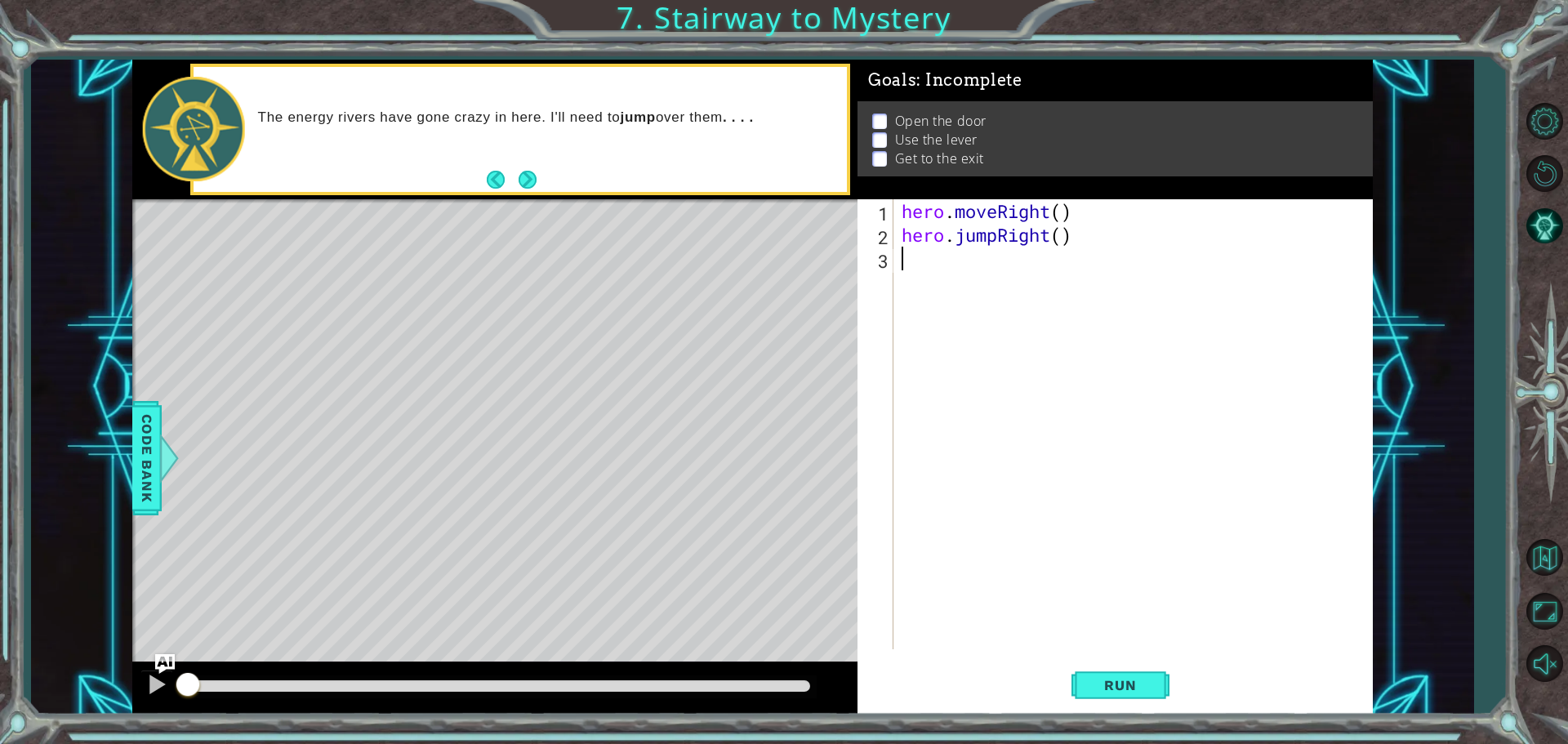
click at [1060, 210] on div "hero . moveRight ( ) hero . jumpRight ( )" at bounding box center [1137, 448] width 478 height 498
click at [1060, 240] on div "hero . moveRight ( ) hero . jumpRight ( )" at bounding box center [1137, 448] width 478 height 498
drag, startPoint x: 1072, startPoint y: 210, endPoint x: 902, endPoint y: 208, distance: 170.0
click at [902, 208] on div "hero . moveRight ( ) hero . jumpRight ( 2 )" at bounding box center [1137, 448] width 478 height 498
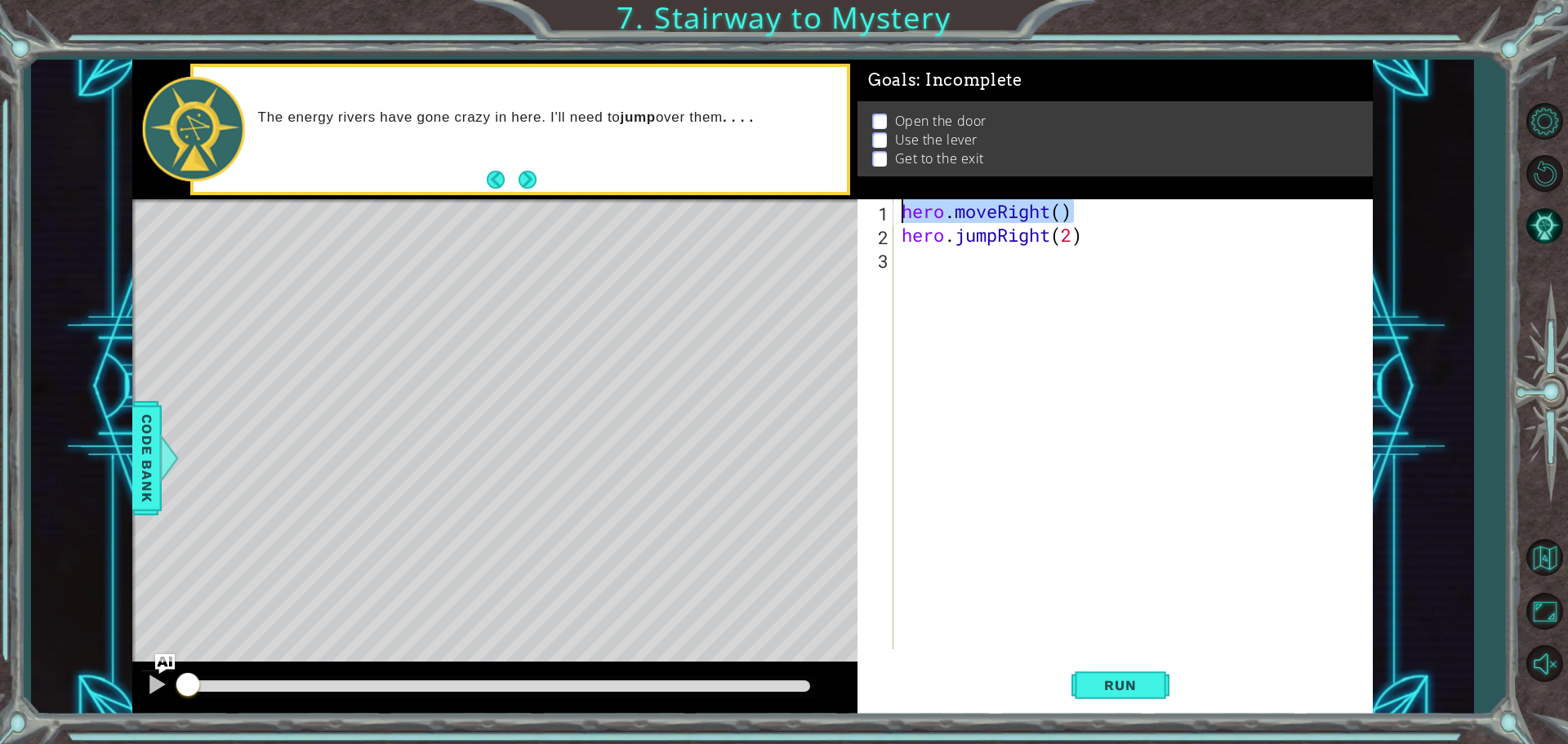
type textarea "hero.moveRight()"
click at [926, 280] on div "hero . moveRight ( ) hero . jumpRight ( 2 )" at bounding box center [1137, 448] width 478 height 498
paste textarea "hero.moveRight()"
type textarea "hero.moveRight()"
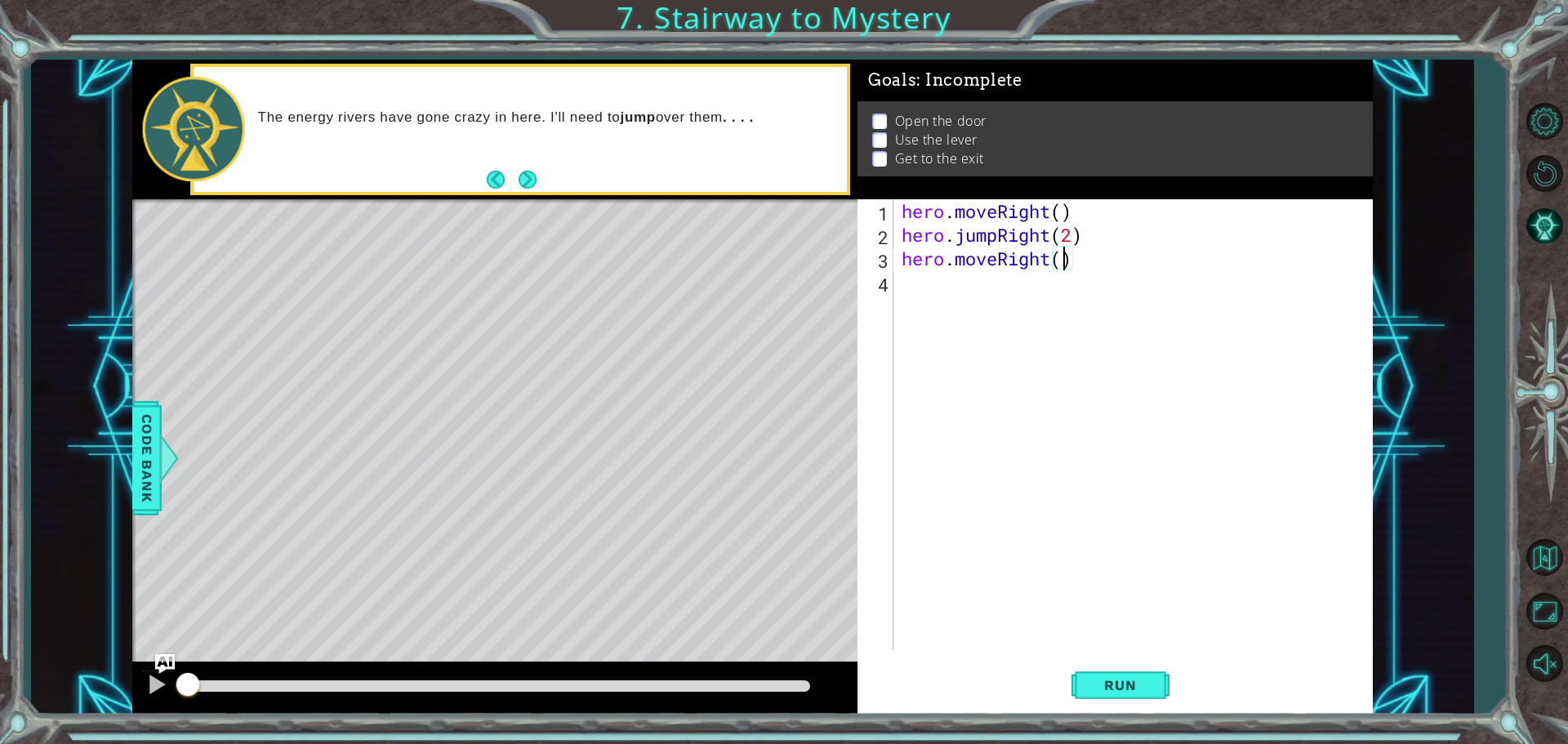
click at [1060, 258] on div "hero . moveRight ( ) hero . jumpRight ( 2 ) hero . moveRight ( )" at bounding box center [1137, 448] width 478 height 498
click at [908, 264] on div "hero . moveRight ( ) hero . jumpRight ( 2 ) hero . moveRight ( )" at bounding box center [1137, 448] width 478 height 498
click at [913, 286] on div "hero . moveRight ( ) hero . jumpRight ( 2 ) hero . moveRight ( )" at bounding box center [1137, 448] width 478 height 498
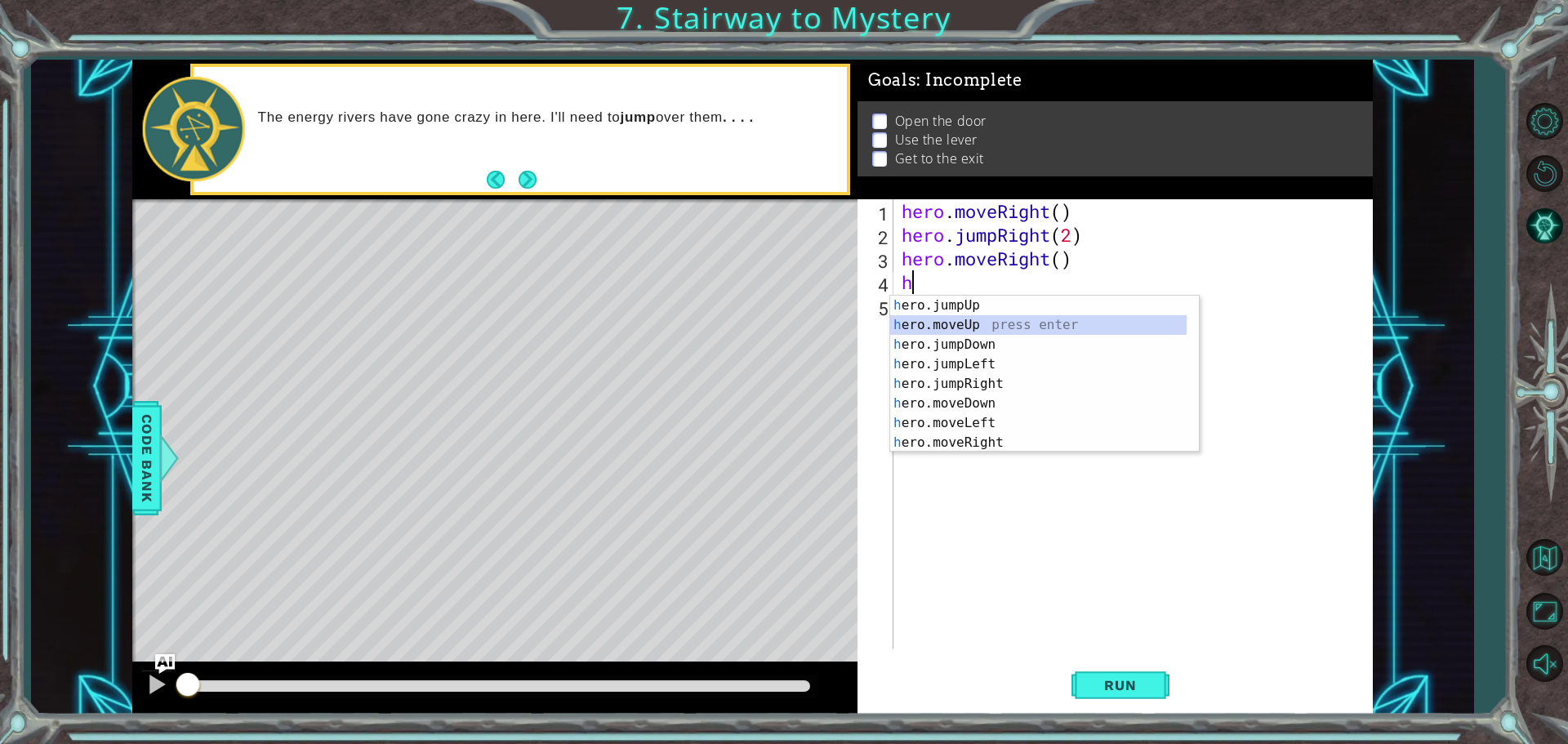
click at [959, 323] on div "h ero.jumpUp press enter h ero.moveUp press enter h ero.jumpDown press enter h …" at bounding box center [1039, 394] width 297 height 196
type textarea "hero.moveUp(1)"
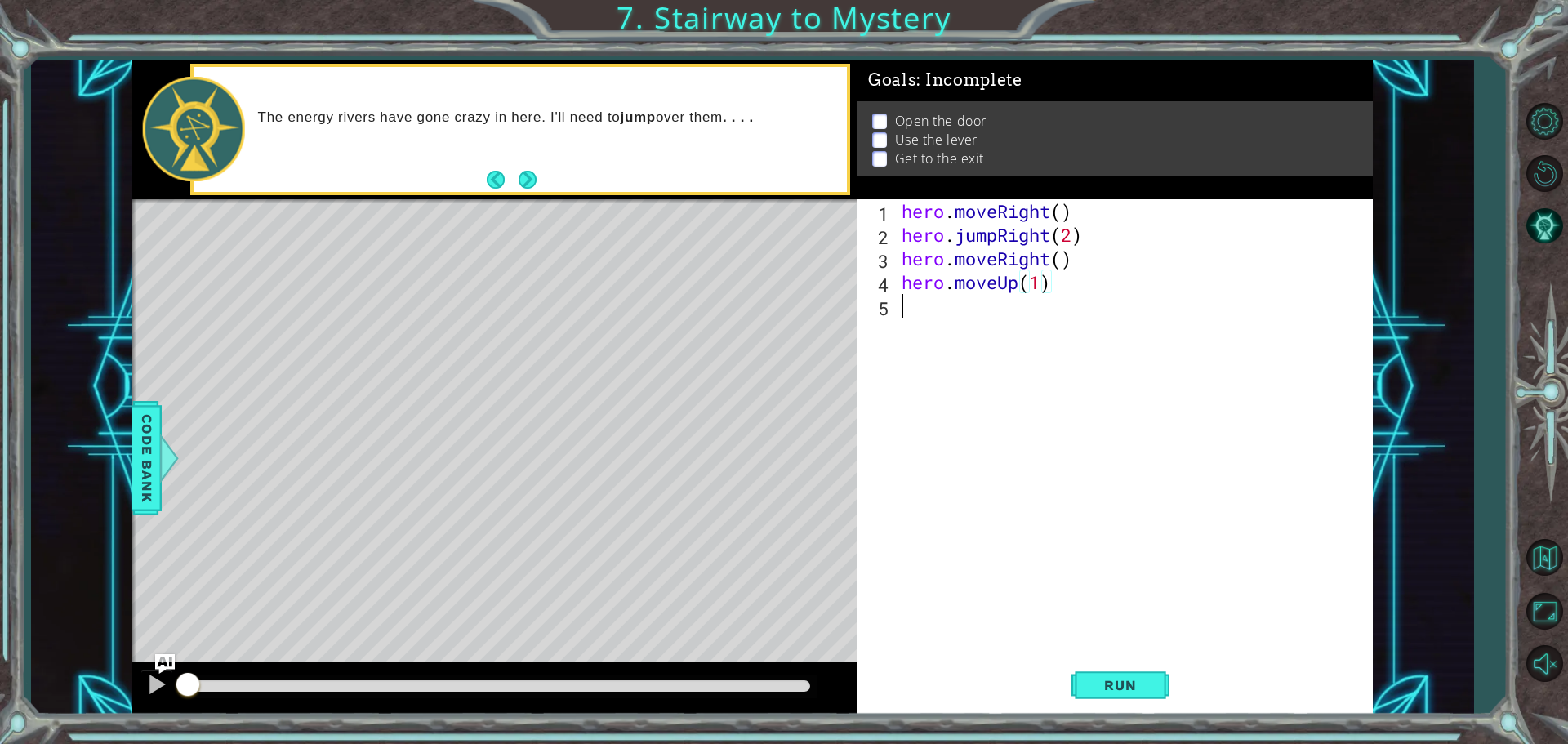
click at [935, 343] on div "hero . moveRight ( ) hero . jumpRight ( 2 ) hero . moveRight ( ) hero . moveUp …" at bounding box center [1137, 448] width 478 height 498
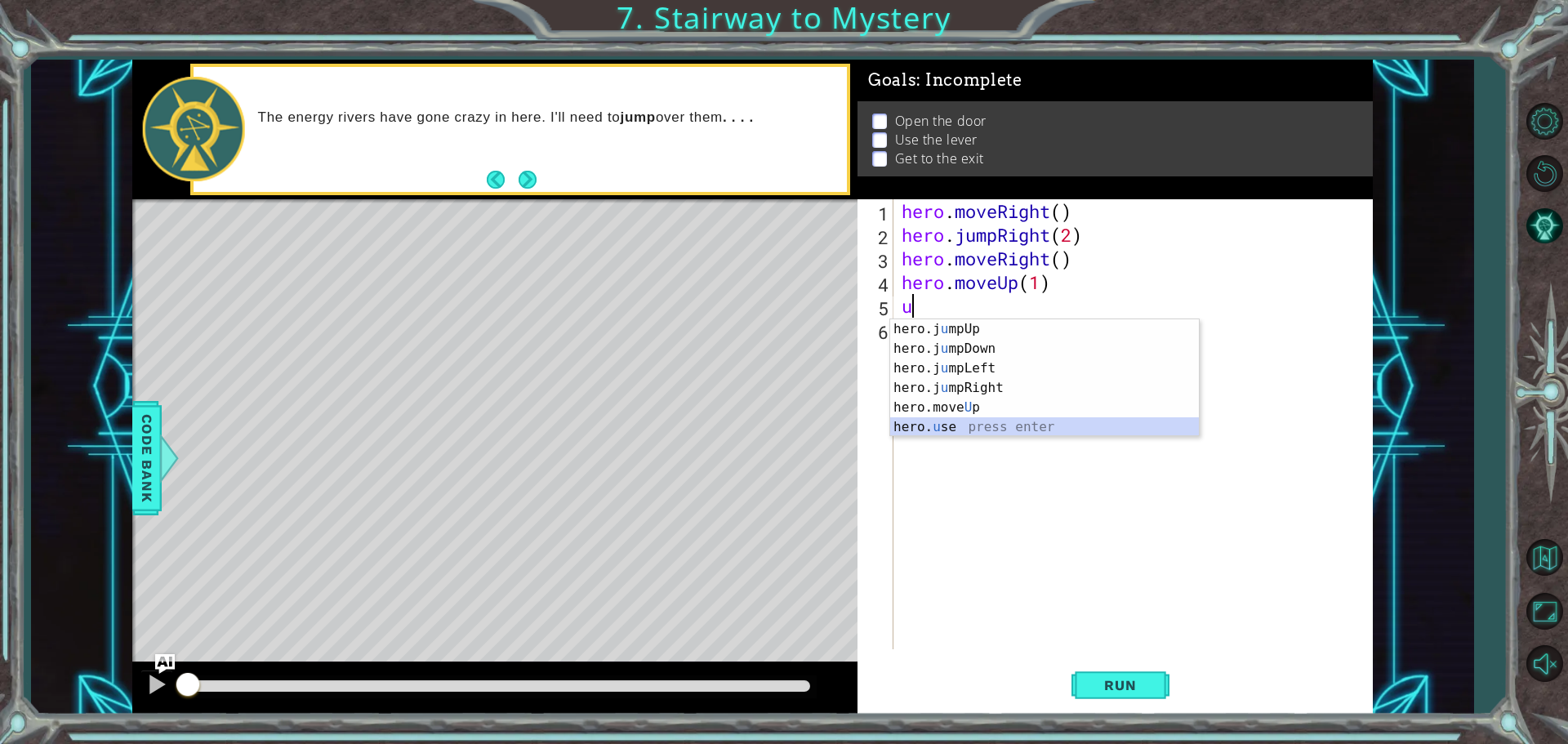
click at [921, 425] on div "hero.j u mpUp press enter hero.j u mpDown press enter hero.j u mpLeft press ent…" at bounding box center [1044, 397] width 309 height 157
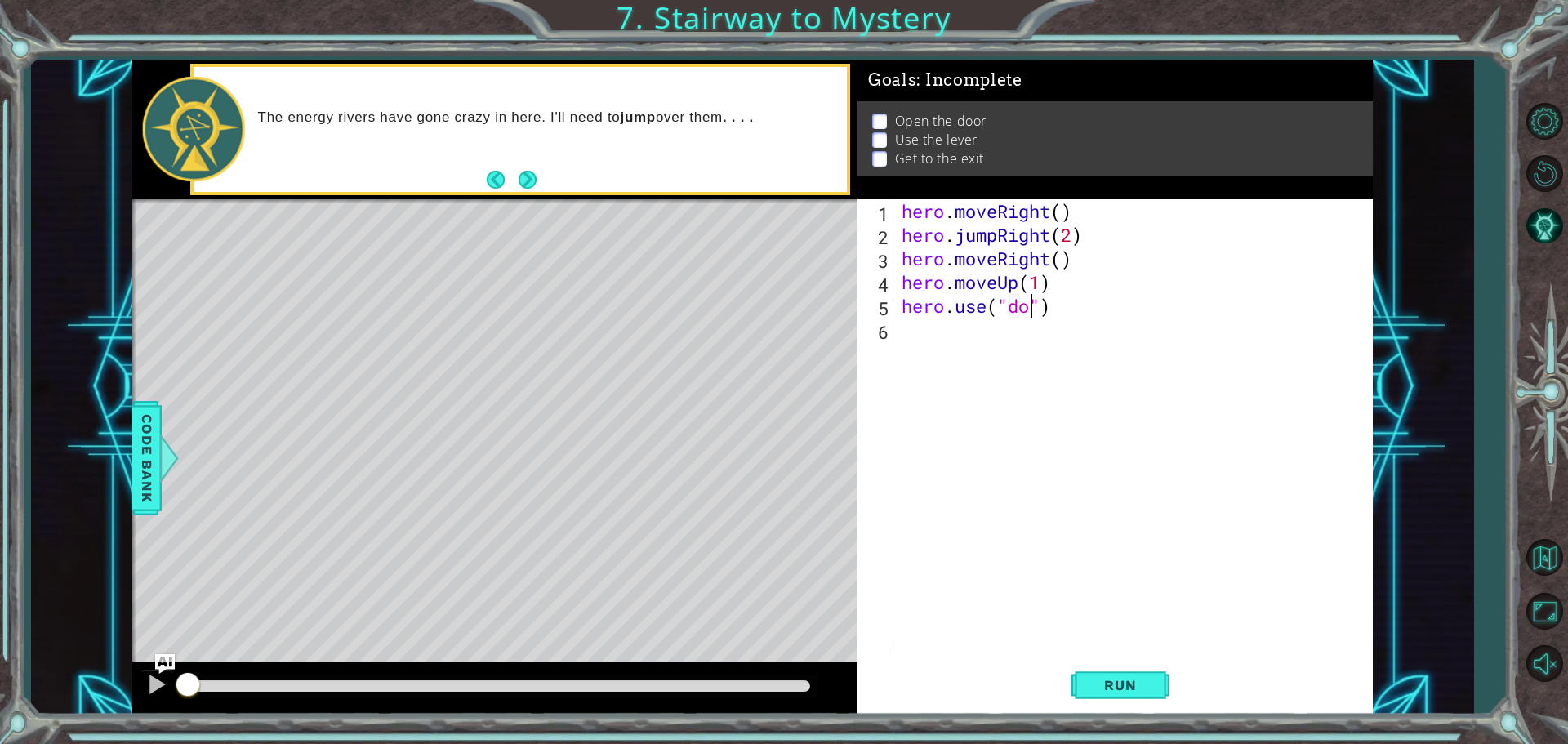
type textarea "hero.use("door")"
click at [944, 369] on div "hero . moveRight ( ) hero . jumpRight ( 2 ) hero . moveRight ( ) hero . moveUp …" at bounding box center [1137, 448] width 478 height 498
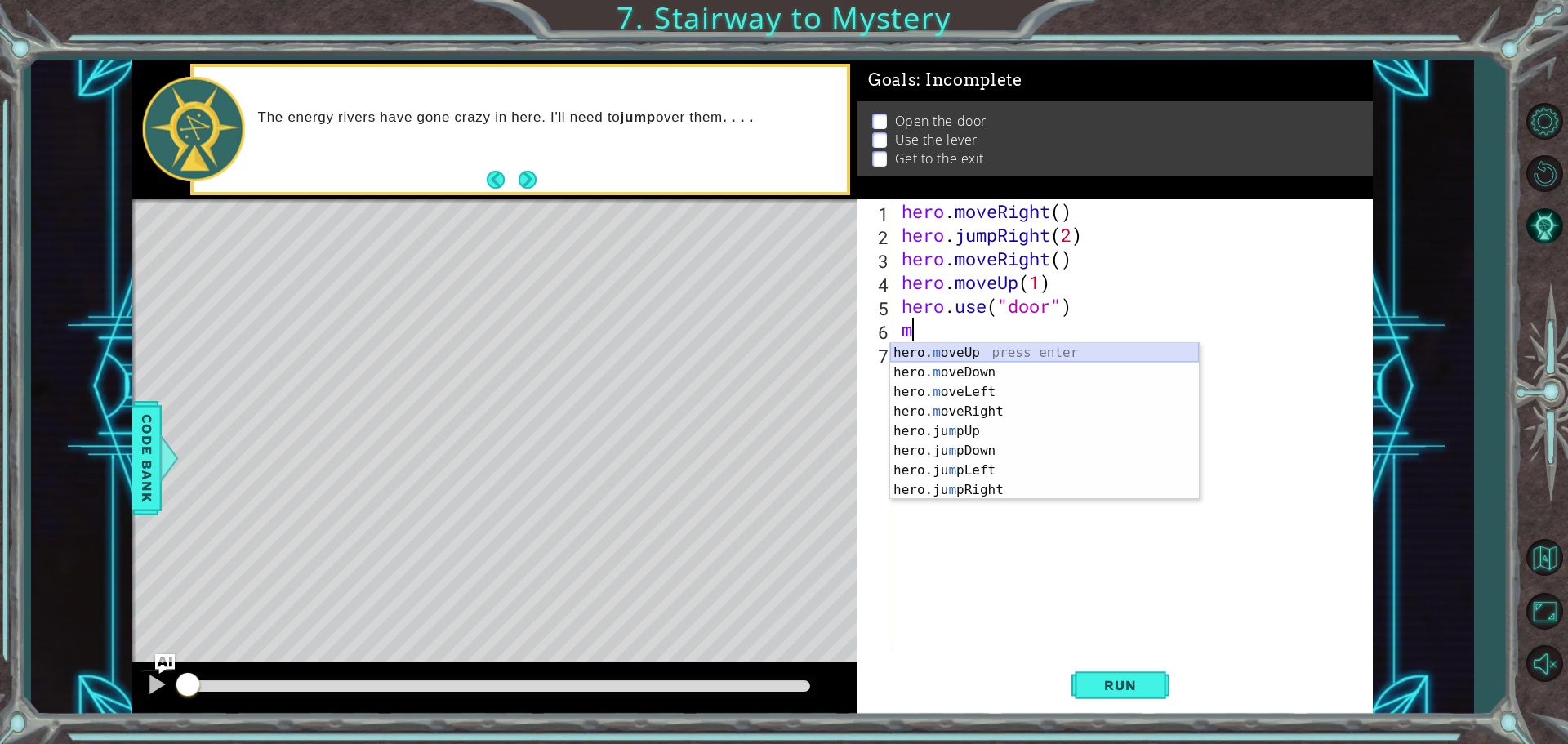
click at [1005, 351] on div "hero. m oveUp press enter hero. m oveDown press enter hero. m oveLeft press ent…" at bounding box center [1044, 441] width 309 height 196
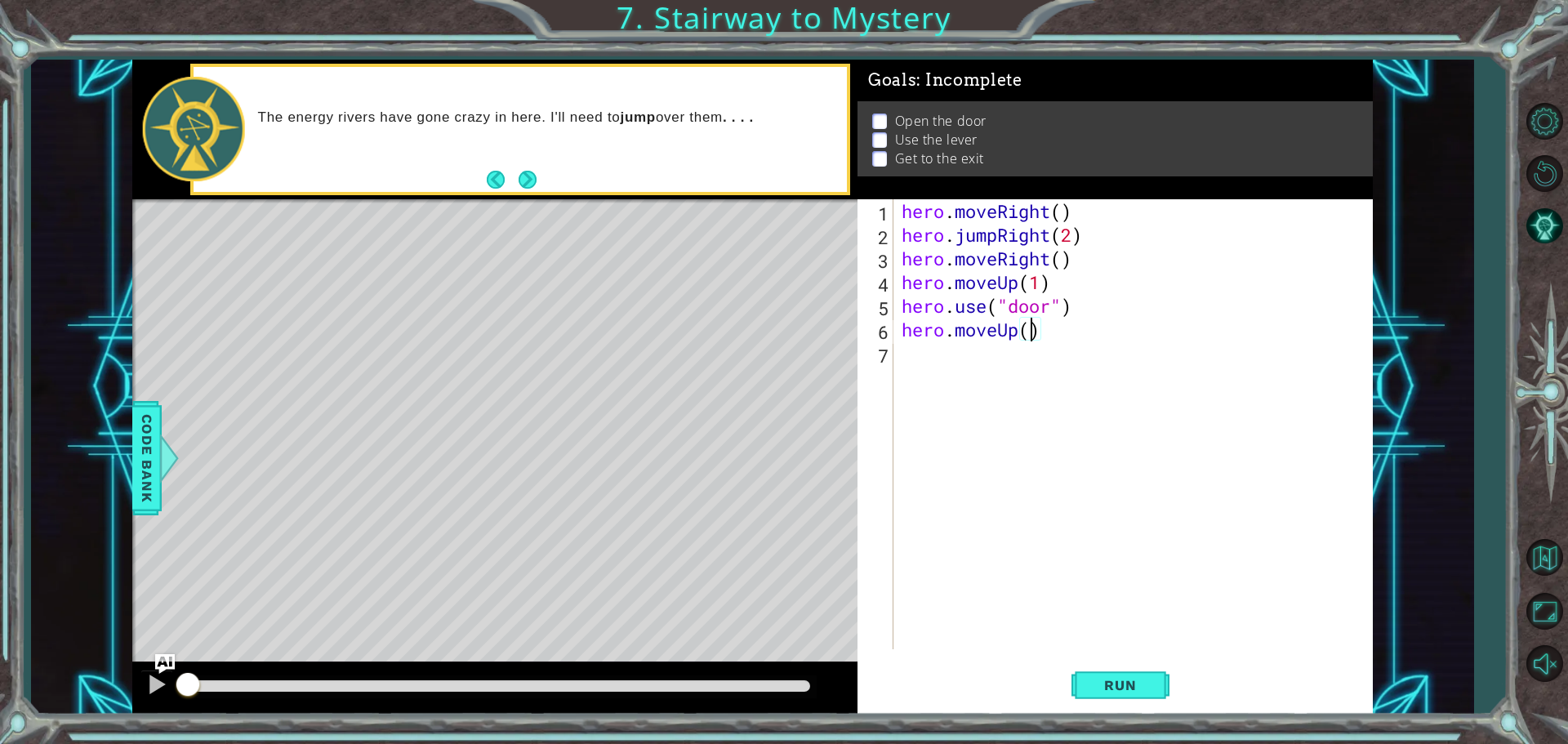
type textarea "hero.moveUp(2)"
click at [911, 369] on div "hero . moveRight ( ) hero . jumpRight ( 2 ) hero . moveRight ( ) hero . moveUp …" at bounding box center [1137, 448] width 478 height 498
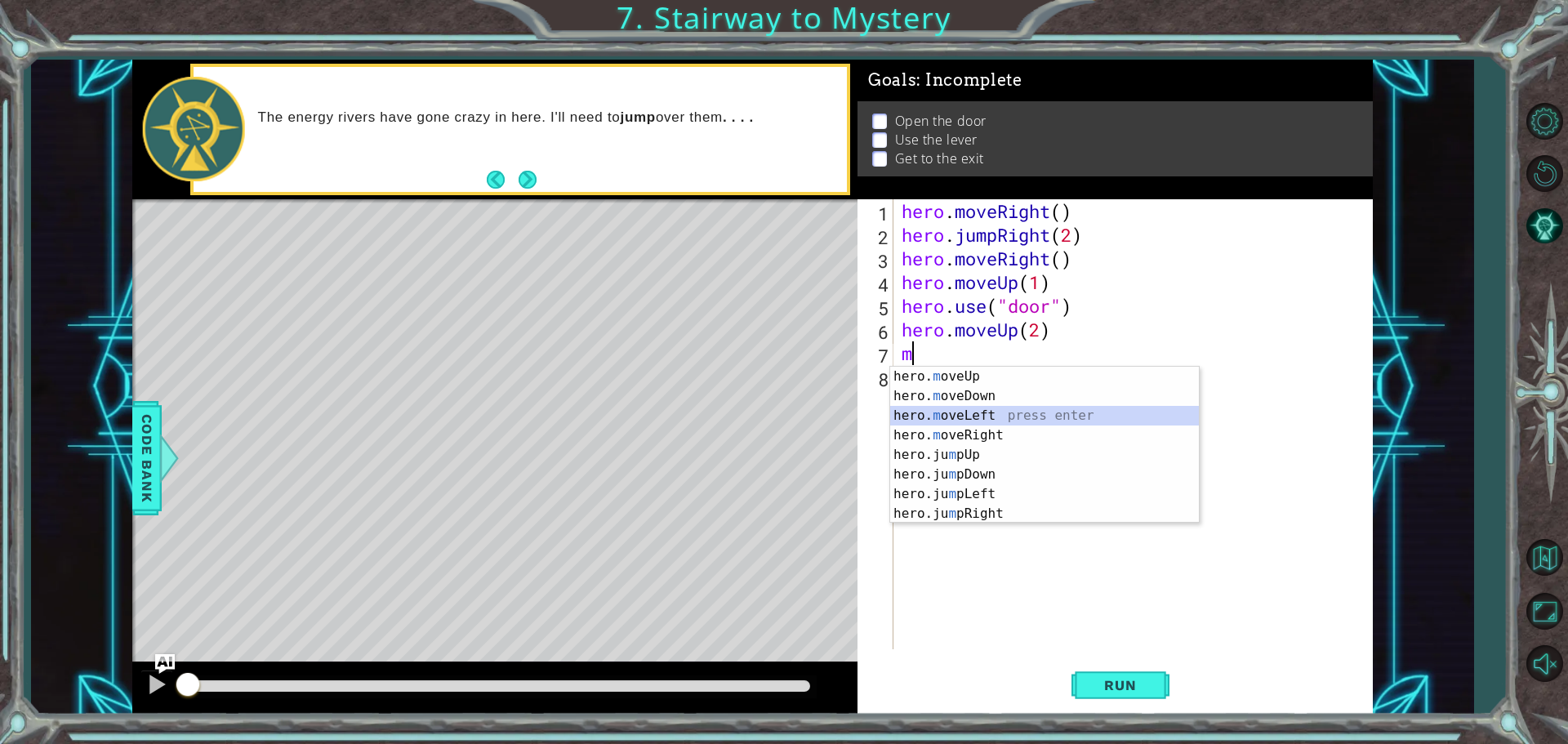
click at [942, 424] on div "hero. m oveUp press enter hero. m oveDown press enter hero. m oveLeft press ent…" at bounding box center [1044, 464] width 309 height 196
type textarea "hero.moveLeft(1)"
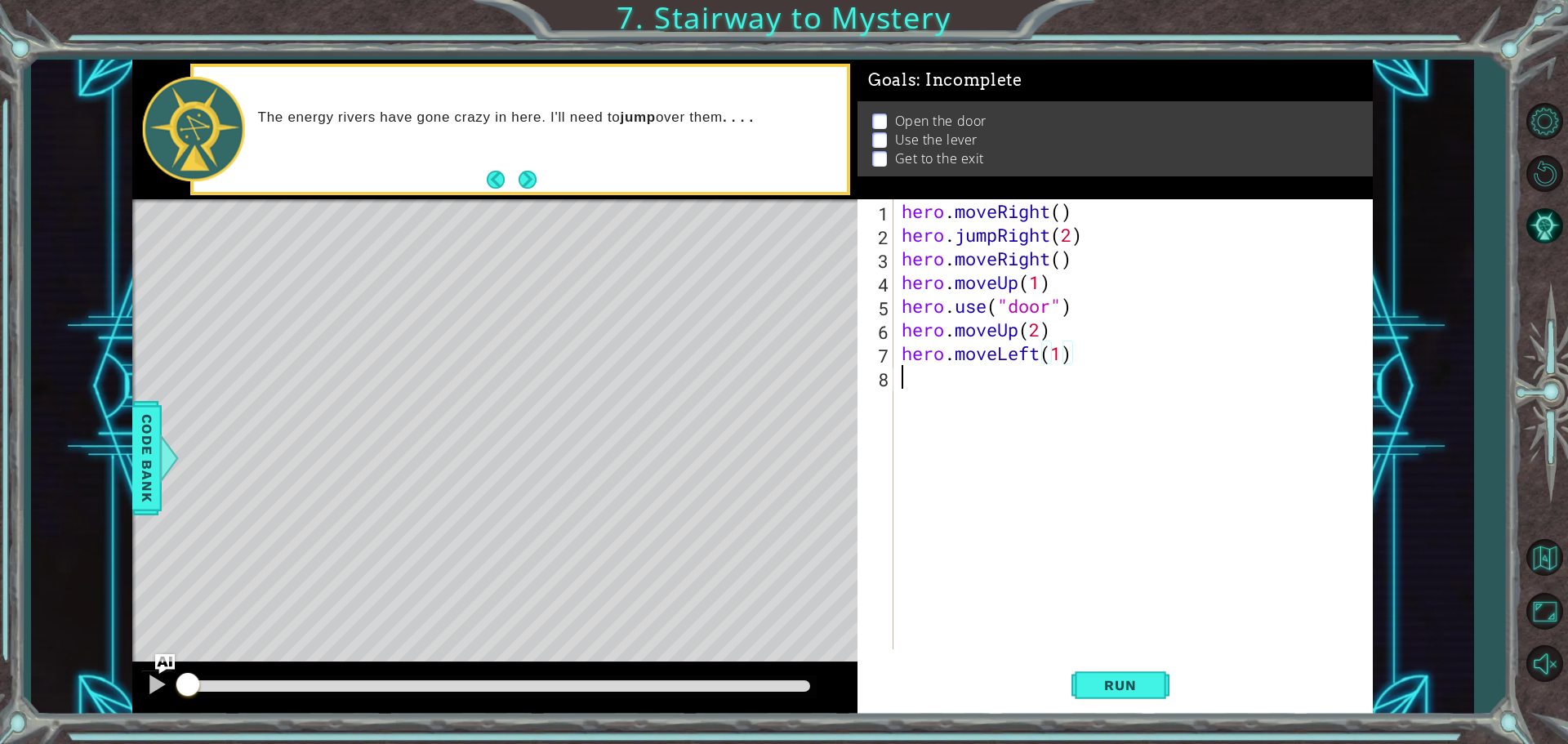
click at [923, 407] on div "hero . moveRight ( ) hero . jumpRight ( 2 ) hero . moveRight ( ) hero . moveUp …" at bounding box center [1137, 448] width 478 height 498
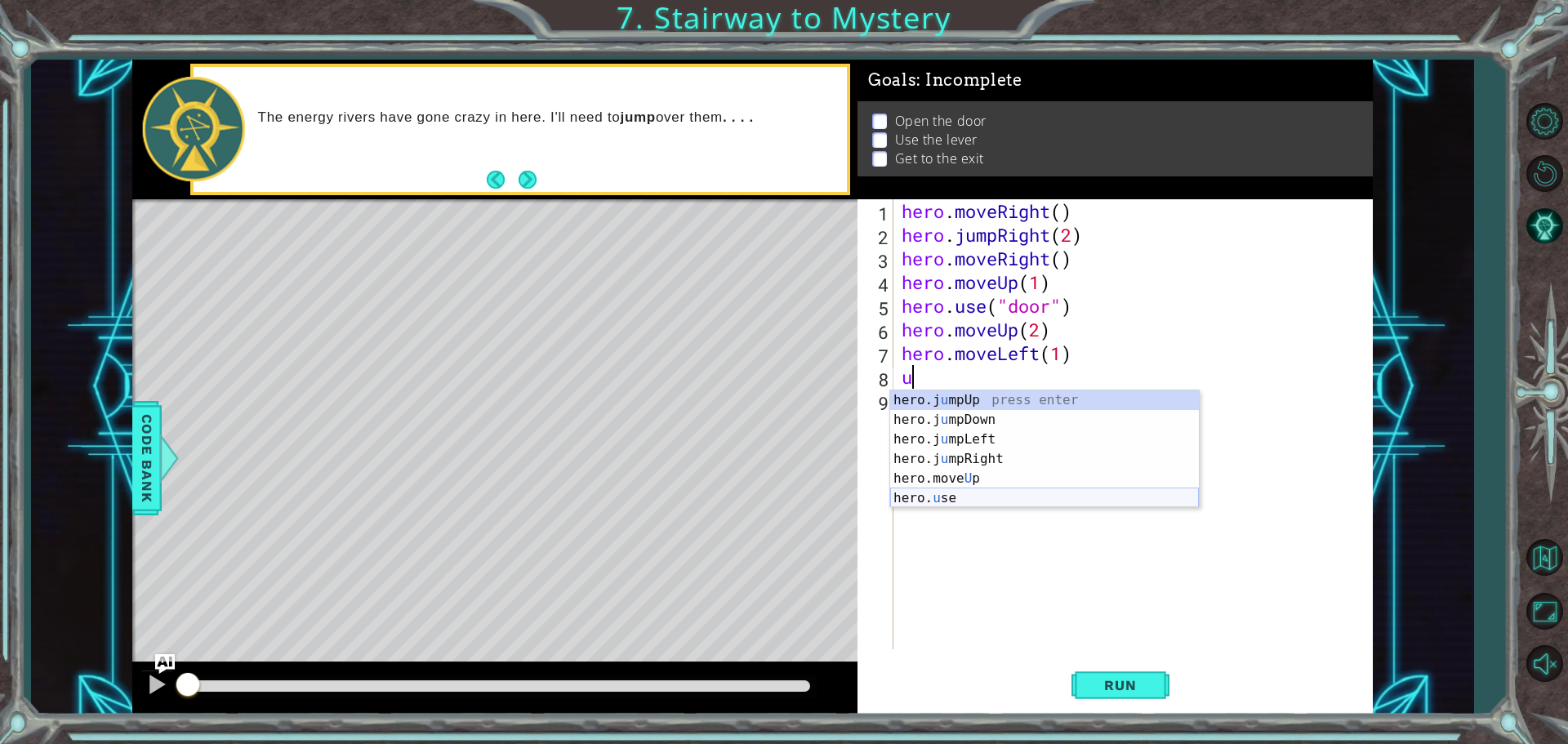
click at [948, 495] on div "hero.j u mpUp press enter hero.j u mpDown press enter hero.j u mpLeft press ent…" at bounding box center [1044, 468] width 309 height 157
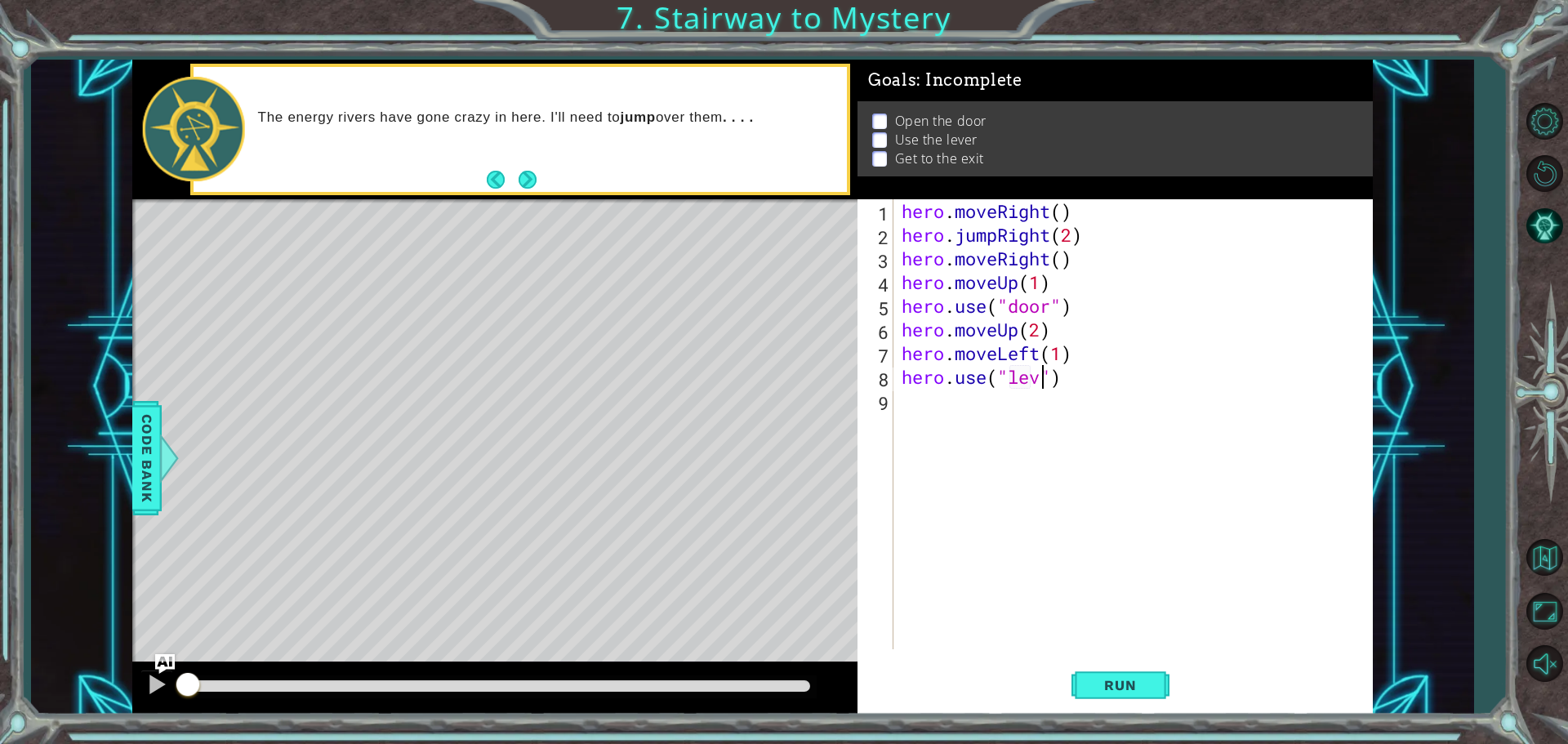
type textarea "hero.use("lever")"
click at [927, 422] on div "hero . moveRight ( ) hero . jumpRight ( 2 ) hero . moveRight ( ) hero . moveUp …" at bounding box center [1137, 448] width 478 height 498
drag, startPoint x: 1038, startPoint y: 350, endPoint x: 895, endPoint y: 353, distance: 143.0
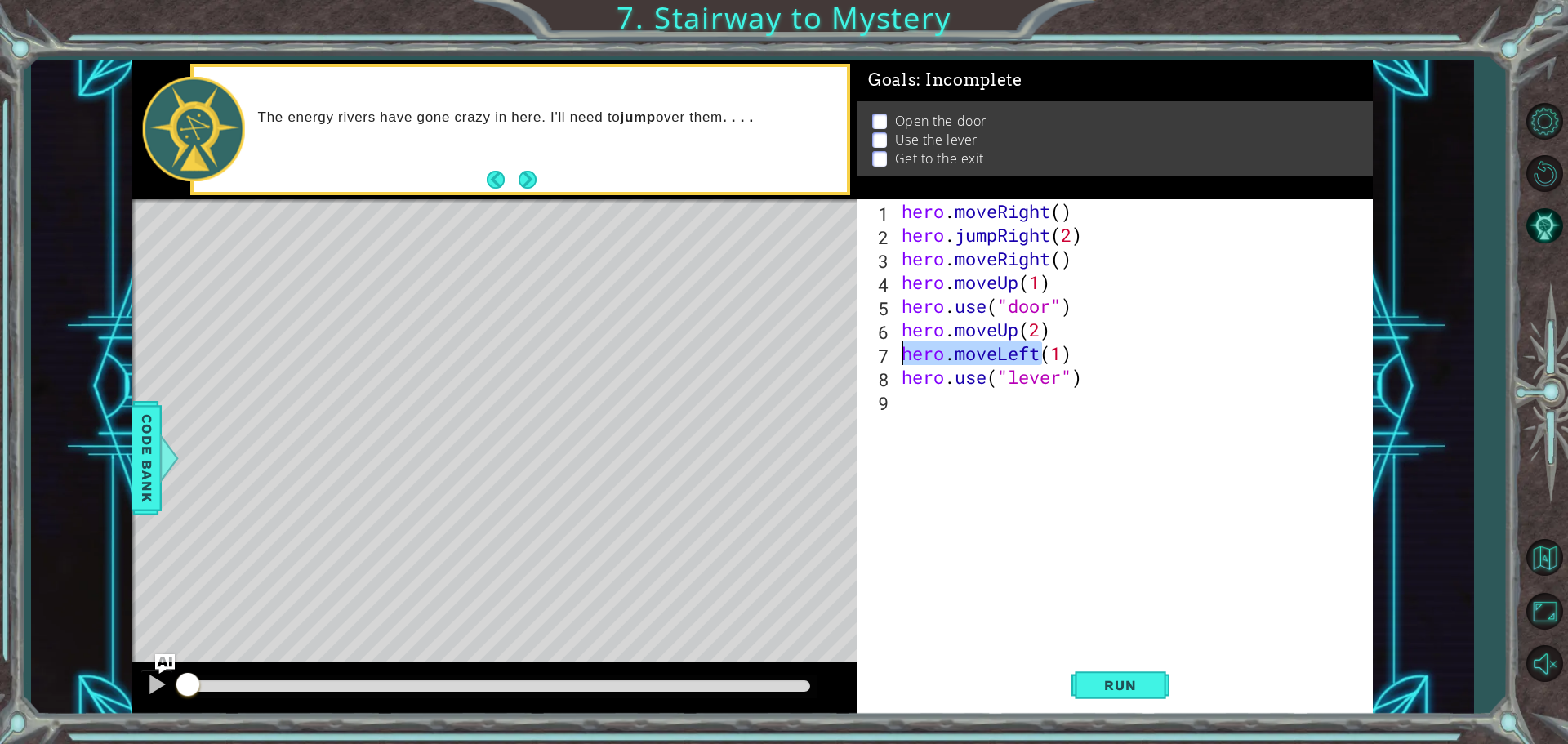
click at [895, 353] on div "1 2 3 4 5 6 7 8 9 hero . moveRight ( ) hero . jumpRight ( 2 ) hero . moveRight …" at bounding box center [1113, 424] width 510 height 450
type textarea "hero.moveLeft(1)"
click at [917, 440] on div "hero . moveRight ( ) hero . jumpRight ( 2 ) hero . moveRight ( ) hero . moveUp …" at bounding box center [1137, 448] width 478 height 498
paste textarea "hero.moveLeft"
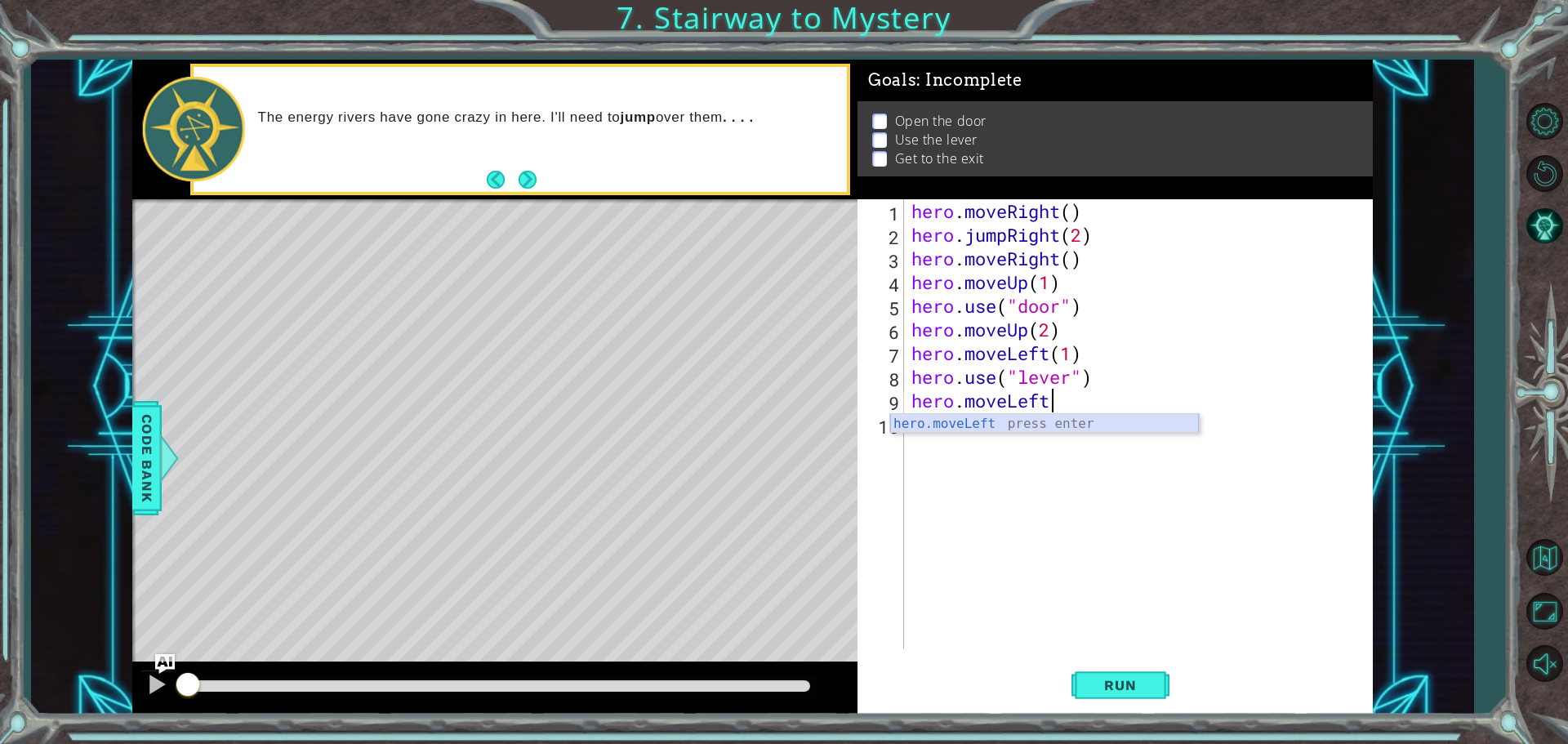
click at [983, 417] on div "hero.moveLeft press enter" at bounding box center [1044, 444] width 309 height 59
type textarea "hero.moveLeft(1)"
click at [936, 434] on div "hero . moveRight ( ) hero . jumpRight ( 2 ) hero . moveRight ( ) hero . moveUp …" at bounding box center [1142, 448] width 468 height 498
type textarea "j"
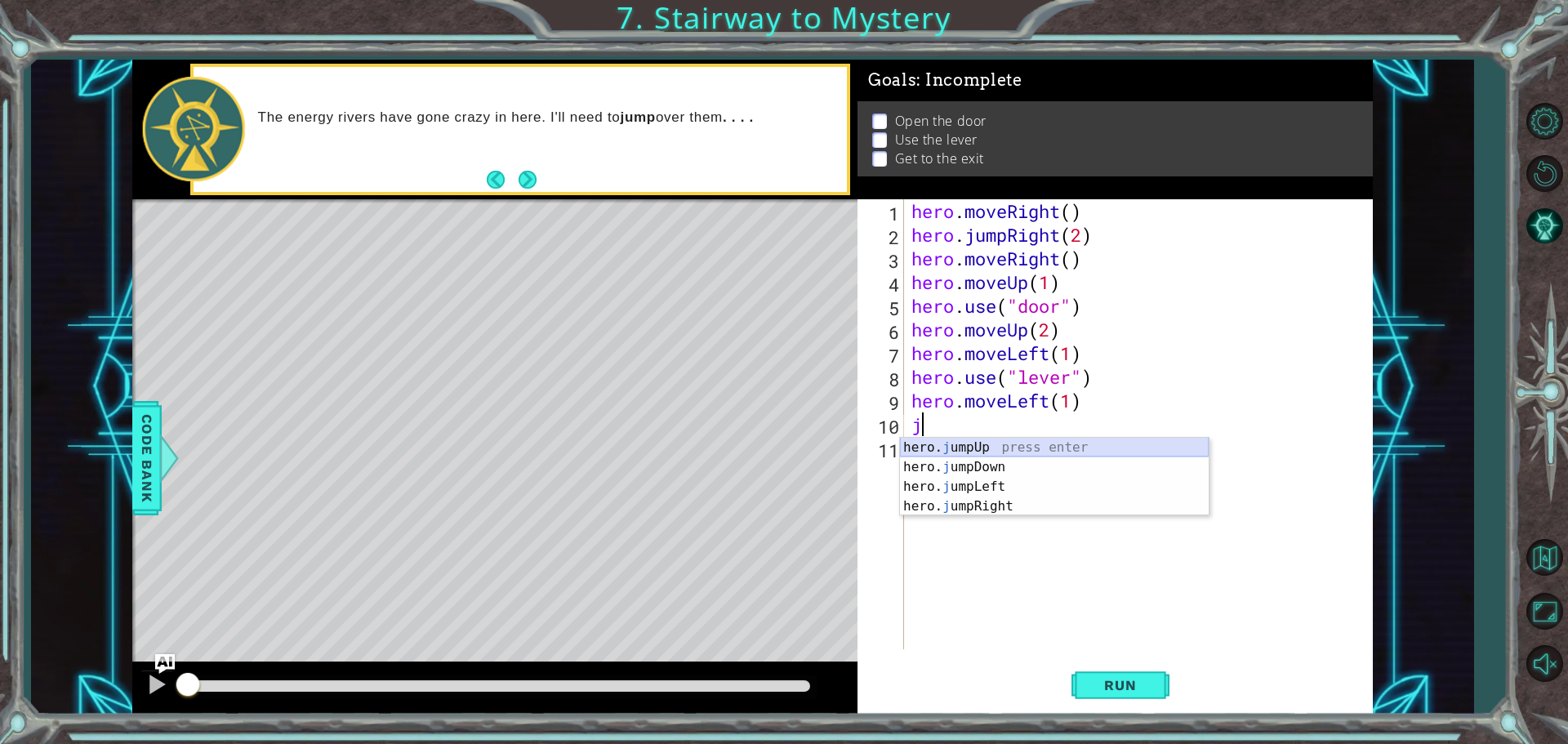
click at [955, 448] on div "hero. j umpUp press enter hero. j umpDown press enter hero. j umpLeft press ent…" at bounding box center [1054, 497] width 309 height 118
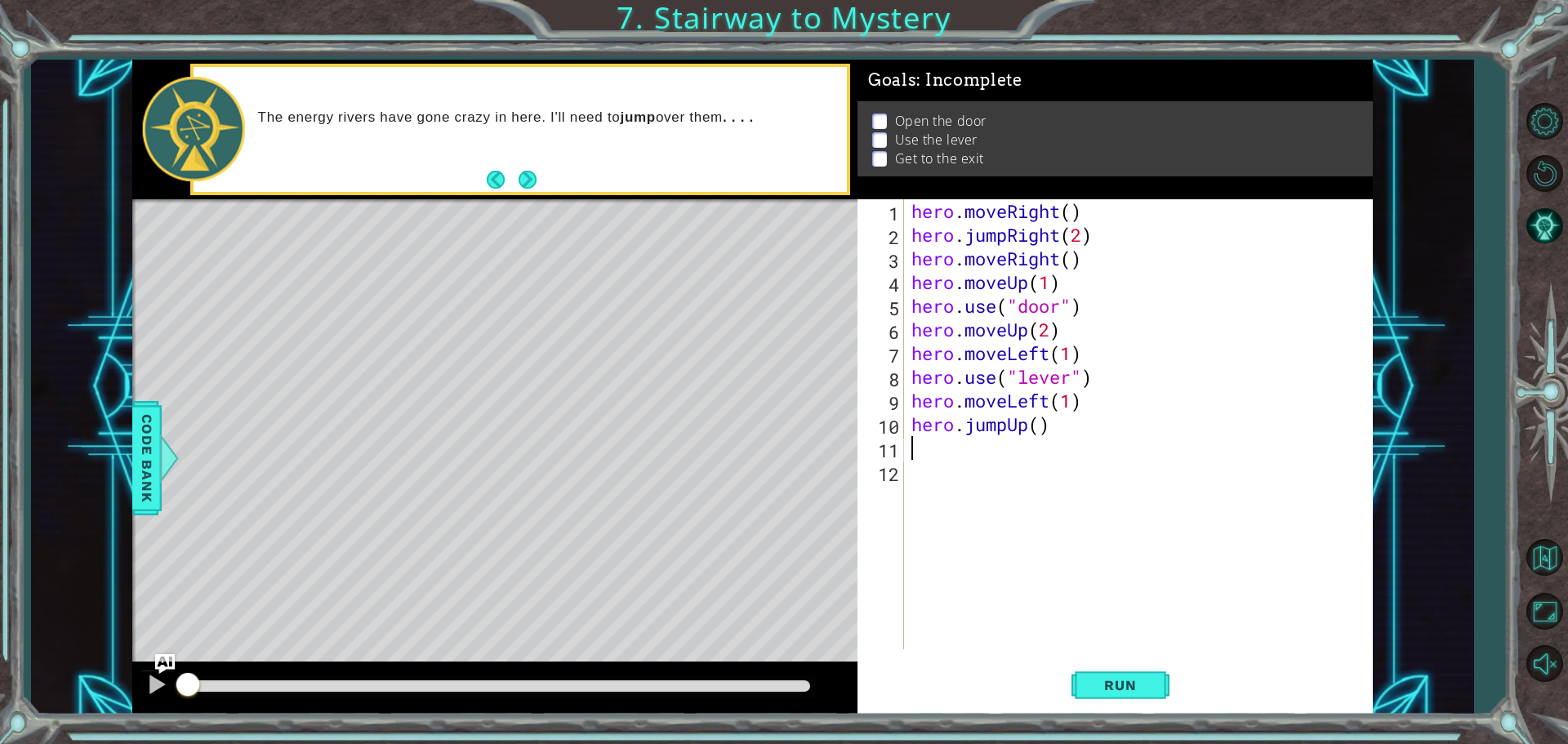
click at [1037, 425] on div "hero . moveRight ( ) hero . jumpRight ( 2 ) hero . moveRight ( ) hero . moveUp …" at bounding box center [1142, 448] width 468 height 498
type textarea "hero.jumpUp(2)"
click at [927, 452] on div "hero . moveRight ( ) hero . jumpRight ( 2 ) hero . moveRight ( ) hero . moveUp …" at bounding box center [1142, 448] width 468 height 498
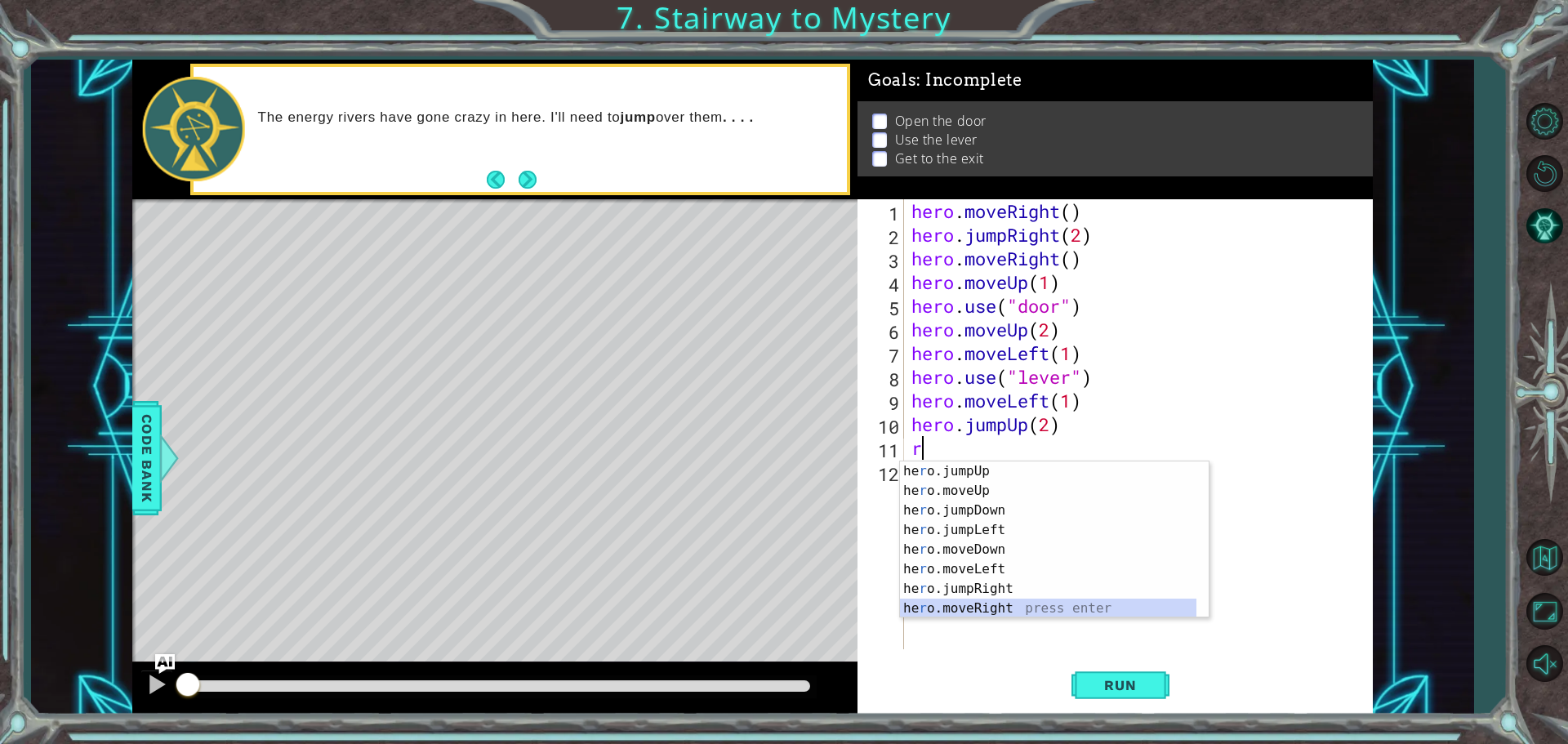
click at [927, 599] on div "he r o.jumpUp press enter he r o.moveUp press enter he r o.jumpDown press enter…" at bounding box center [1049, 559] width 297 height 196
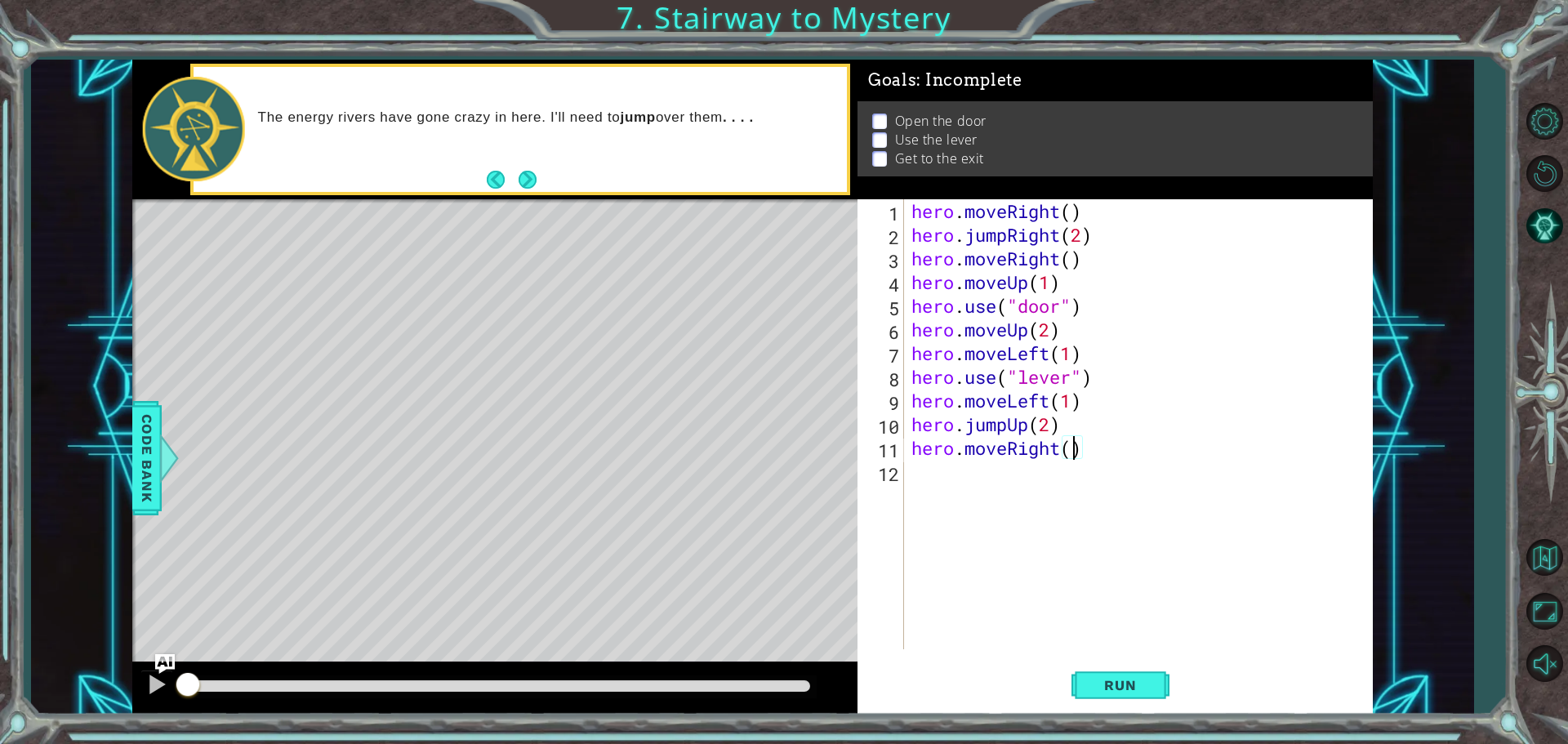
scroll to position [0, 7]
click at [1103, 681] on span "Run" at bounding box center [1119, 685] width 64 height 16
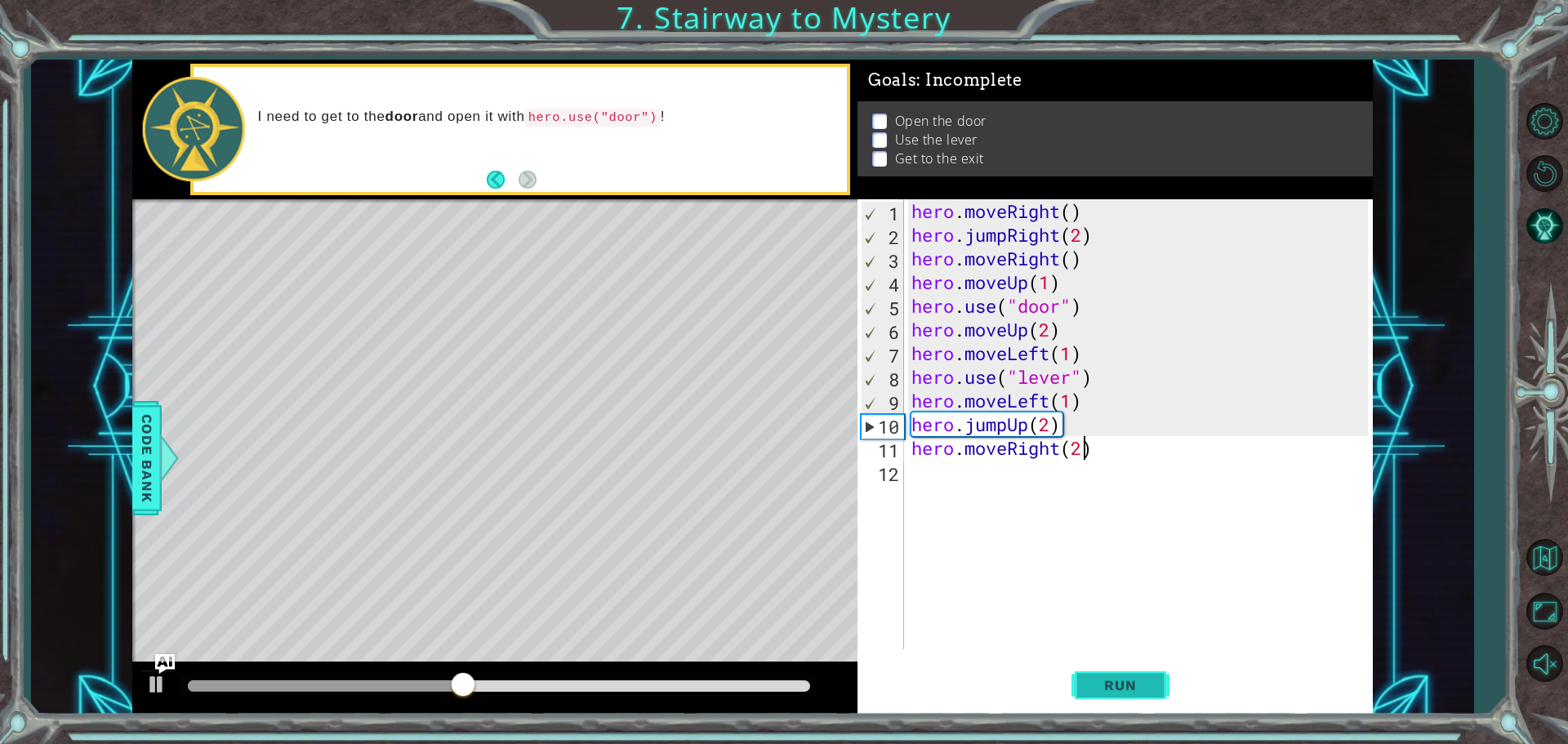
click at [1100, 689] on span "Run" at bounding box center [1119, 685] width 64 height 16
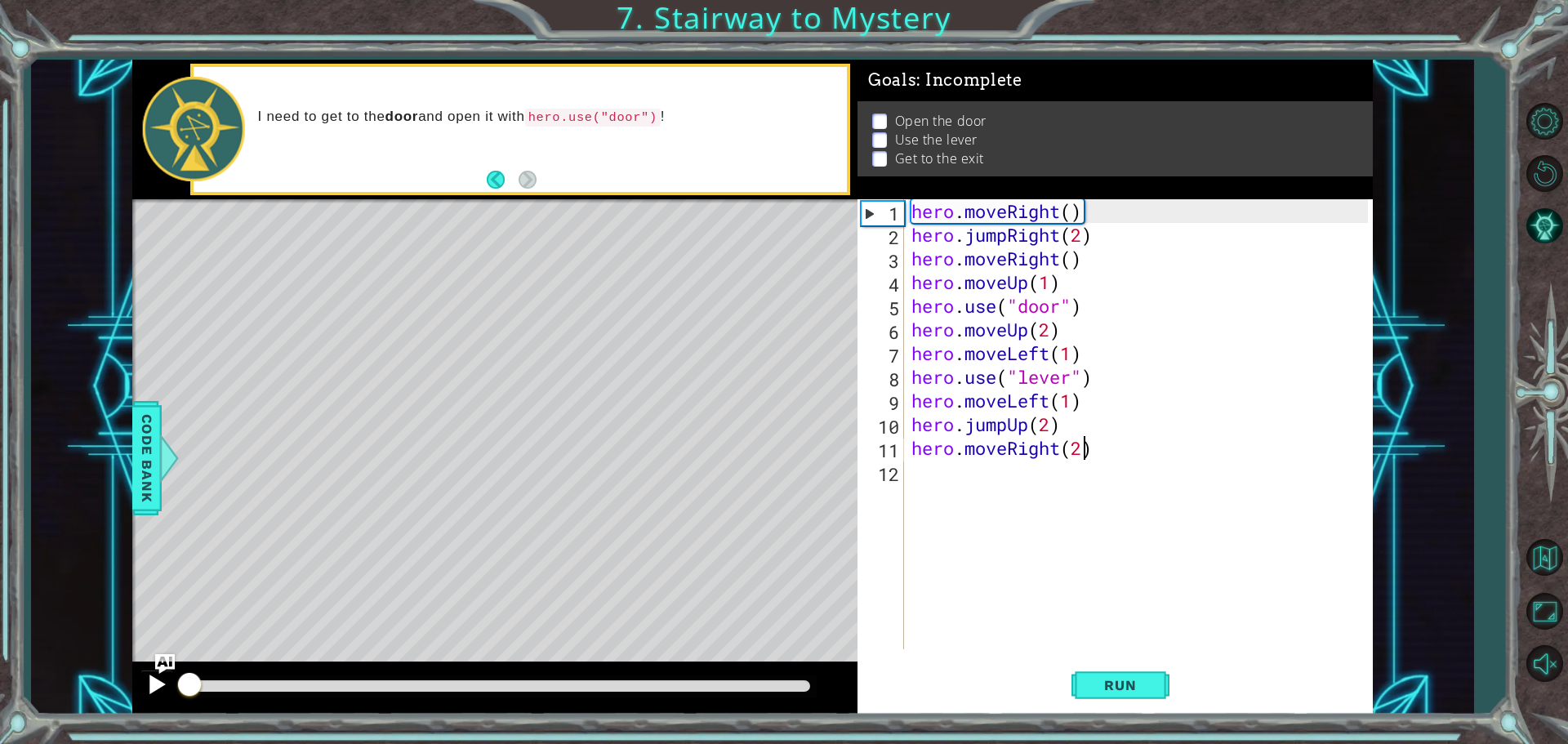
drag, startPoint x: 211, startPoint y: 691, endPoint x: 164, endPoint y: 683, distance: 47.7
click at [174, 684] on div at bounding box center [494, 689] width 725 height 52
click at [159, 686] on div at bounding box center [157, 684] width 21 height 21
drag, startPoint x: 199, startPoint y: 676, endPoint x: 129, endPoint y: 666, distance: 70.7
click at [132, 666] on div at bounding box center [494, 689] width 725 height 52
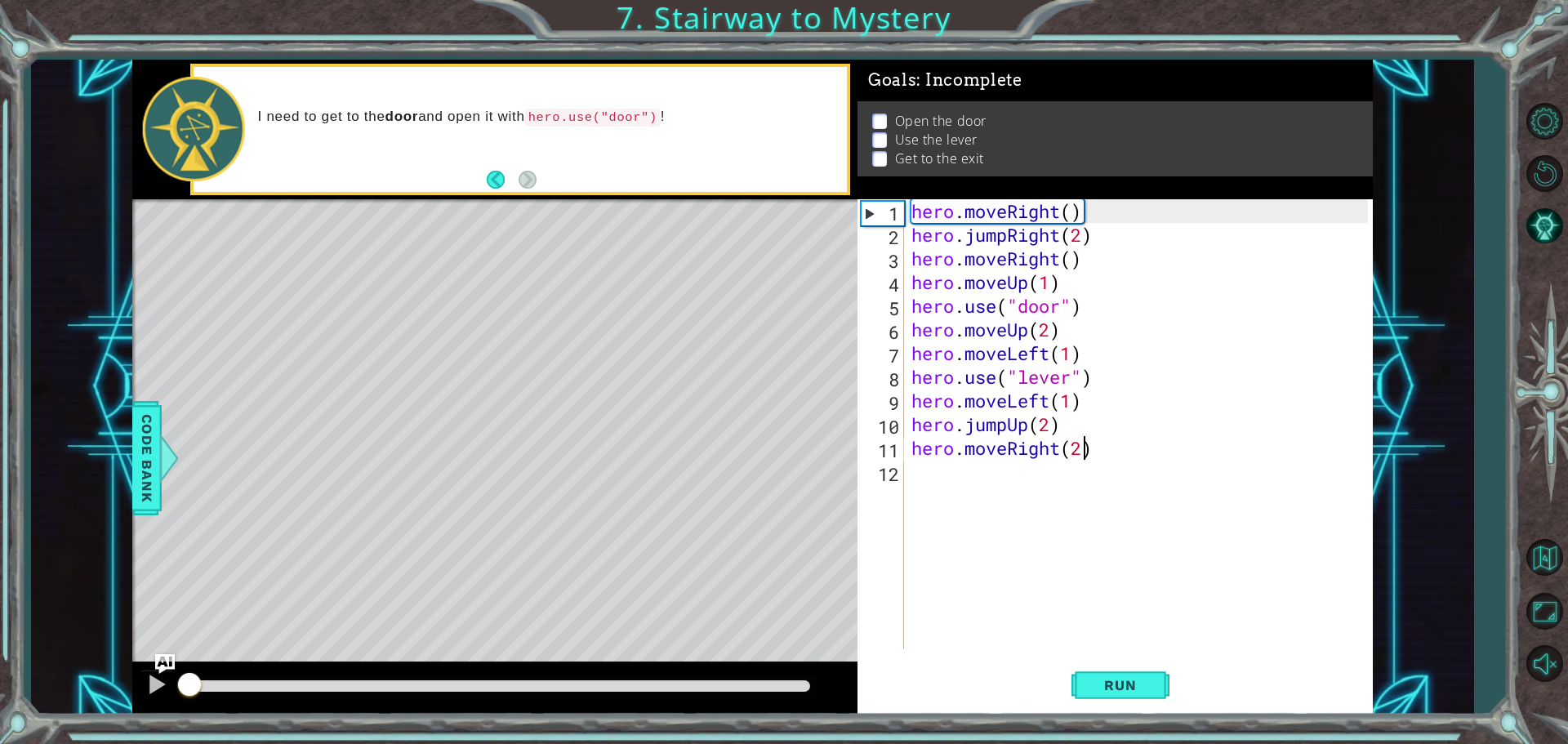
click at [1080, 237] on div "hero . moveRight ( ) hero . jumpRight ( 2 ) hero . moveRight ( ) hero . moveUp …" at bounding box center [1142, 448] width 468 height 498
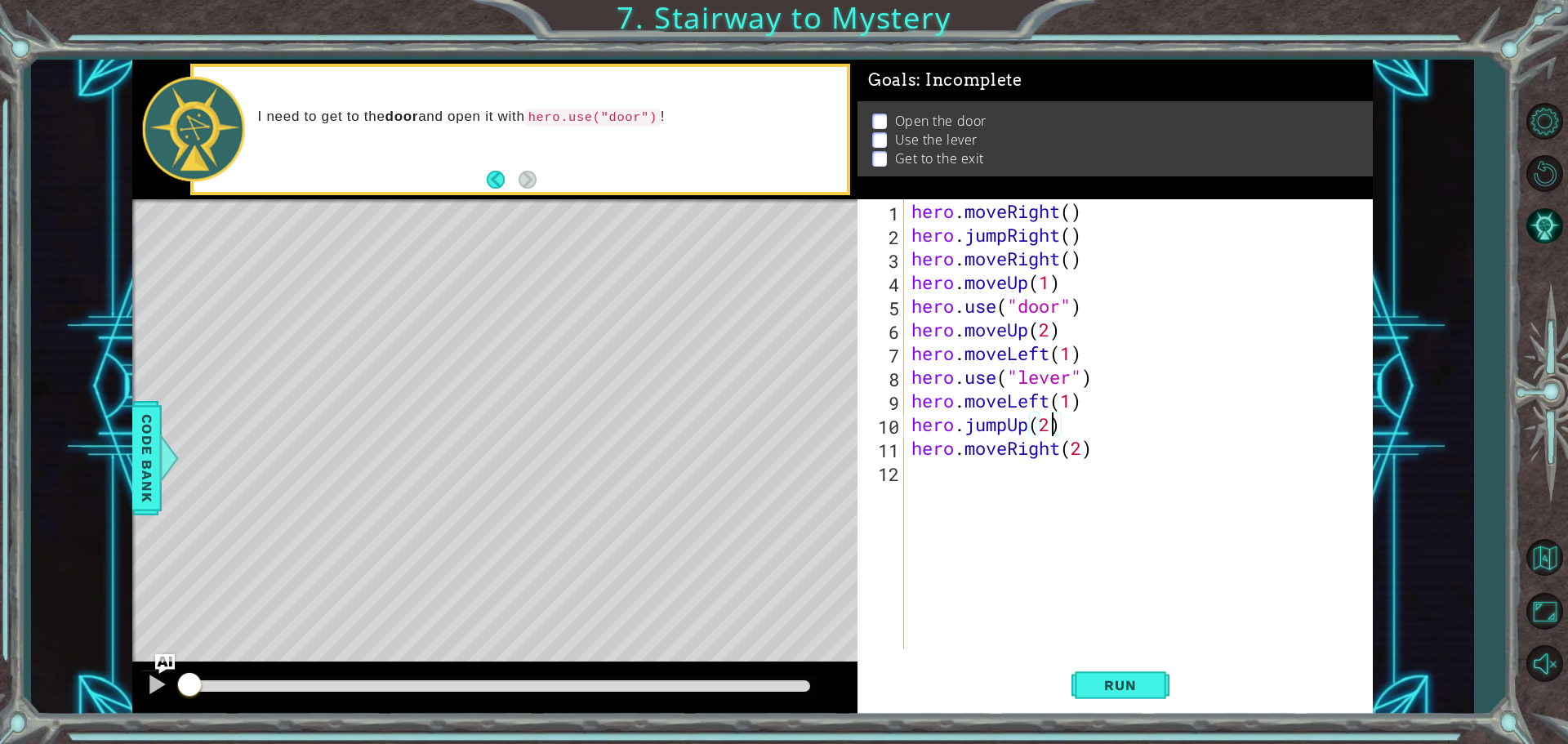
click at [1050, 428] on div "hero . moveRight ( ) hero . jumpRight ( ) hero . moveRight ( ) hero . moveUp ( …" at bounding box center [1142, 448] width 468 height 498
click at [1144, 690] on span "Run" at bounding box center [1119, 685] width 64 height 16
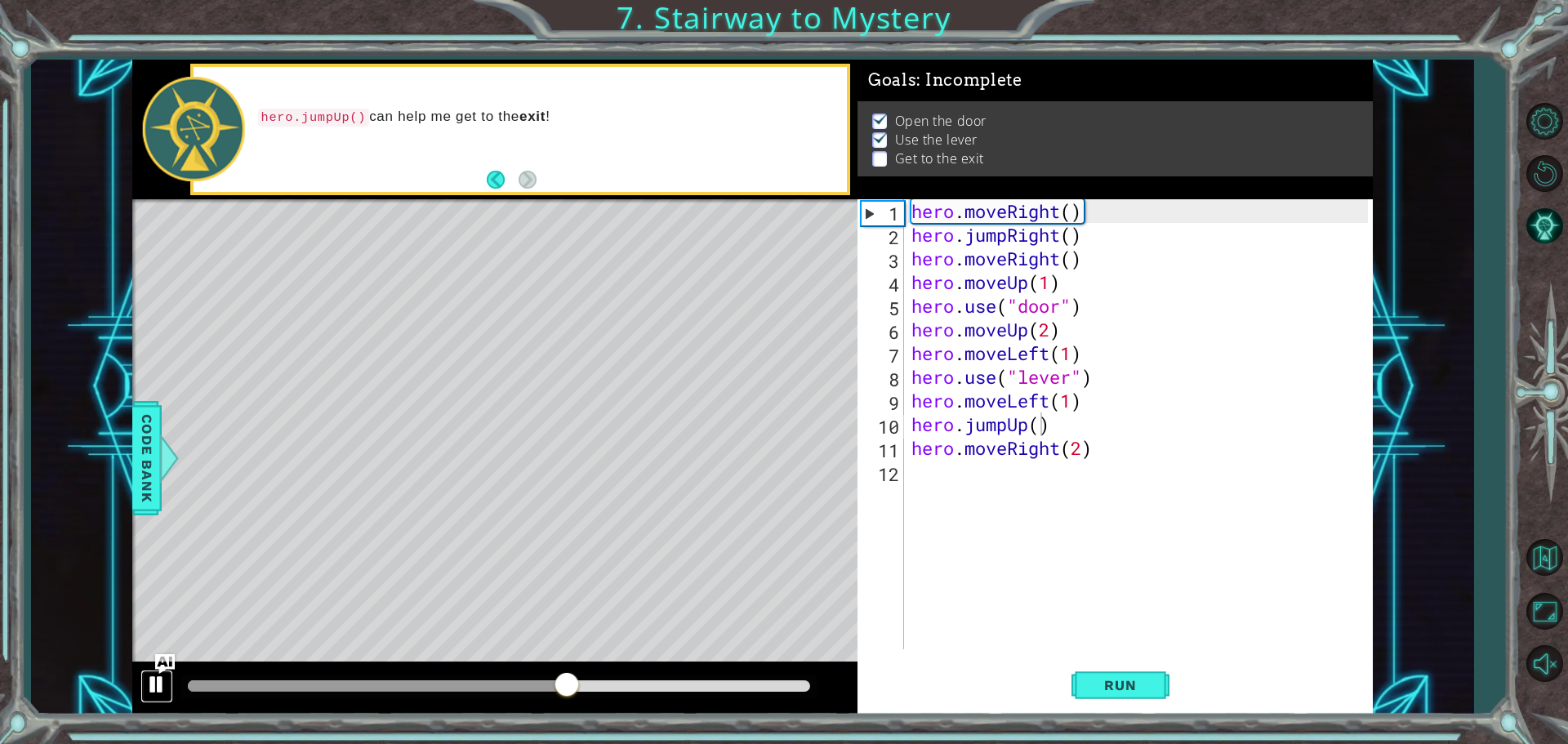
click at [145, 682] on button at bounding box center [157, 686] width 33 height 33
drag, startPoint x: 565, startPoint y: 681, endPoint x: 188, endPoint y: 665, distance: 377.3
click at [191, 665] on div at bounding box center [494, 689] width 725 height 52
drag, startPoint x: 194, startPoint y: 688, endPoint x: 146, endPoint y: 700, distance: 49.5
click at [146, 700] on div at bounding box center [494, 689] width 725 height 52
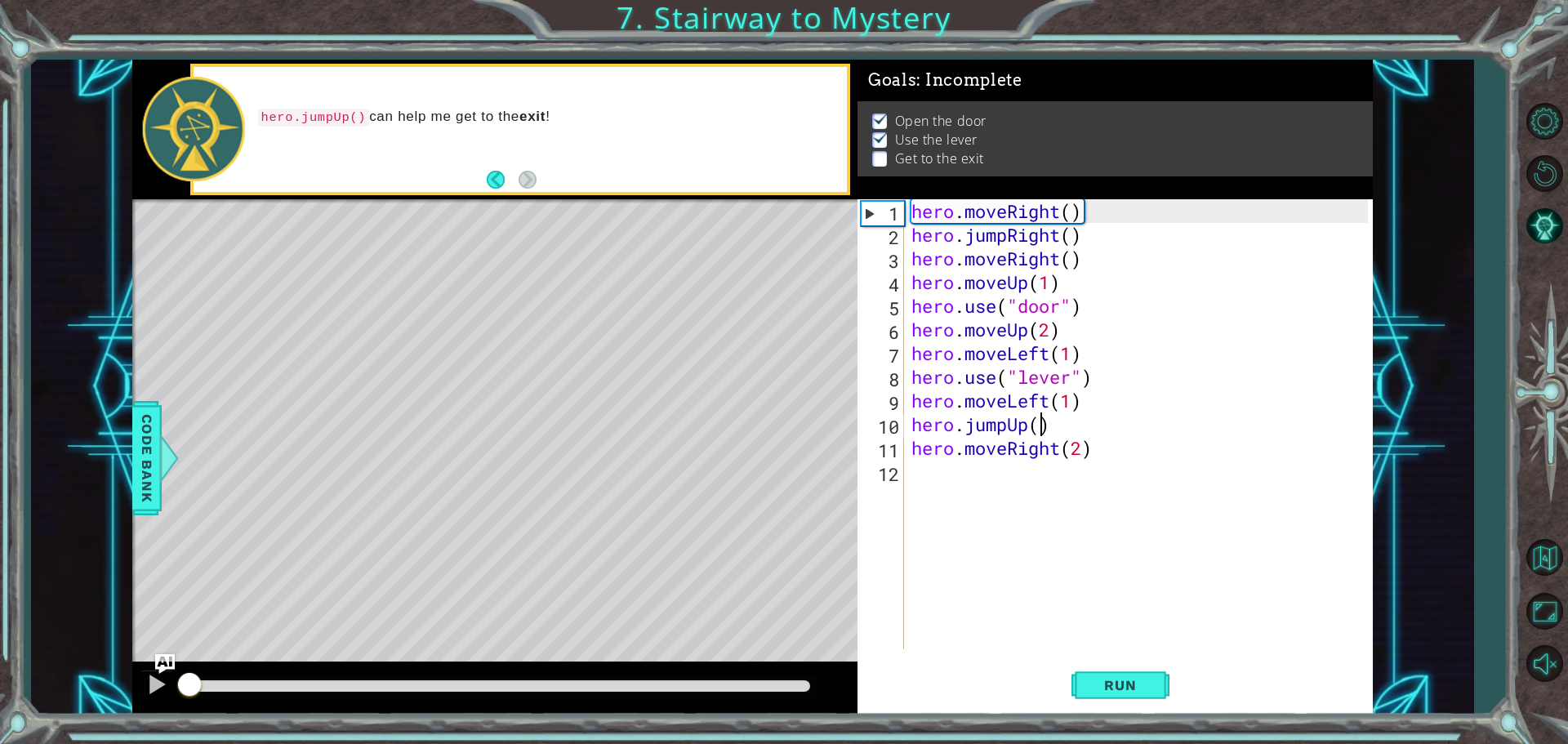
click at [1025, 339] on div "hero . moveRight ( ) hero . jumpRight ( ) hero . moveRight ( ) hero . moveUp ( …" at bounding box center [1142, 448] width 468 height 498
click at [1029, 339] on div "hero . moveRight ( ) hero . jumpRight ( ) hero . moveRight ( ) hero . moveUp ( …" at bounding box center [1142, 448] width 468 height 498
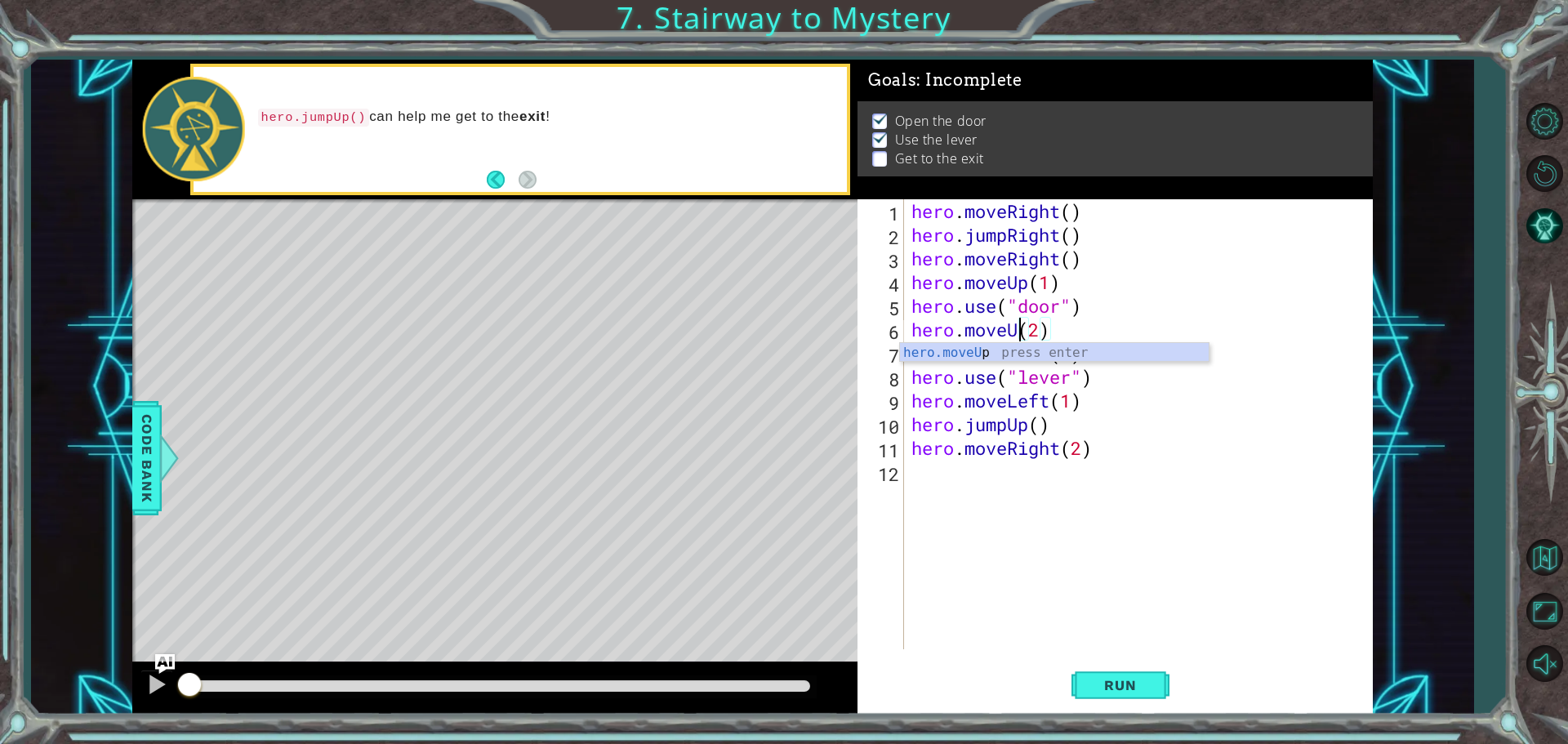
scroll to position [0, 5]
click at [963, 350] on div "hero.moveL eft press enter" at bounding box center [1054, 372] width 309 height 59
click at [1124, 330] on div "hero . moveRight ( ) hero . jumpRight ( ) hero . moveRight ( ) hero . moveUp ( …" at bounding box center [1142, 448] width 468 height 498
click at [1092, 355] on div "hero . moveRight ( ) hero . jumpRight ( ) hero . moveRight ( ) hero . moveUp ( …" at bounding box center [1142, 448] width 468 height 498
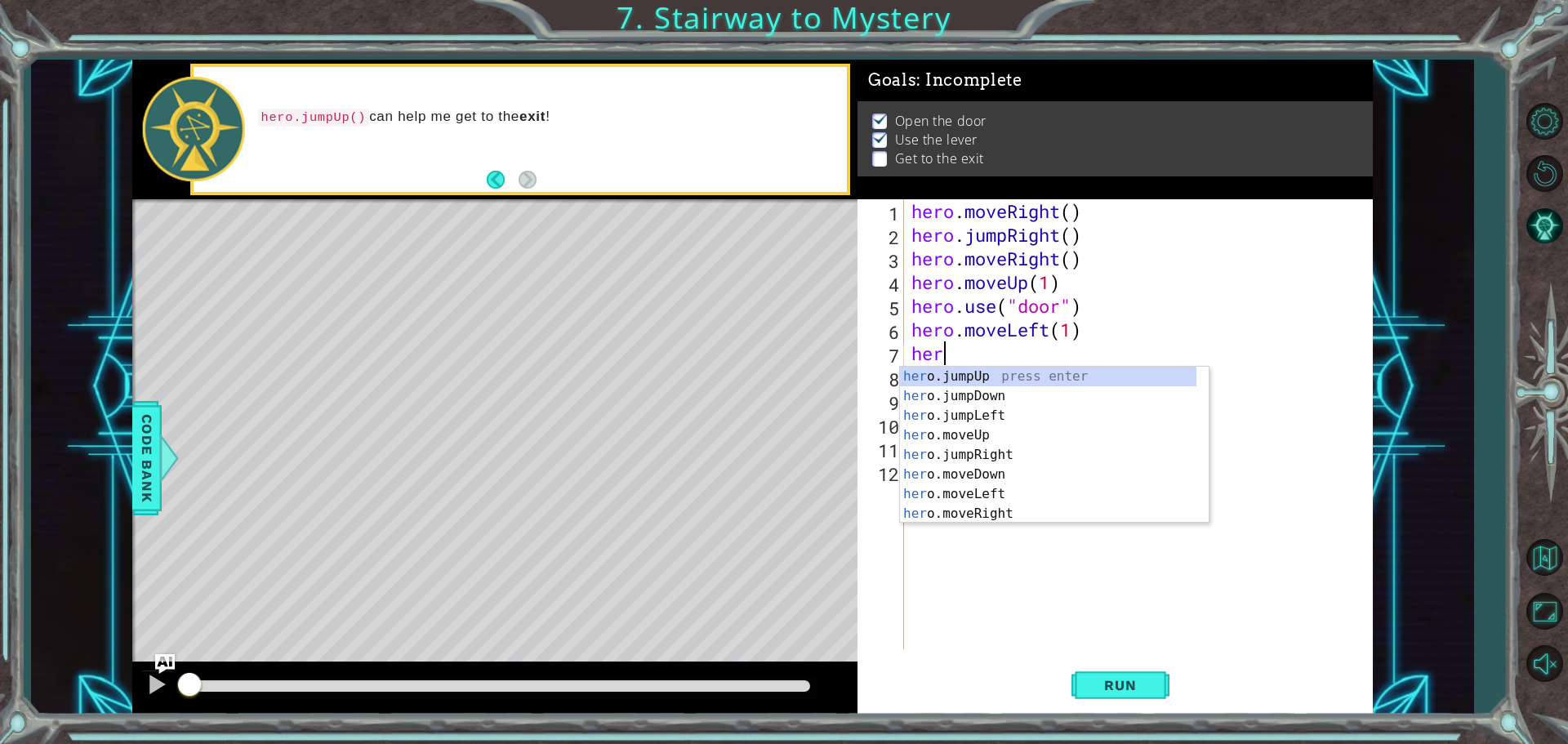
scroll to position [0, 0]
type textarea "h"
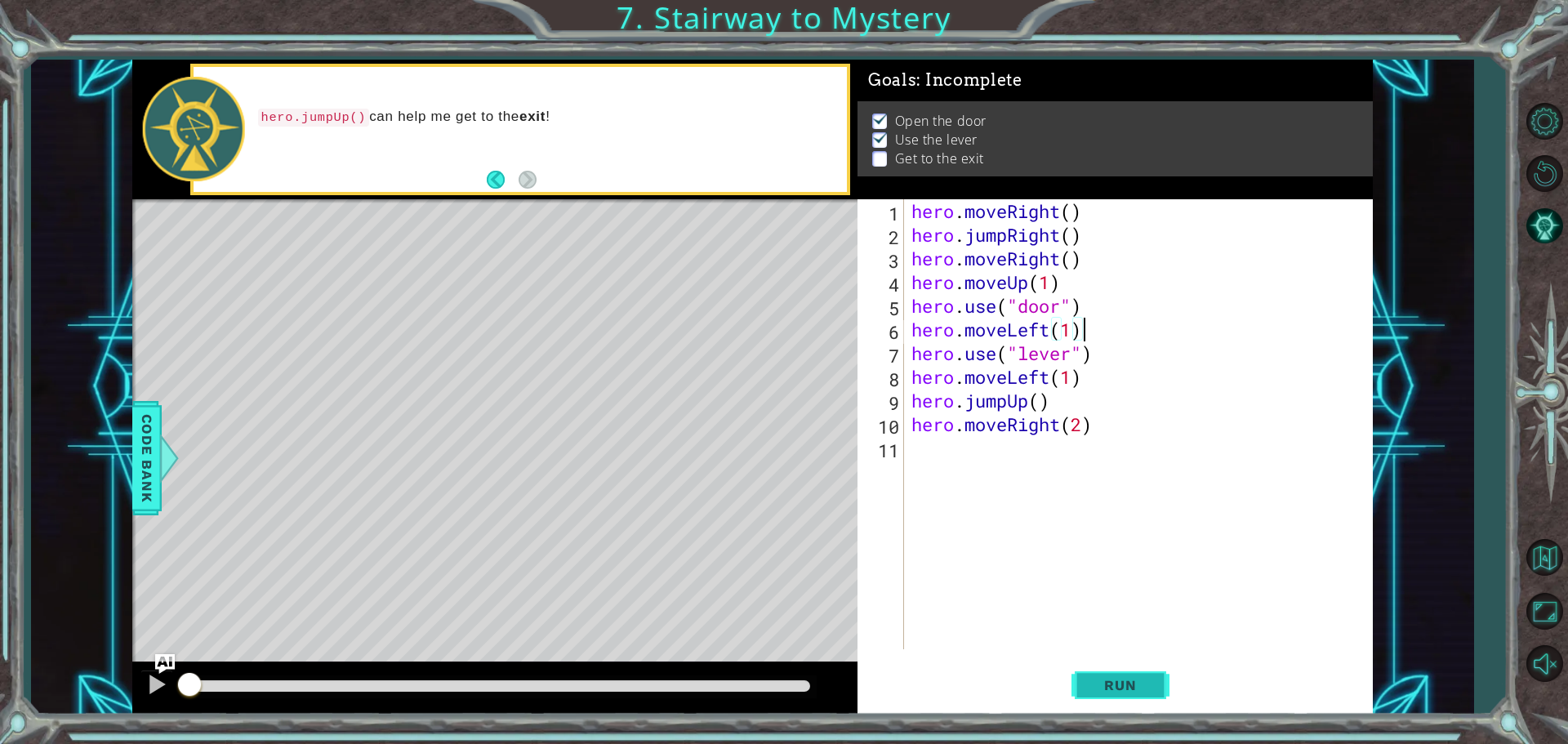
click at [1088, 683] on button "Run" at bounding box center [1120, 684] width 98 height 52
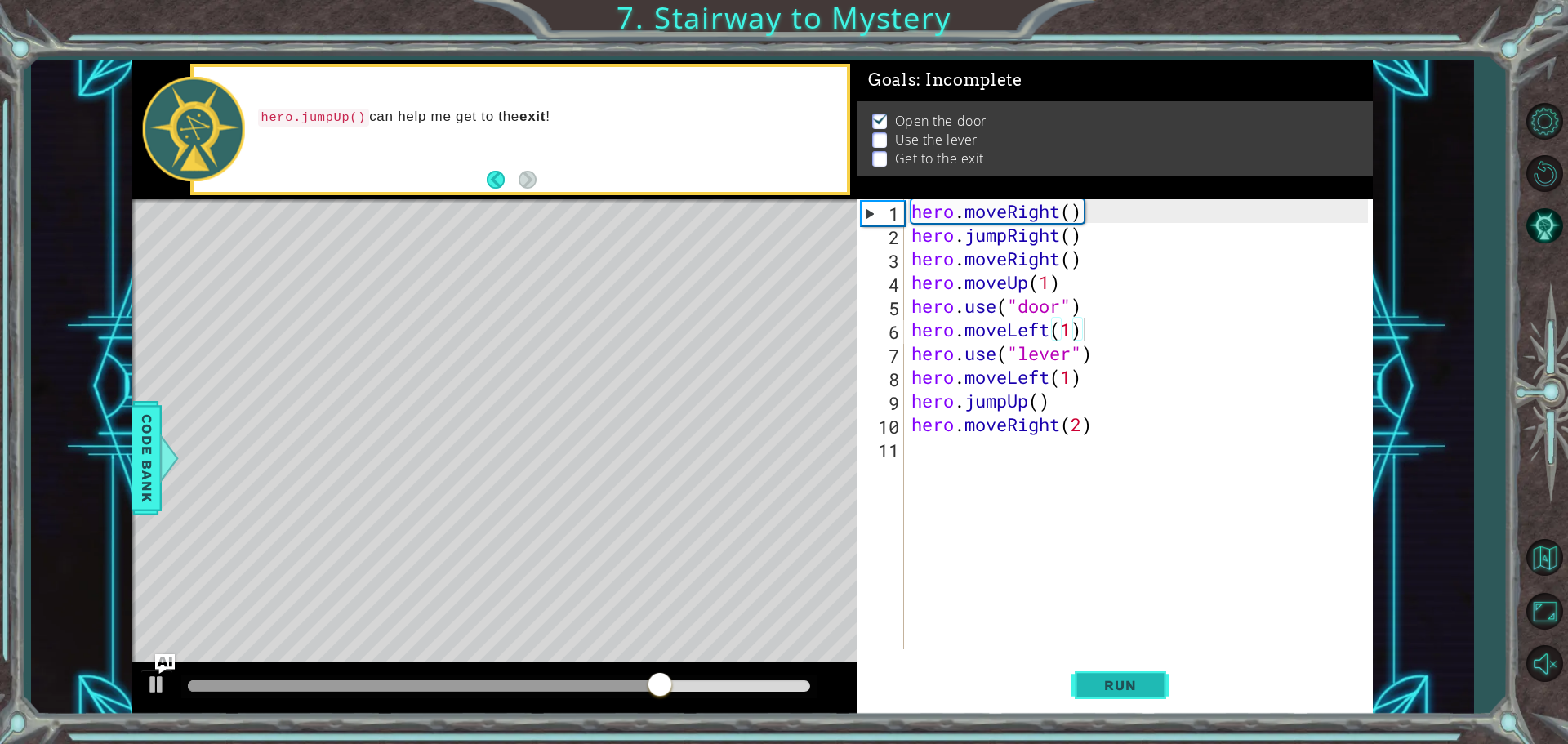
click at [1126, 681] on span "Run" at bounding box center [1119, 685] width 64 height 16
drag, startPoint x: 250, startPoint y: 681, endPoint x: 115, endPoint y: 627, distance: 145.4
click at [121, 631] on div "1 ההההההההההההההההההההההההההההההההההההההההההההההההההההההההההההההההההההההההההההה…" at bounding box center [752, 387] width 1442 height 655
drag, startPoint x: 812, startPoint y: 686, endPoint x: 752, endPoint y: 679, distance: 60.4
click at [752, 679] on div at bounding box center [755, 686] width 29 height 29
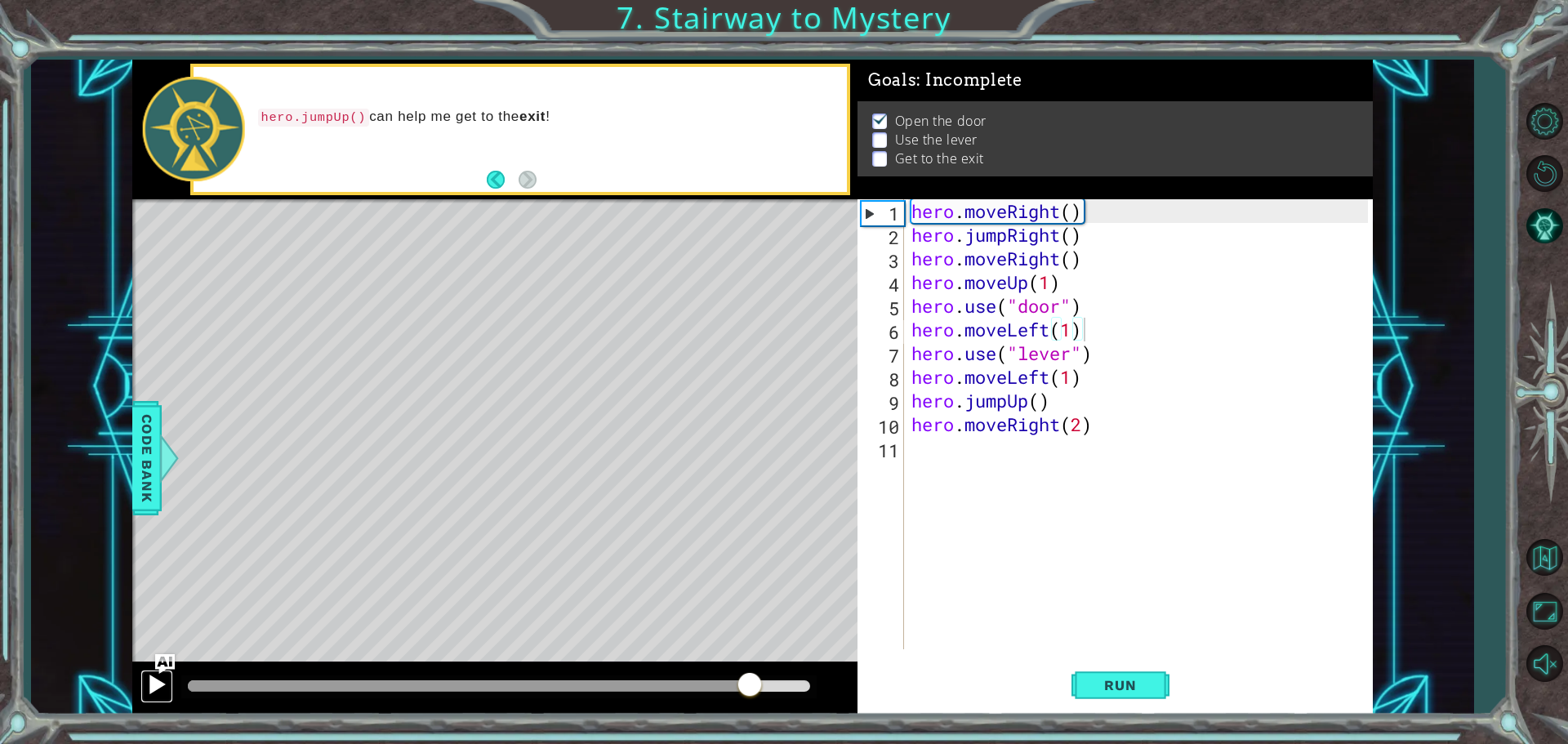
click at [158, 680] on div at bounding box center [157, 684] width 21 height 21
drag, startPoint x: 808, startPoint y: 689, endPoint x: 39, endPoint y: 614, distance: 772.6
click at [46, 615] on div "1 ההההההההההההההההההההההההההההההההההההההההההההההההההההההההההההההההההההההההההההה…" at bounding box center [752, 387] width 1442 height 655
click at [158, 682] on div at bounding box center [157, 684] width 21 height 21
click at [1050, 339] on div "hero . moveRight ( ) hero . jumpRight ( ) hero . moveRight ( ) hero . moveUp ( …" at bounding box center [1142, 448] width 468 height 498
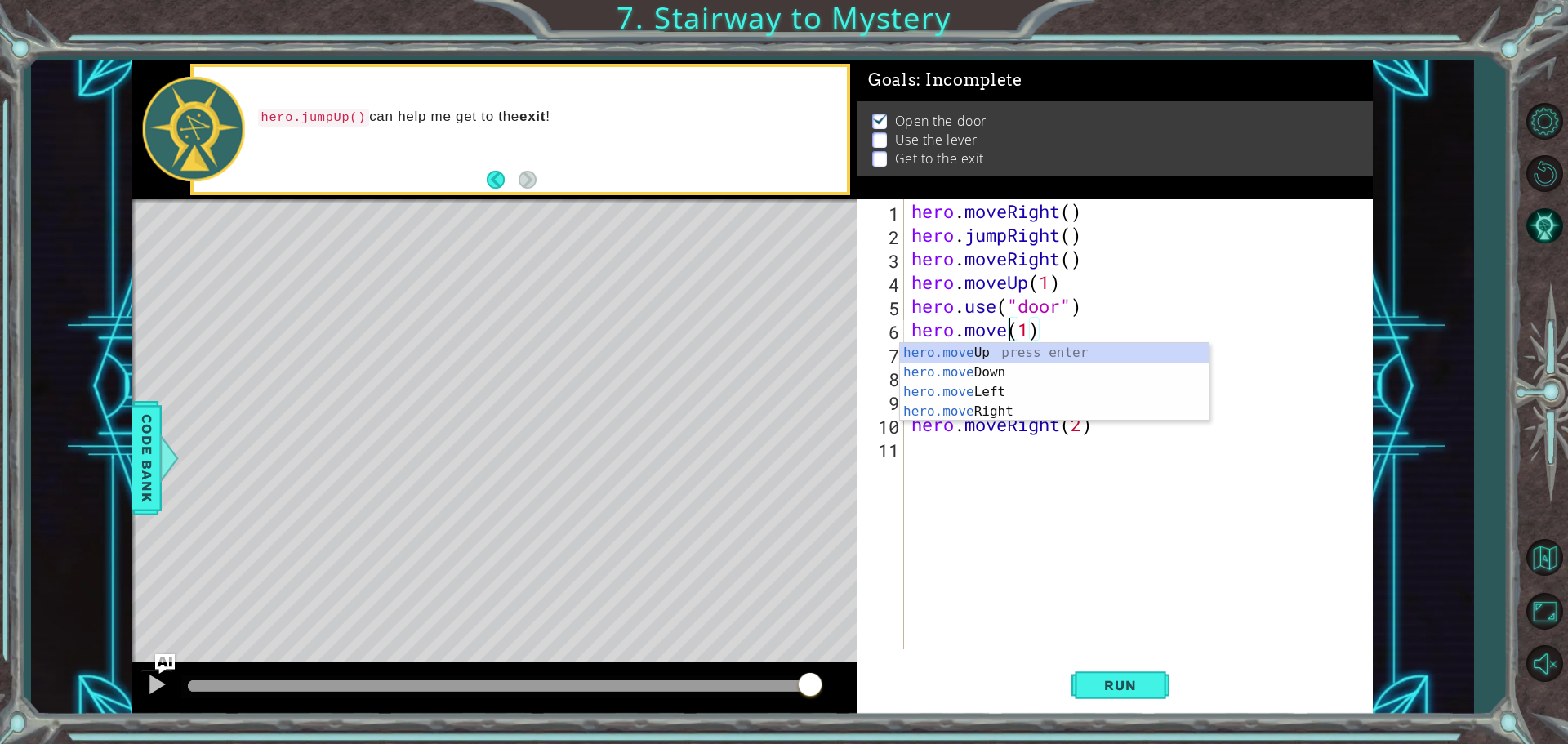
scroll to position [0, 5]
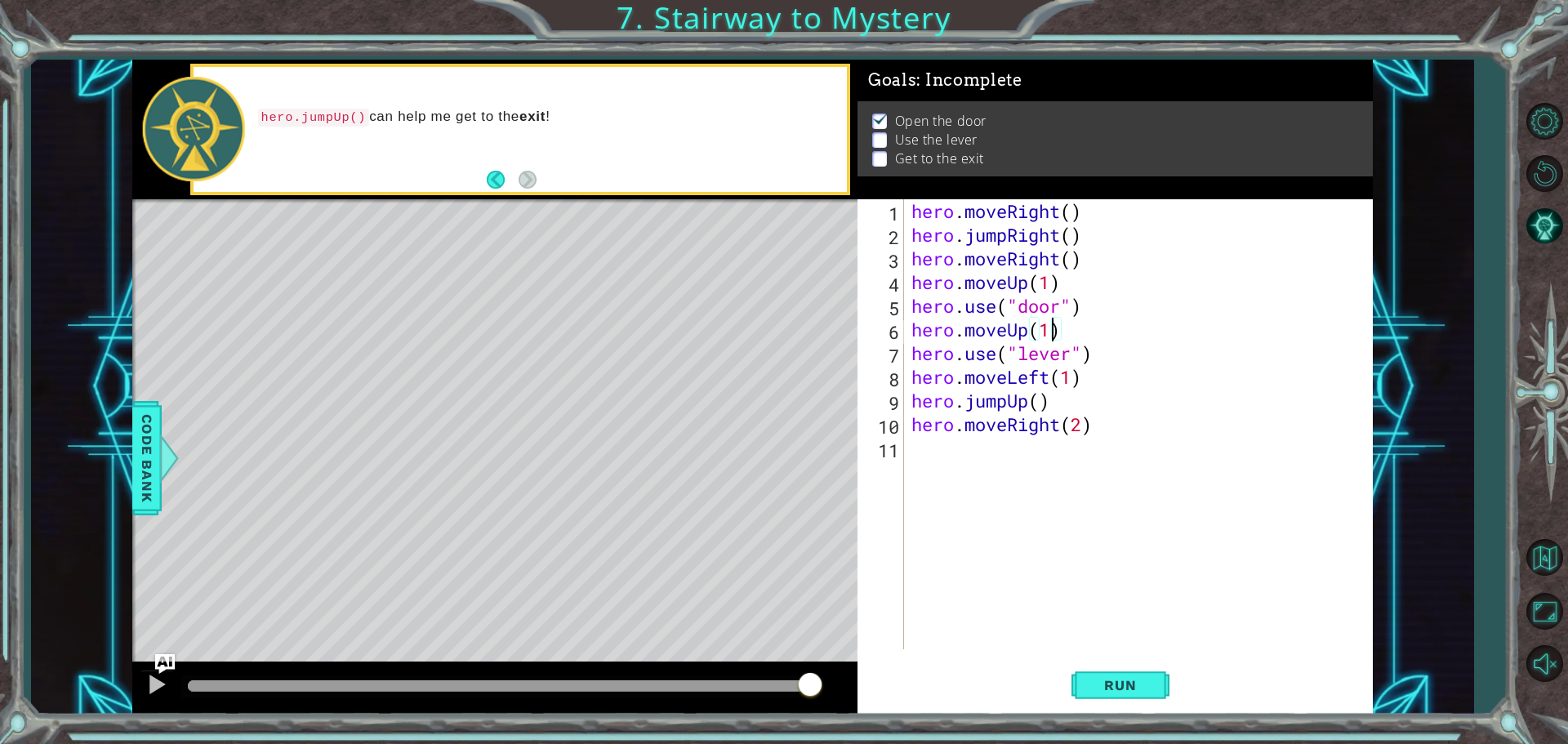
click at [1050, 339] on div "hero . moveRight ( ) hero . jumpRight ( ) hero . moveRight ( ) hero . moveUp ( …" at bounding box center [1142, 448] width 468 height 498
type textarea "hero.moveUp(2)"
click at [1085, 328] on div "hero . moveRight ( ) hero . jumpRight ( ) hero . moveRight ( ) hero . moveUp ( …" at bounding box center [1142, 448] width 468 height 498
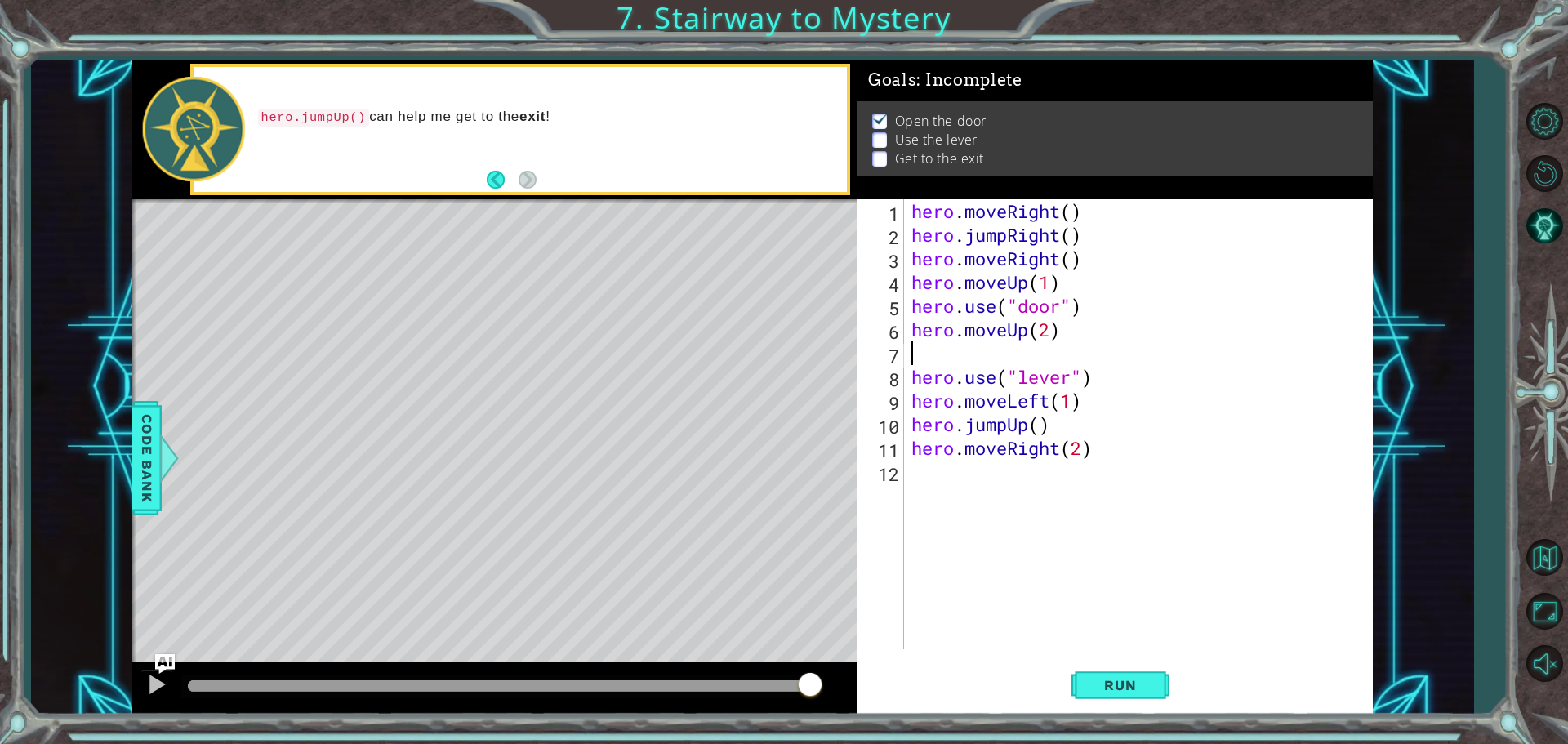
scroll to position [0, 0]
click at [981, 399] on div "hero.jump L eft press enter hero.move L eft press enter" at bounding box center [1054, 405] width 309 height 79
click at [1069, 412] on div "hero . moveRight ( ) hero . jumpRight ( ) hero . moveRight ( ) hero . moveUp ( …" at bounding box center [1142, 448] width 468 height 498
type textarea "hero.moveLeft(2)"
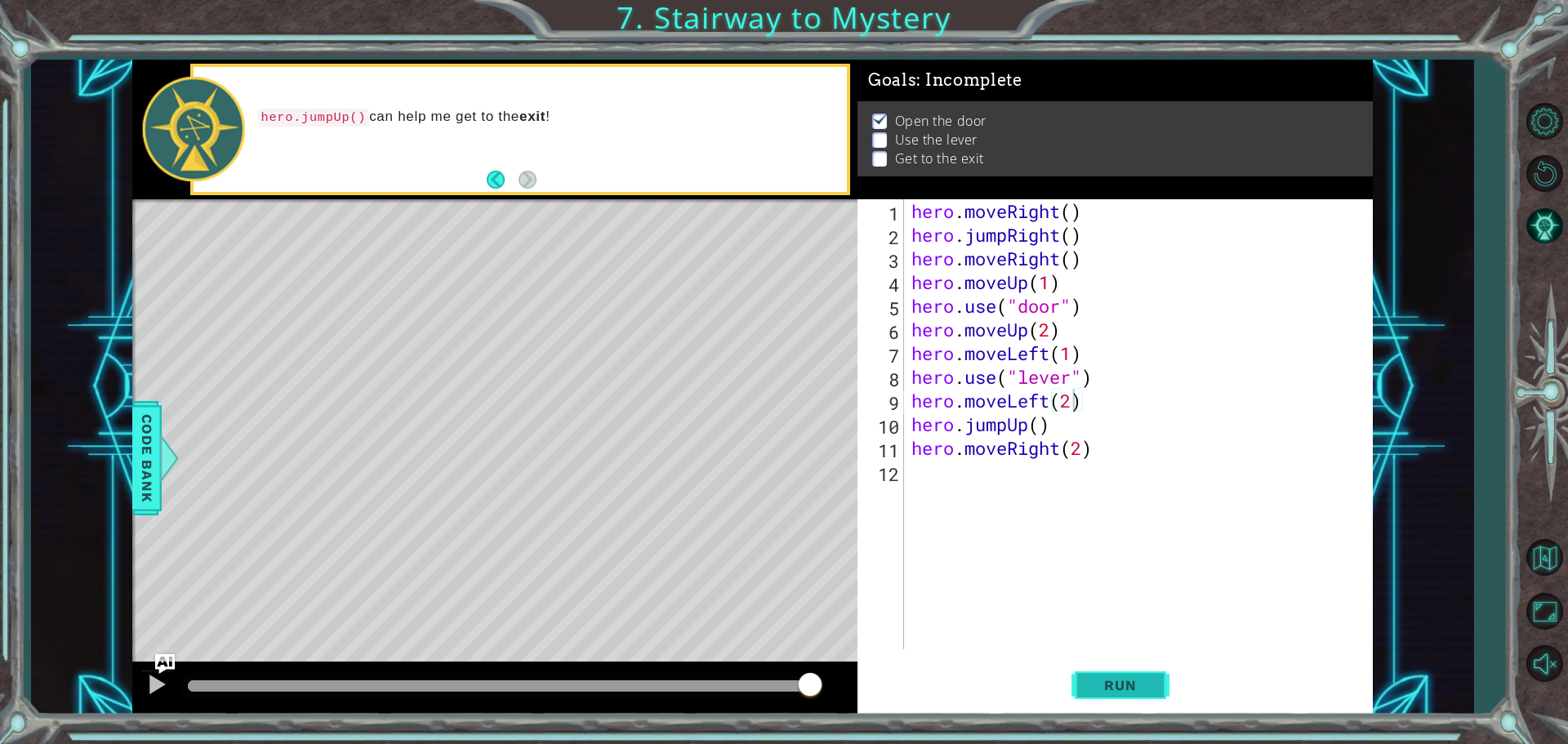
click at [1135, 674] on button "Run" at bounding box center [1120, 684] width 98 height 52
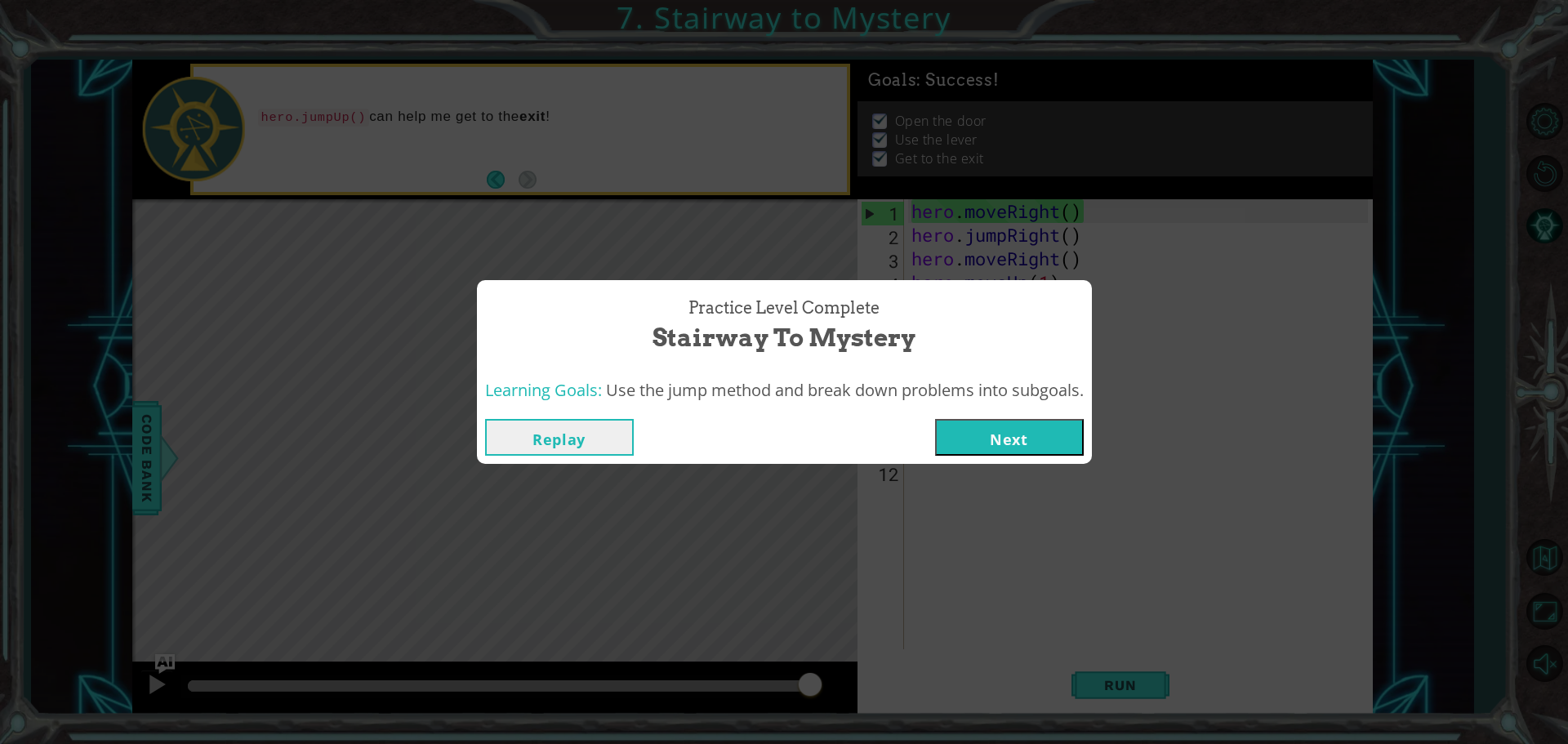
click at [967, 423] on button "Next" at bounding box center [1009, 437] width 148 height 37
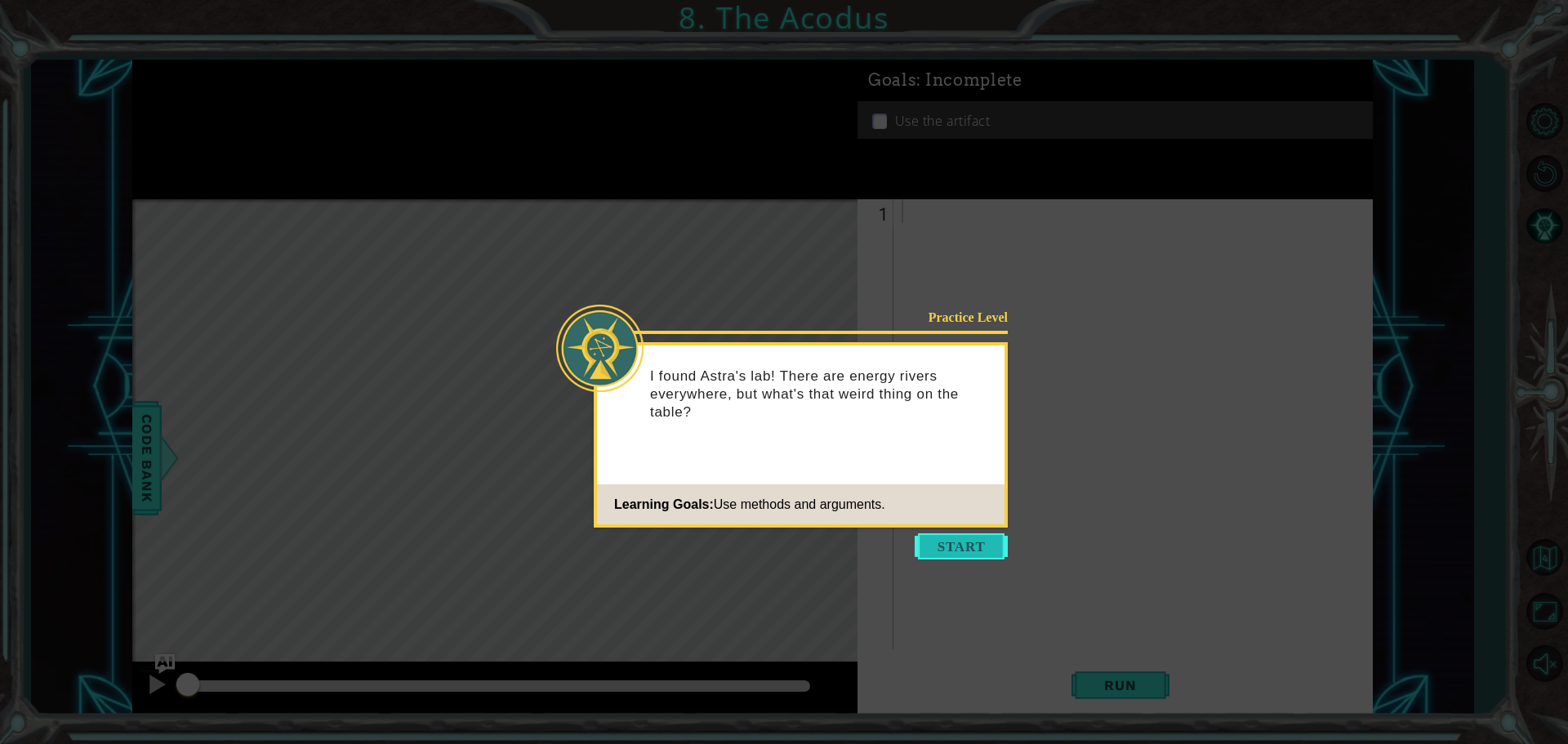
click at [967, 544] on button "Start" at bounding box center [961, 546] width 93 height 26
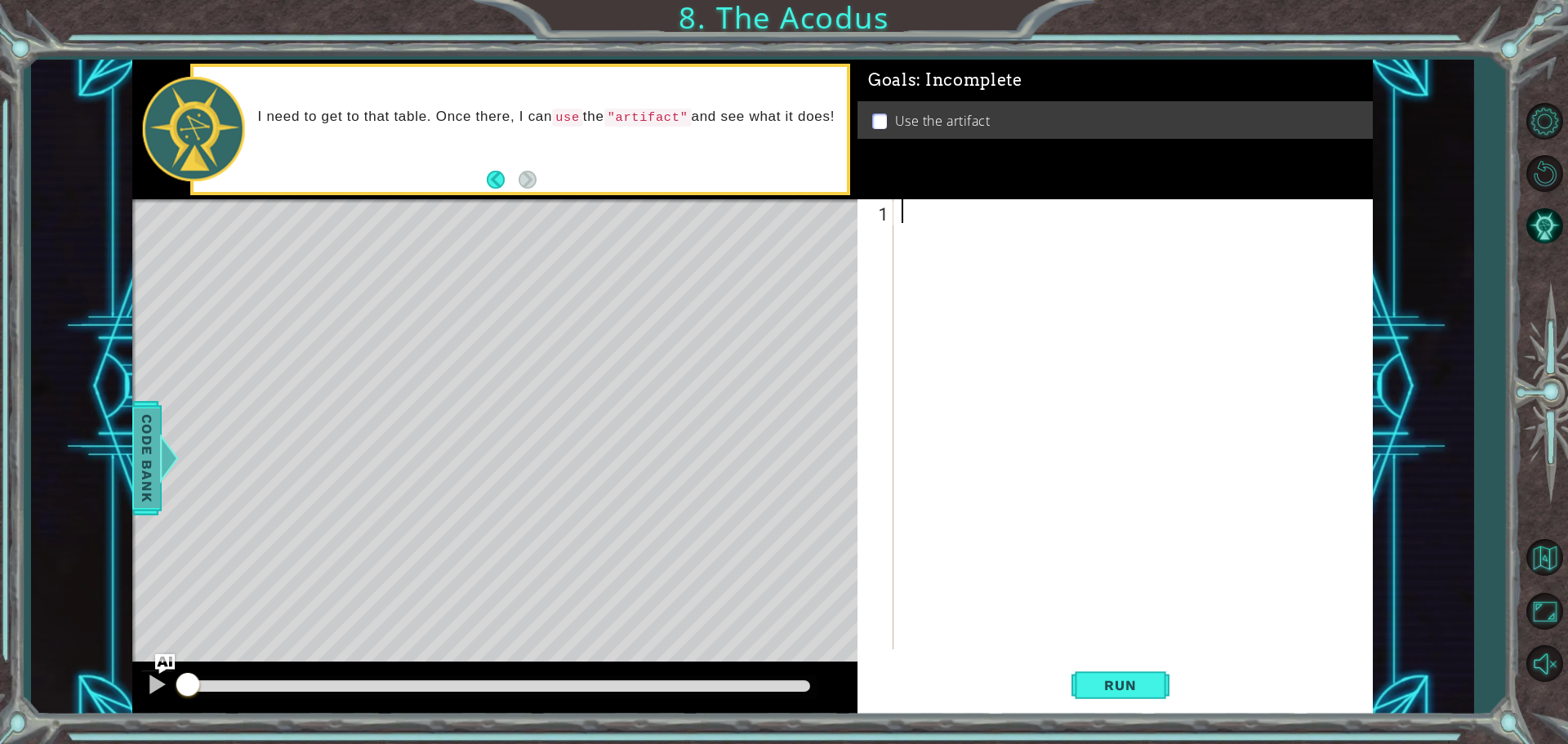
click at [140, 435] on span "Code Bank" at bounding box center [147, 458] width 26 height 100
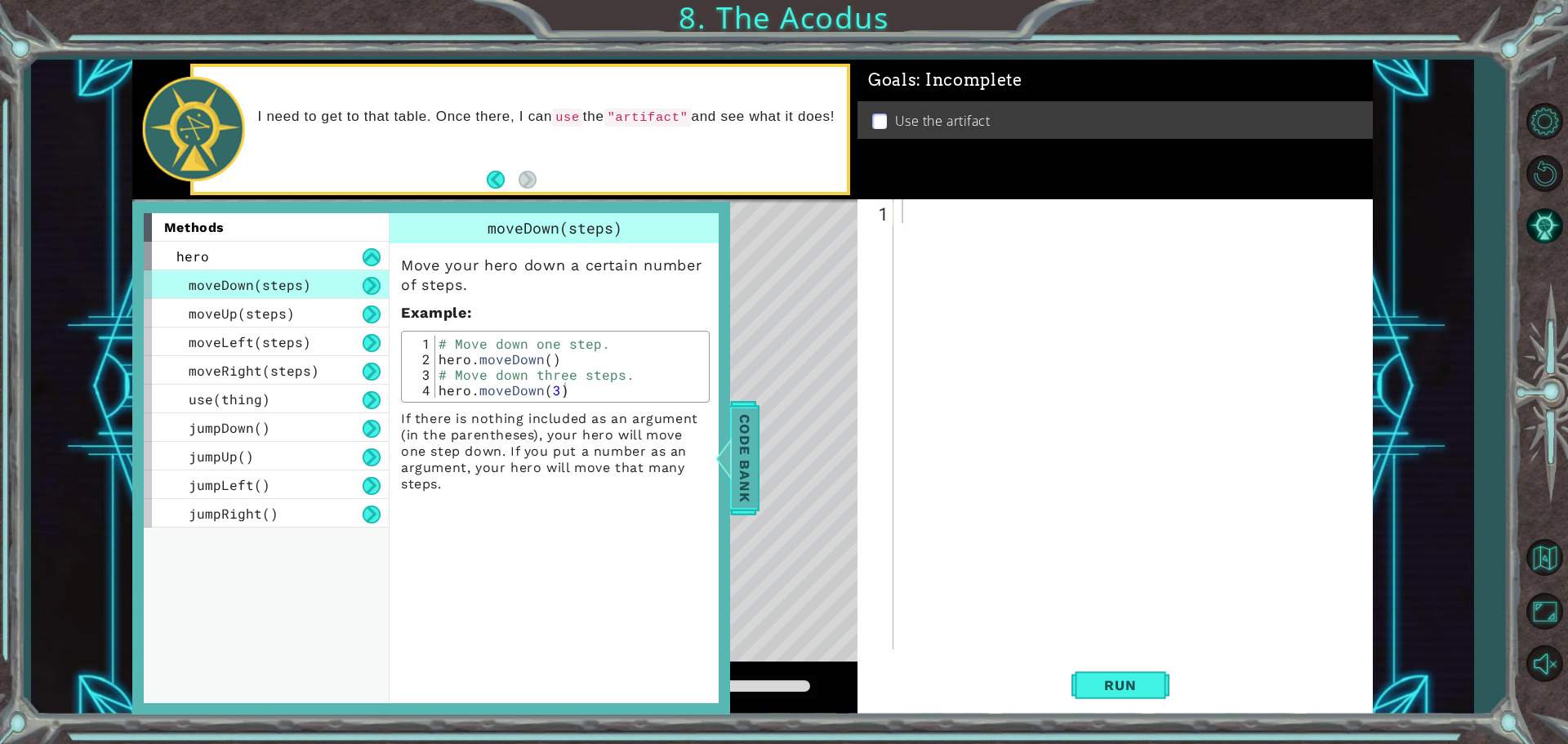
click at [730, 437] on div at bounding box center [723, 458] width 21 height 49
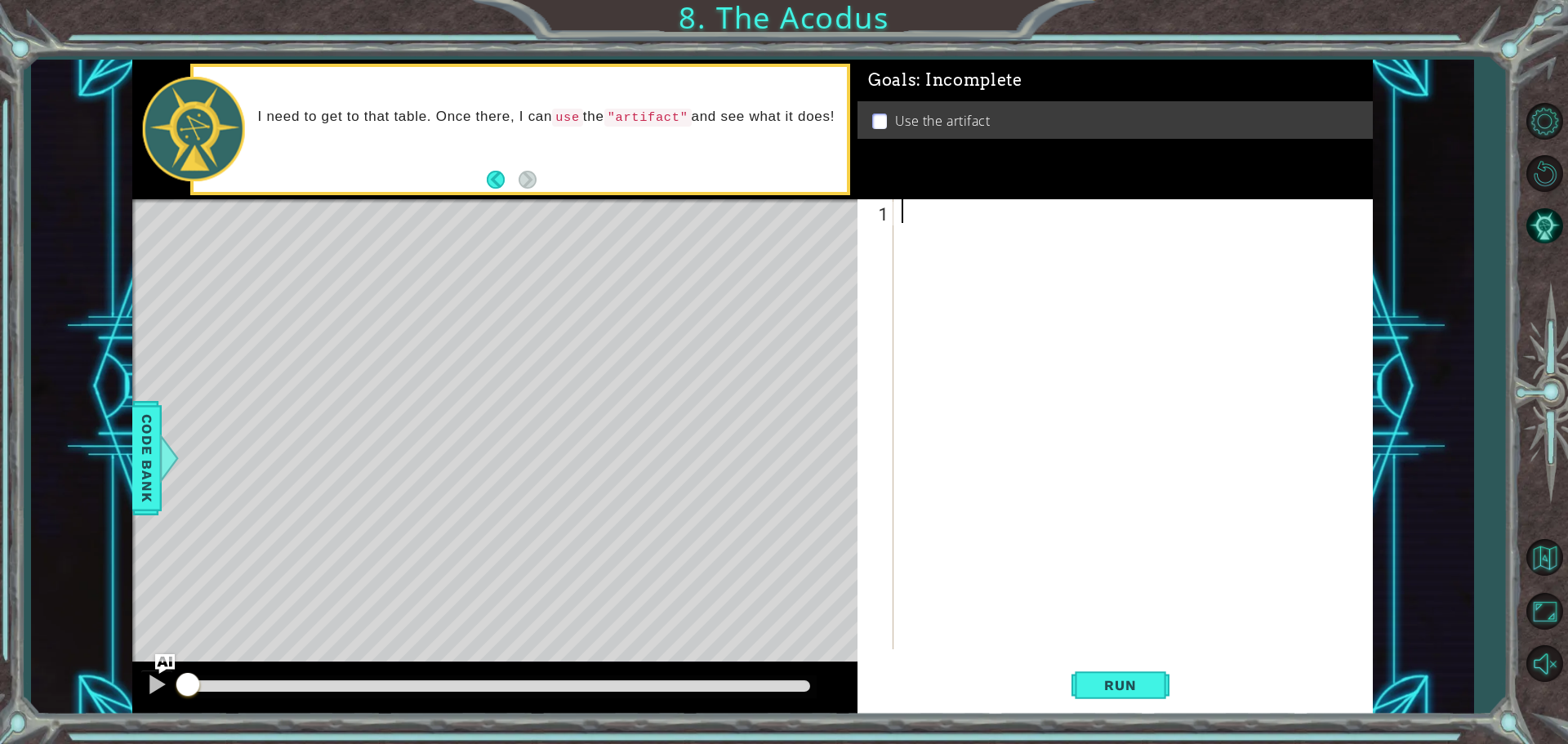
click at [953, 280] on div at bounding box center [1137, 448] width 478 height 498
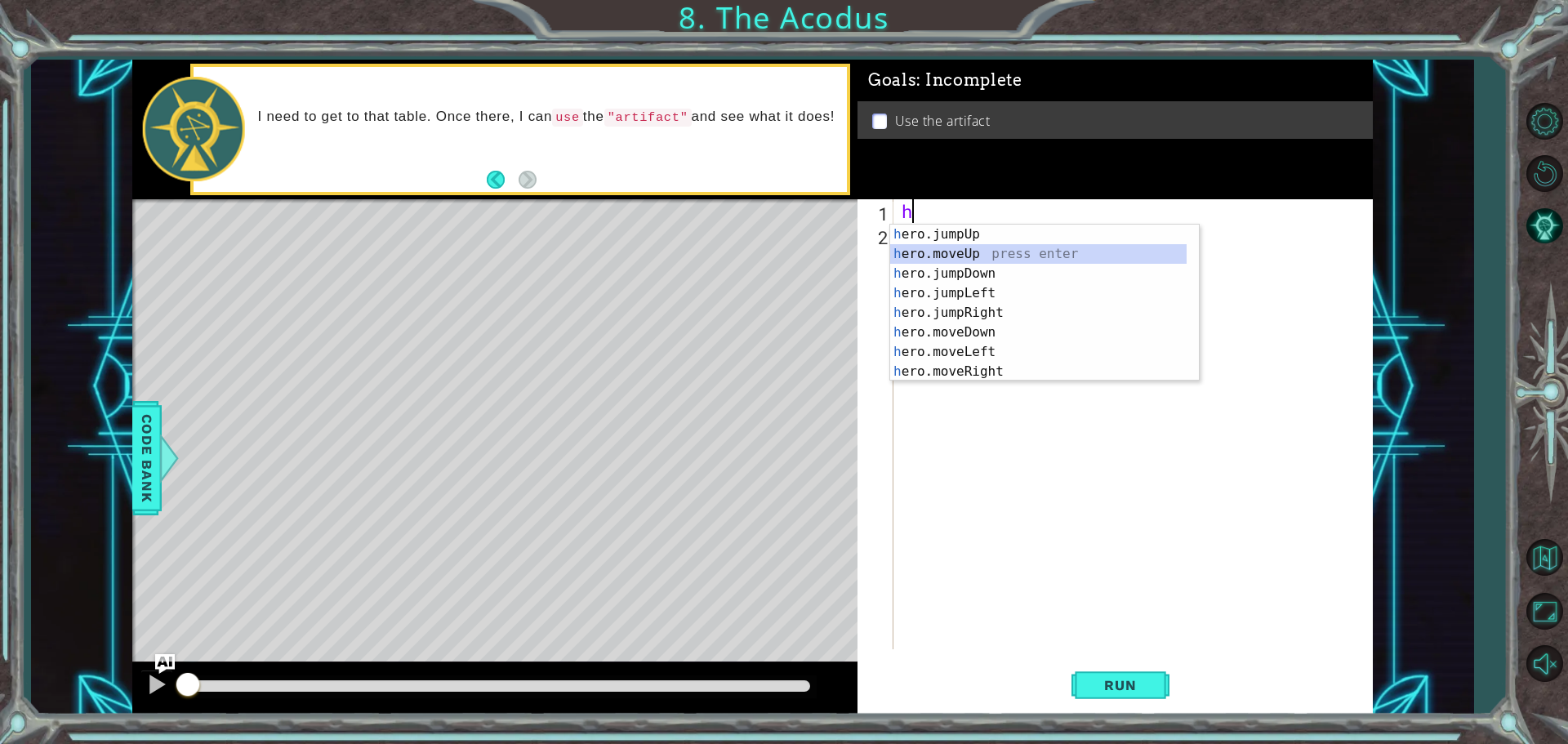
click at [953, 257] on div "h ero.jumpUp press enter h ero.moveUp press enter h ero.jumpDown press enter h …" at bounding box center [1039, 322] width 297 height 196
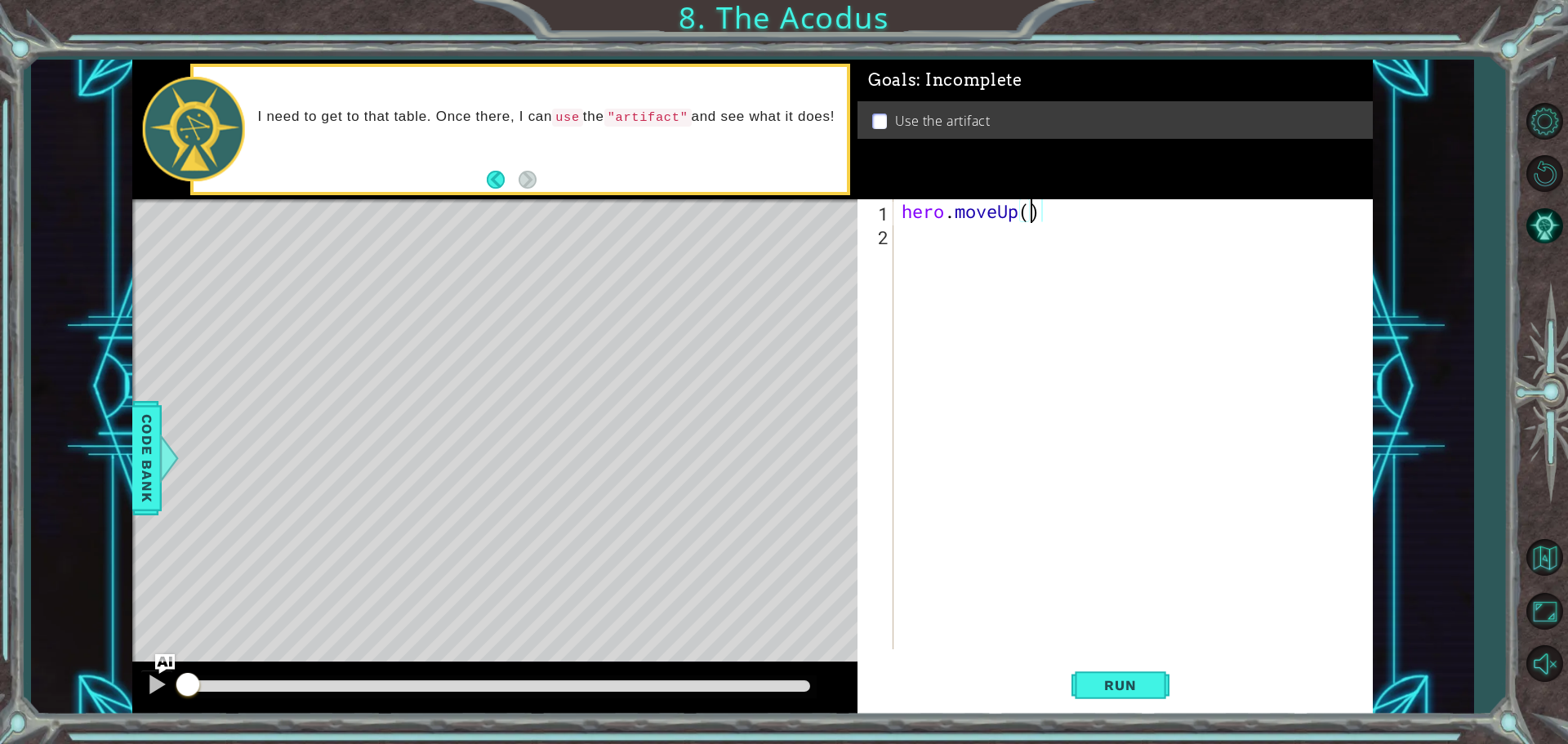
type textarea "hero.moveUp(2)"
click at [921, 267] on div "hero . moveUp ( 2 )" at bounding box center [1137, 448] width 478 height 498
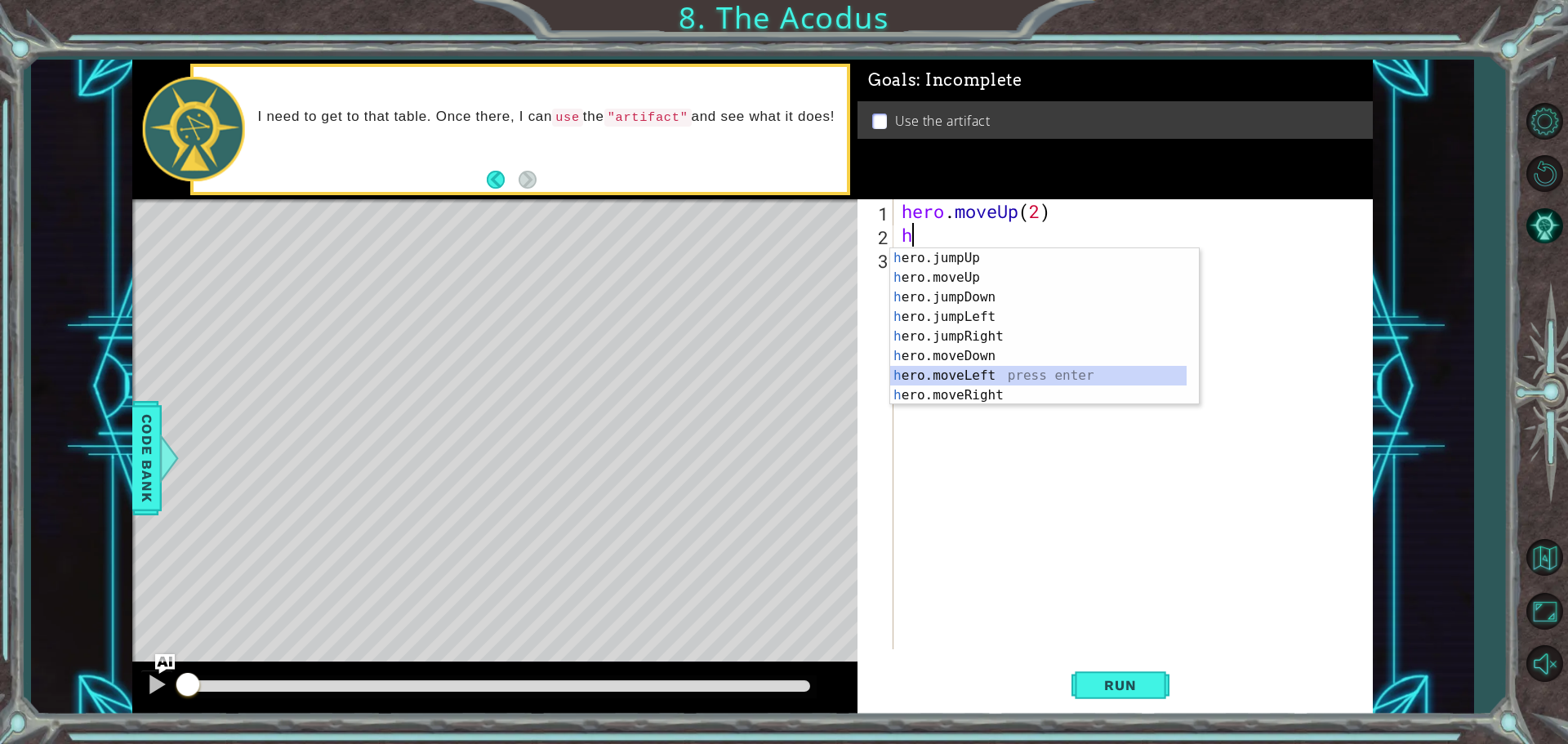
click at [988, 366] on div "h ero.jumpUp press enter h ero.moveUp press enter h ero.jumpDown press enter h …" at bounding box center [1039, 346] width 297 height 196
type textarea "hero.moveLeft(1)"
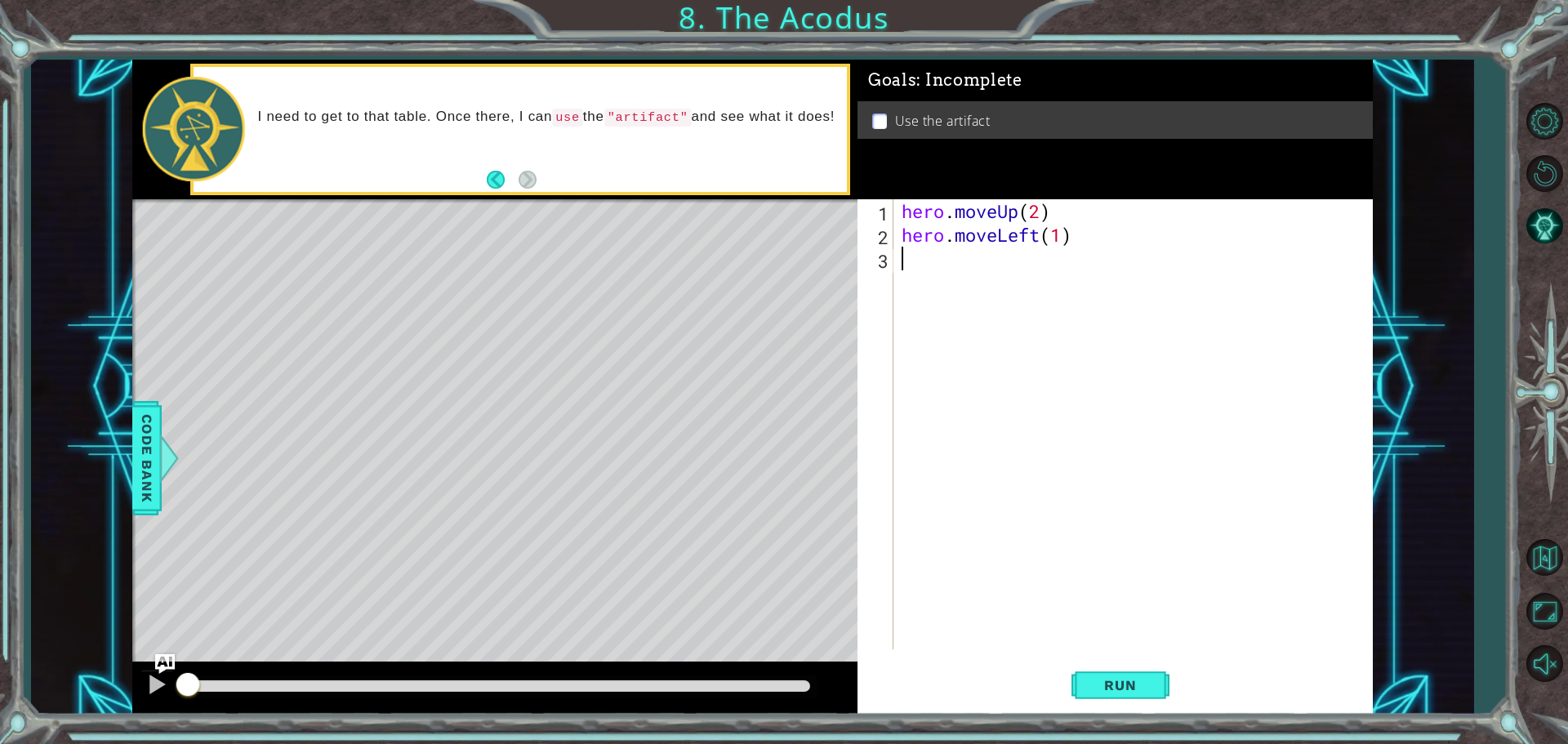
click at [914, 278] on div "hero . moveUp ( 2 ) hero . moveLeft ( 1 )" at bounding box center [1137, 448] width 478 height 498
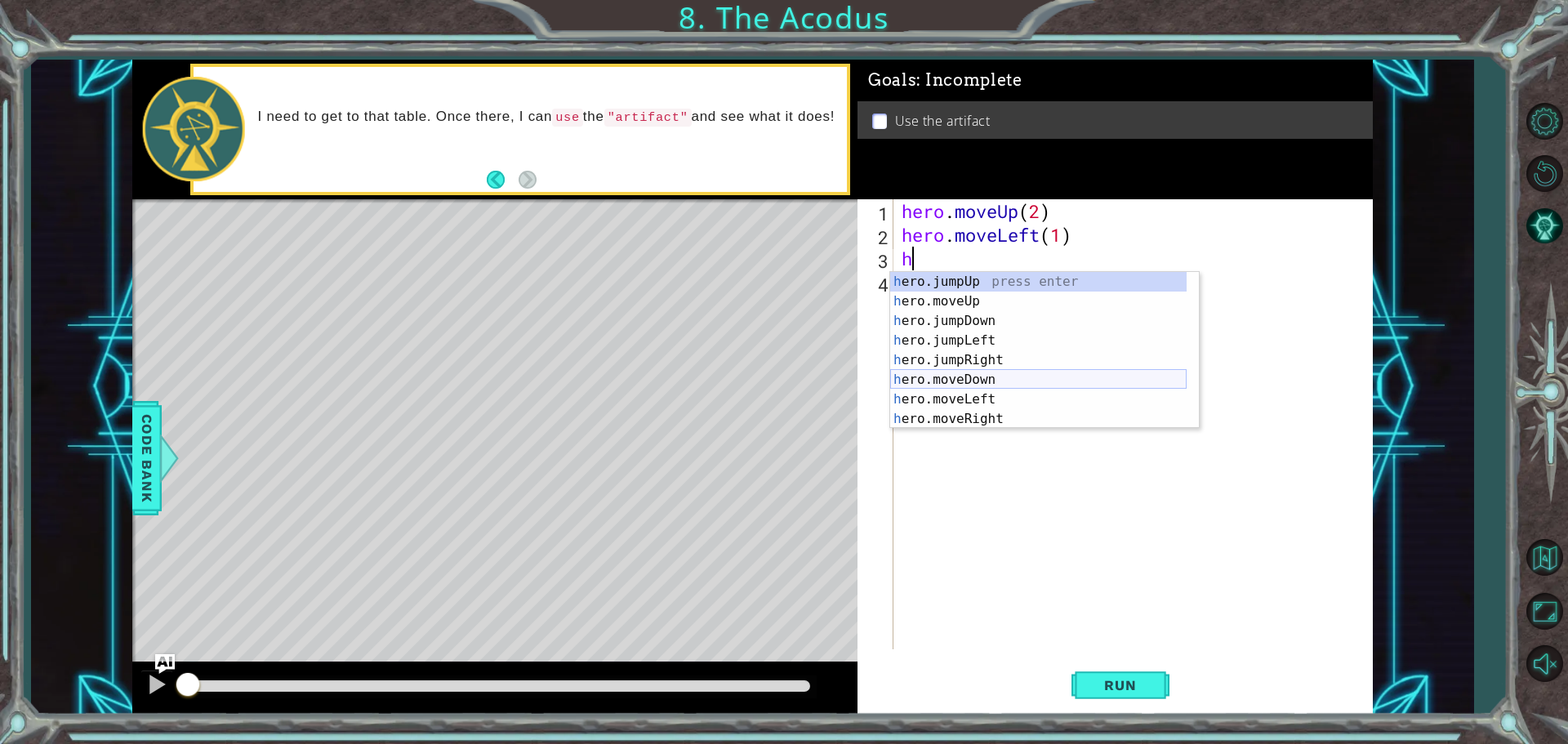
click at [1002, 373] on div "h ero.jumpUp press enter h ero.moveUp press enter h ero.jumpDown press enter h …" at bounding box center [1039, 370] width 297 height 196
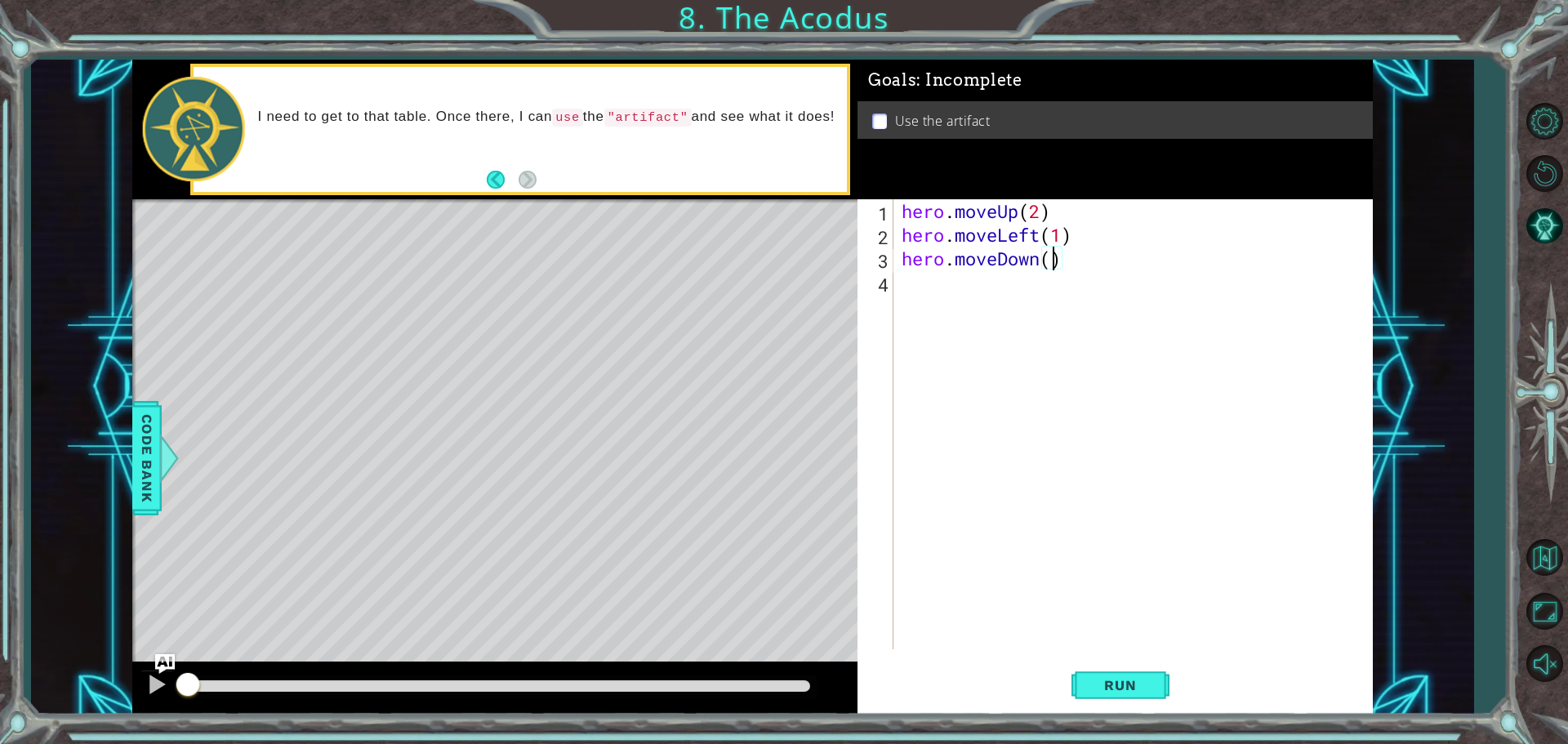
type textarea "hero.moveDown(2)"
click at [905, 301] on div "hero . moveUp ( 2 ) hero . moveLeft ( 1 ) hero . moveDown ( 2 )" at bounding box center [1137, 448] width 478 height 498
type textarea "h"
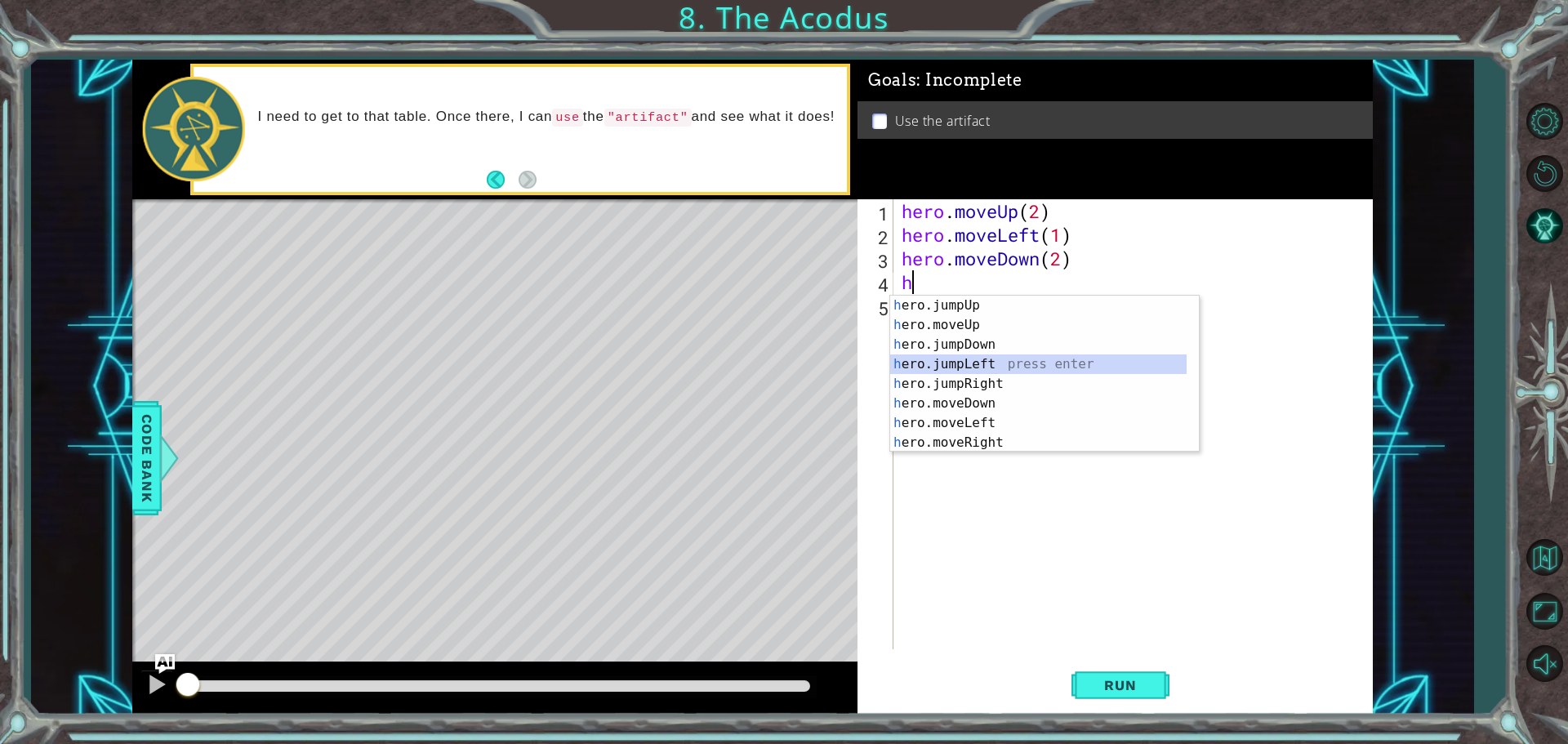
click at [993, 364] on div "h ero.jumpUp press enter h ero.moveUp press enter h ero.jumpDown press enter h …" at bounding box center [1039, 394] width 297 height 196
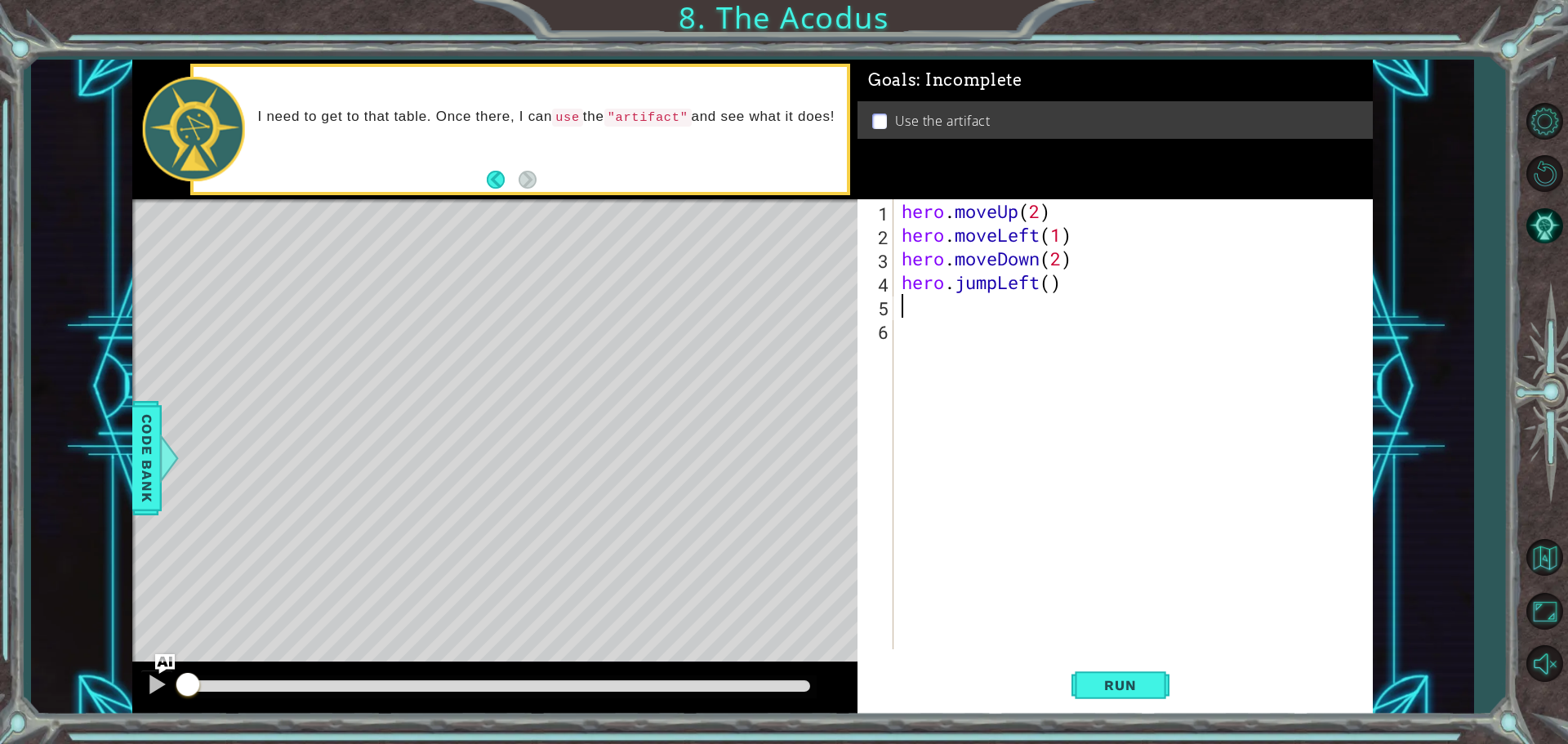
click at [1054, 296] on div "hero . moveUp ( 2 ) hero . moveLeft ( 1 ) hero . moveDown ( 2 ) hero . jumpLeft…" at bounding box center [1137, 448] width 478 height 498
click at [1053, 276] on div "hero . moveUp ( 2 ) hero . moveLeft ( 1 ) hero . moveDown ( 2 ) hero . jumpLeft…" at bounding box center [1137, 448] width 478 height 498
type textarea "hero.jumpLeft(1)"
click at [922, 306] on div "hero . moveUp ( 2 ) hero . moveLeft ( 1 ) hero . moveDown ( 2 ) hero . jumpLeft…" at bounding box center [1137, 448] width 478 height 498
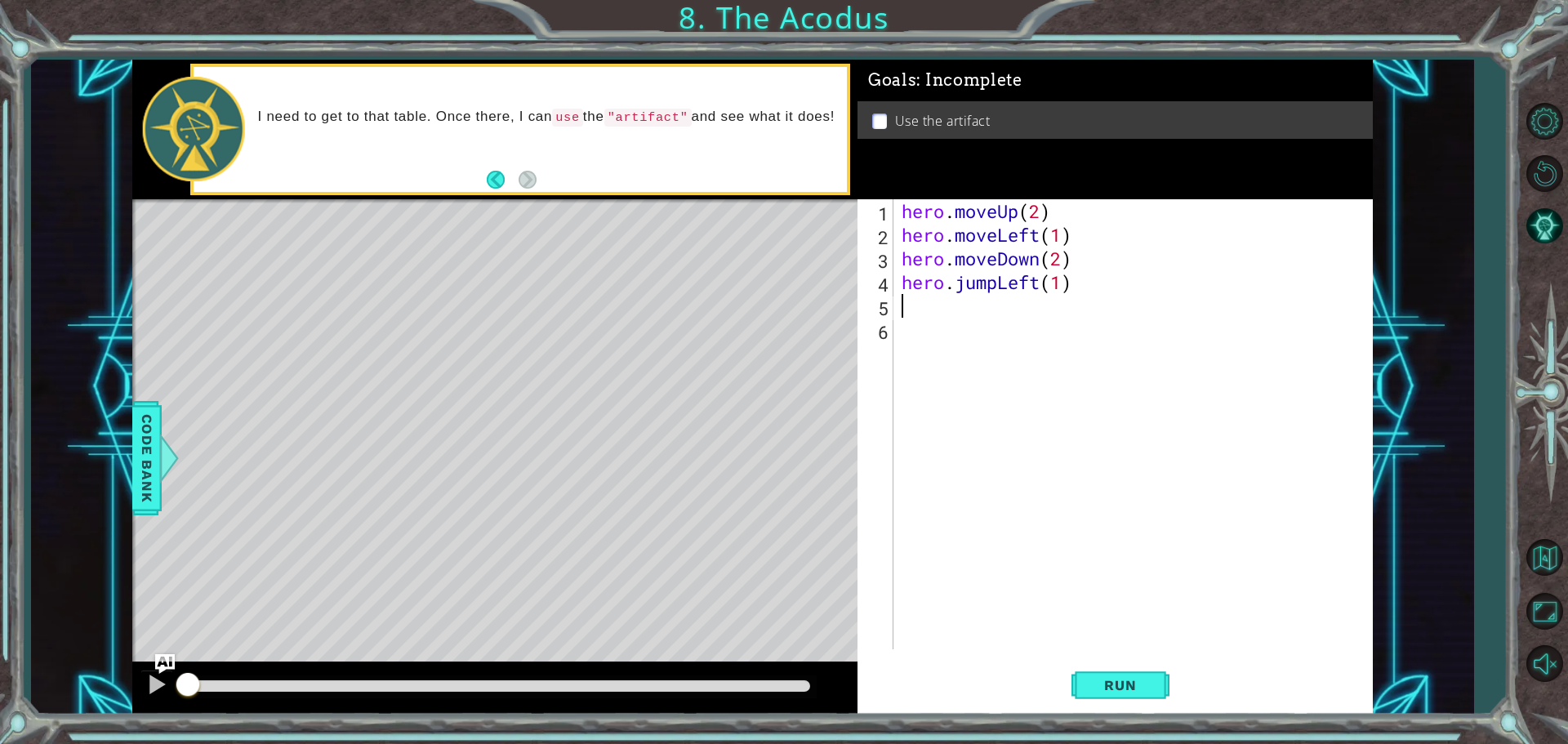
scroll to position [0, 0]
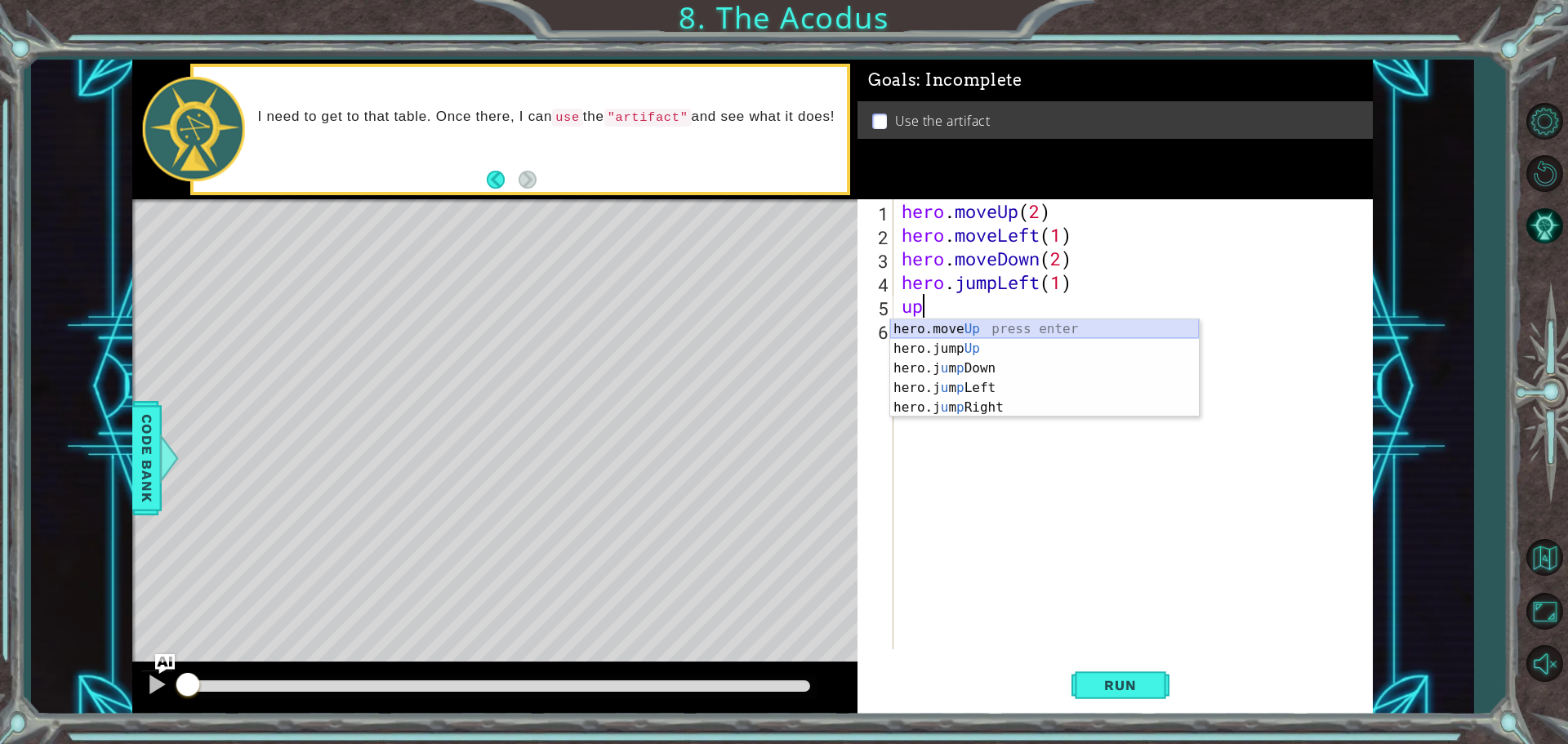
click at [958, 331] on div "hero.move Up press enter hero.jump Up press enter hero.j u m p Down press enter…" at bounding box center [1044, 388] width 309 height 138
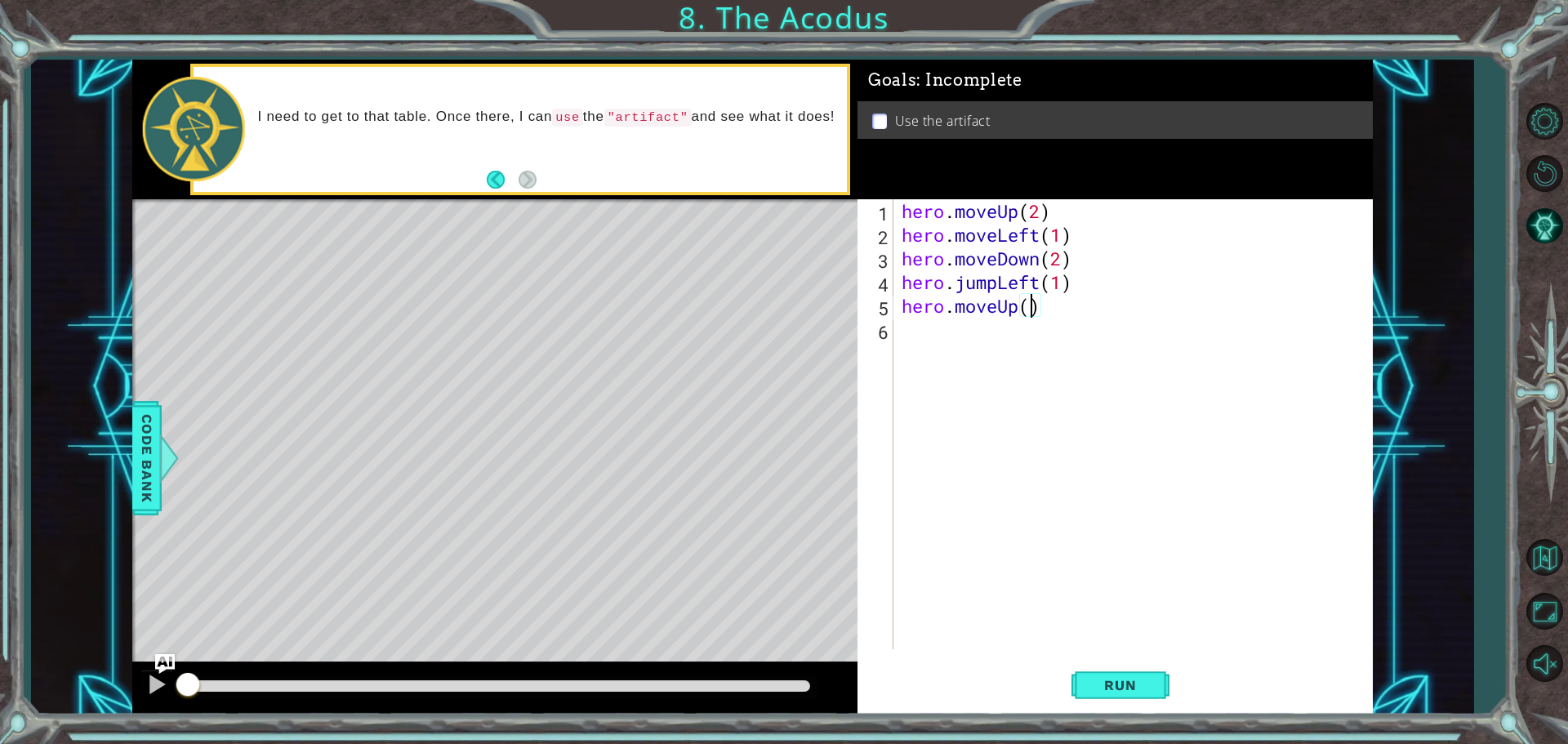
type textarea "hero.moveUp(2)"
click at [951, 335] on div "hero . moveUp ( 2 ) hero . moveLeft ( 1 ) hero . moveDown ( 2 ) hero . jumpLeft…" at bounding box center [1137, 448] width 478 height 498
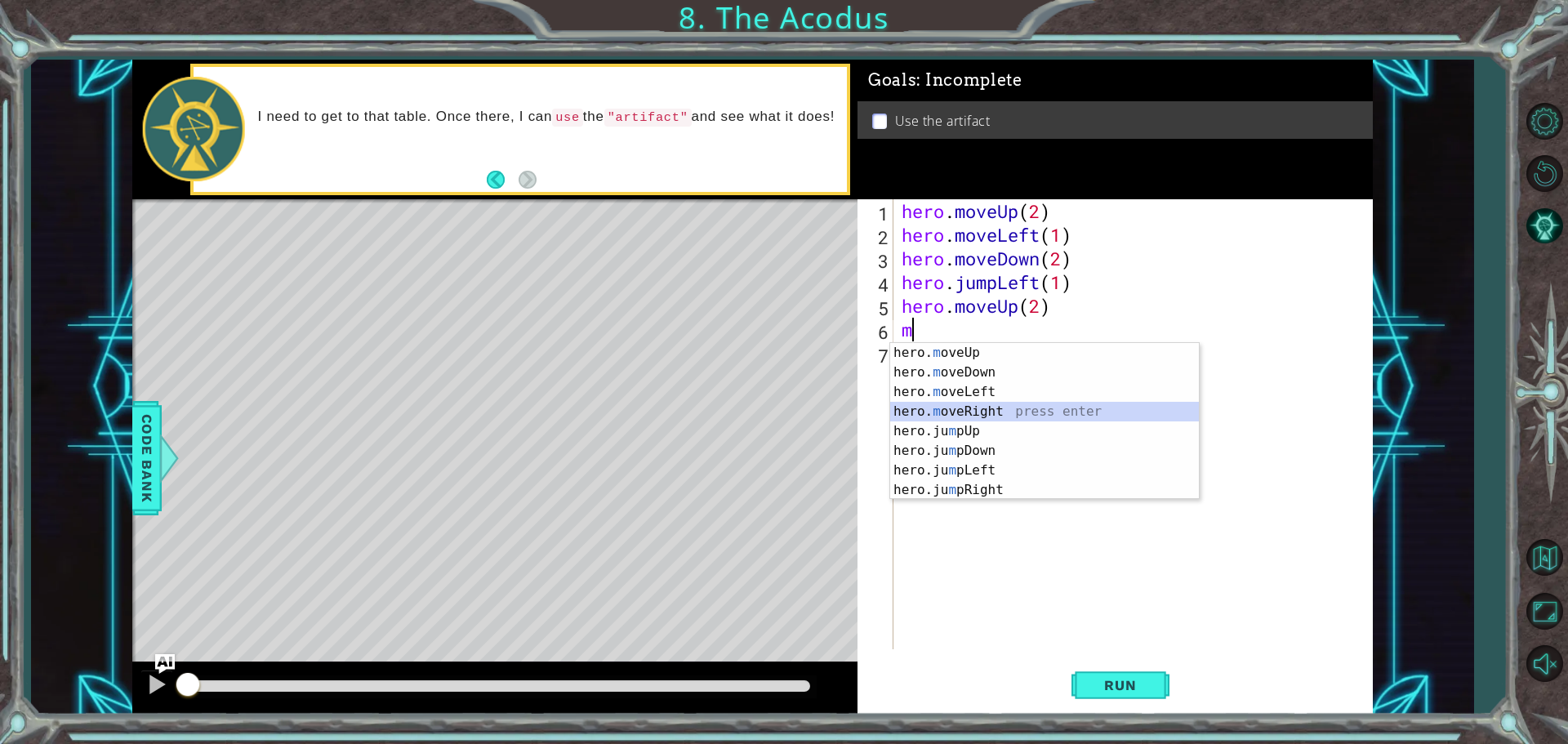
click at [995, 405] on div "hero. m oveUp press enter hero. m oveDown press enter hero. m oveLeft press ent…" at bounding box center [1044, 441] width 309 height 196
type textarea "hero.moveRight(1)"
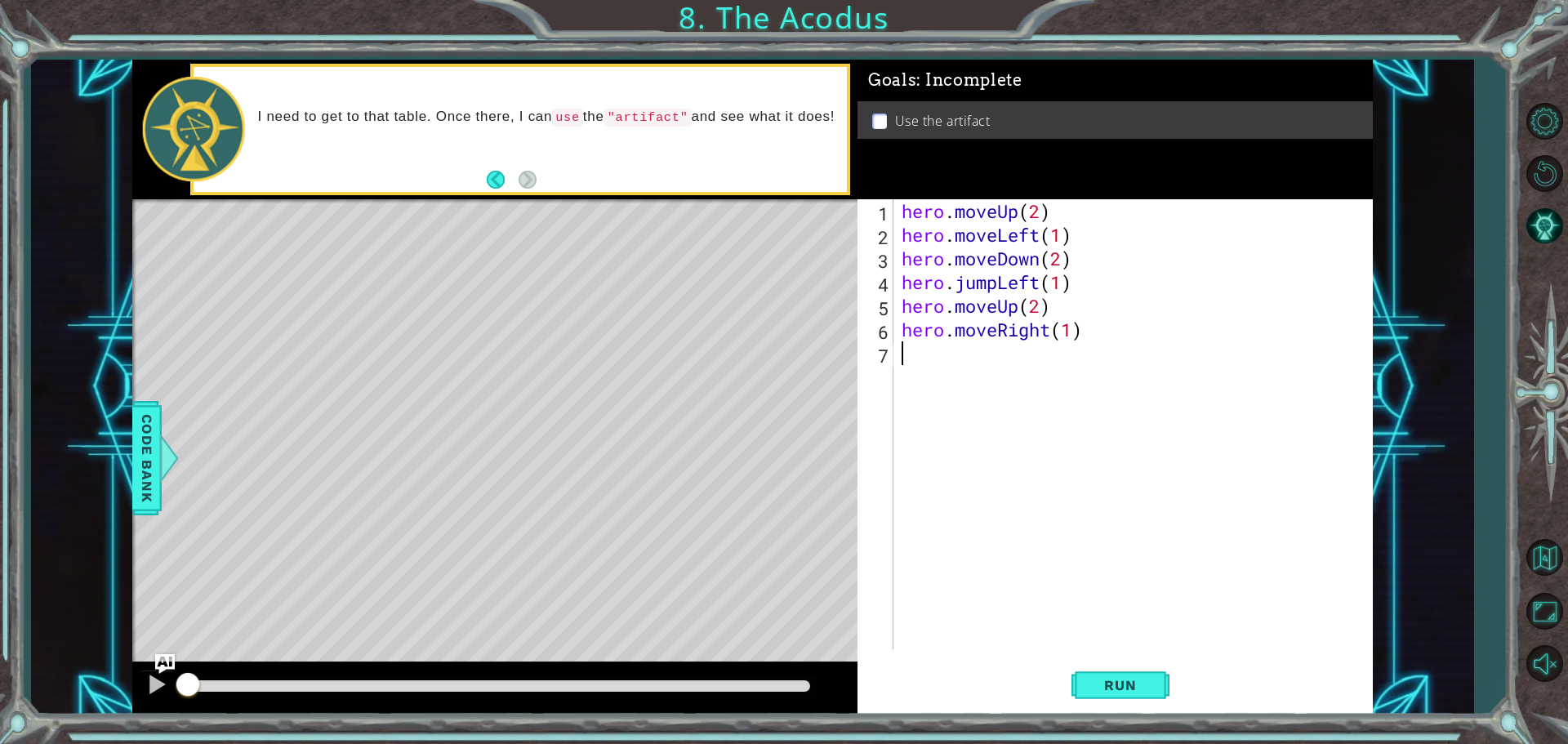
click at [919, 366] on div "hero . moveUp ( 2 ) hero . moveLeft ( 1 ) hero . moveDown ( 2 ) hero . jumpLeft…" at bounding box center [1137, 448] width 478 height 498
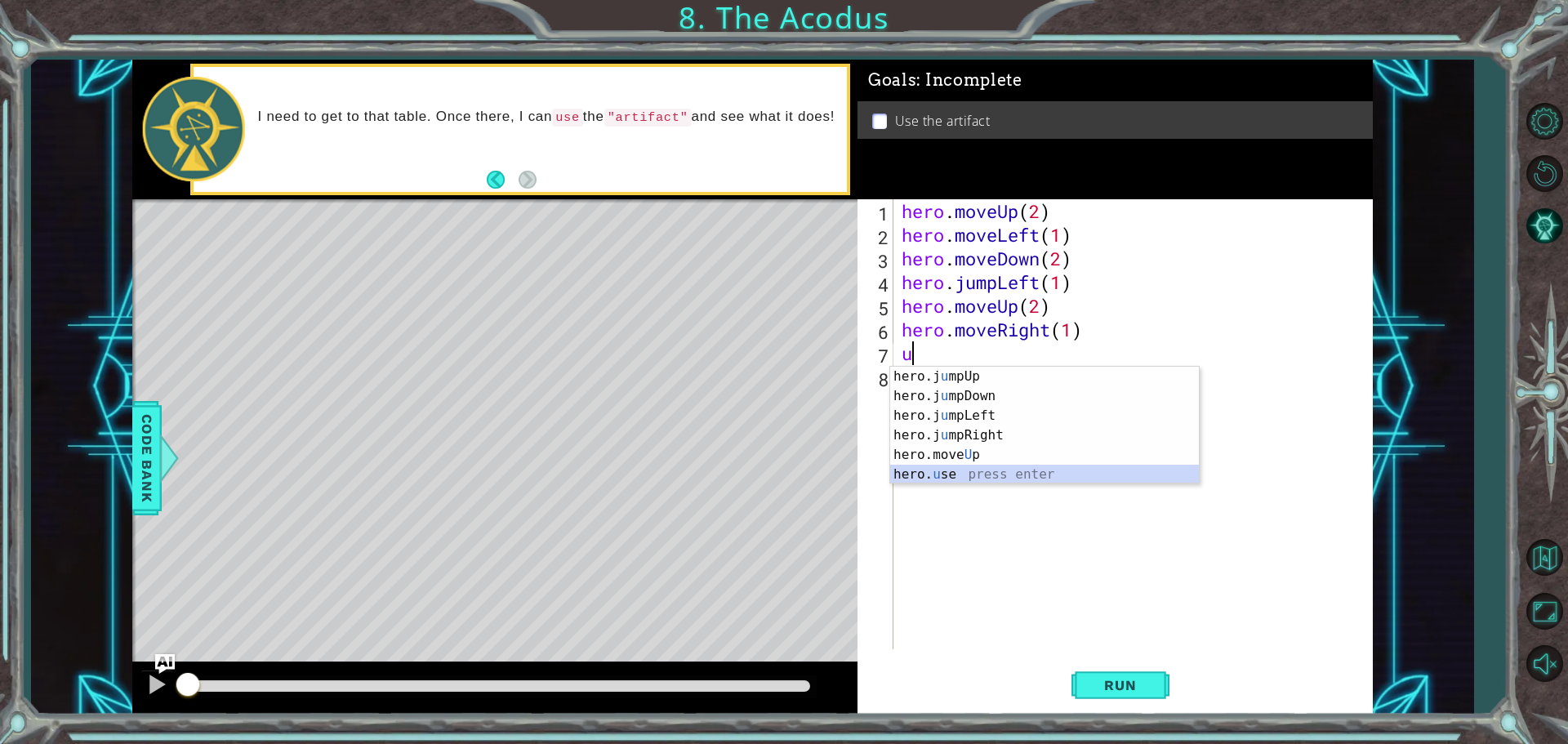
click at [936, 473] on div "hero.j u mpUp press enter hero.j u mpDown press enter hero.j u mpLeft press ent…" at bounding box center [1044, 444] width 309 height 157
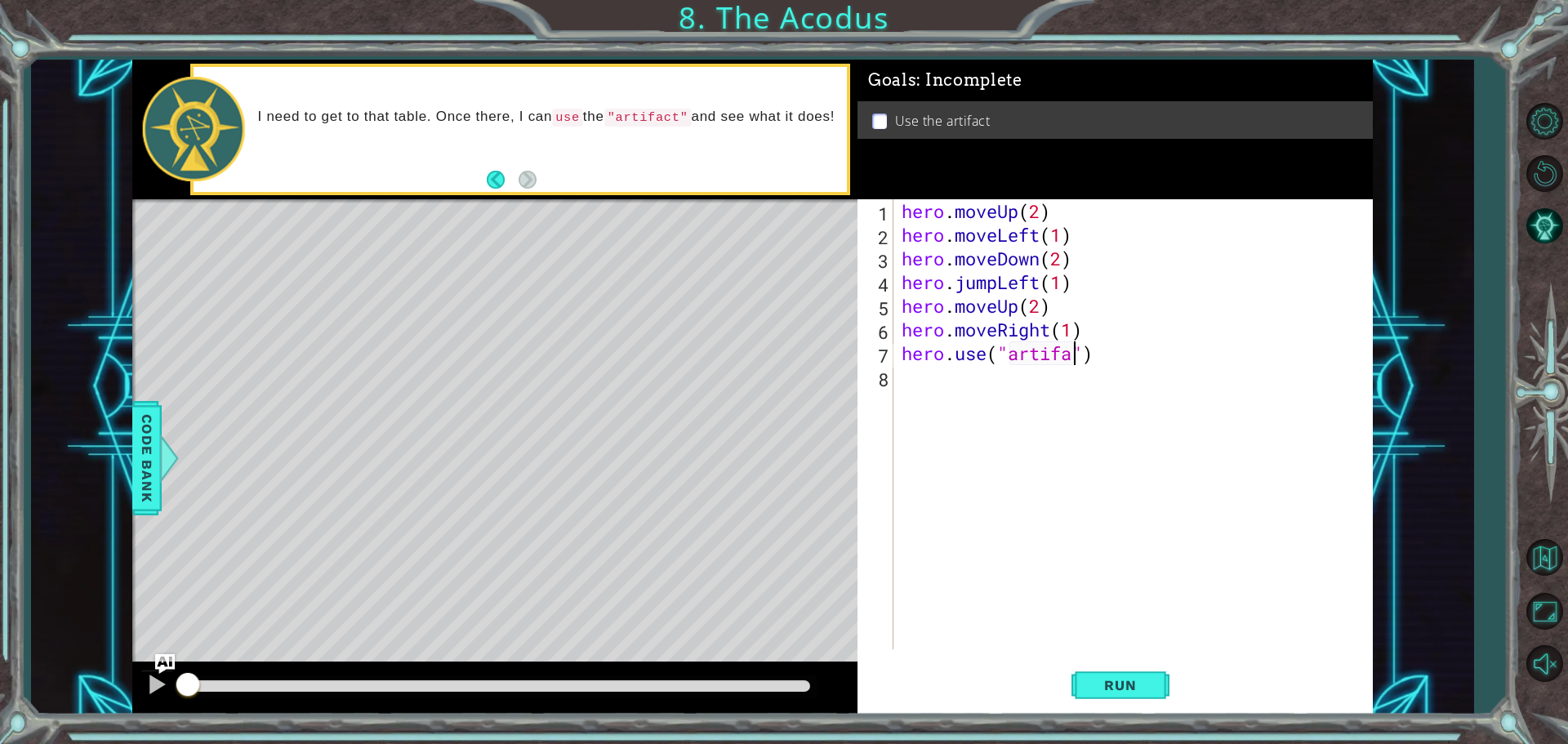
scroll to position [0, 8]
type textarea "hero.use("artifact")"
click at [1092, 685] on span "Run" at bounding box center [1119, 685] width 64 height 16
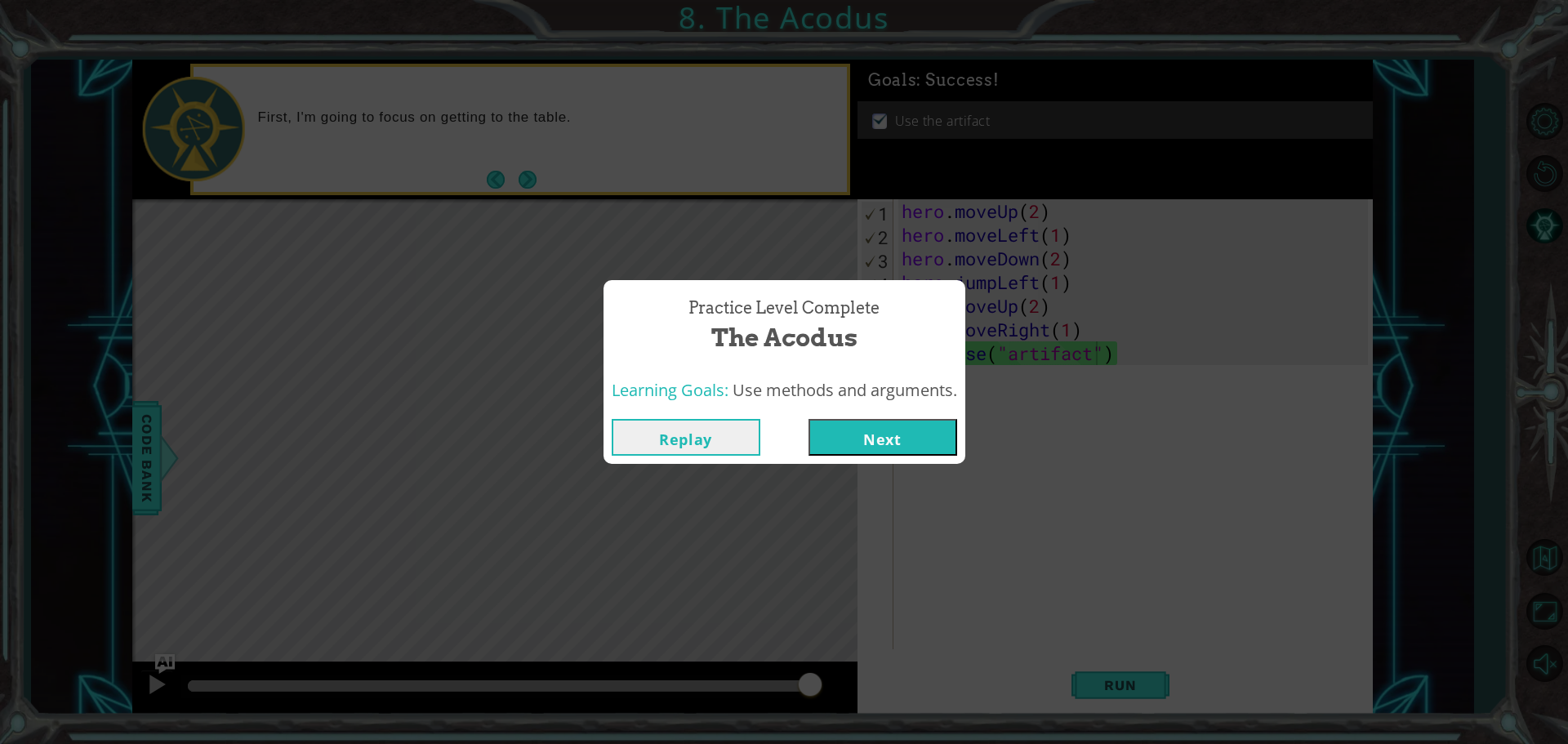
click at [915, 430] on button "Next" at bounding box center [882, 437] width 148 height 37
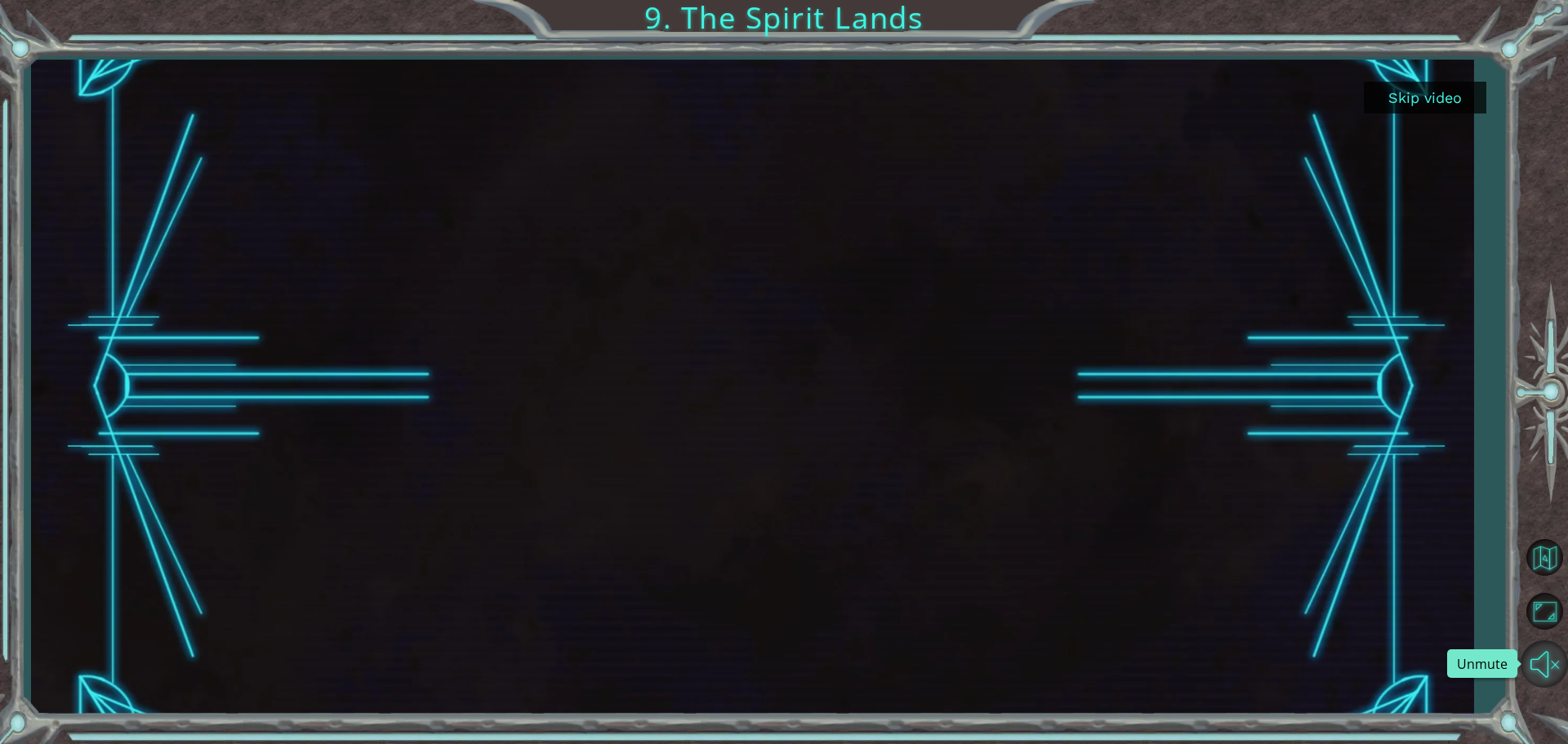
click at [1550, 665] on button "Unmute" at bounding box center [1544, 664] width 47 height 47
click at [1430, 94] on button "Skip video" at bounding box center [1424, 97] width 122 height 32
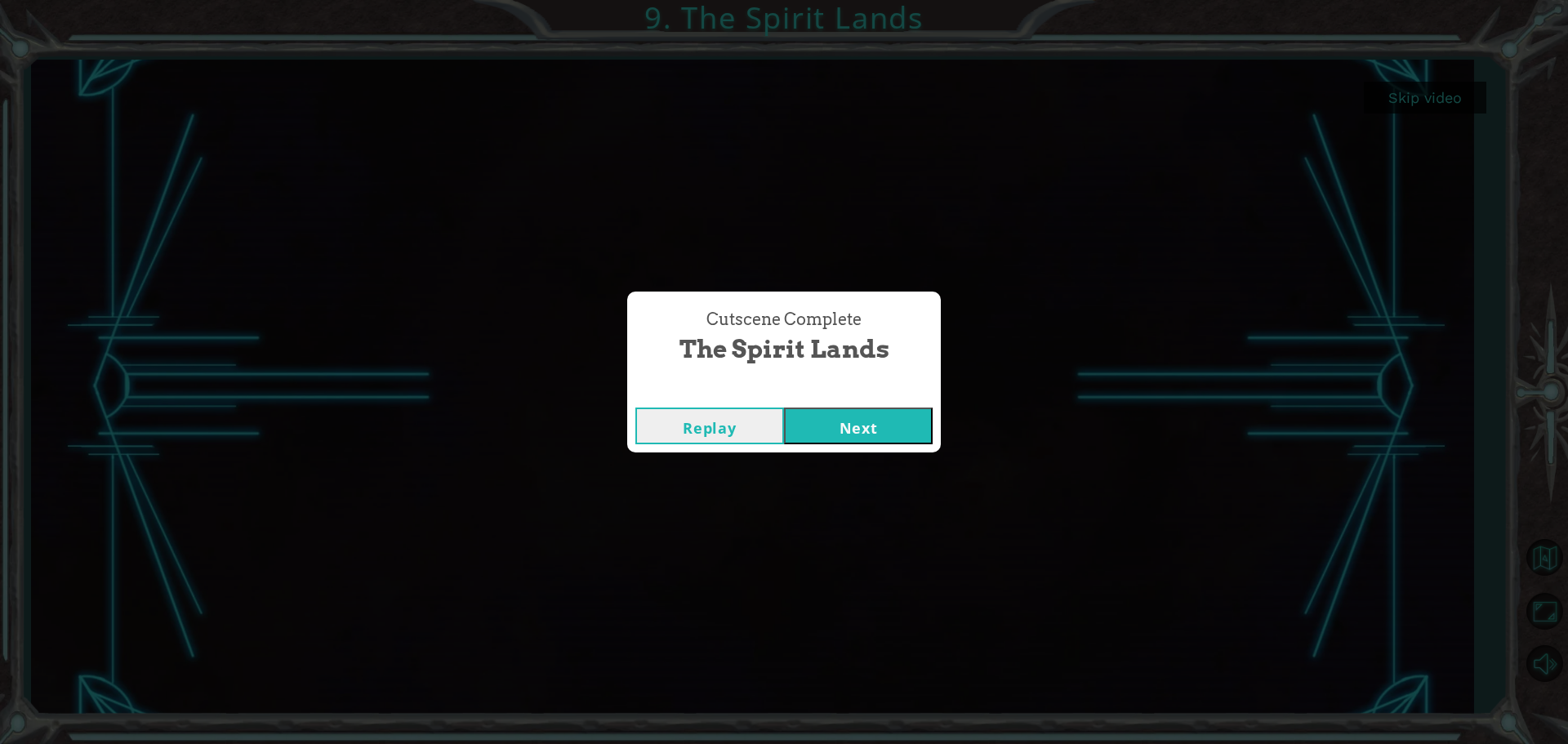
click at [813, 431] on button "Next" at bounding box center [858, 425] width 148 height 37
